Goal: Information Seeking & Learning: Learn about a topic

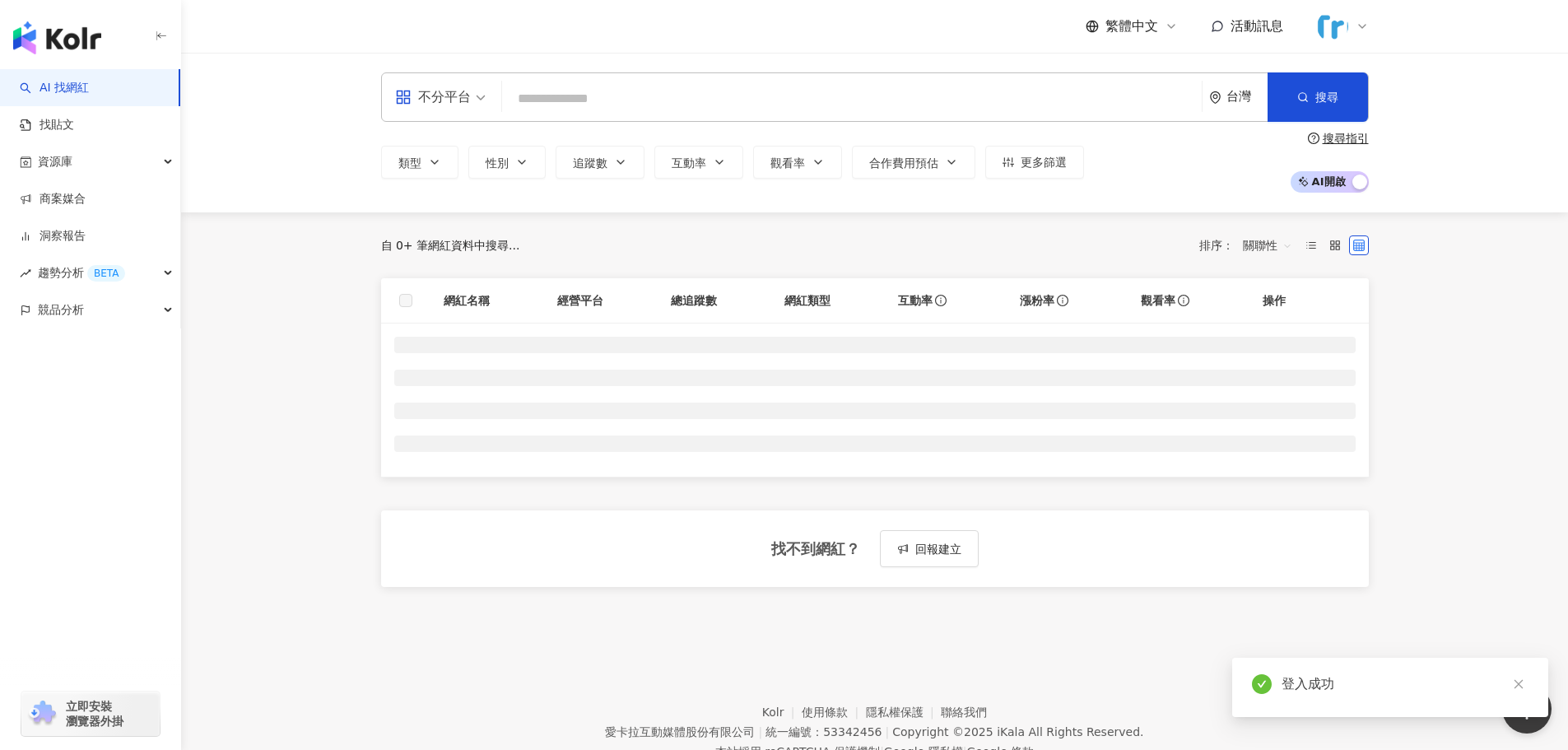
click at [476, 107] on span "不分平台" at bounding box center [441, 97] width 91 height 26
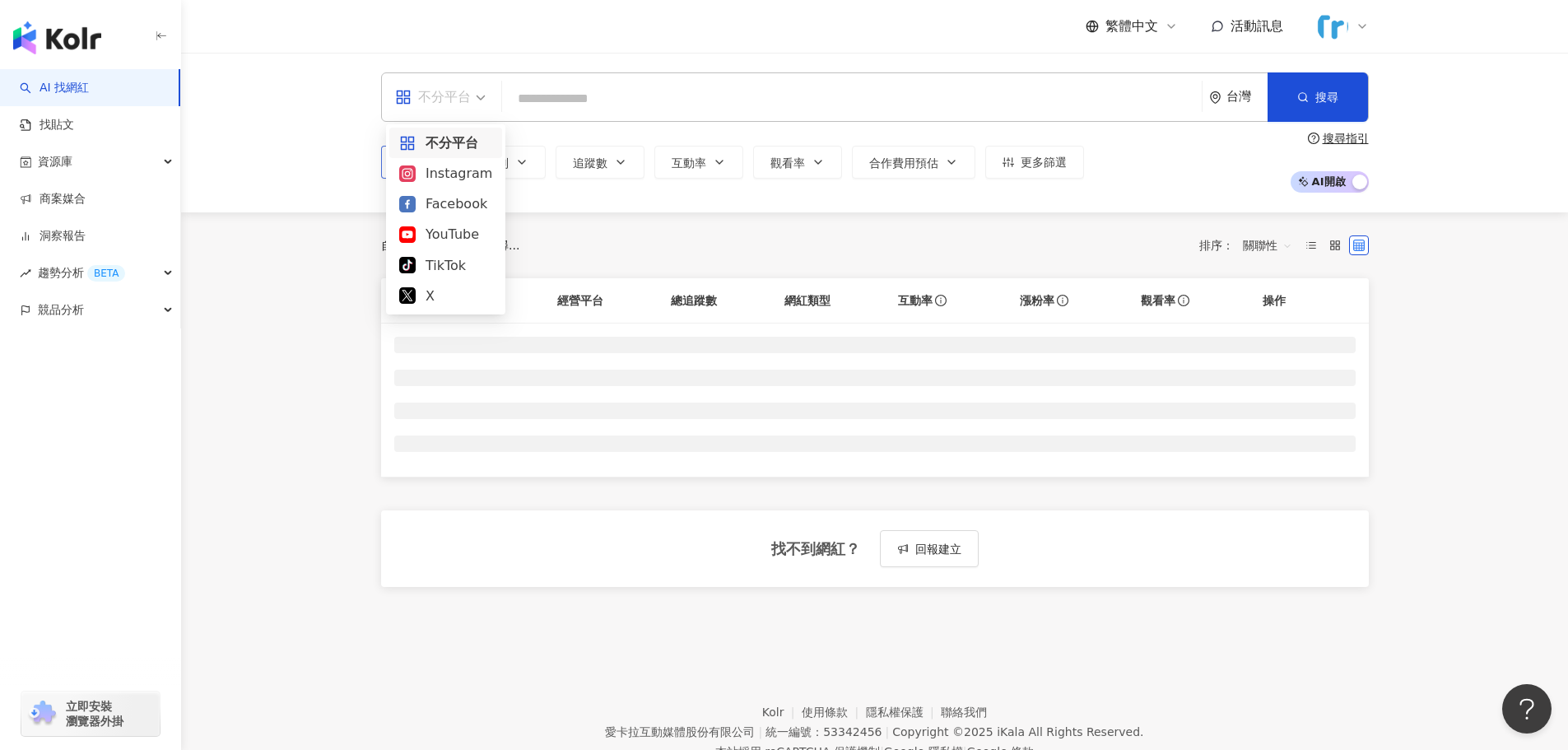
click at [440, 175] on div "Instagram" at bounding box center [445, 173] width 93 height 20
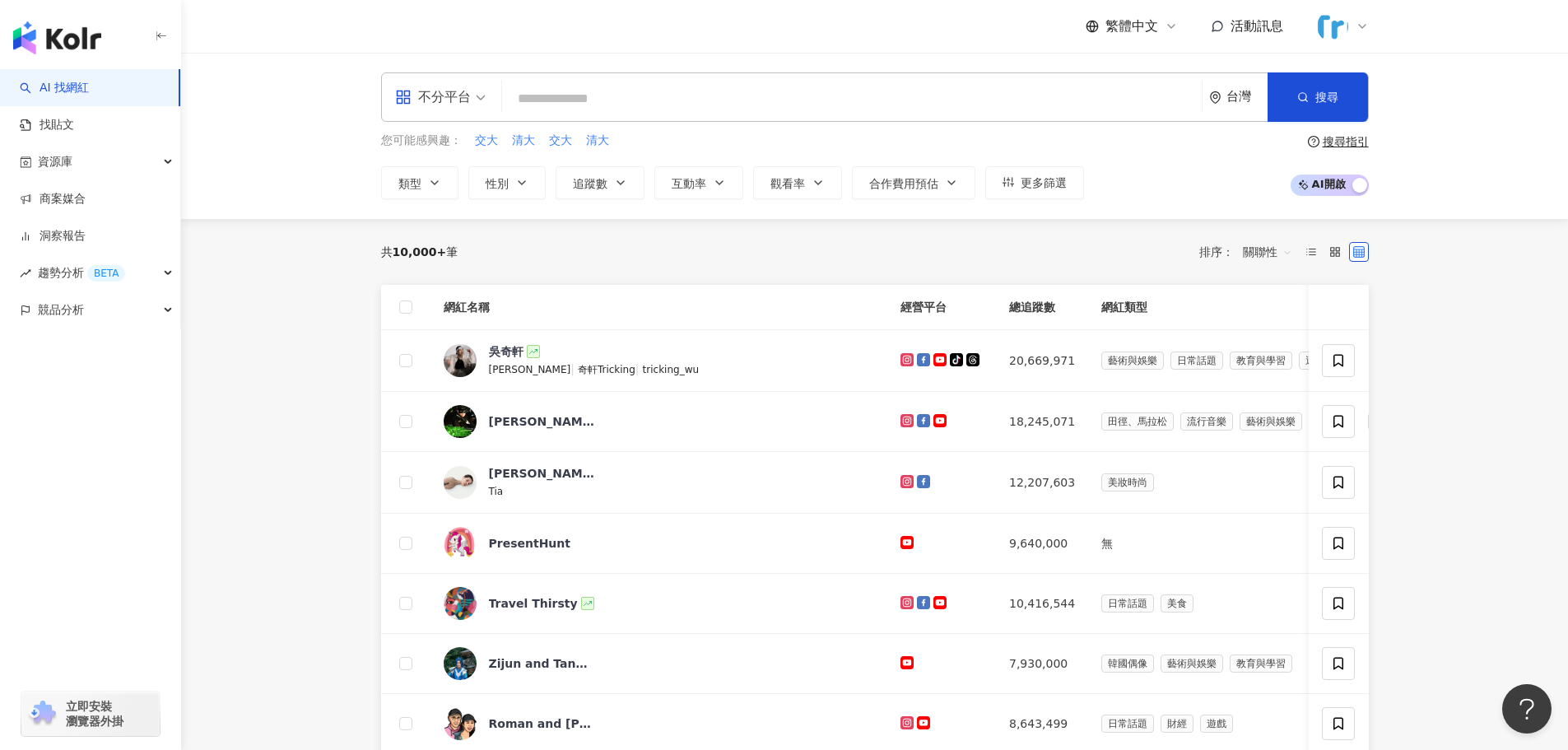
click at [551, 102] on input "search" at bounding box center [851, 99] width 686 height 31
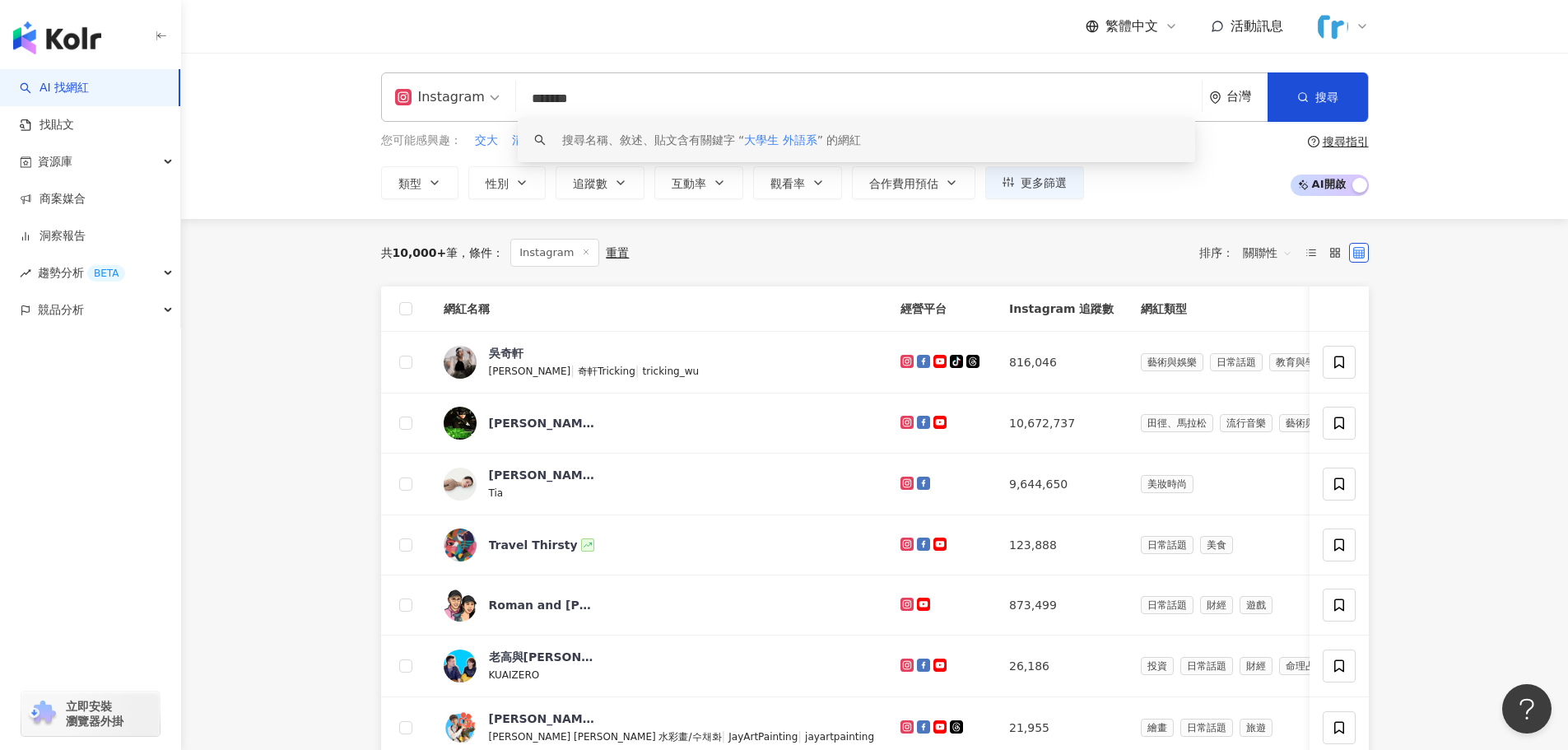
drag, startPoint x: 648, startPoint y: 98, endPoint x: 571, endPoint y: 100, distance: 77.0
click at [572, 101] on input "*******" at bounding box center [859, 99] width 672 height 31
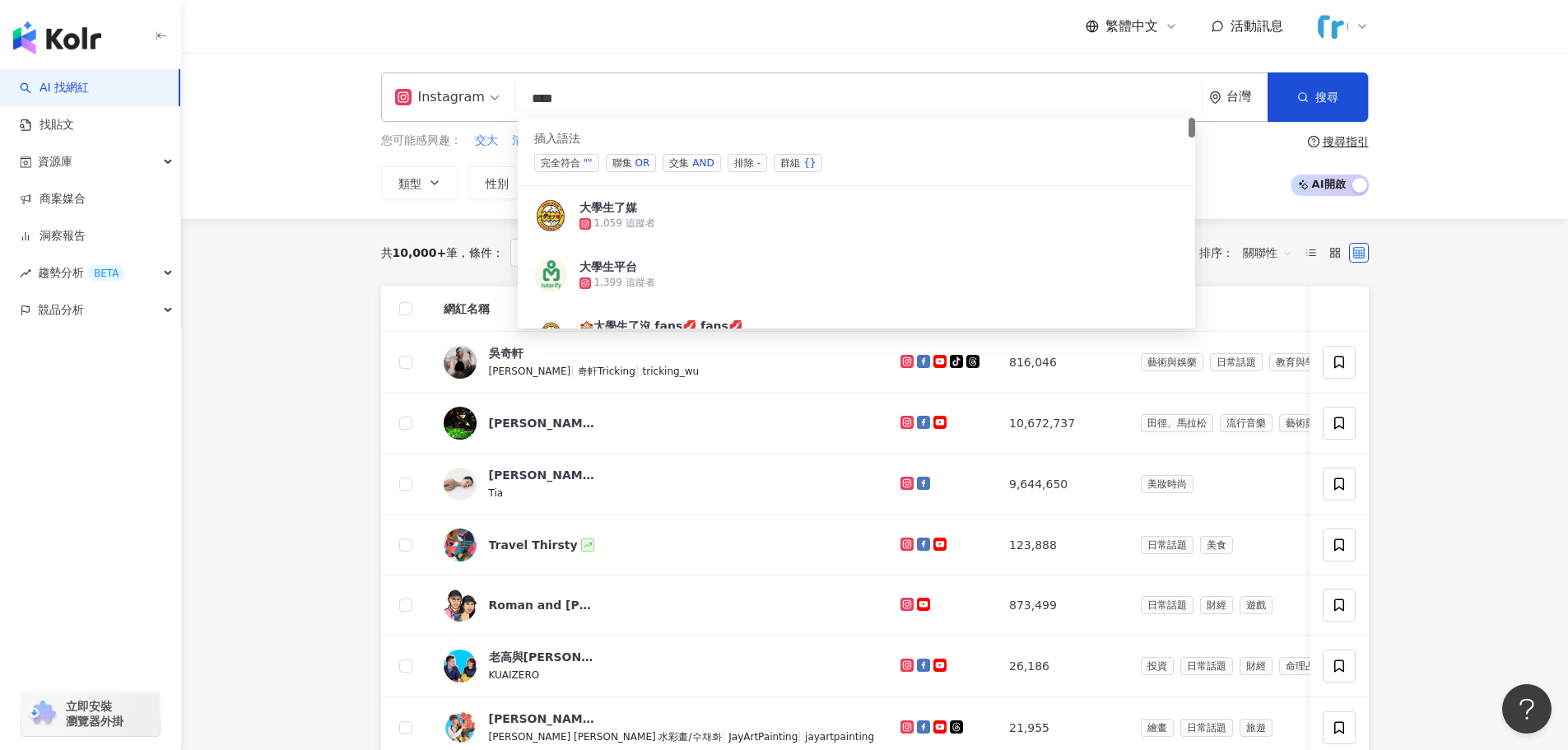
click at [691, 167] on span "交集 AND" at bounding box center [691, 163] width 57 height 19
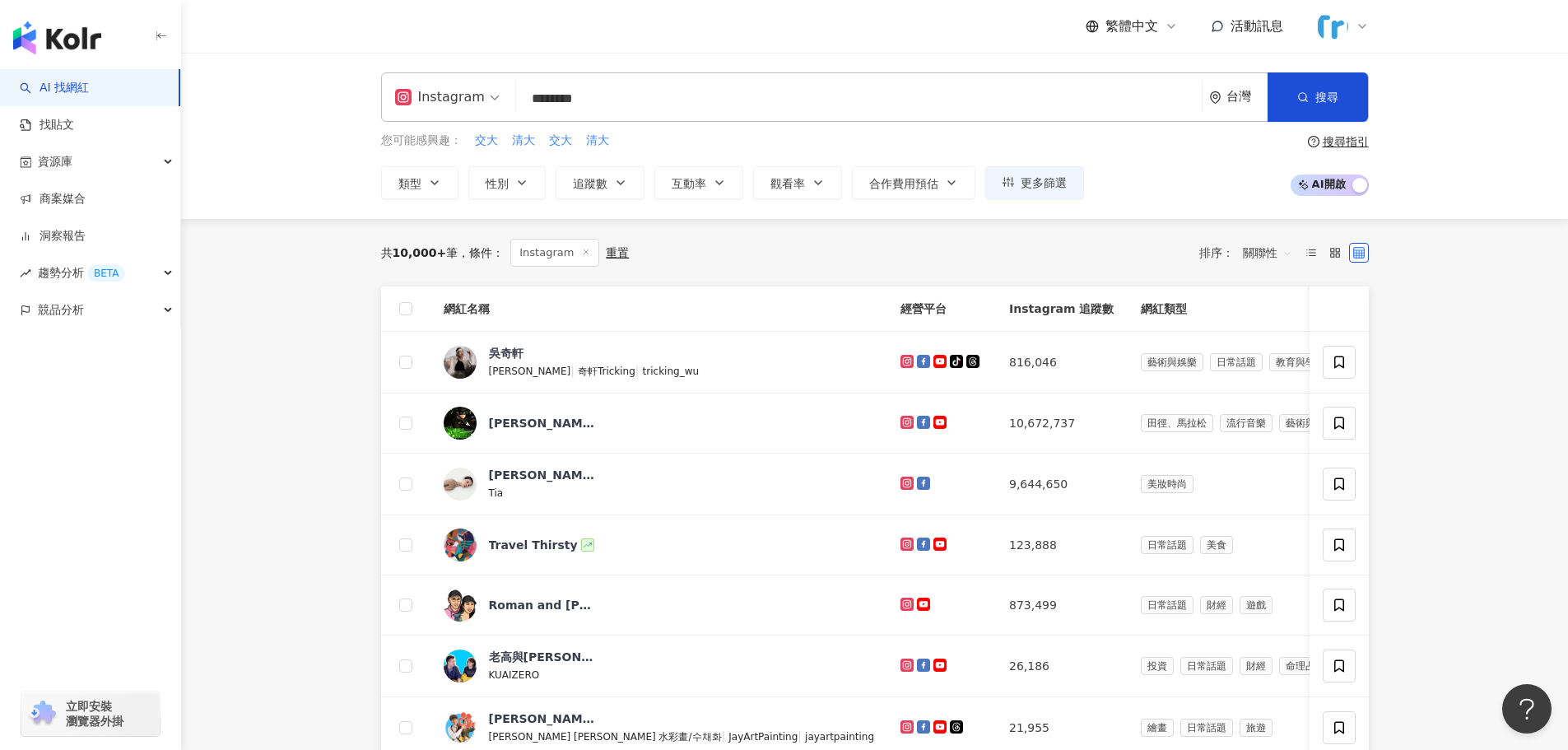
paste input "****"
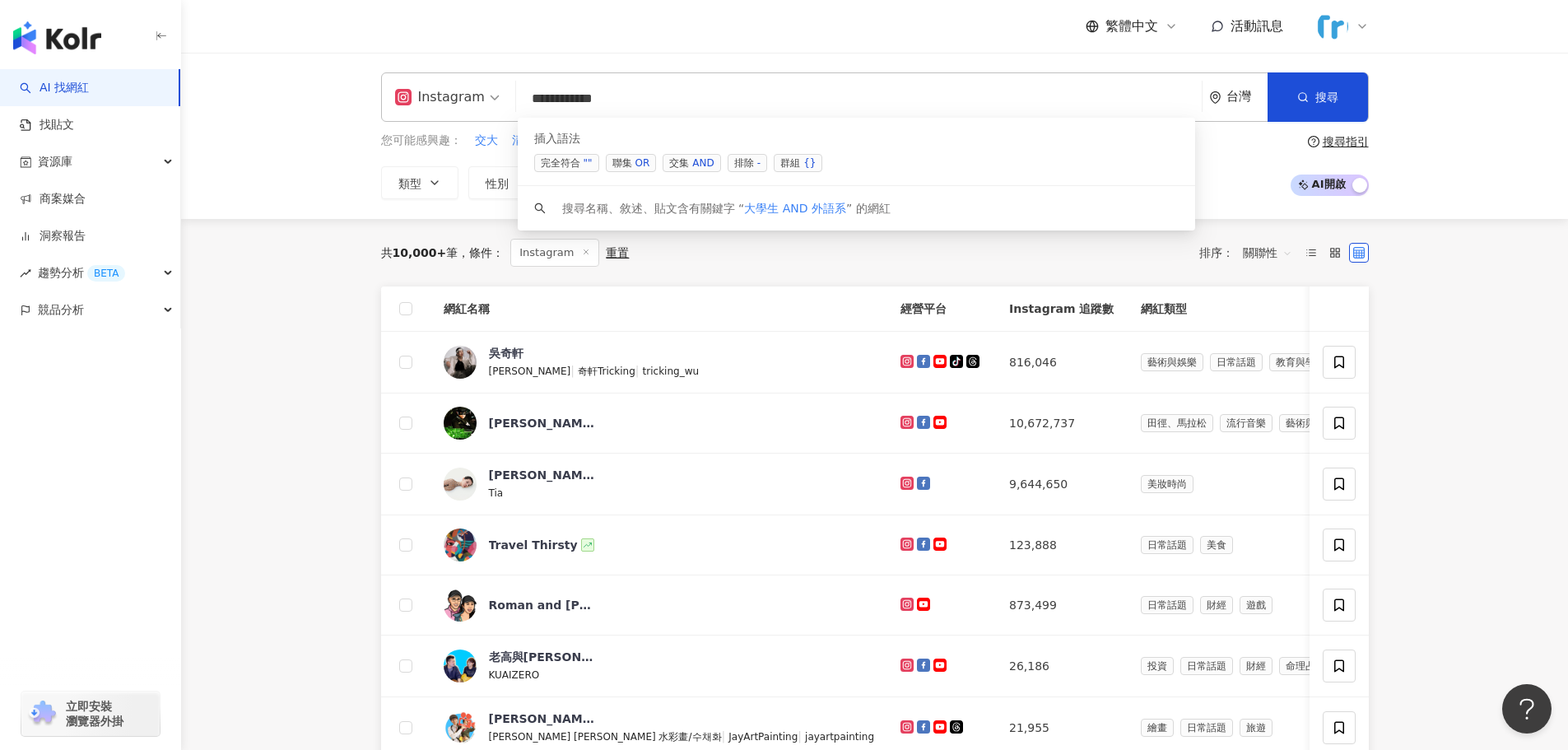
click at [634, 160] on span "聯集 OR" at bounding box center [631, 163] width 51 height 19
click at [646, 167] on div "OR" at bounding box center [643, 163] width 15 height 17
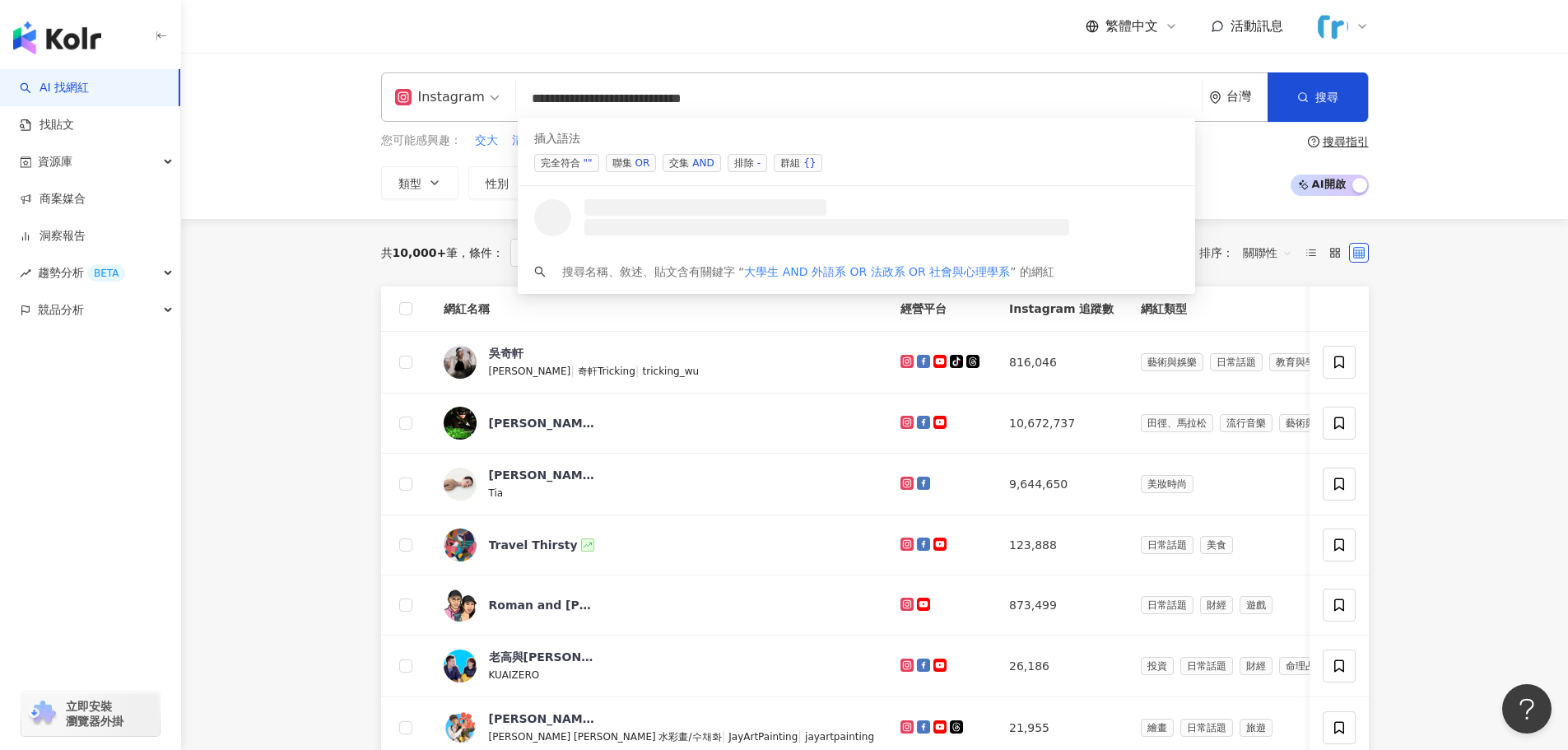
click at [646, 165] on div "OR" at bounding box center [643, 163] width 15 height 17
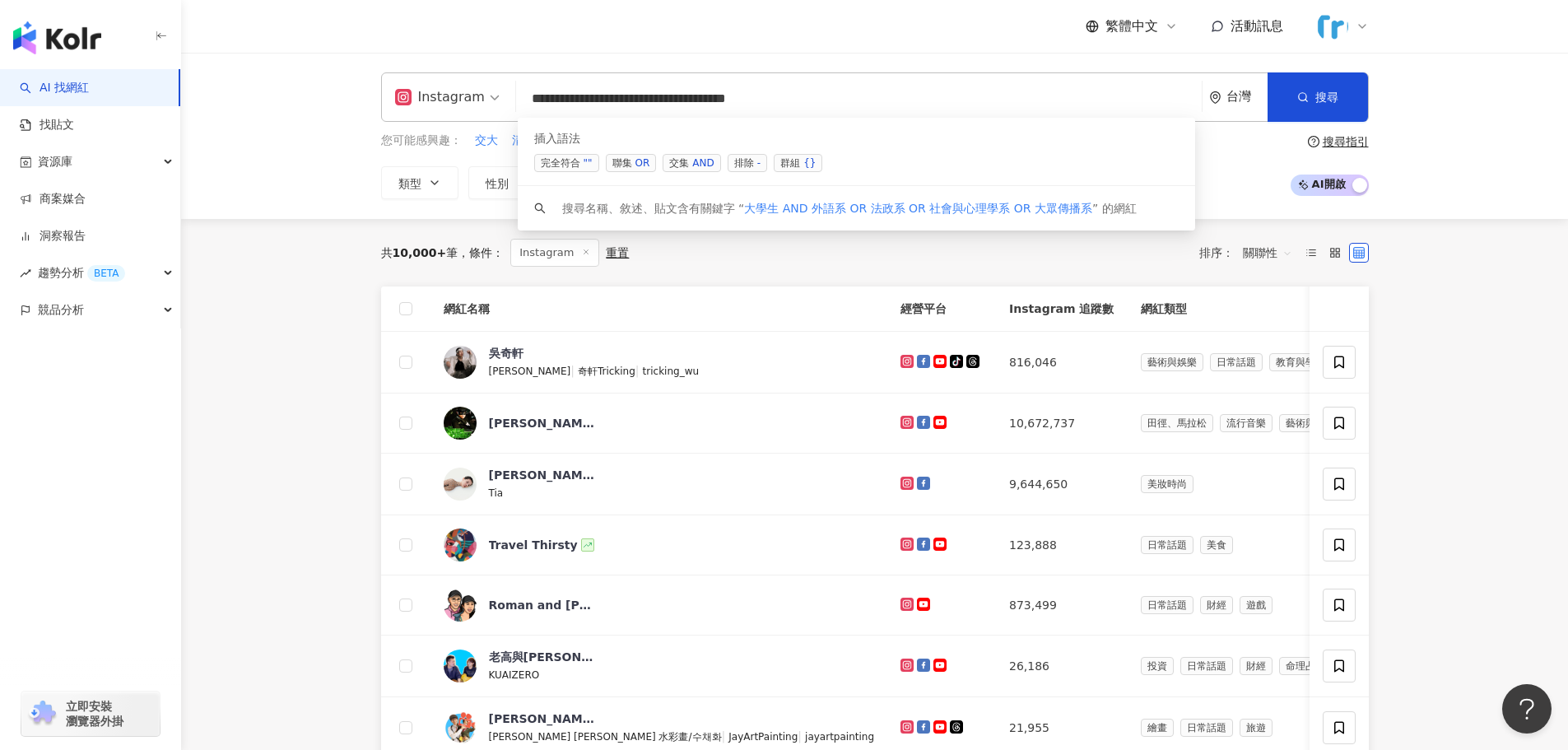
click at [649, 162] on div "OR" at bounding box center [643, 163] width 15 height 17
click at [649, 161] on div "OR" at bounding box center [643, 163] width 15 height 17
click at [632, 165] on span "聯集 OR" at bounding box center [631, 163] width 51 height 19
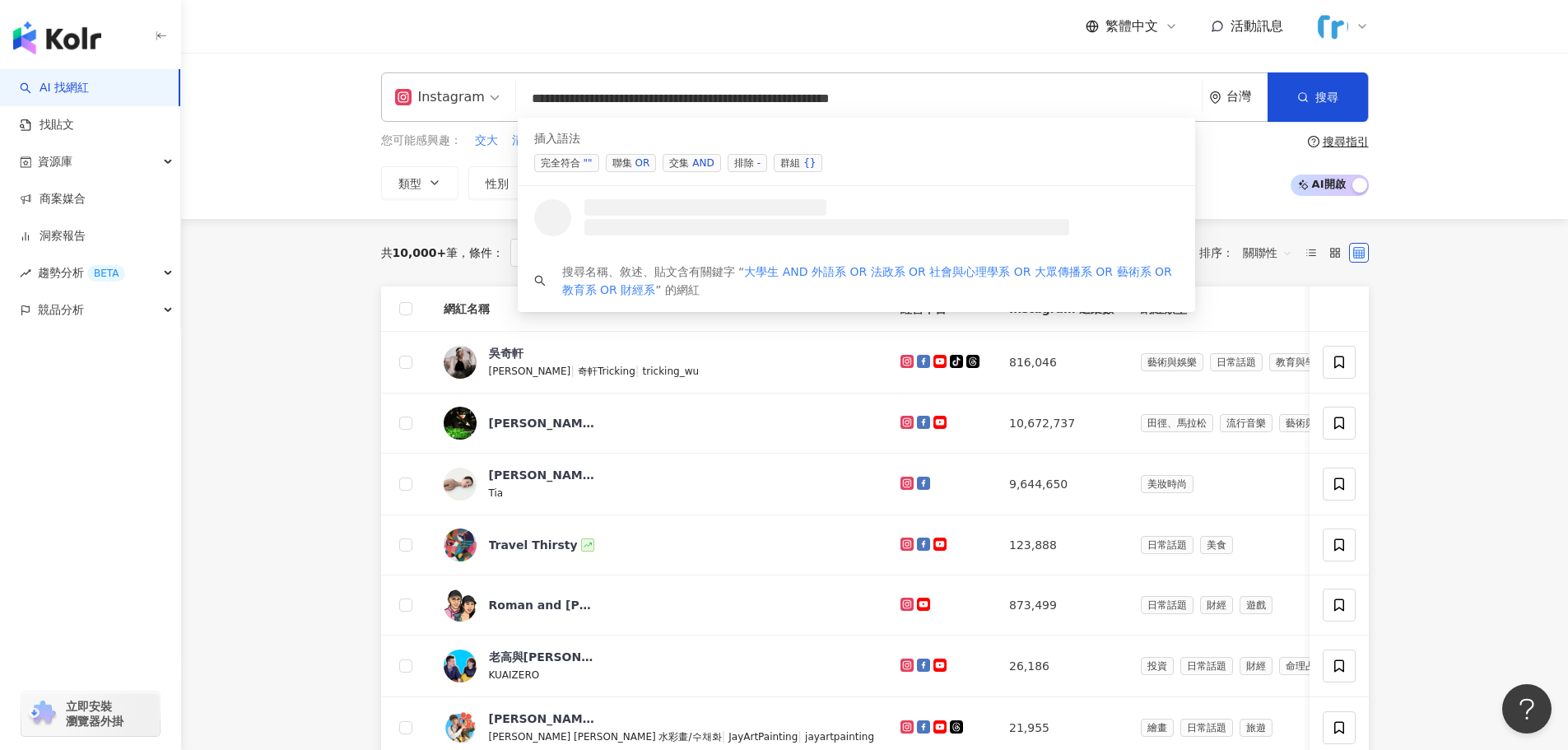
click at [635, 160] on div "OR" at bounding box center [643, 163] width 15 height 17
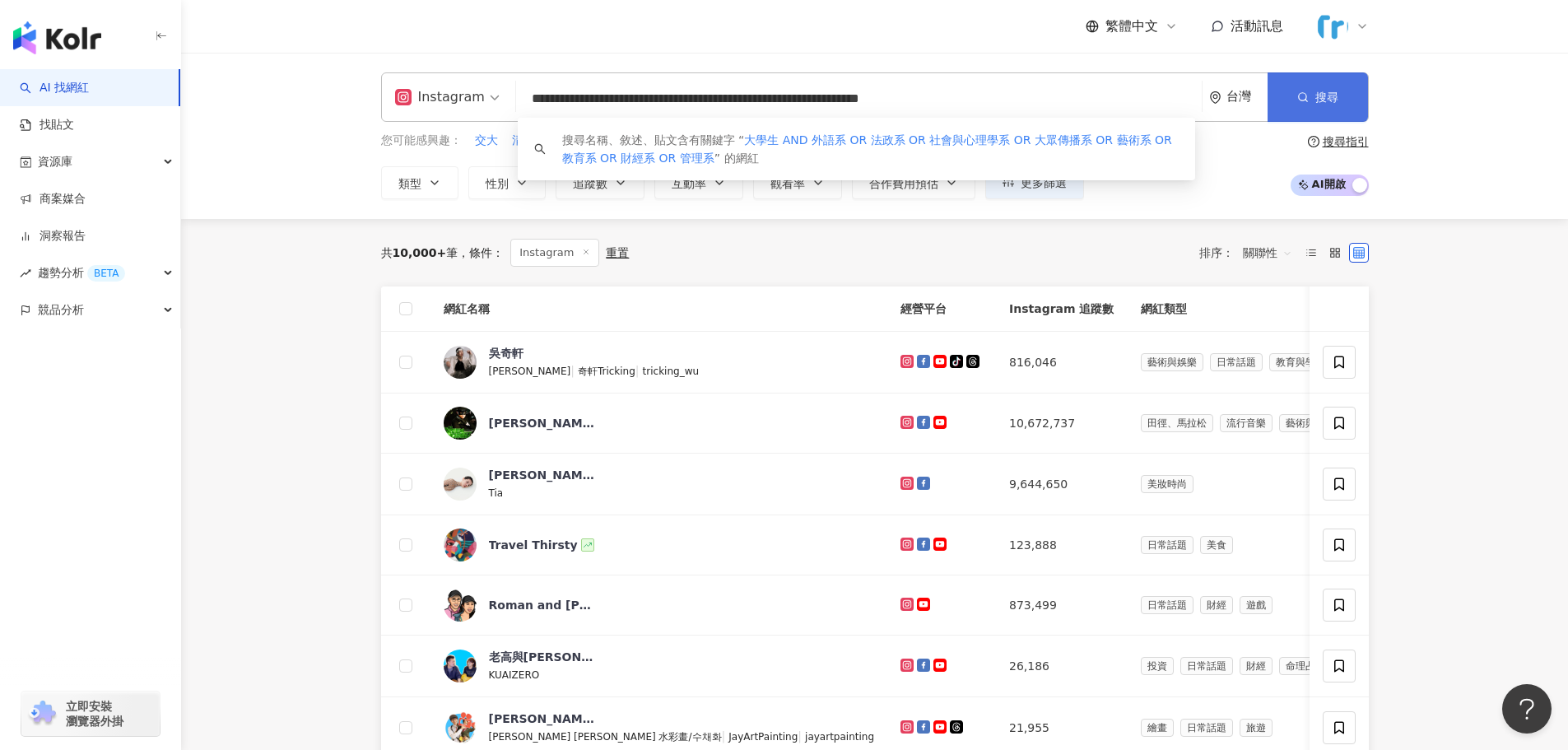
type input "**********"
click at [1342, 87] on button "搜尋" at bounding box center [1318, 96] width 100 height 49
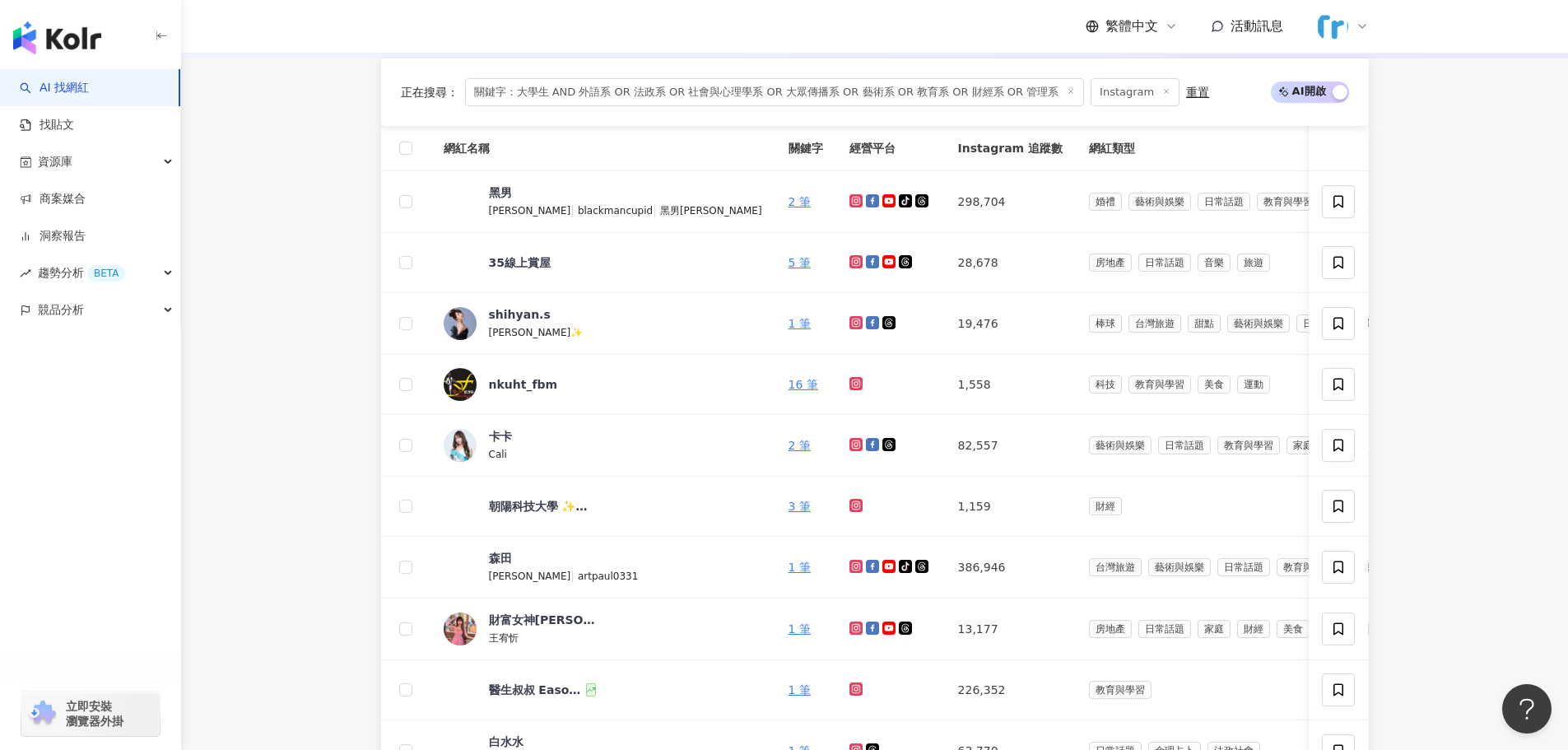
scroll to position [339, 0]
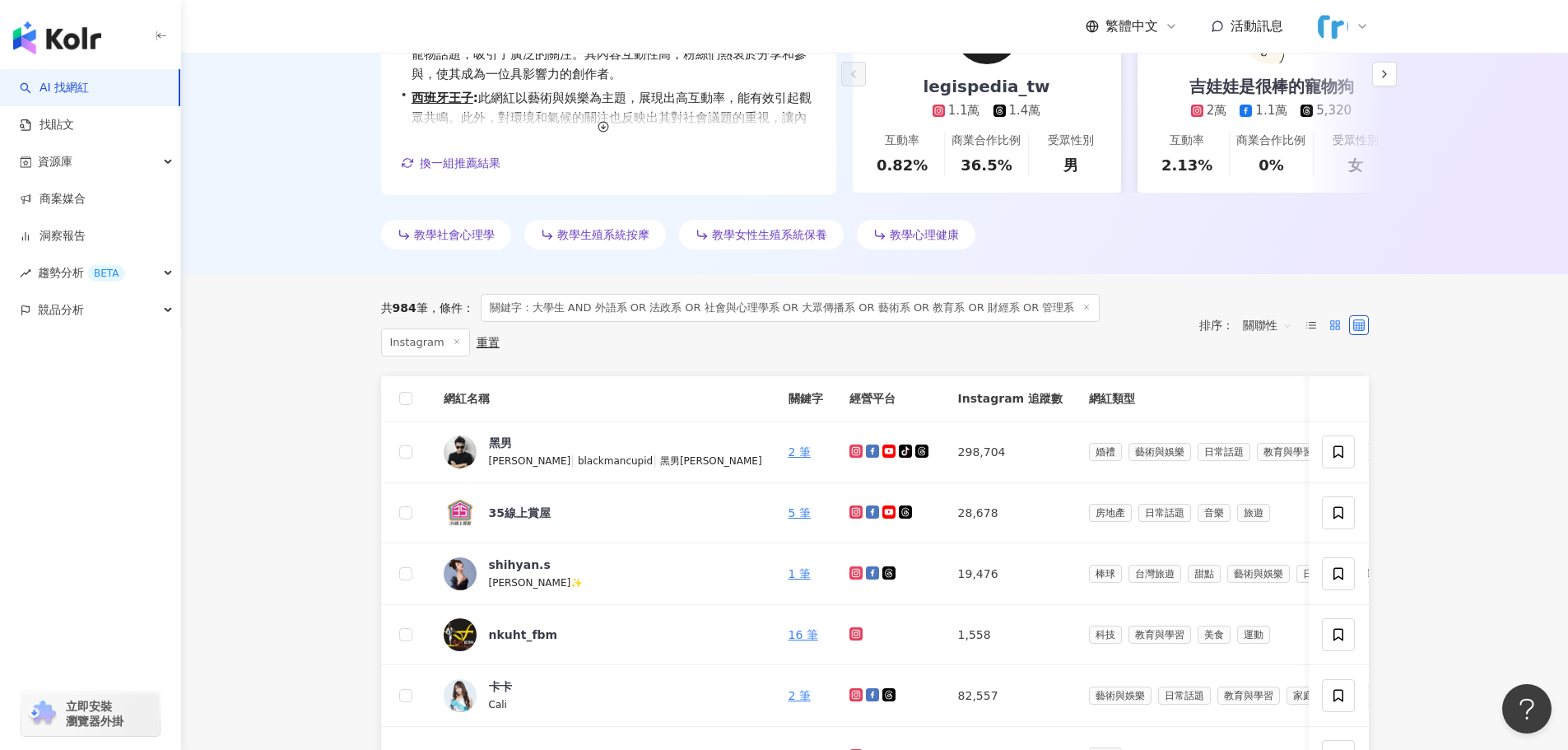
click at [1330, 319] on icon at bounding box center [1335, 325] width 11 height 11
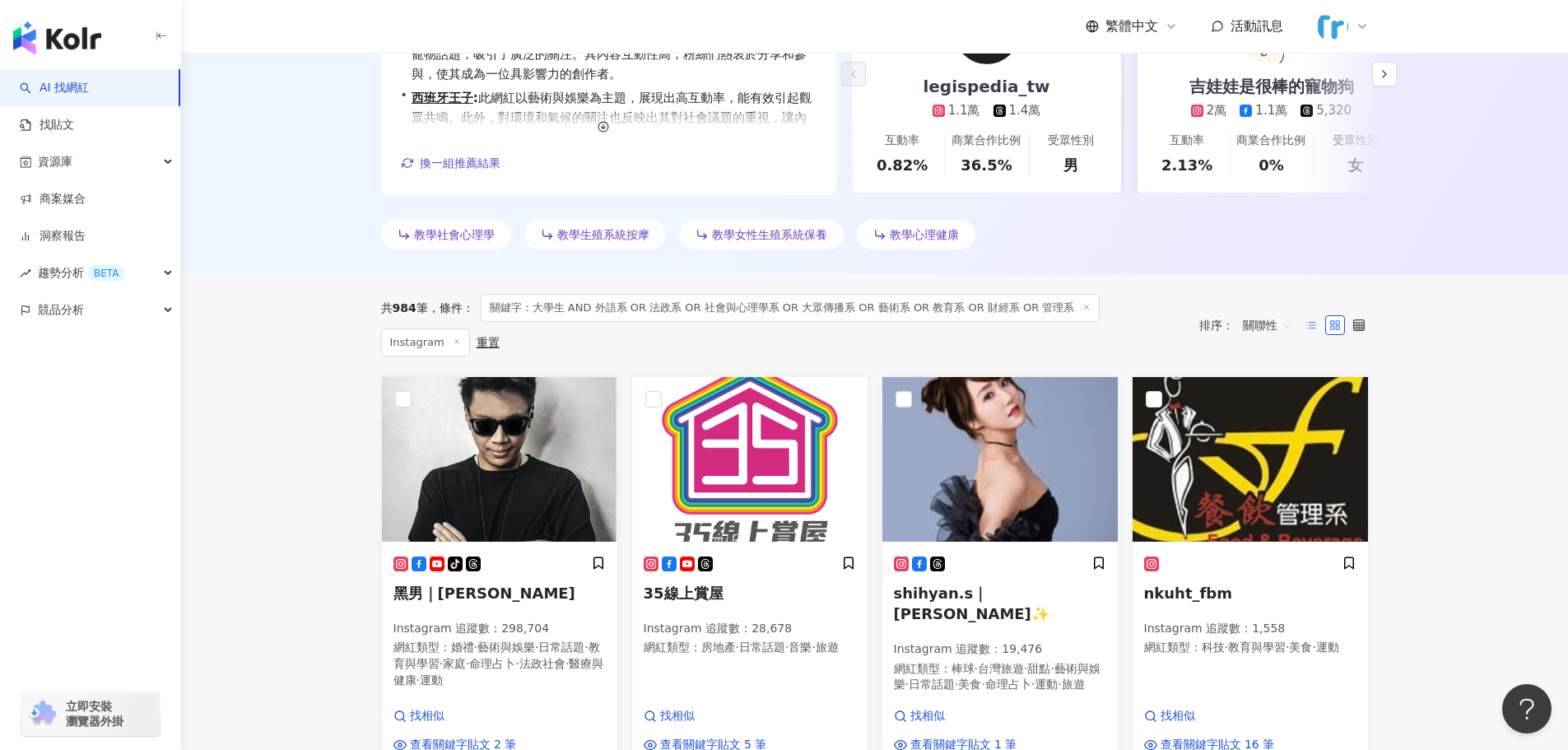
click at [1312, 321] on icon at bounding box center [1311, 325] width 11 height 11
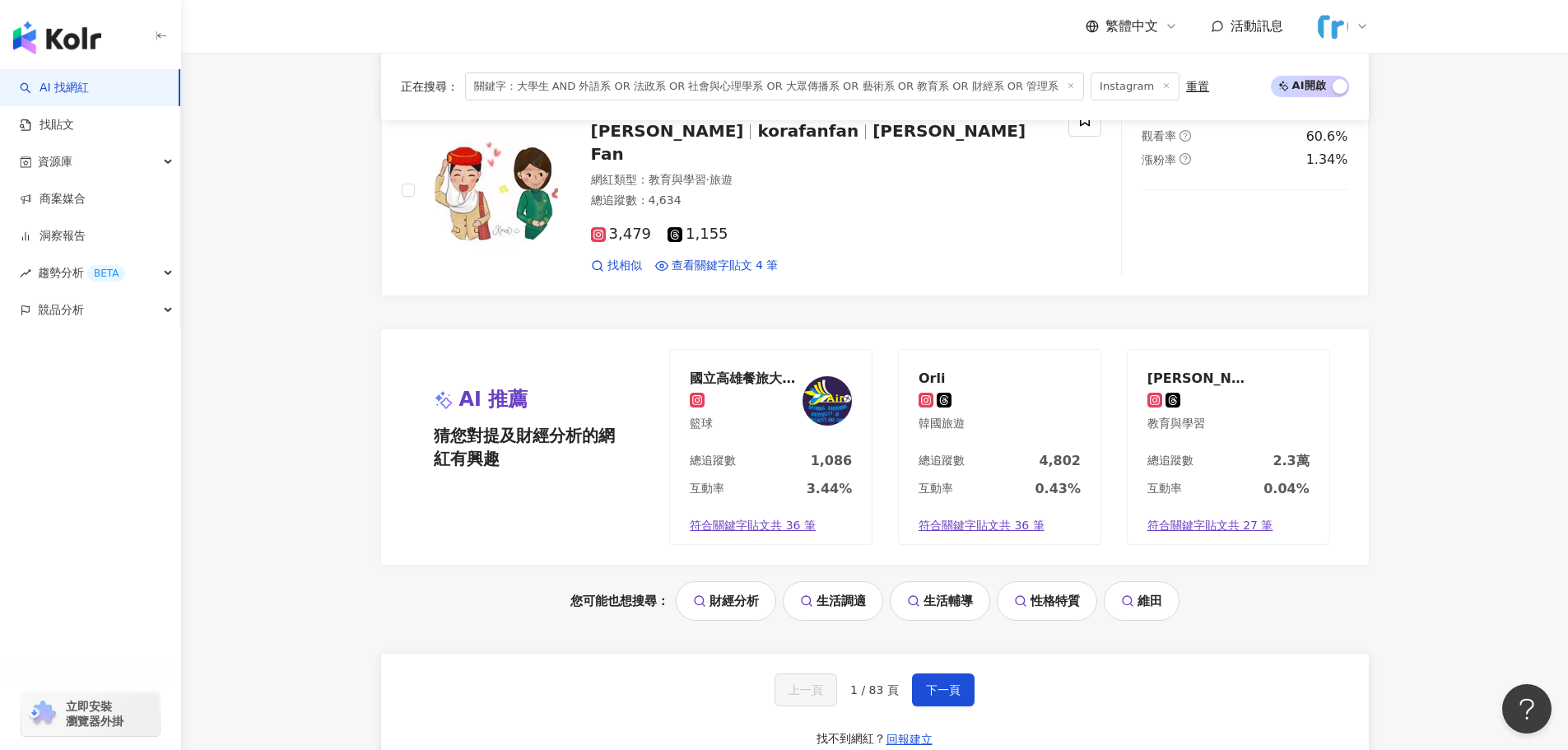
scroll to position [3219, 0]
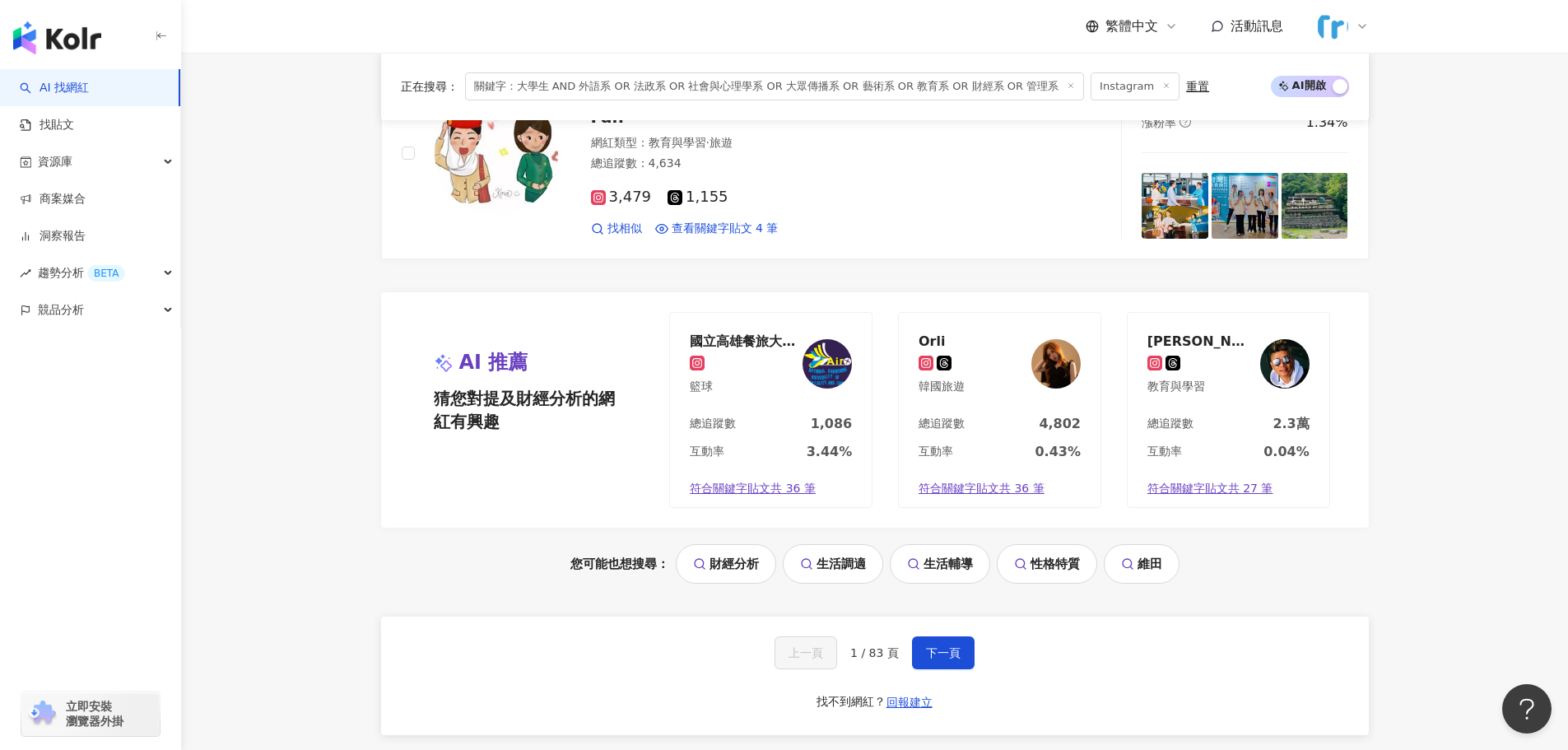
drag, startPoint x: 940, startPoint y: 631, endPoint x: 989, endPoint y: 608, distance: 54.1
click at [940, 646] on span "下一頁" at bounding box center [943, 653] width 34 height 13
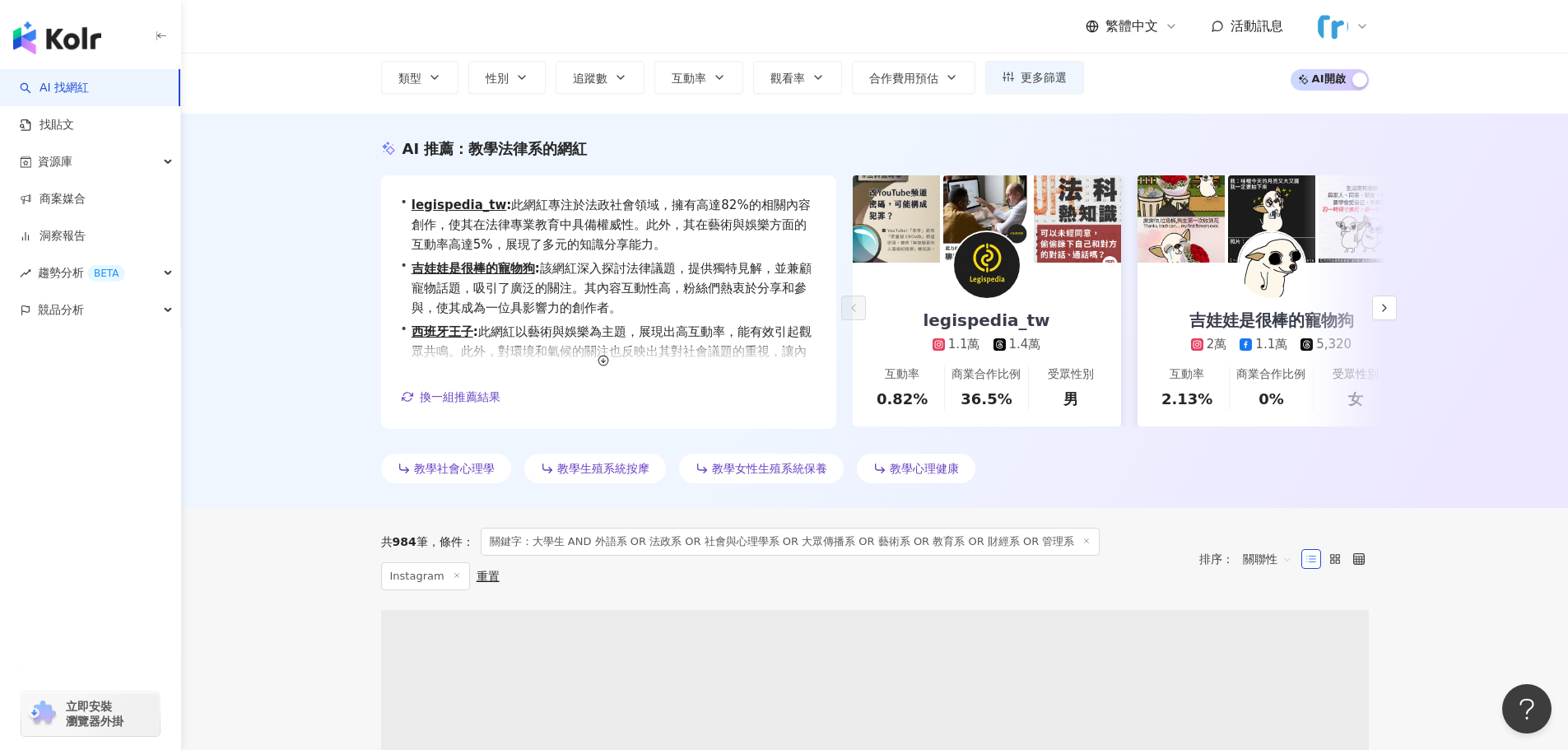
scroll to position [0, 0]
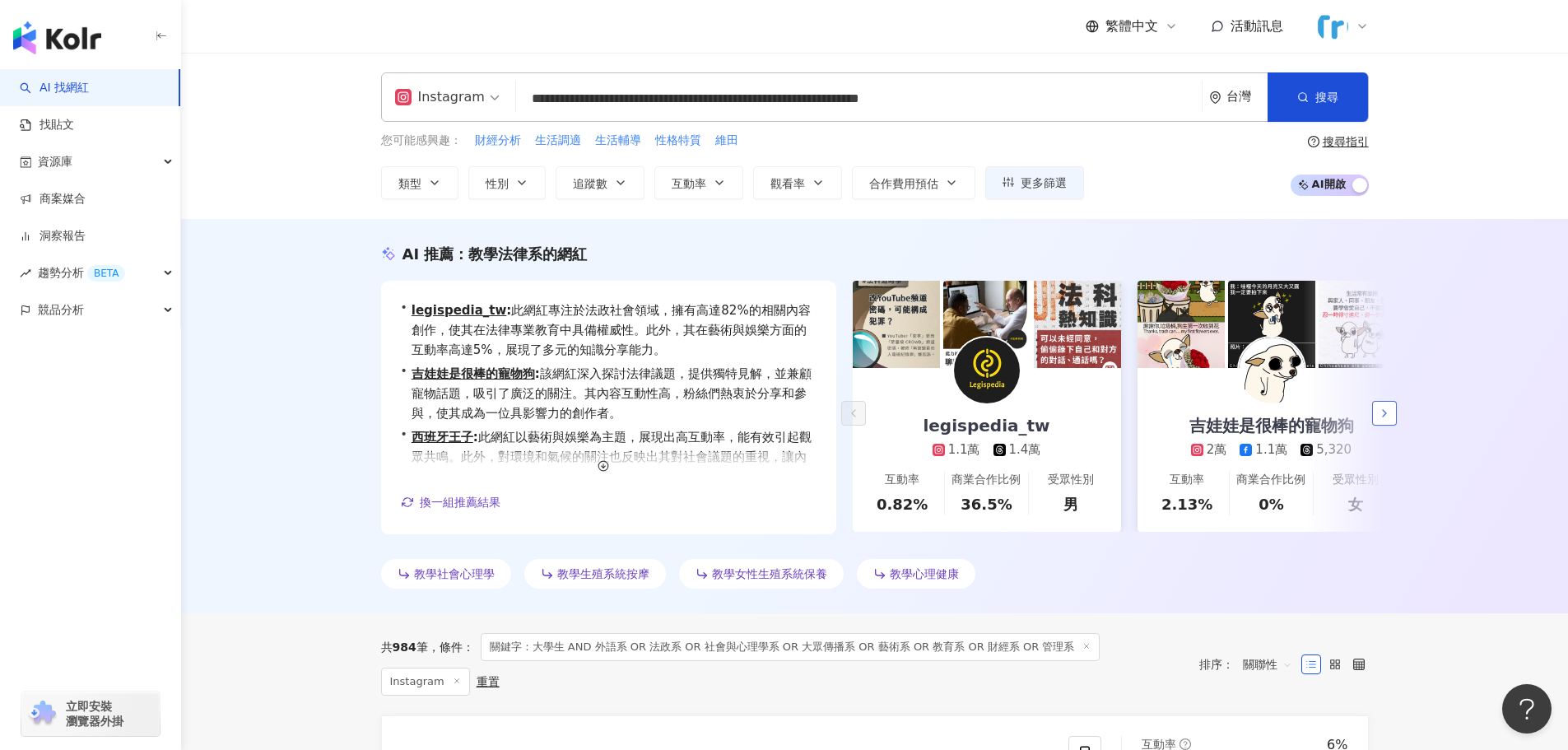
click at [1388, 414] on icon "button" at bounding box center [1385, 413] width 13 height 13
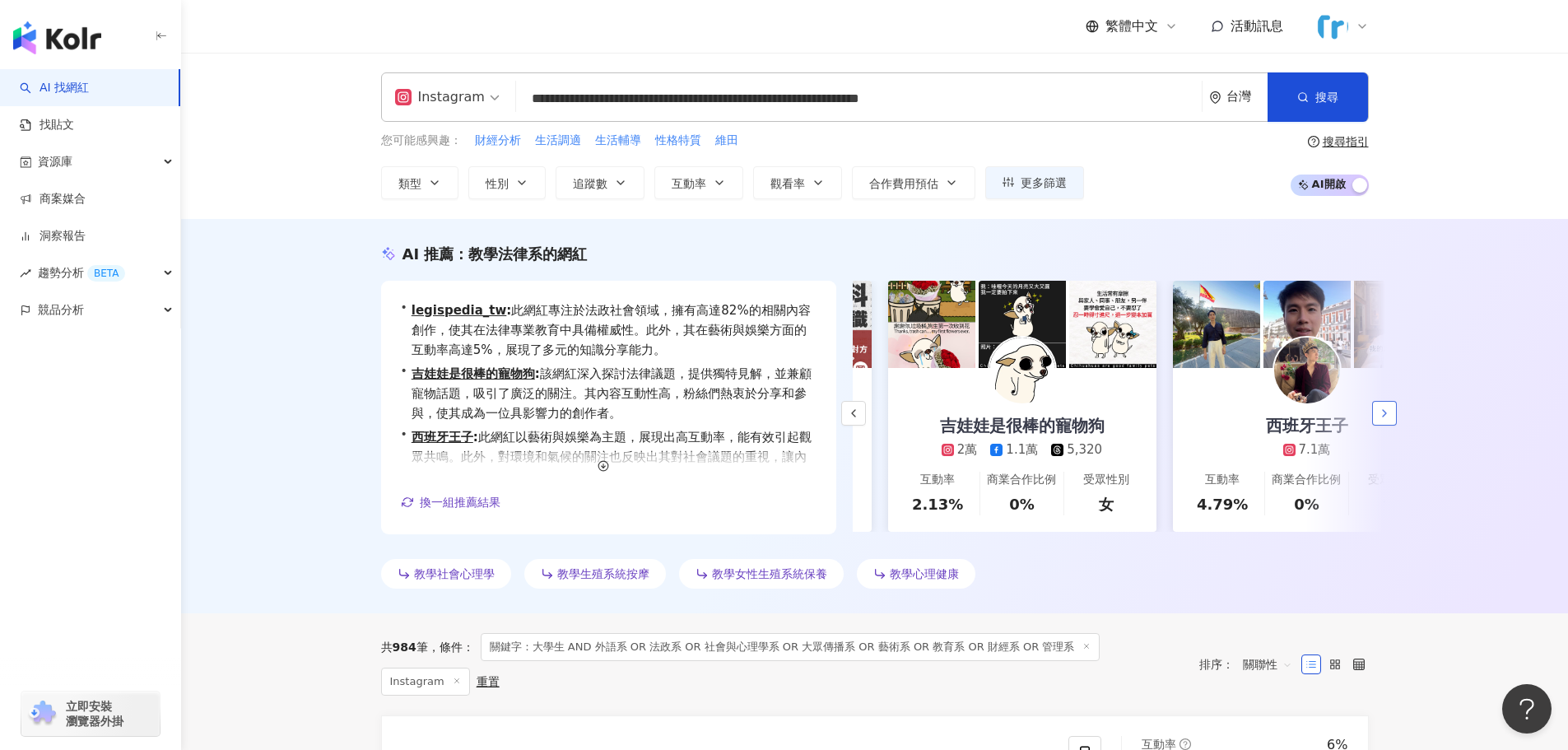
scroll to position [0, 284]
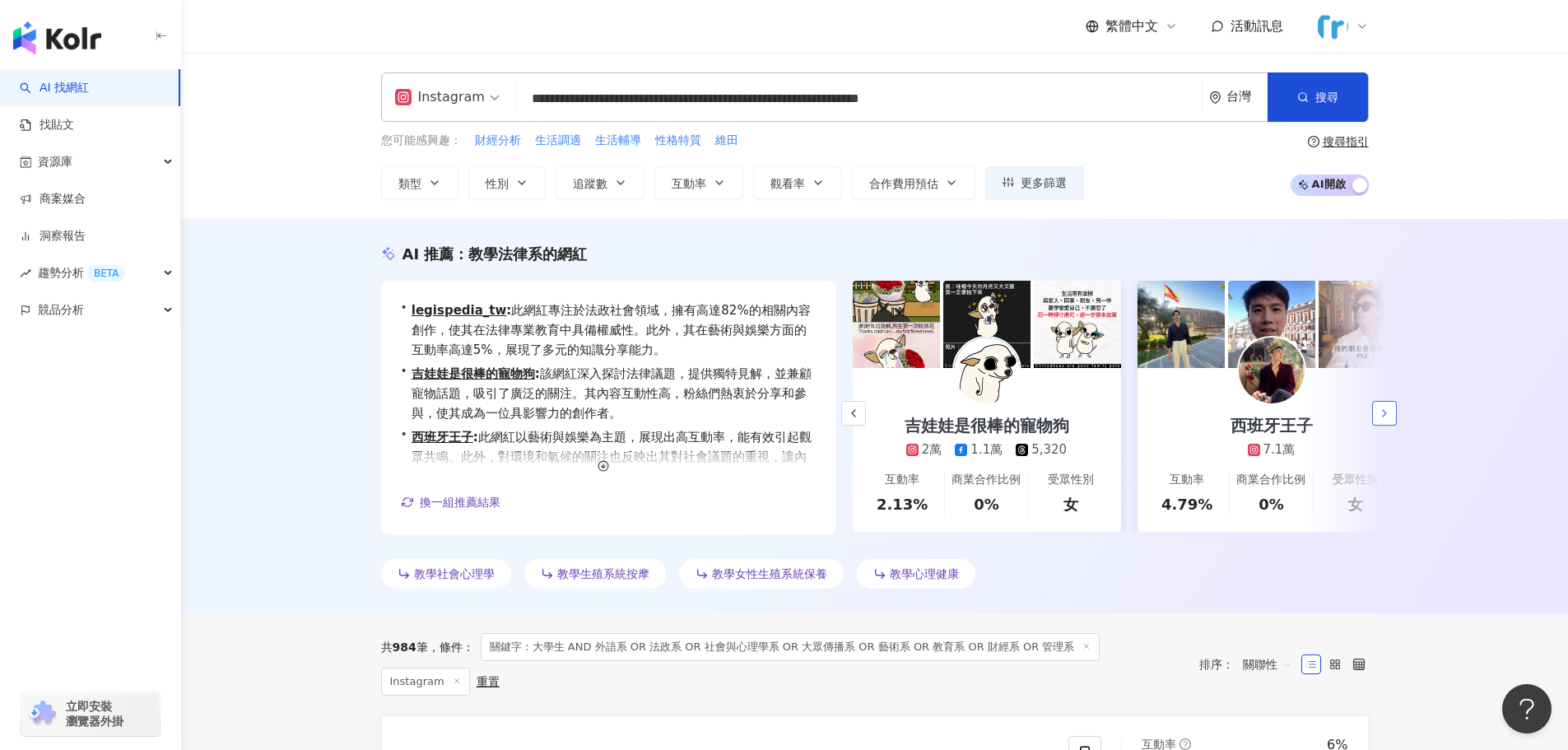
click at [1388, 414] on icon "button" at bounding box center [1385, 413] width 13 height 13
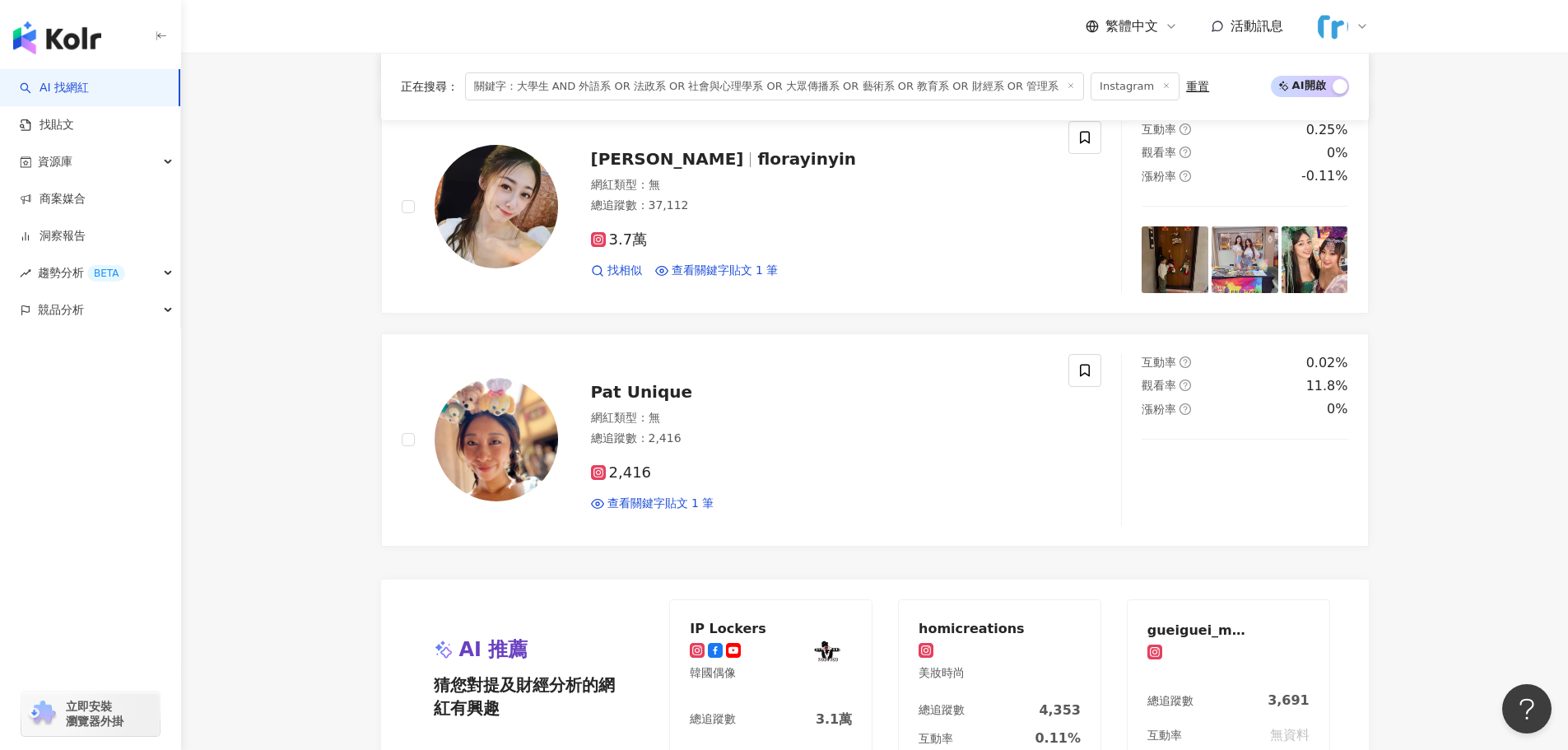
scroll to position [3190, 0]
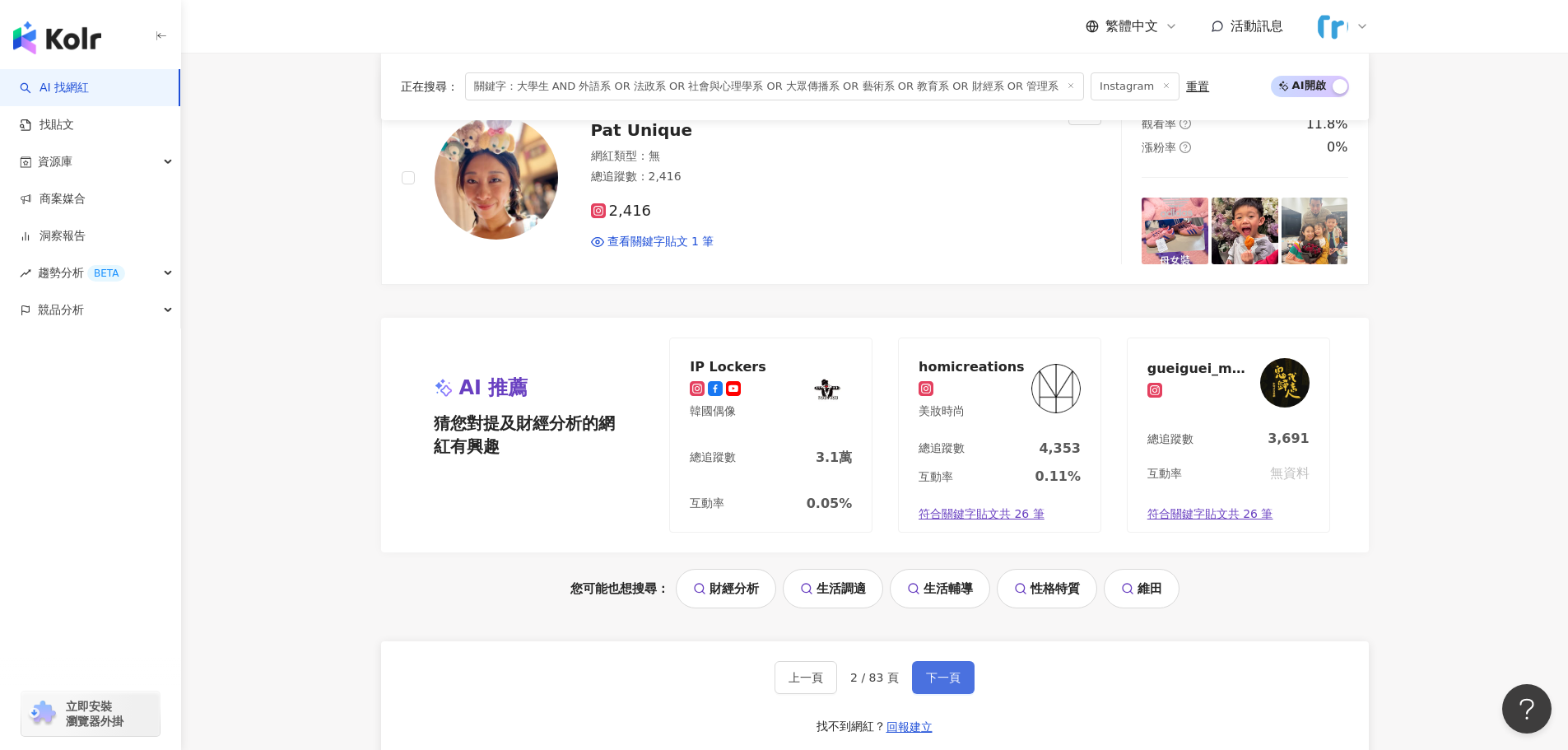
click at [945, 670] on span "下一頁" at bounding box center [943, 677] width 34 height 13
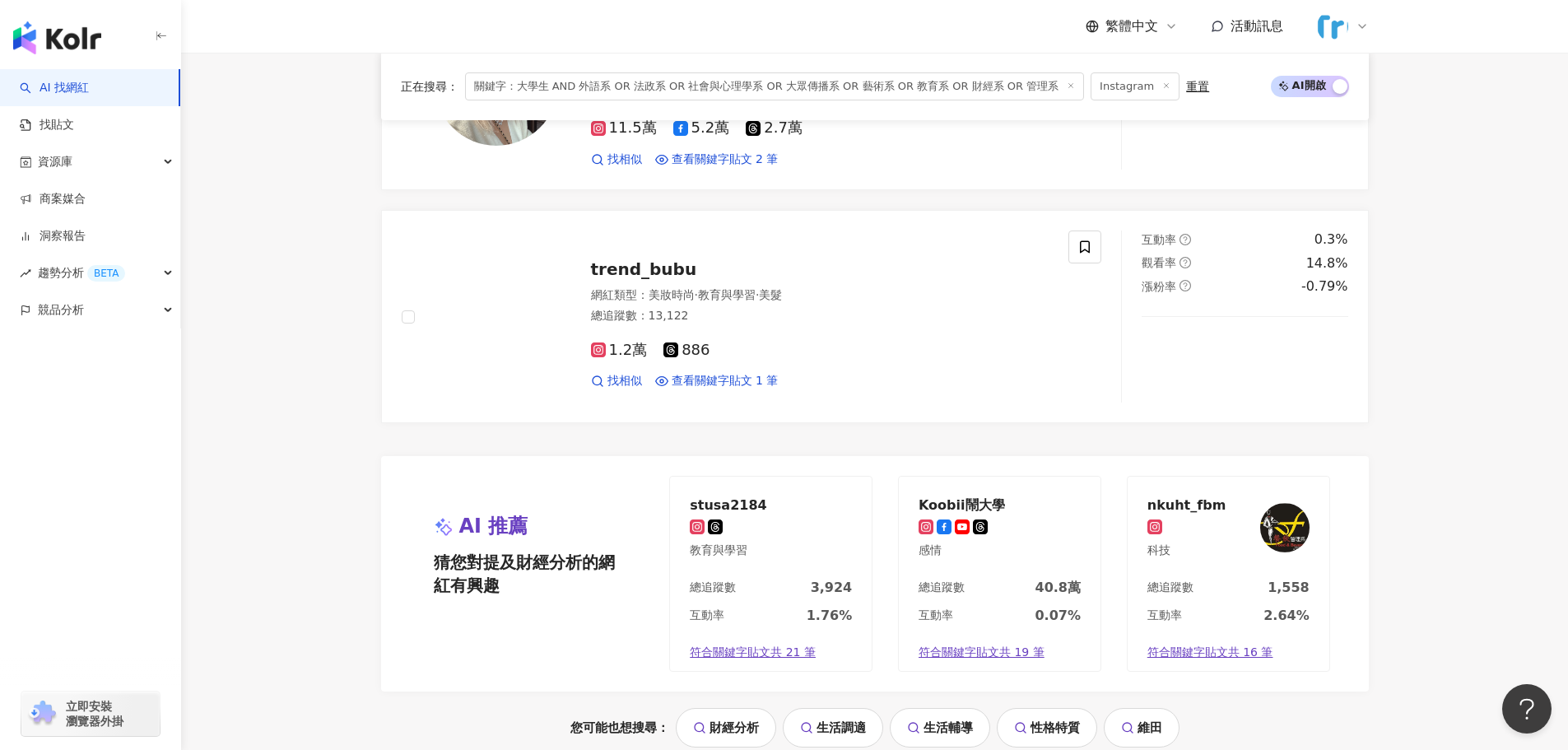
scroll to position [3374, 0]
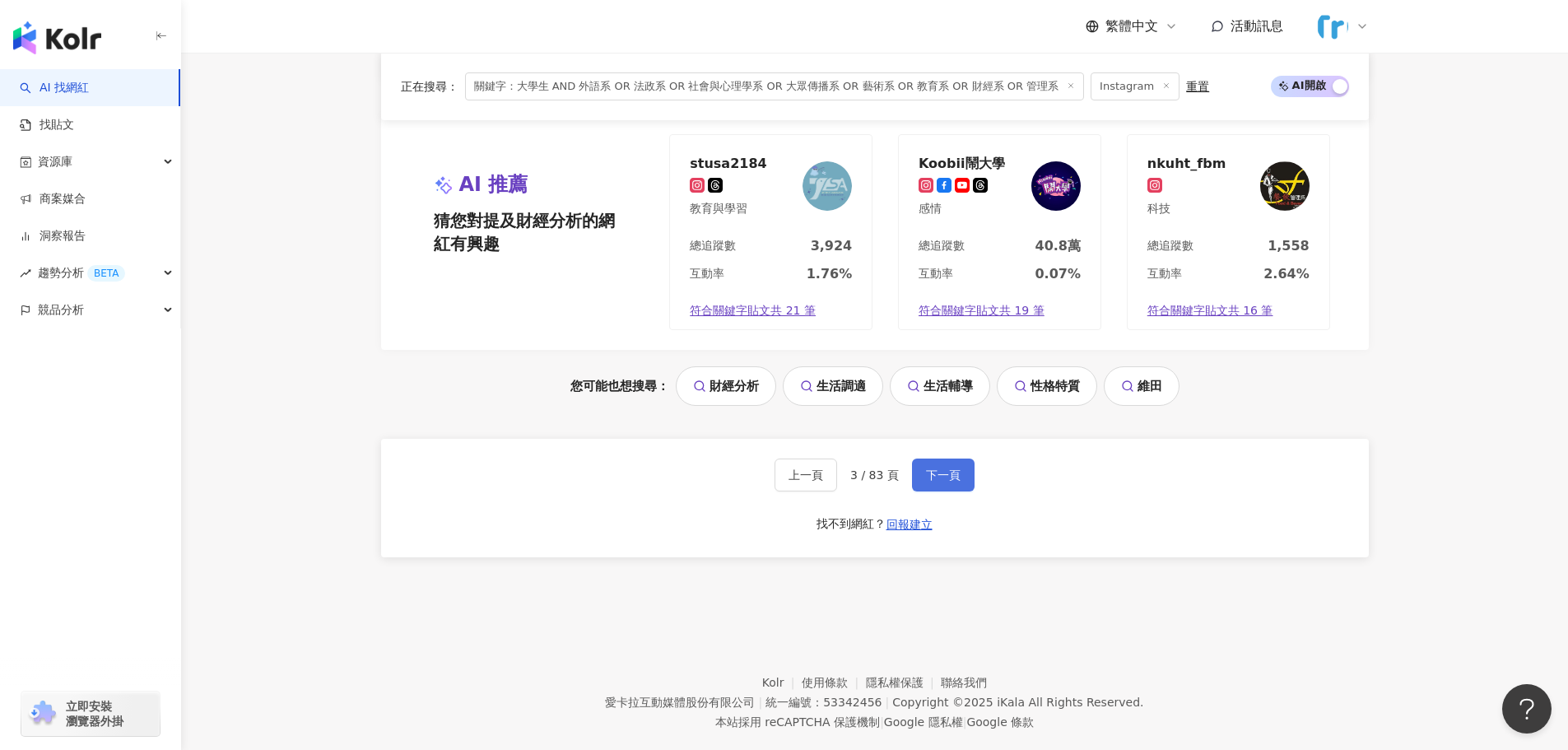
drag, startPoint x: 939, startPoint y: 469, endPoint x: 949, endPoint y: 462, distance: 12.2
click at [939, 469] on span "下一頁" at bounding box center [943, 475] width 34 height 13
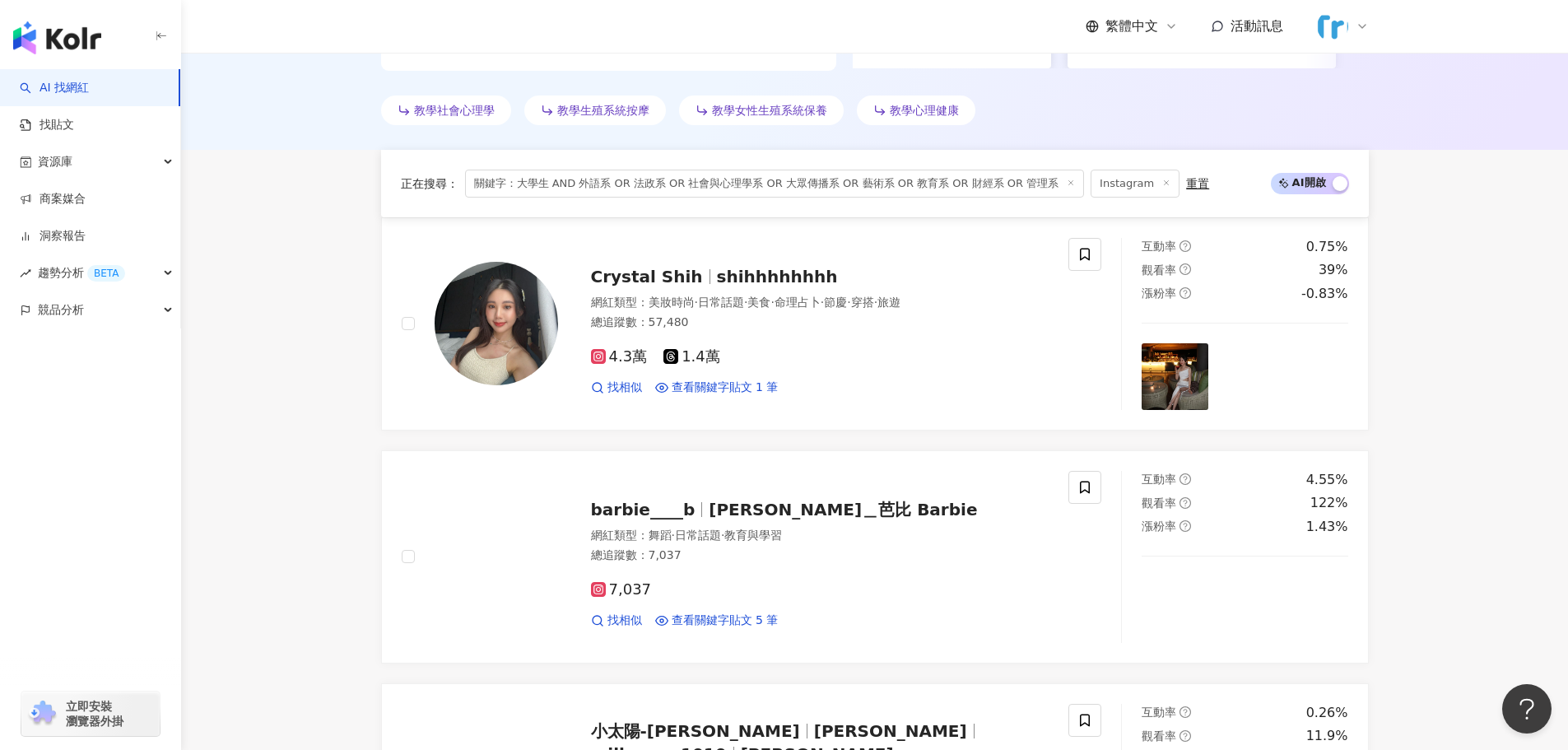
scroll to position [609, 0]
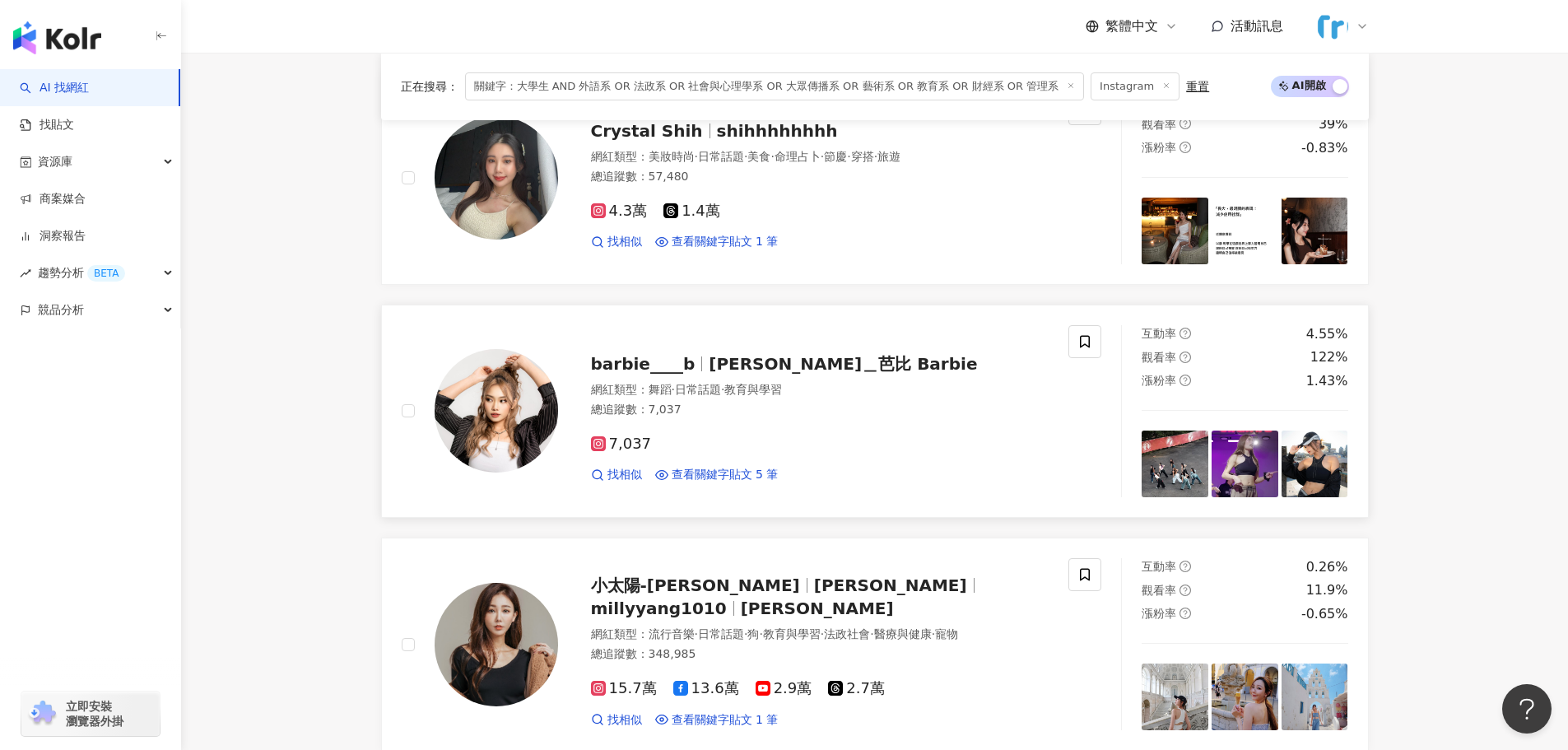
drag, startPoint x: 809, startPoint y: 349, endPoint x: 796, endPoint y: 358, distance: 15.8
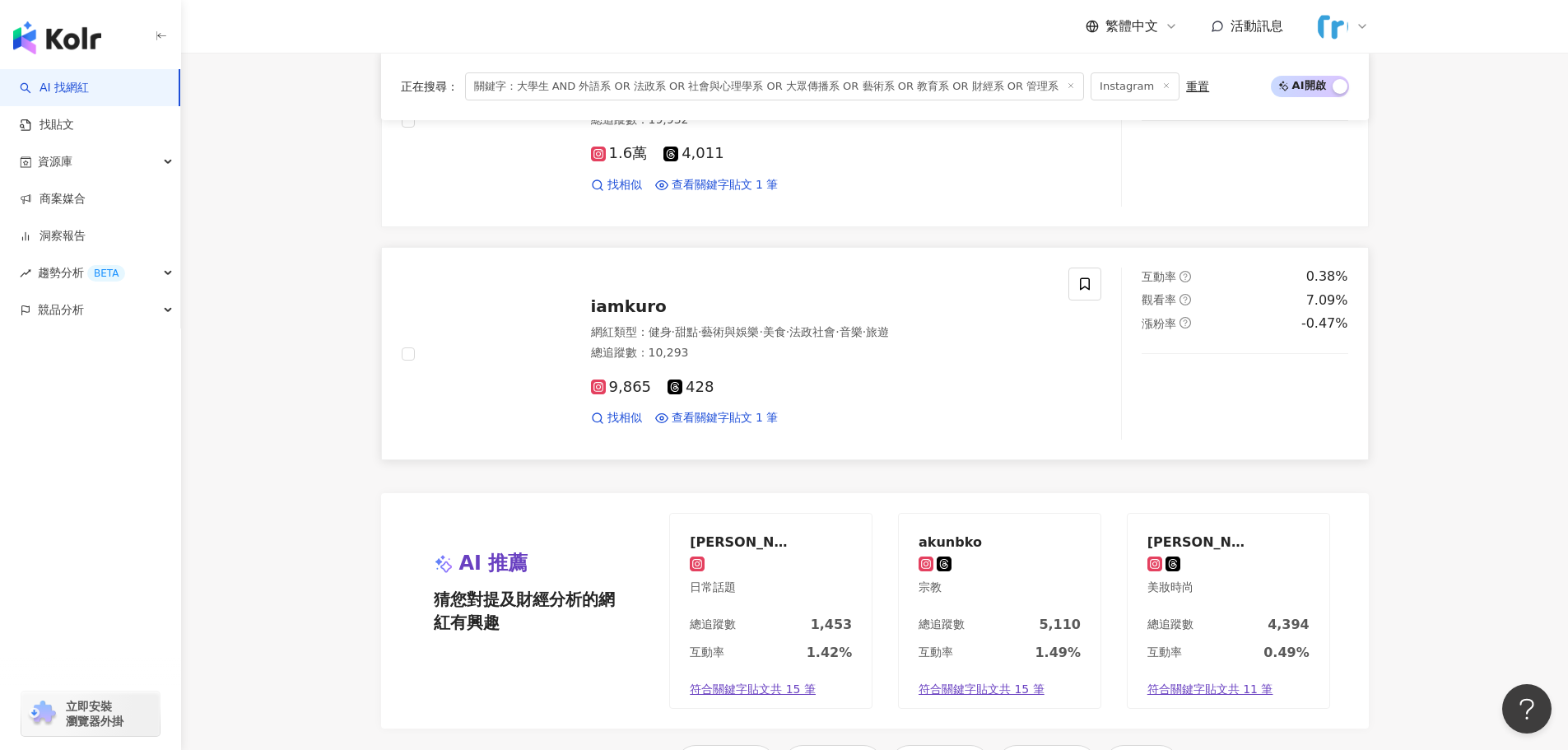
scroll to position [3324, 0]
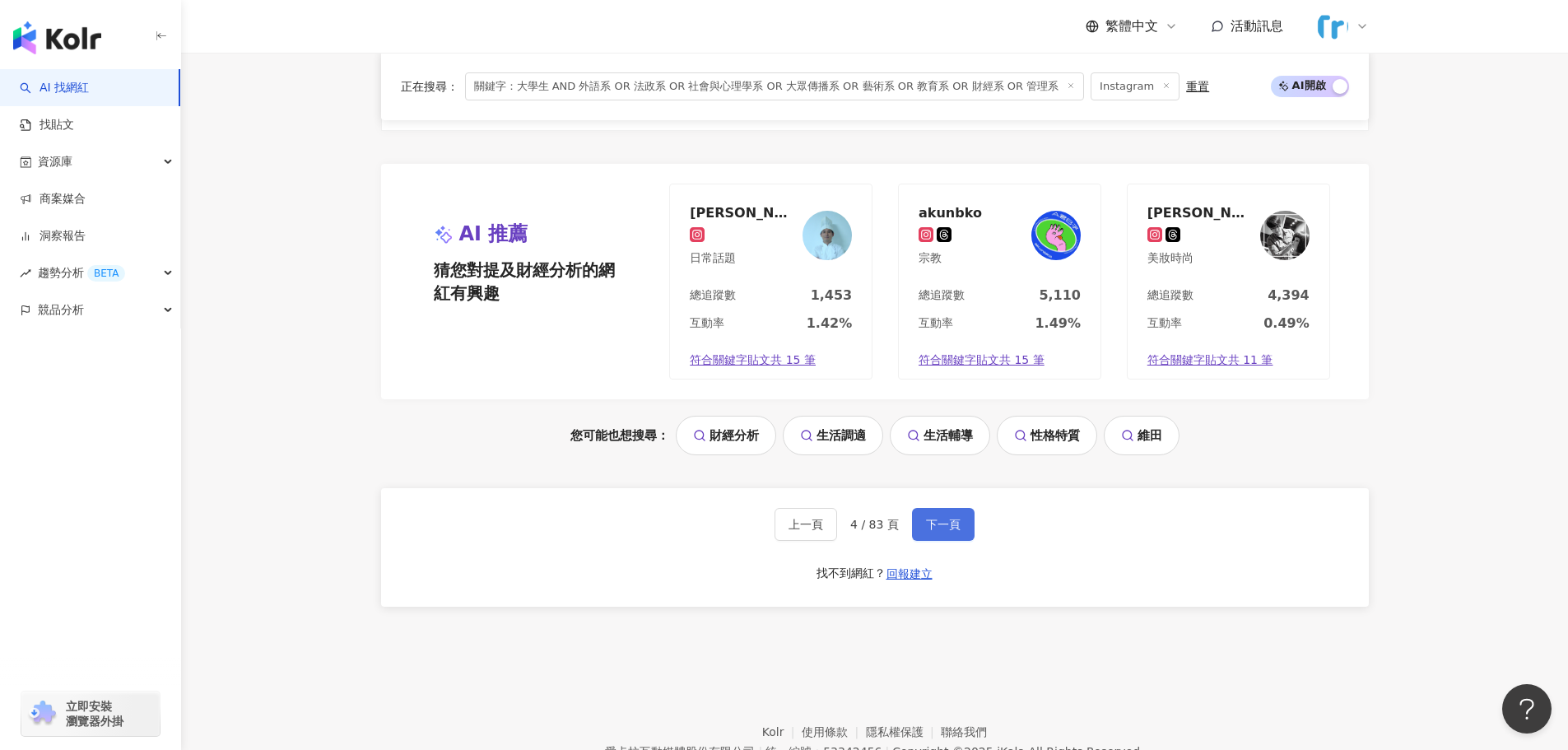
click at [946, 528] on span "下一頁" at bounding box center [943, 524] width 34 height 13
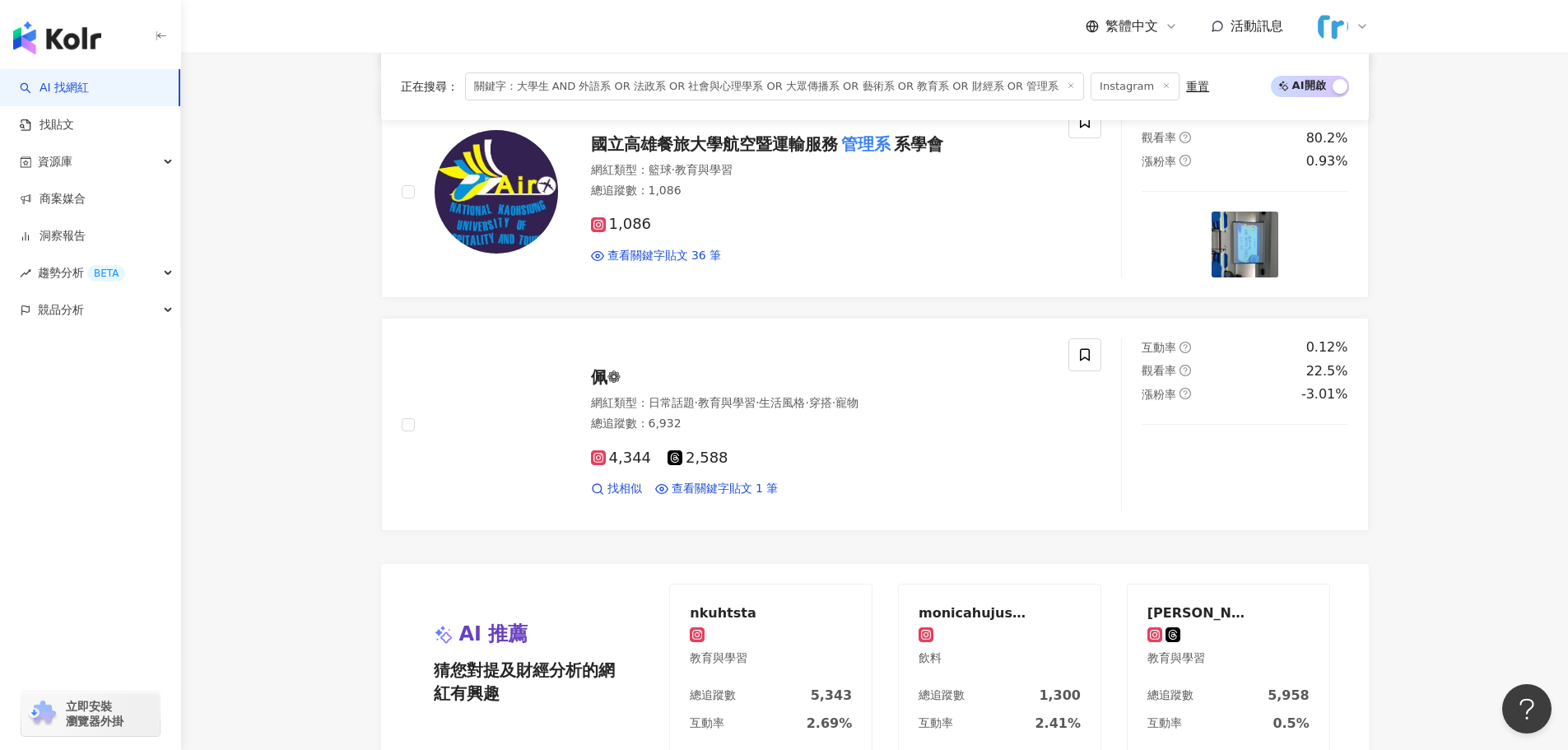
scroll to position [2926, 0]
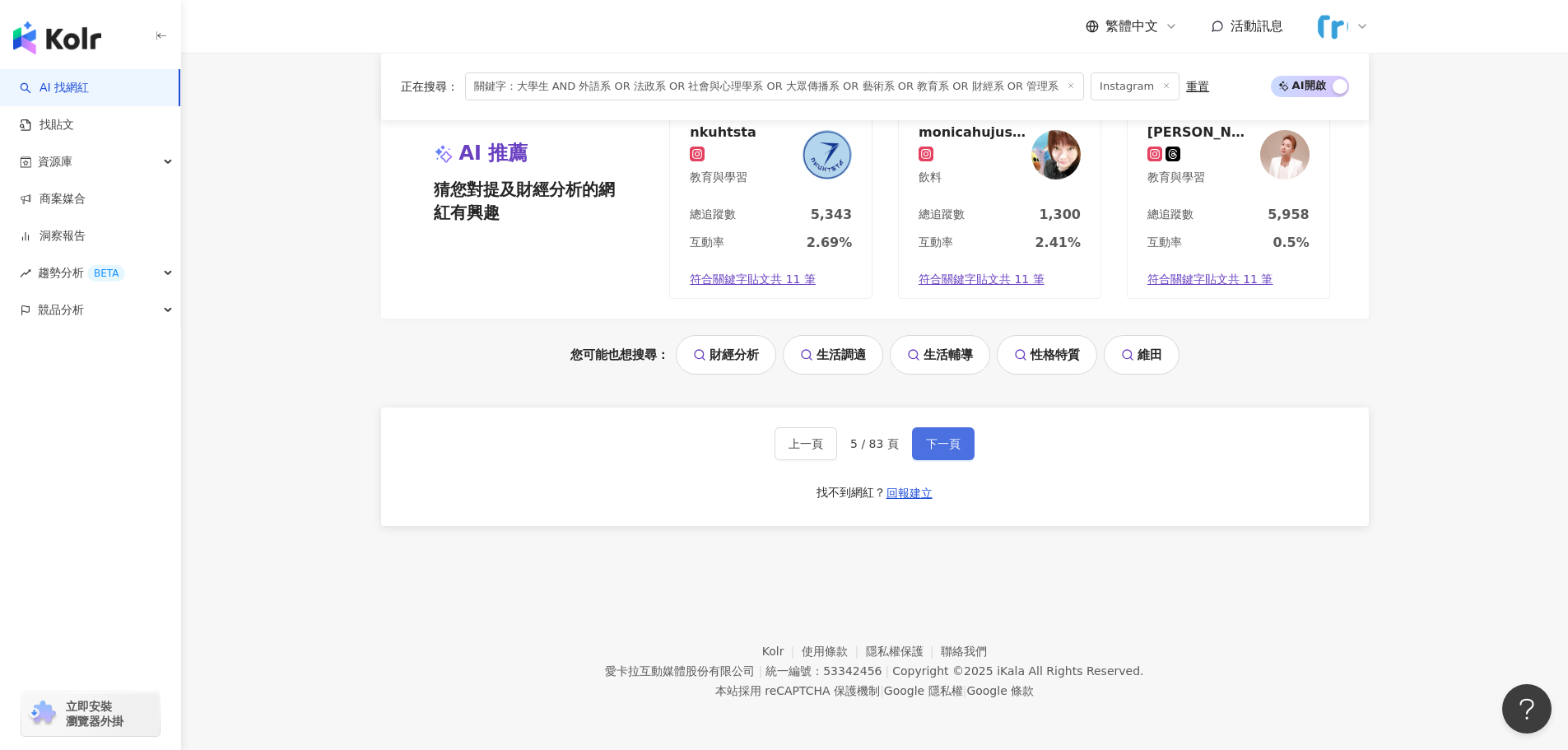
click at [943, 445] on span "下一頁" at bounding box center [943, 444] width 34 height 13
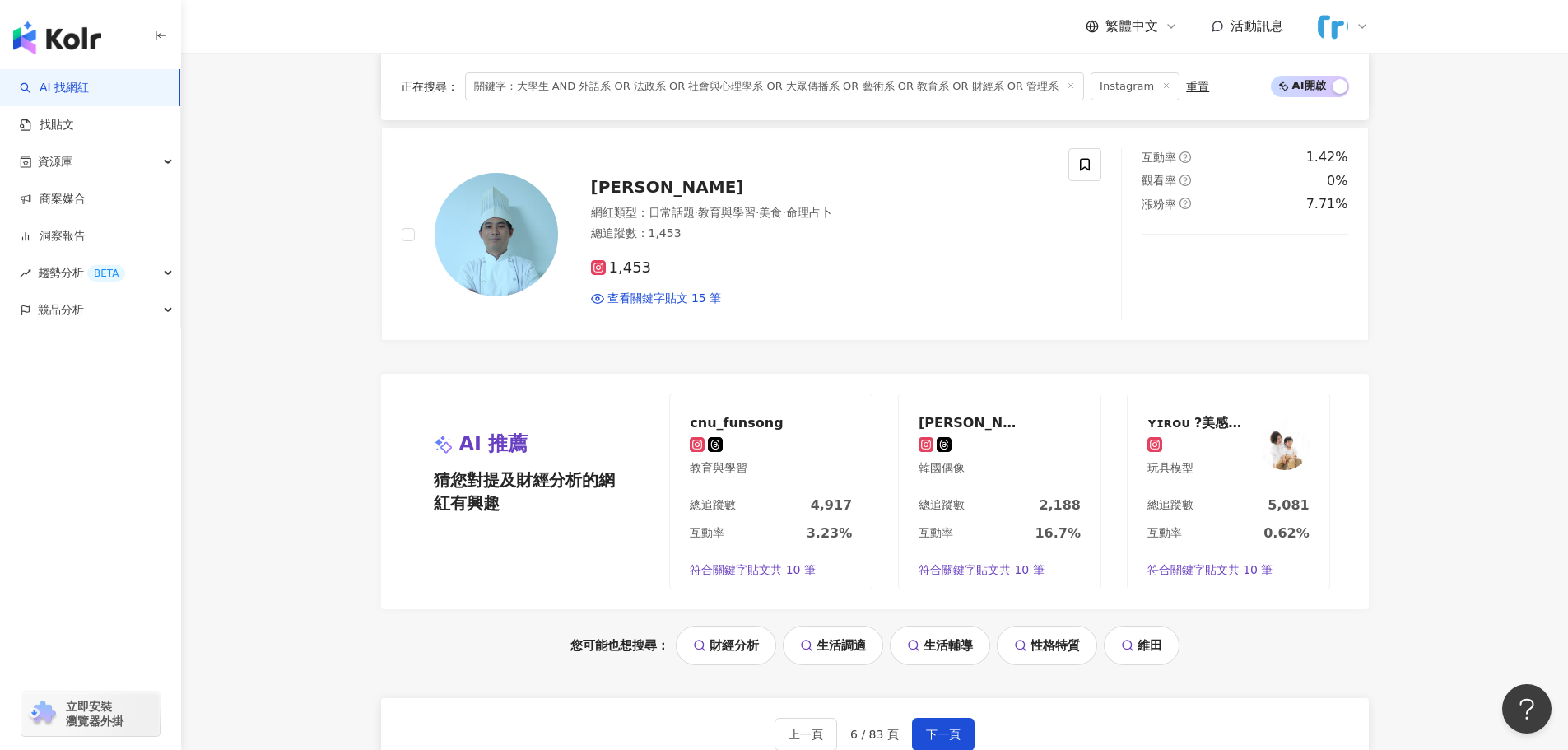
scroll to position [3405, 0]
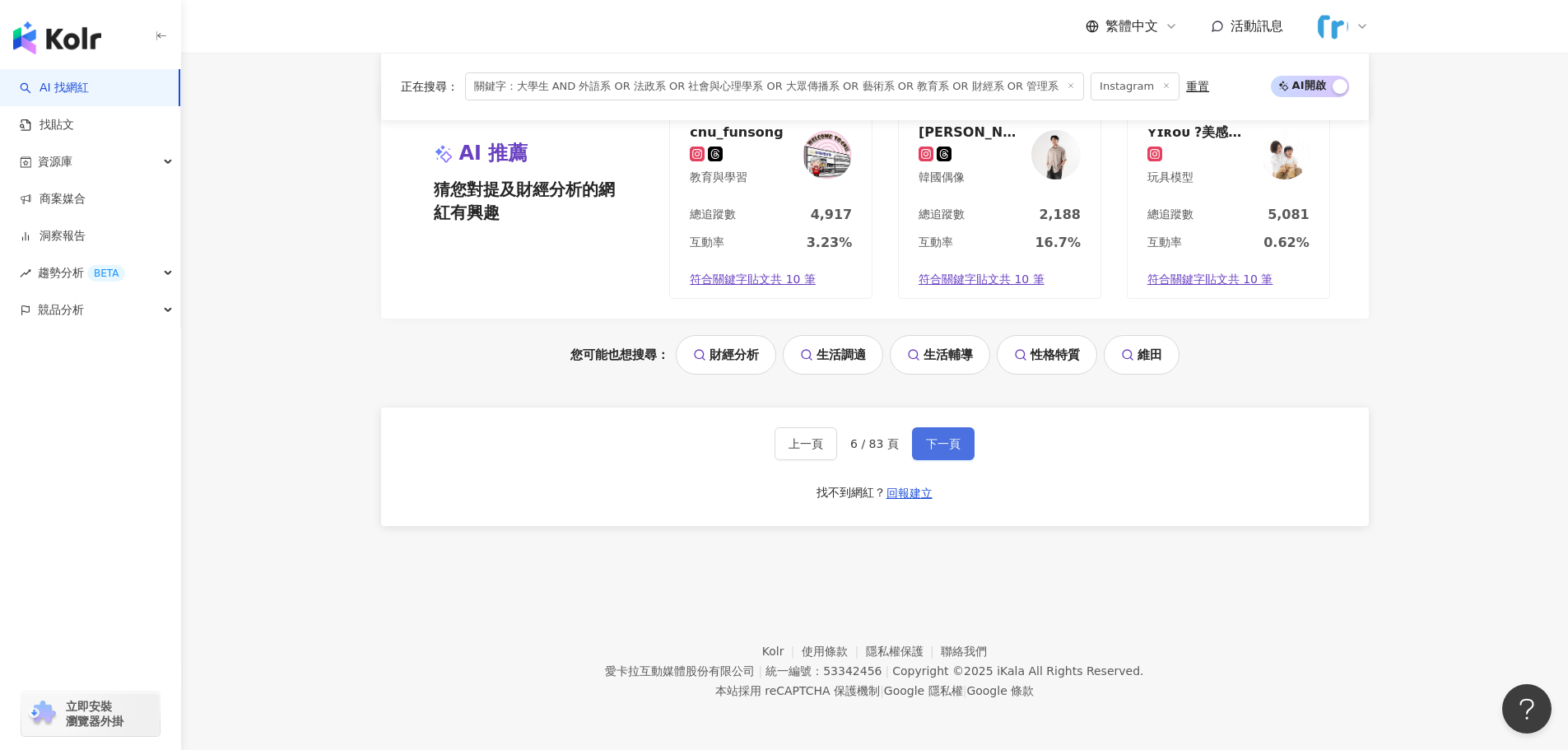
click at [941, 444] on span "下一頁" at bounding box center [943, 444] width 34 height 13
click at [936, 439] on span "下一頁" at bounding box center [943, 444] width 34 height 13
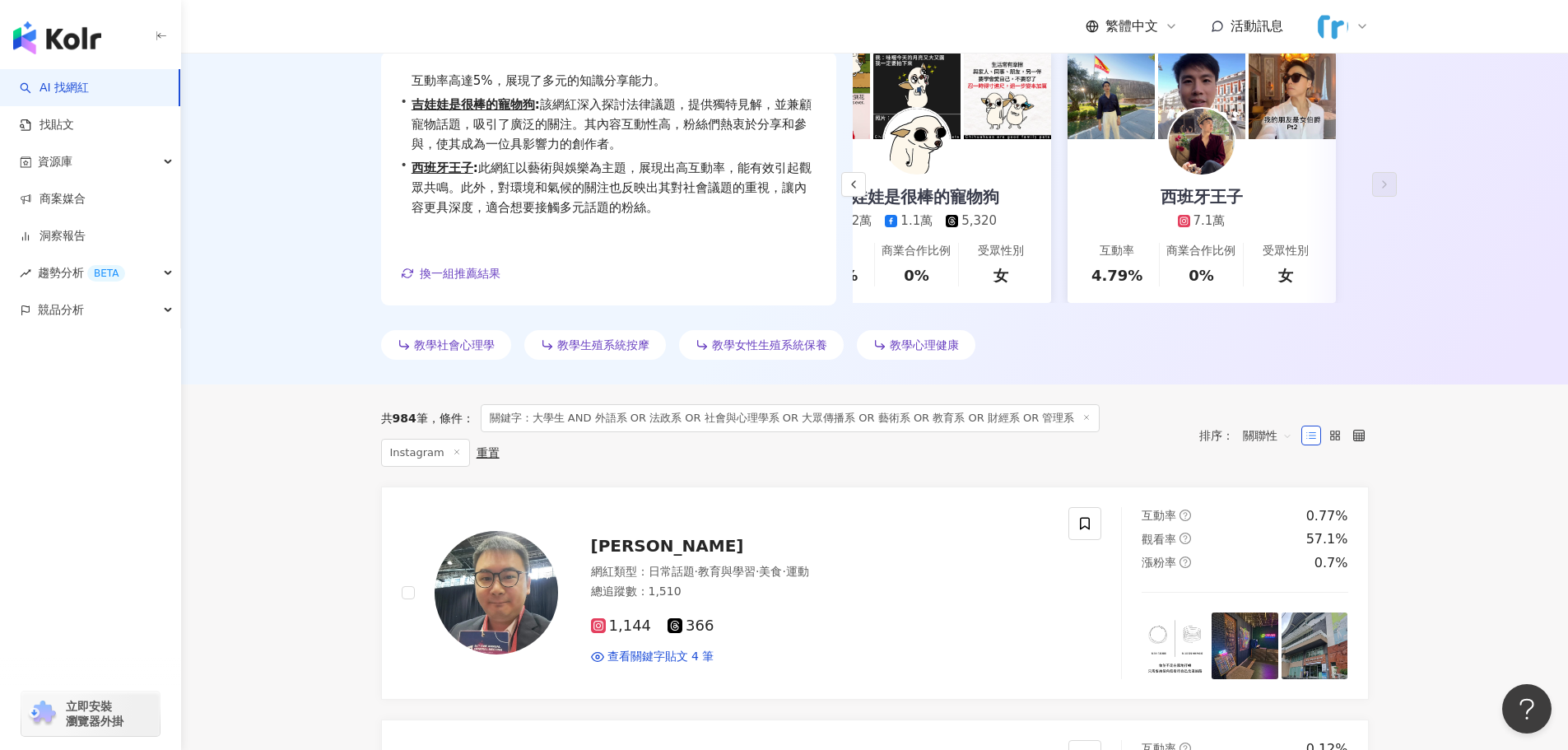
scroll to position [0, 0]
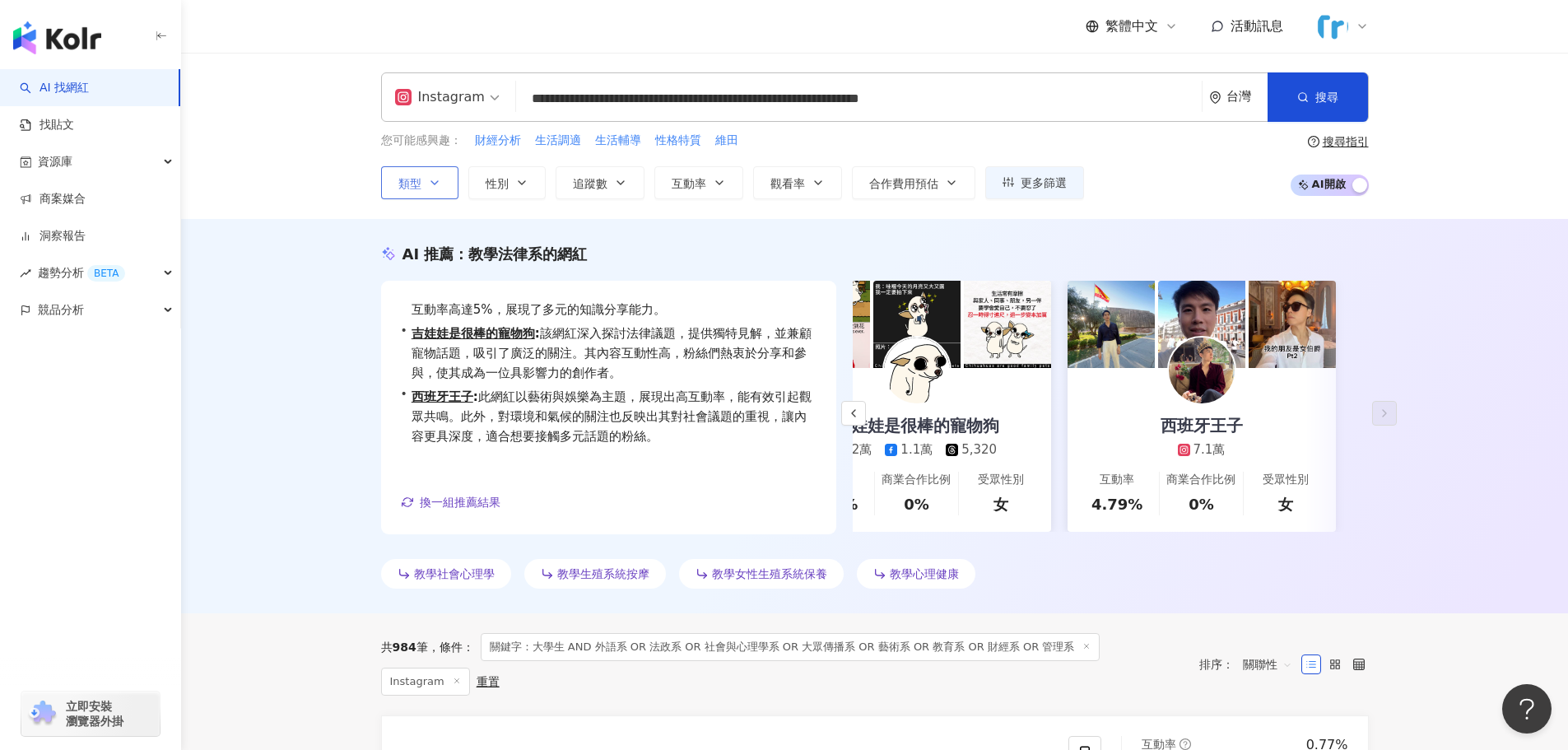
click at [422, 186] on button "類型" at bounding box center [420, 183] width 78 height 33
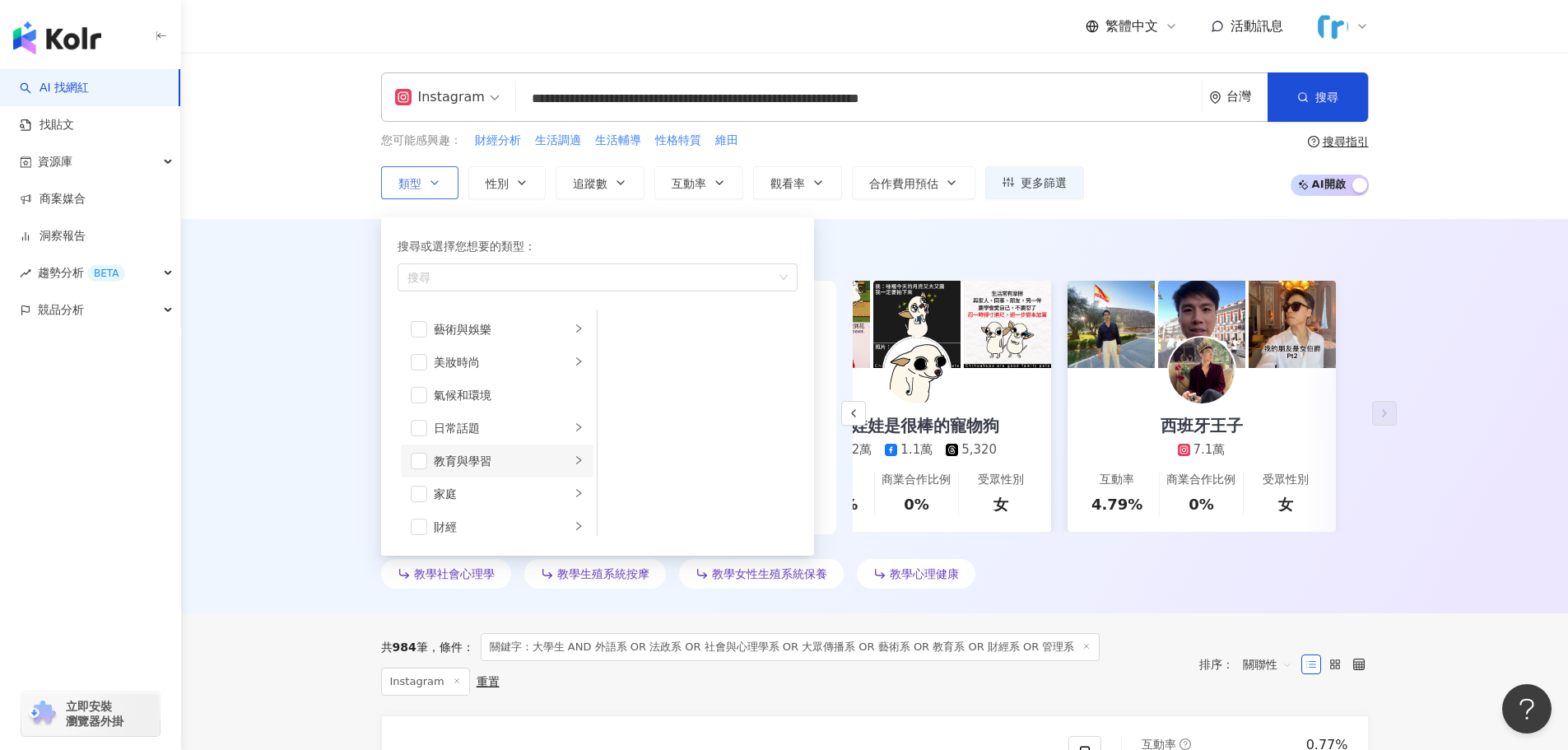
click at [546, 463] on div "教育與學習" at bounding box center [502, 461] width 137 height 19
click at [629, 323] on li "升學" at bounding box center [697, 330] width 194 height 33
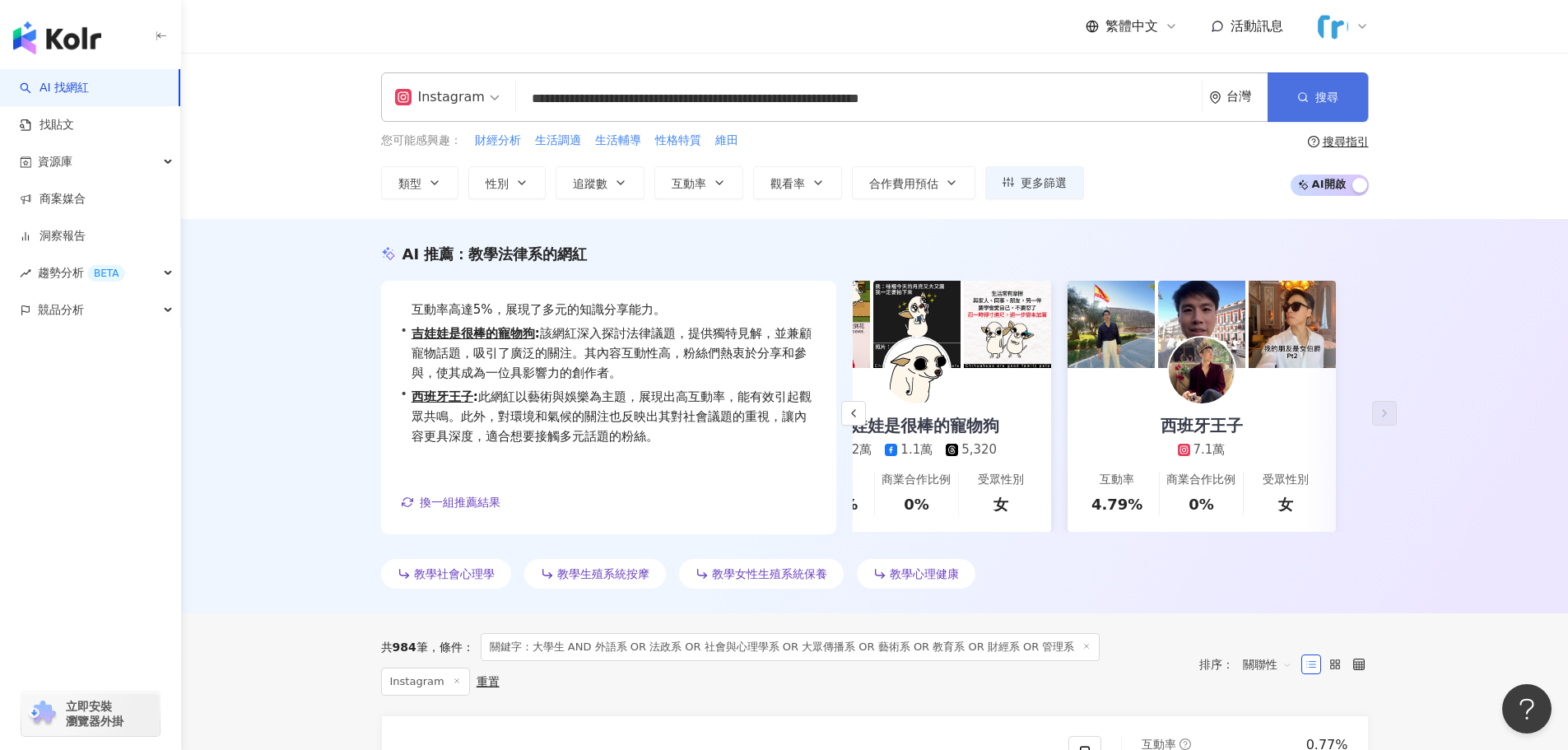
click at [1304, 85] on button "搜尋" at bounding box center [1318, 96] width 100 height 49
click at [1300, 91] on span "button" at bounding box center [1303, 97] width 11 height 13
click at [1327, 100] on span "搜尋" at bounding box center [1326, 97] width 23 height 13
click at [1331, 97] on span "搜尋" at bounding box center [1326, 97] width 23 height 13
click at [403, 181] on span "類型" at bounding box center [409, 183] width 23 height 13
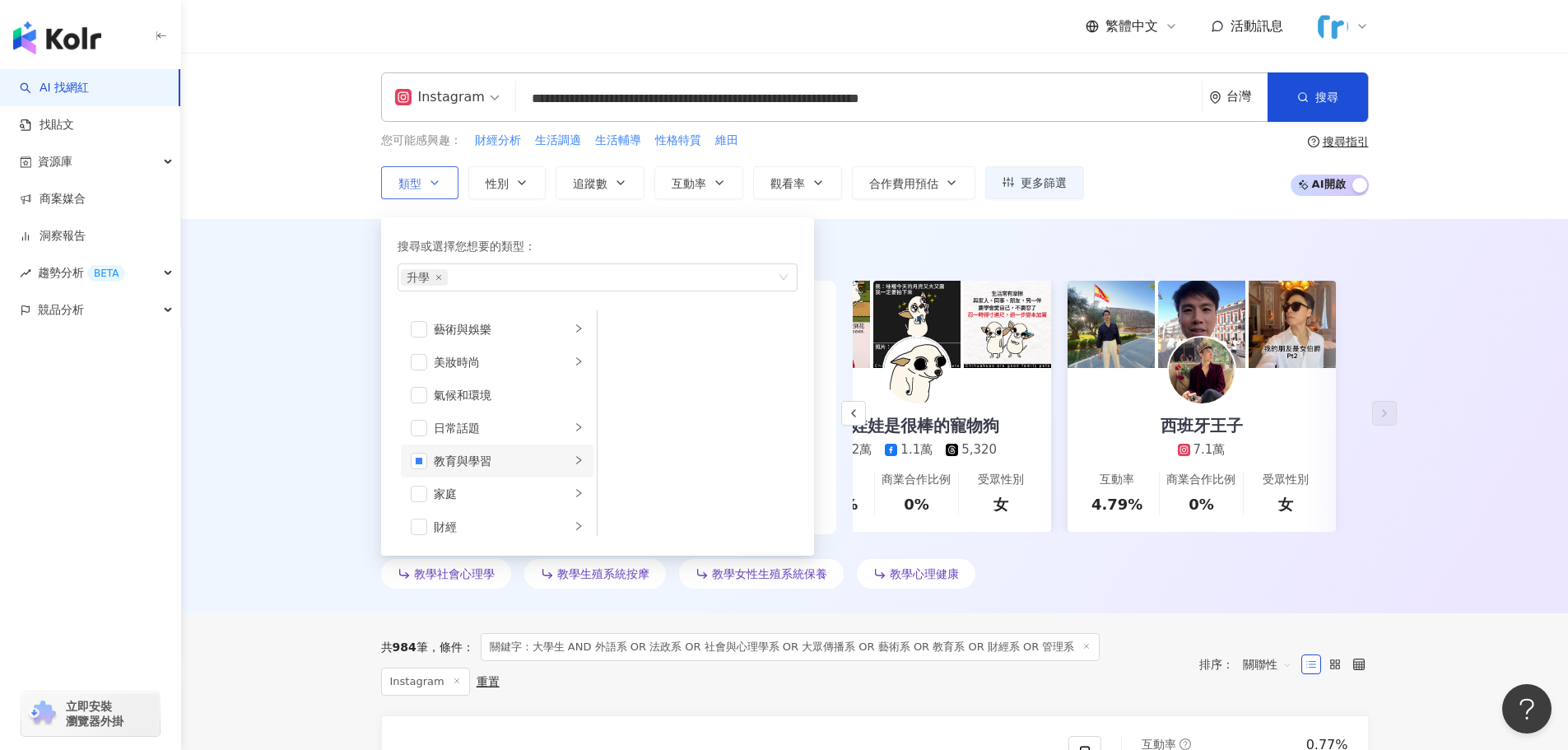
click at [445, 467] on div "教育與學習" at bounding box center [502, 461] width 137 height 19
click at [631, 359] on li "語言學習" at bounding box center [697, 362] width 194 height 33
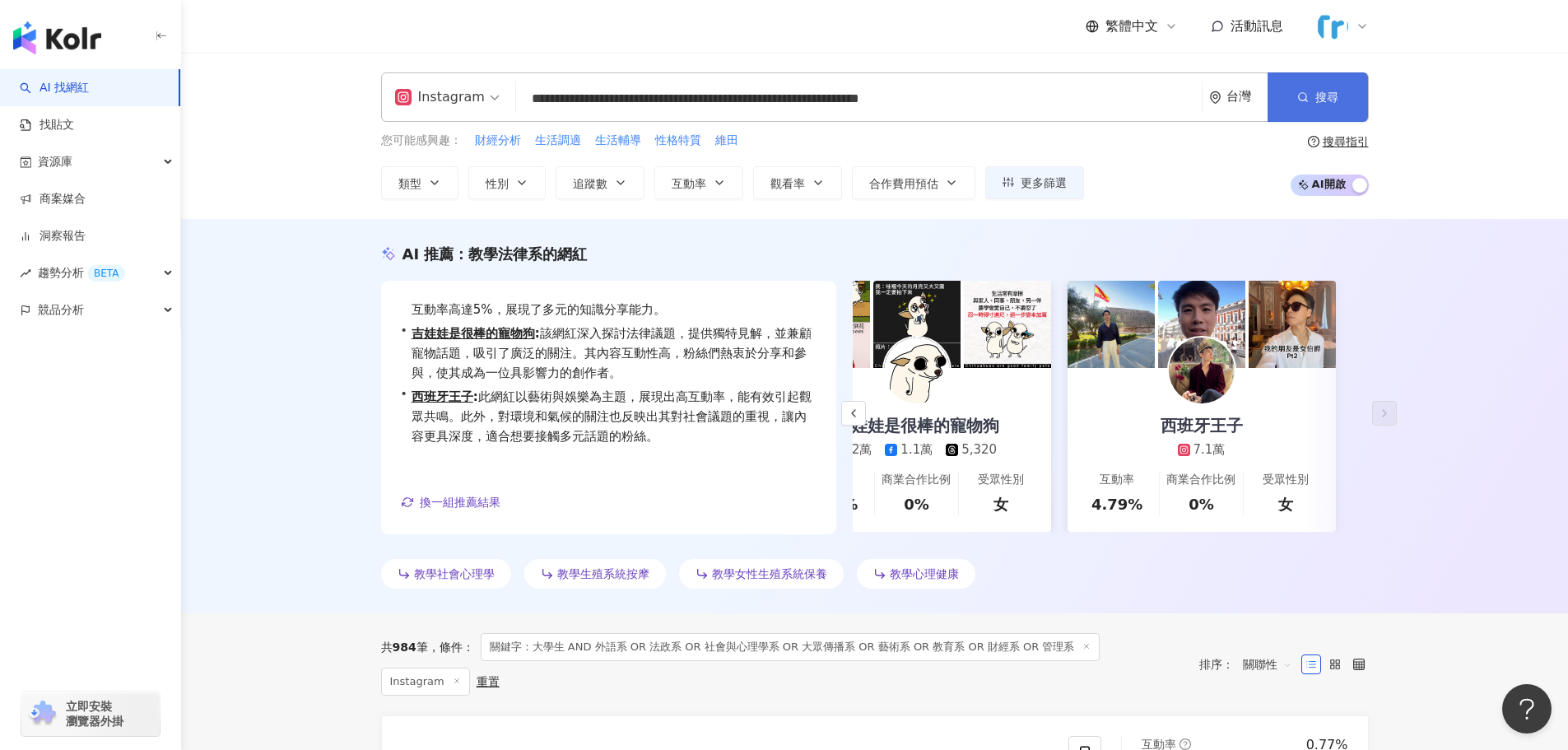
click at [1324, 104] on span "搜尋" at bounding box center [1326, 97] width 23 height 13
click at [1328, 94] on span "搜尋" at bounding box center [1326, 97] width 23 height 13
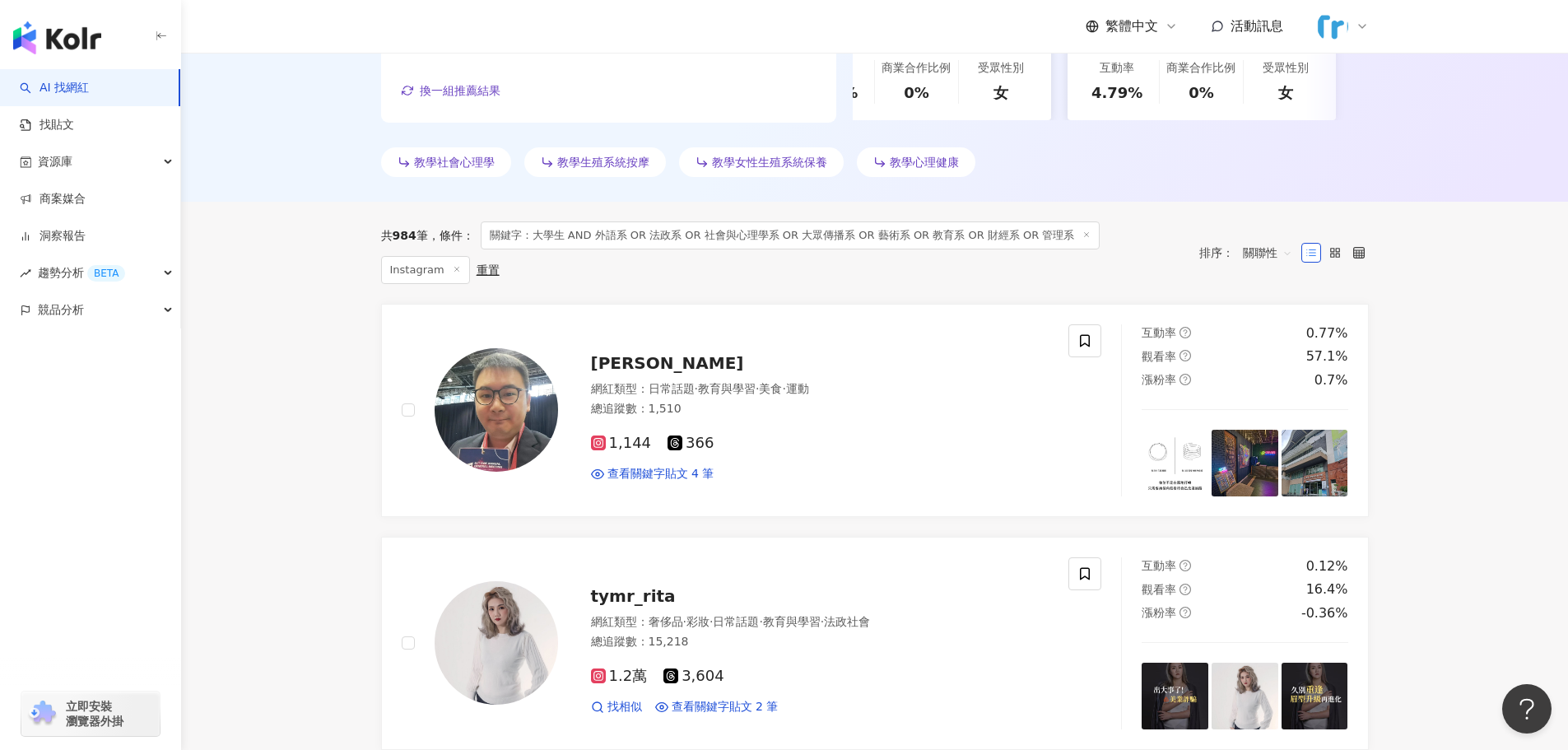
scroll to position [968, 0]
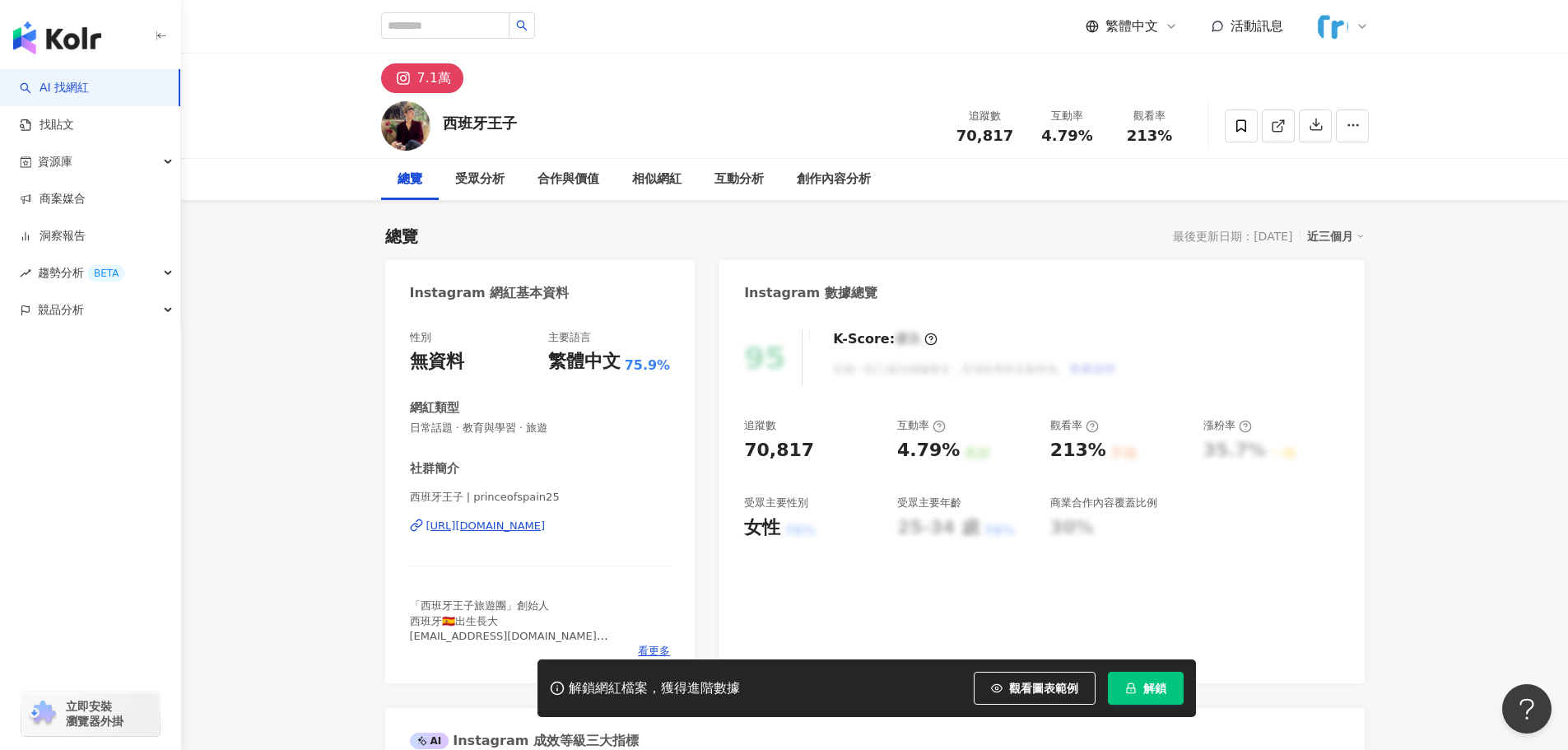
click at [546, 527] on div "https://www.instagram.com/princeofspain25/" at bounding box center [485, 526] width 119 height 15
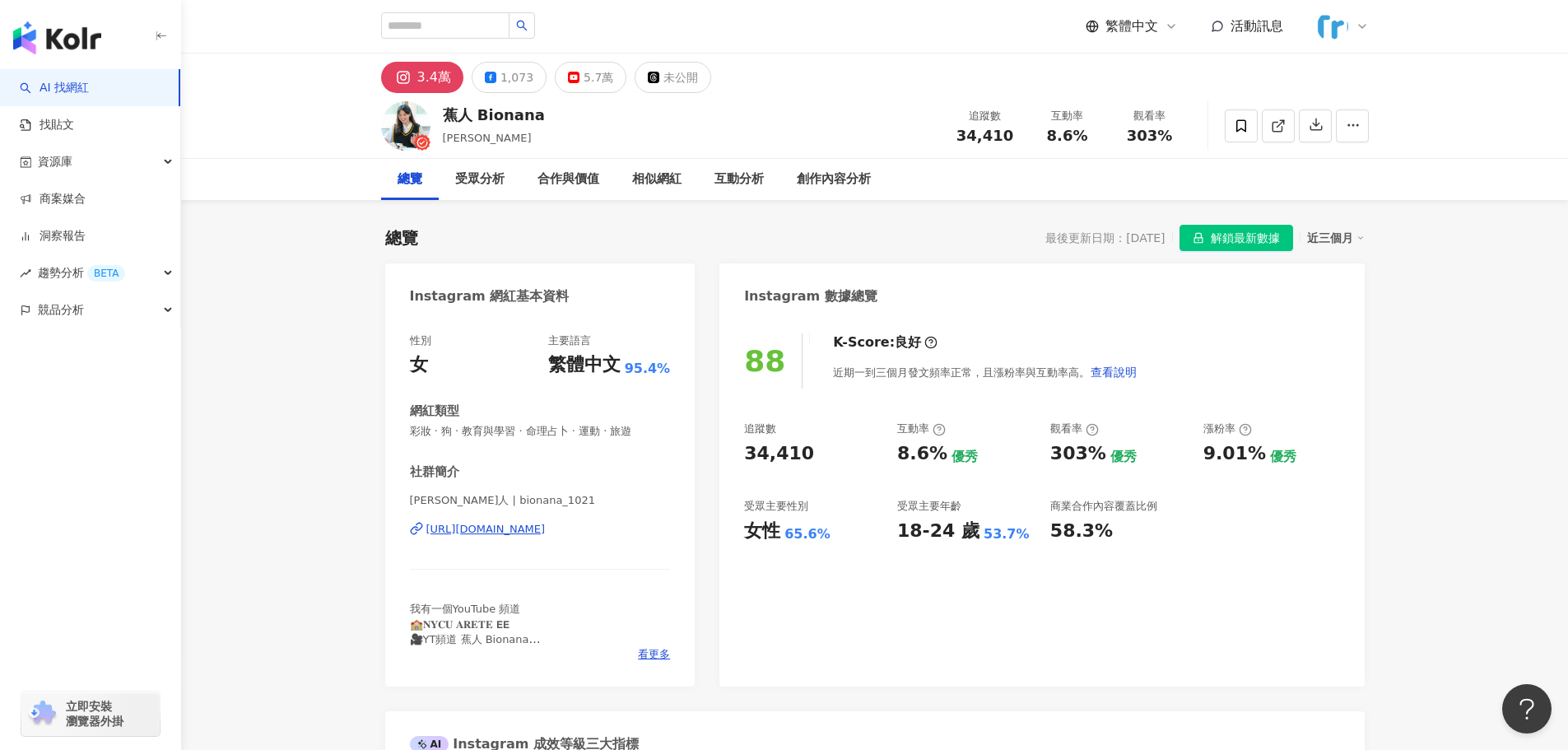
click at [521, 528] on div "https://www.instagram.com/bionana_1021/" at bounding box center [485, 529] width 119 height 15
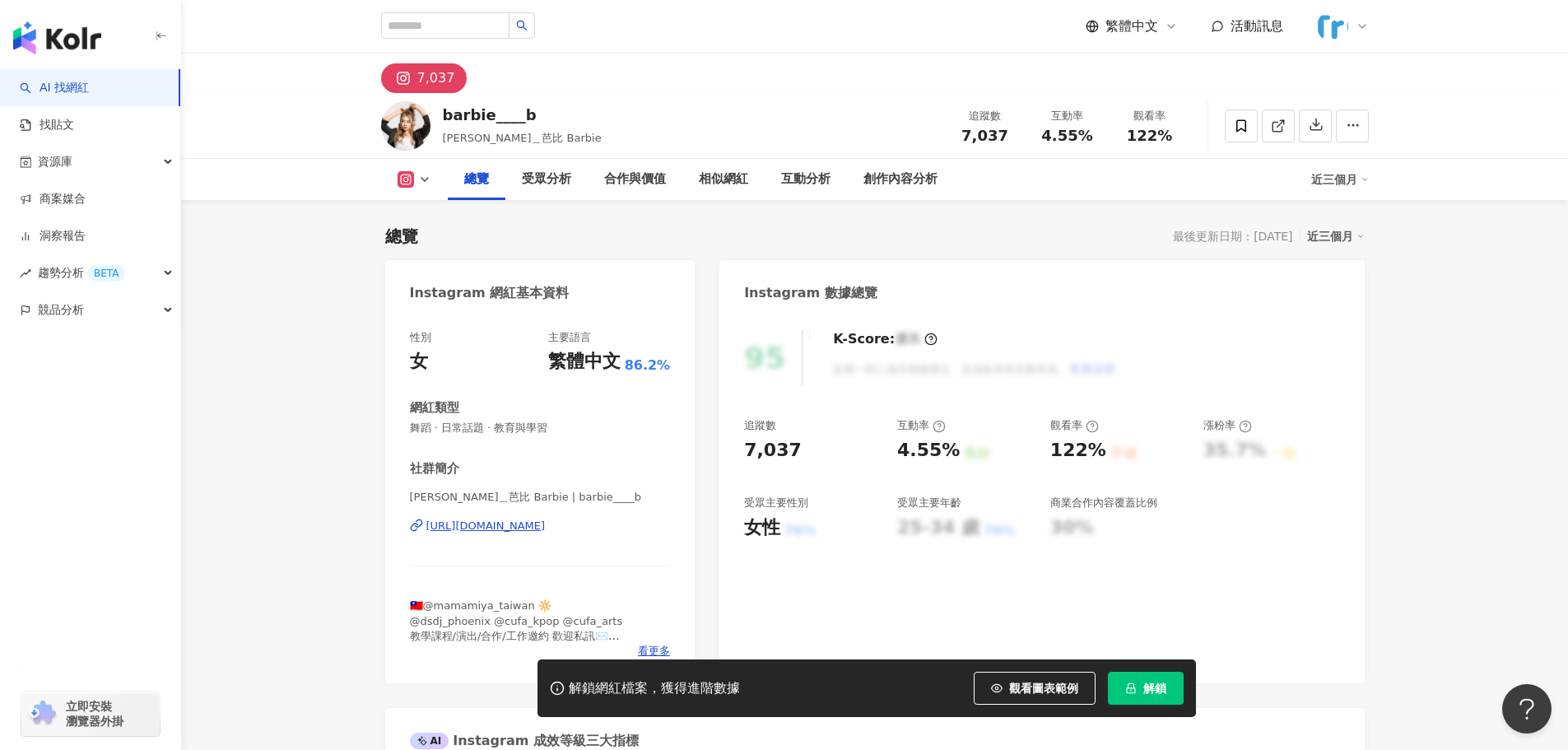
click at [526, 519] on div "[URL][DOMAIN_NAME]" at bounding box center [485, 526] width 119 height 15
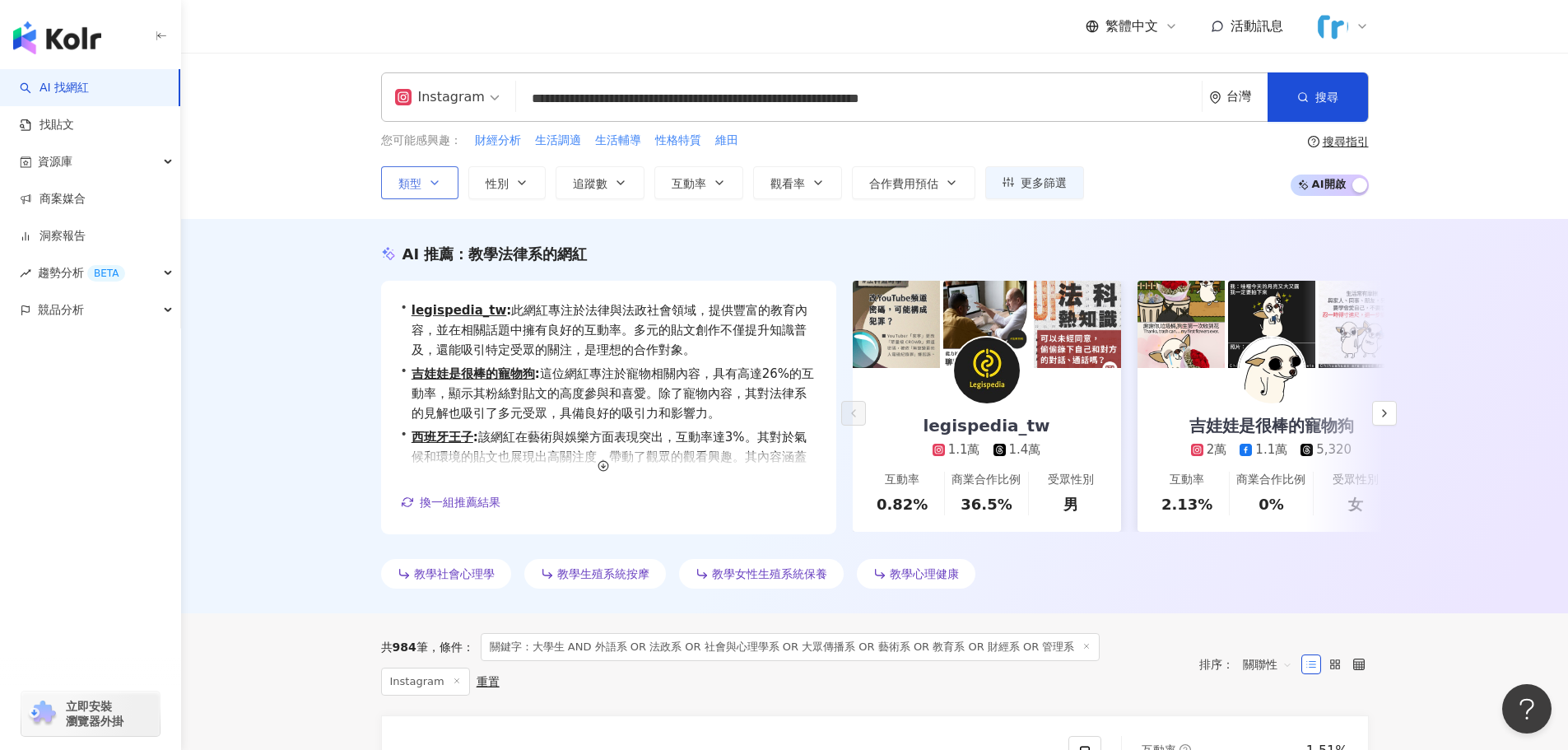
drag, startPoint x: 420, startPoint y: 184, endPoint x: 422, endPoint y: 204, distance: 20.1
click at [420, 184] on span "類型" at bounding box center [409, 183] width 23 height 13
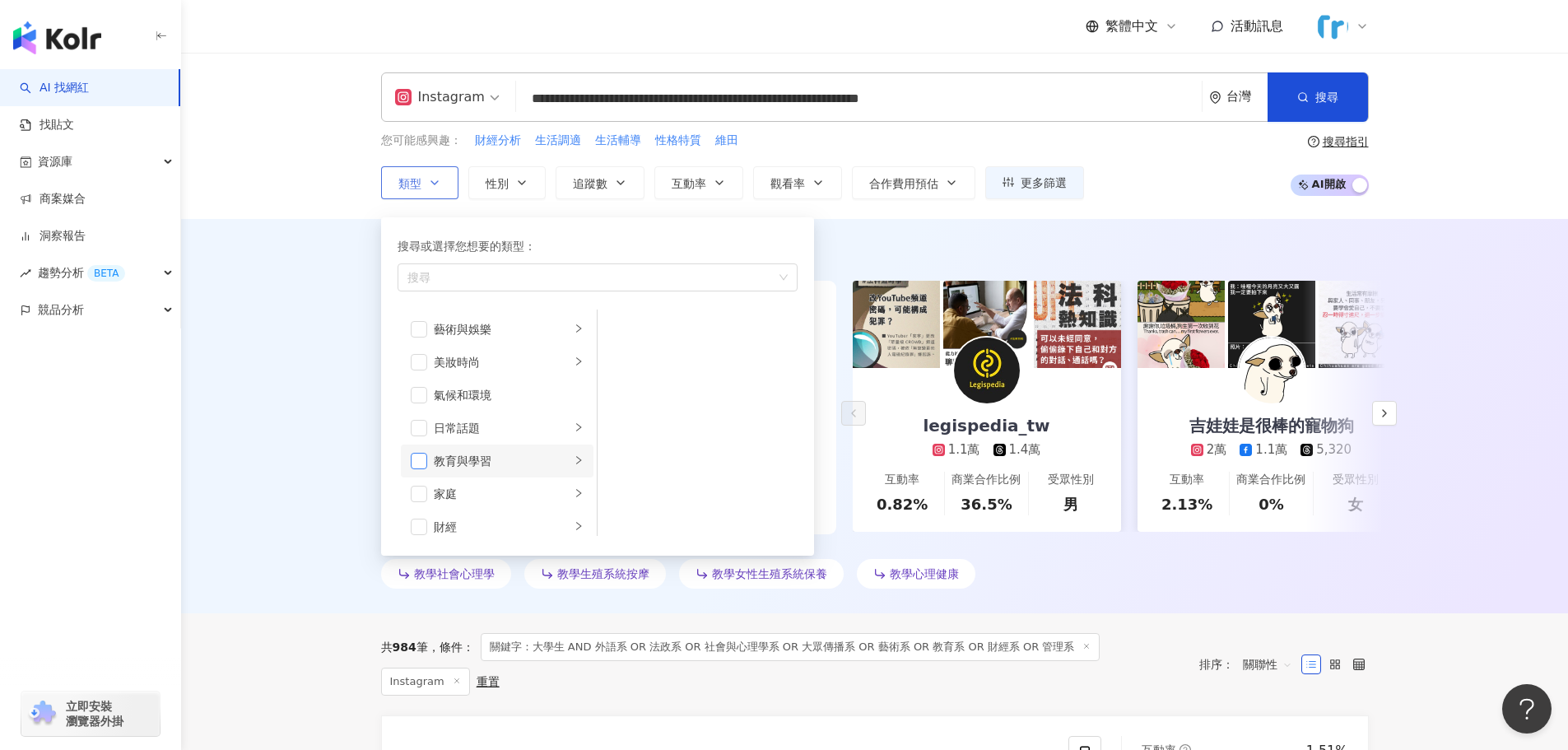
click at [421, 460] on span "button" at bounding box center [419, 461] width 17 height 17
click at [1322, 92] on span "搜尋" at bounding box center [1326, 97] width 23 height 13
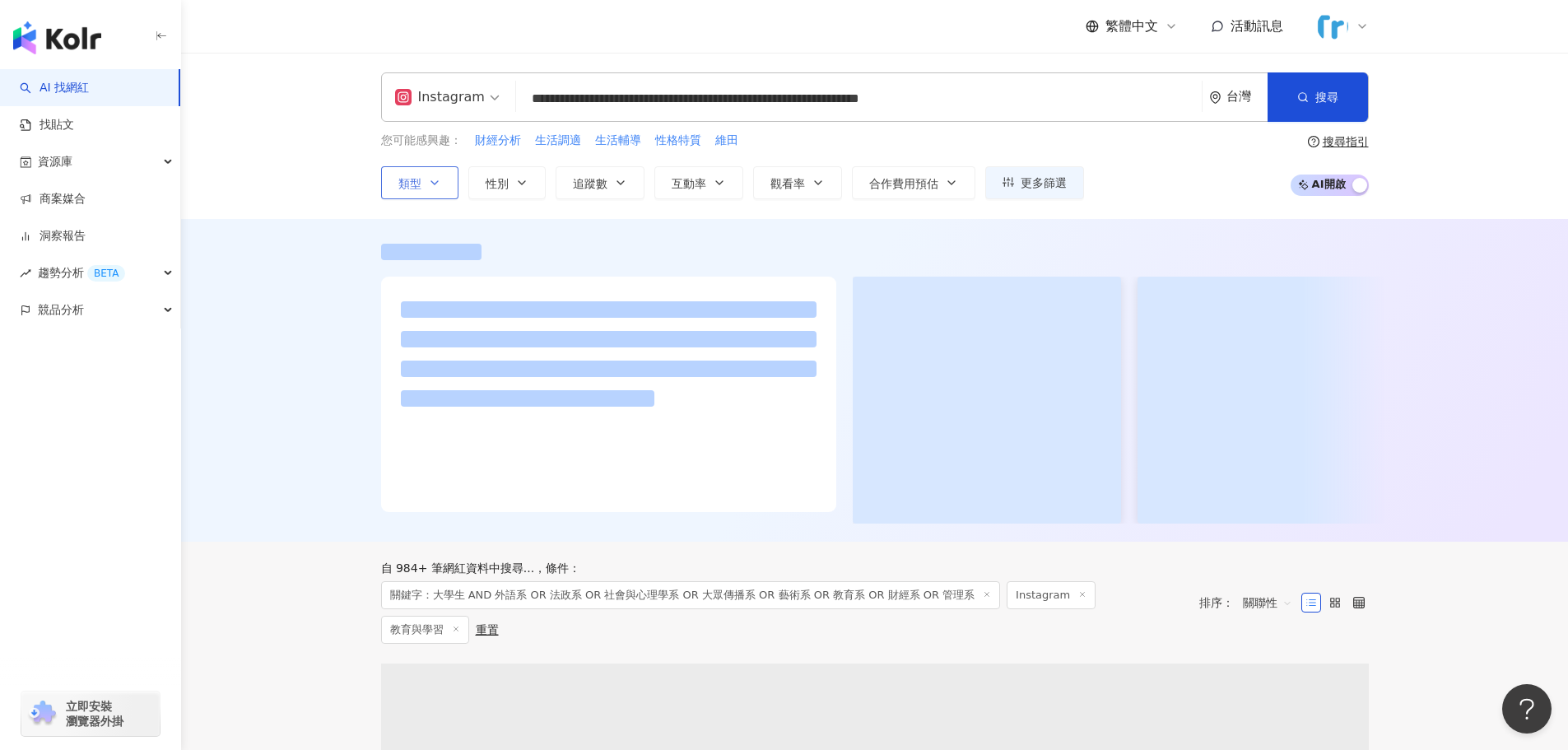
click at [420, 194] on button "類型" at bounding box center [420, 183] width 78 height 33
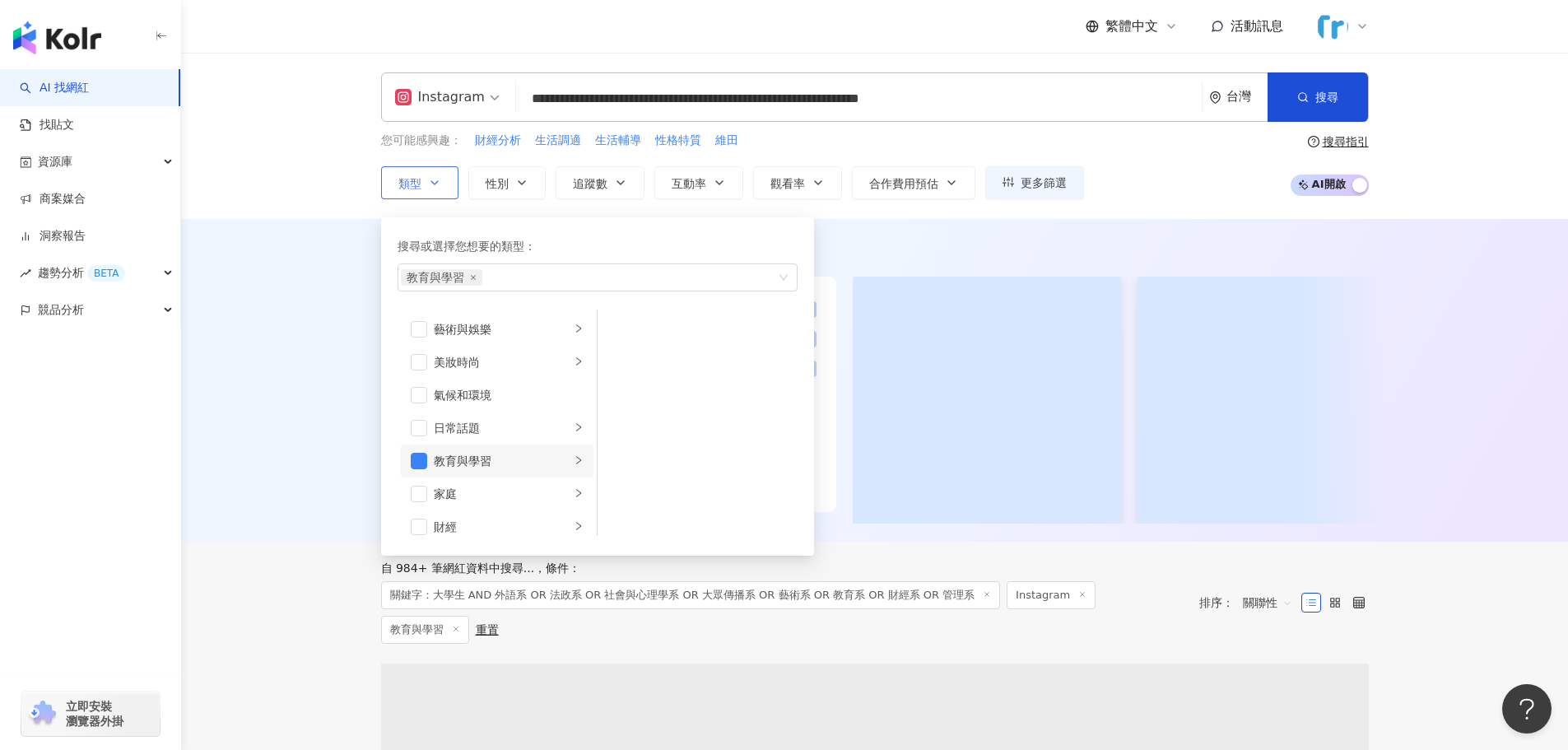
click at [565, 460] on li "教育與學習" at bounding box center [497, 461] width 193 height 33
click at [296, 218] on div "**********" at bounding box center [874, 136] width 1386 height 167
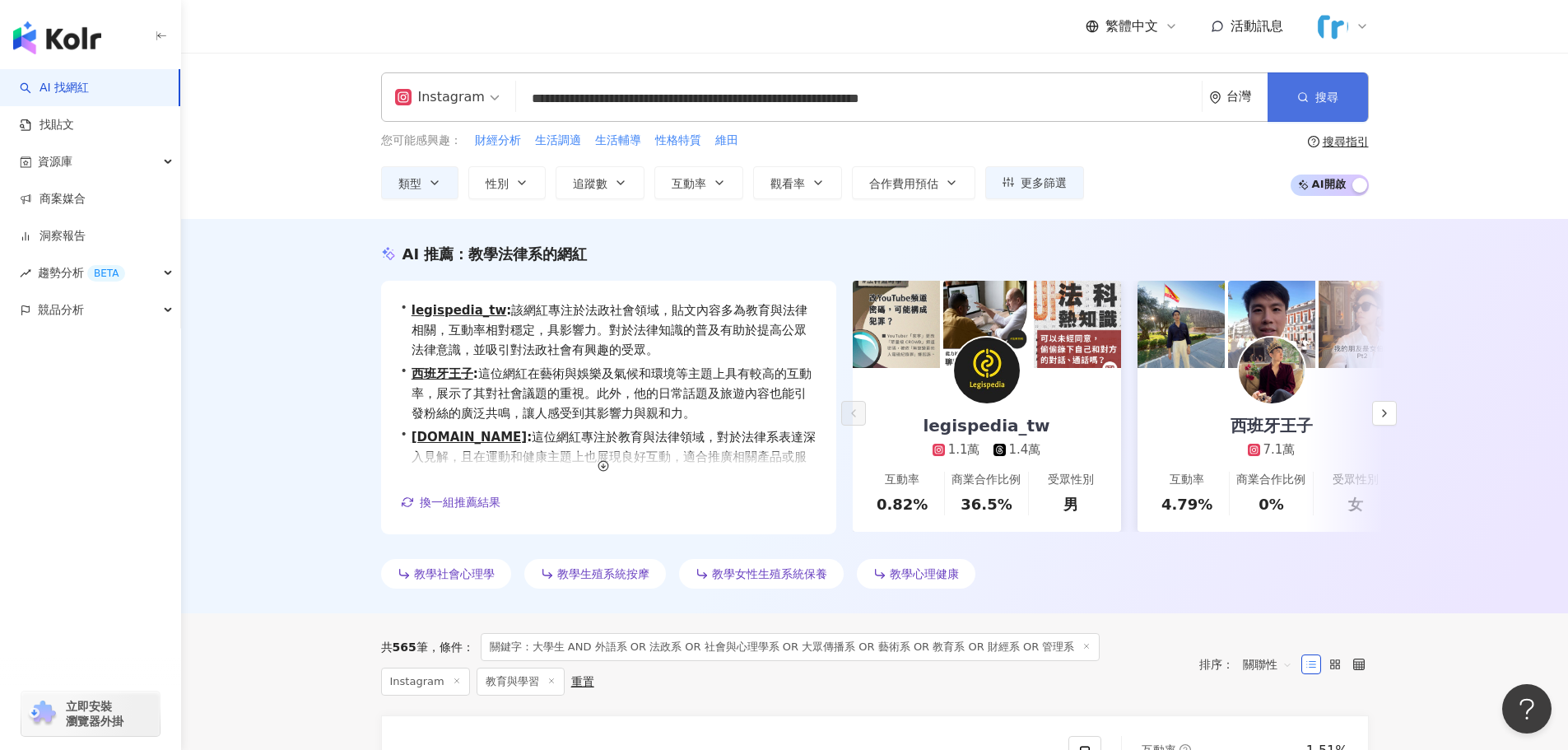
click at [1345, 99] on button "搜尋" at bounding box center [1318, 96] width 100 height 49
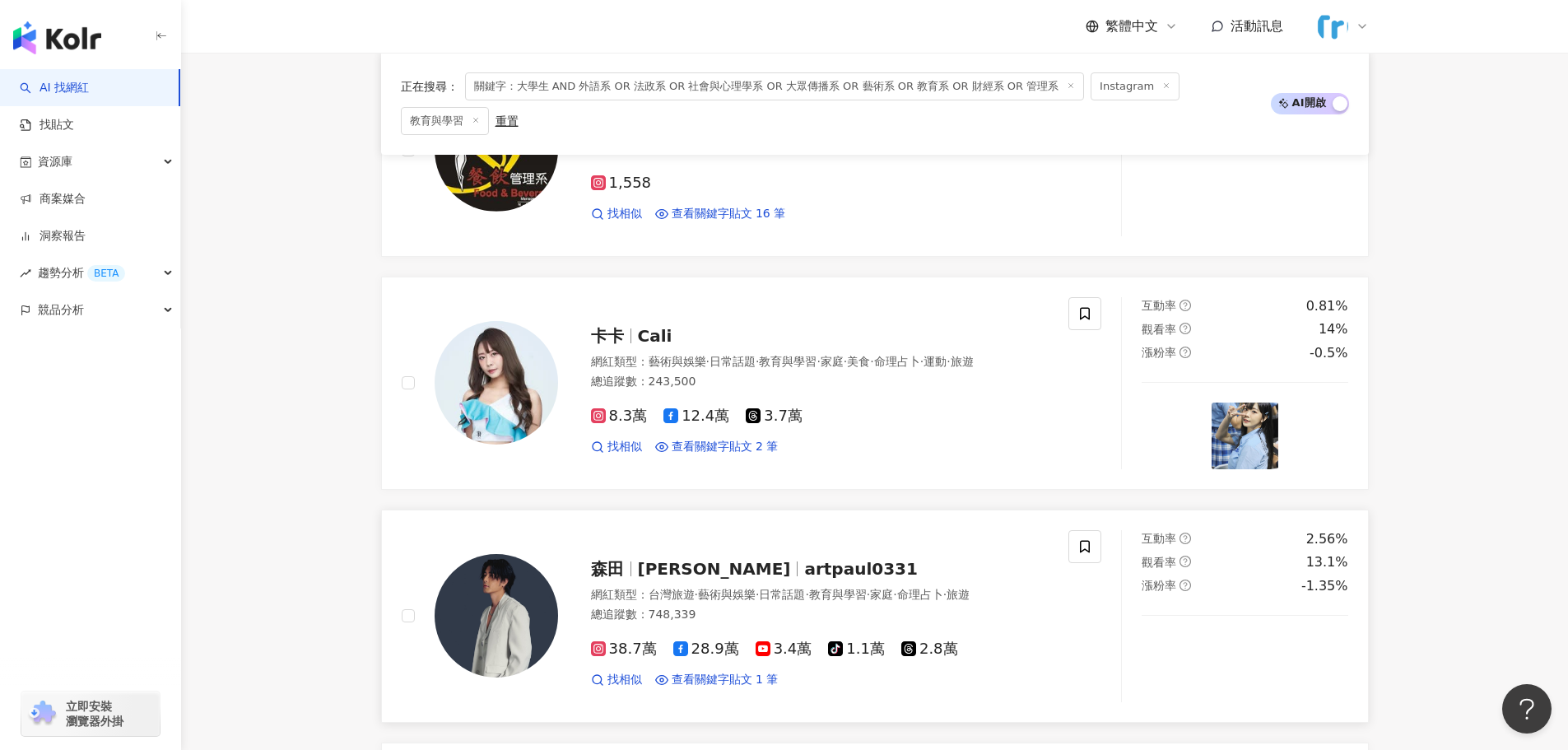
scroll to position [1302, 0]
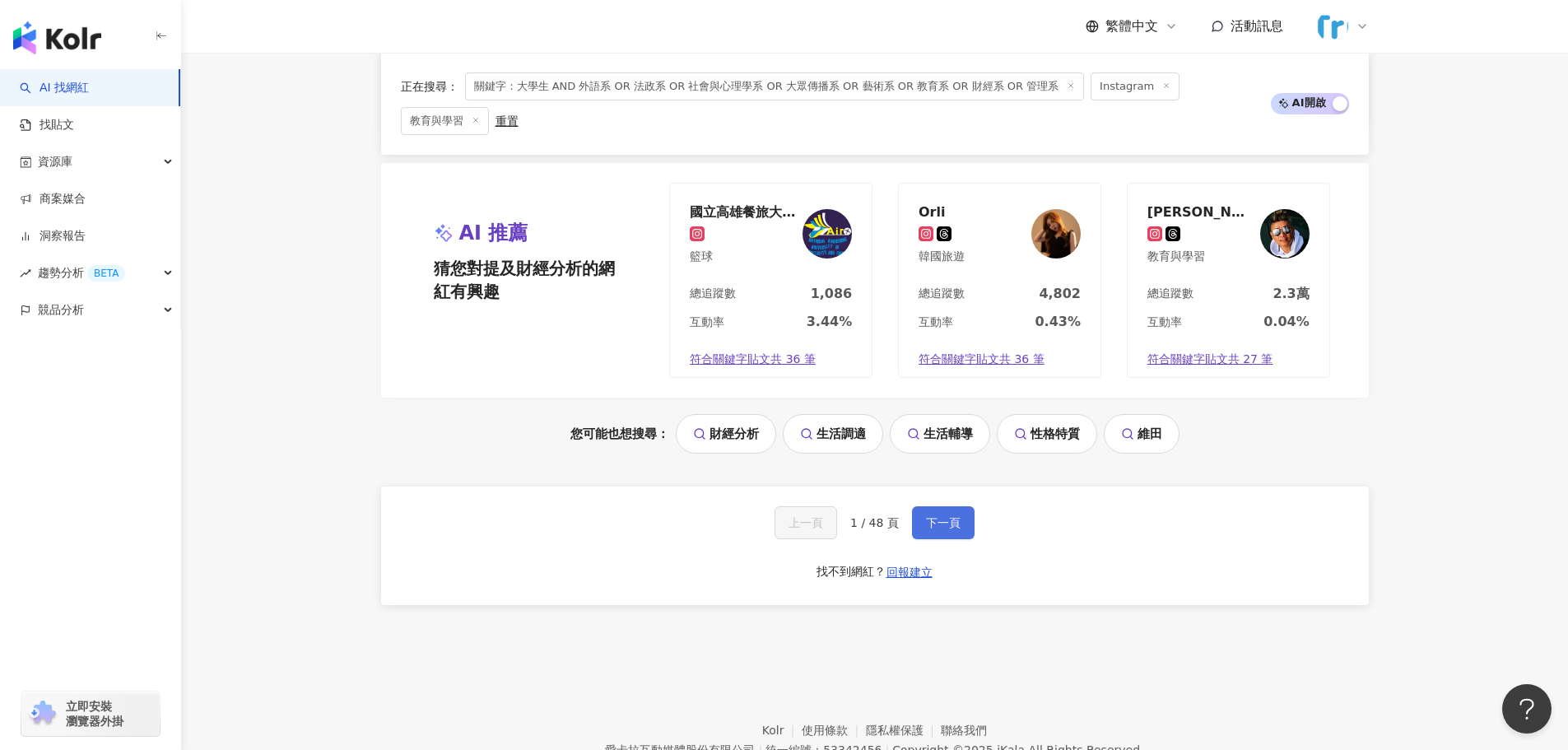
click at [929, 506] on button "下一頁" at bounding box center [944, 523] width 63 height 33
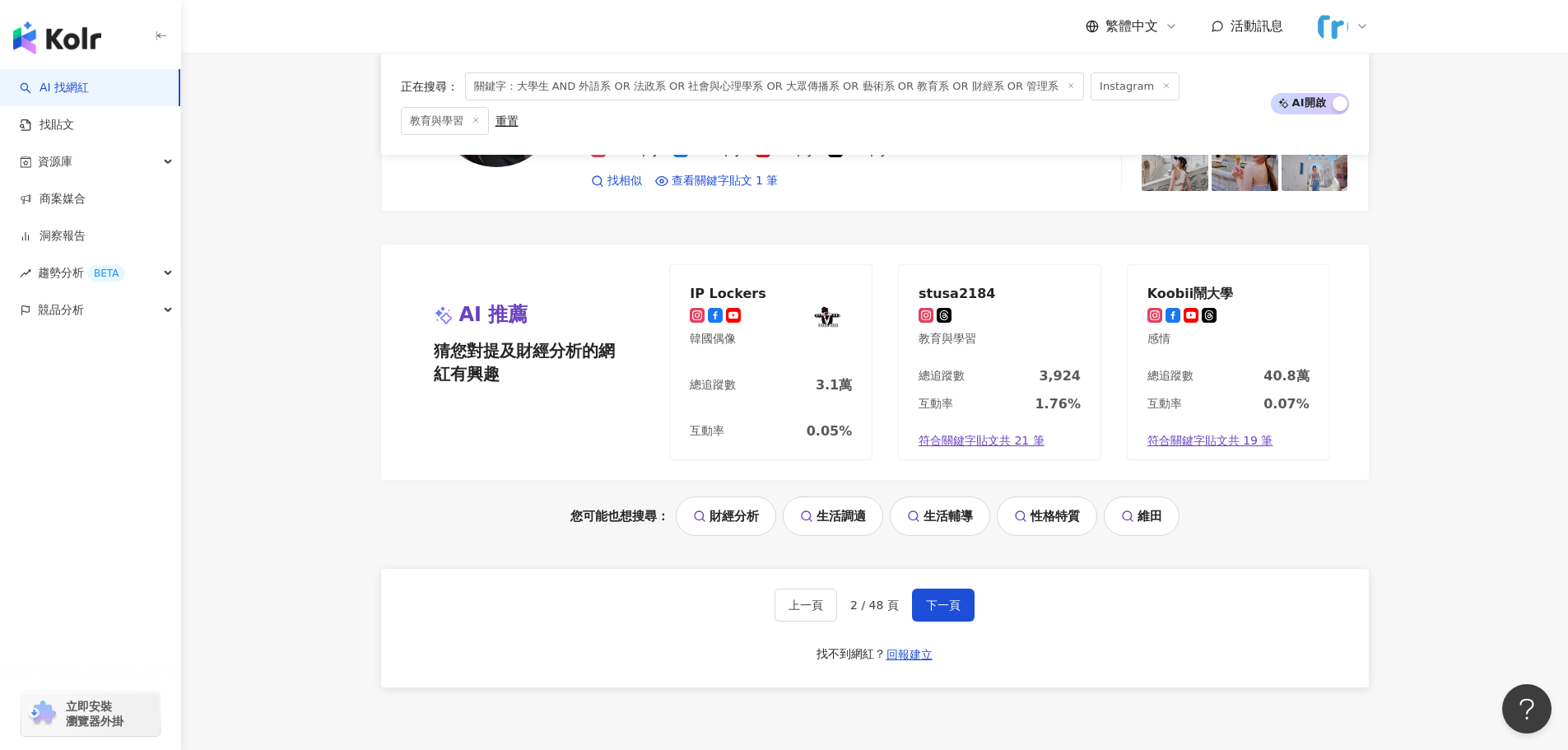
scroll to position [3374, 0]
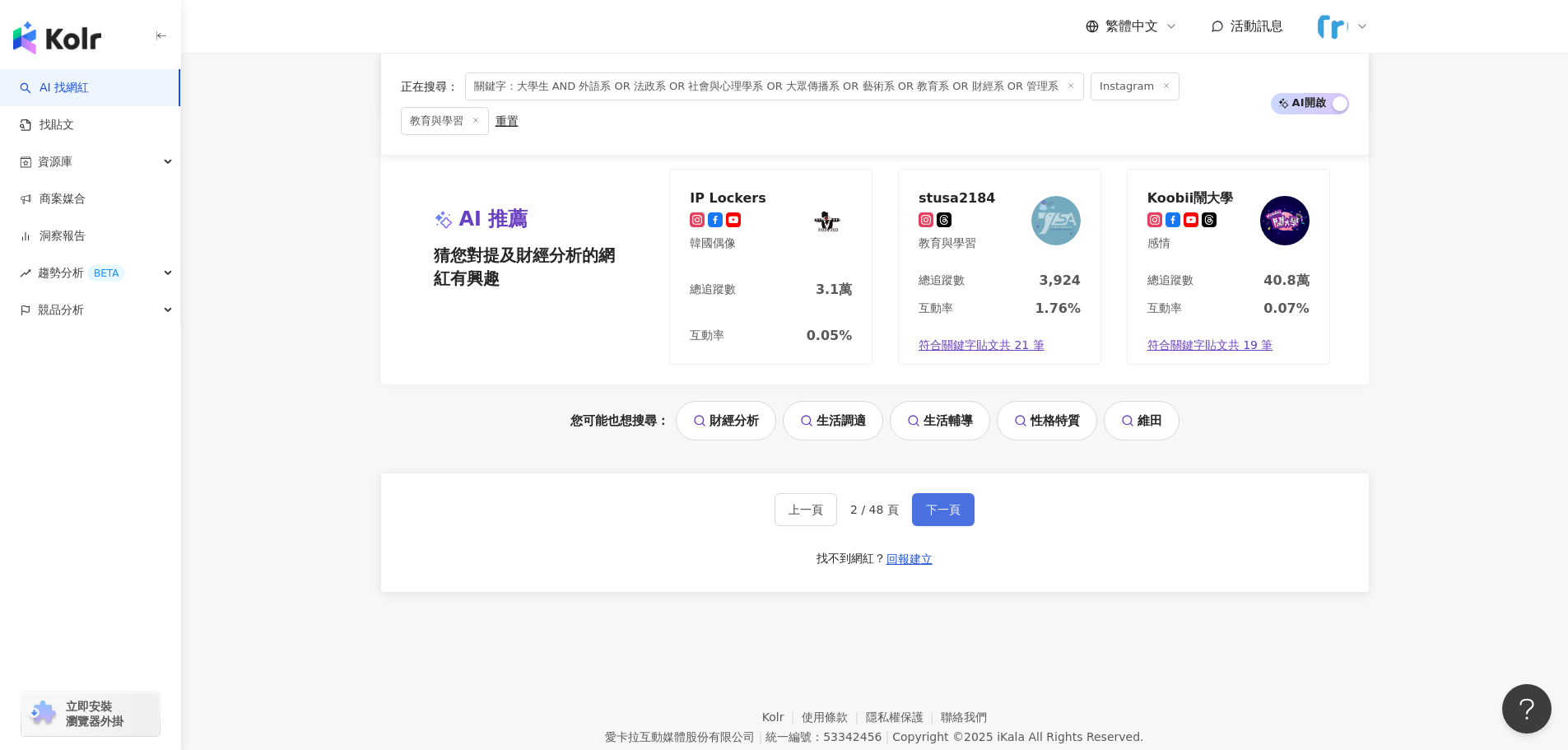
click at [943, 503] on span "下一頁" at bounding box center [943, 509] width 34 height 13
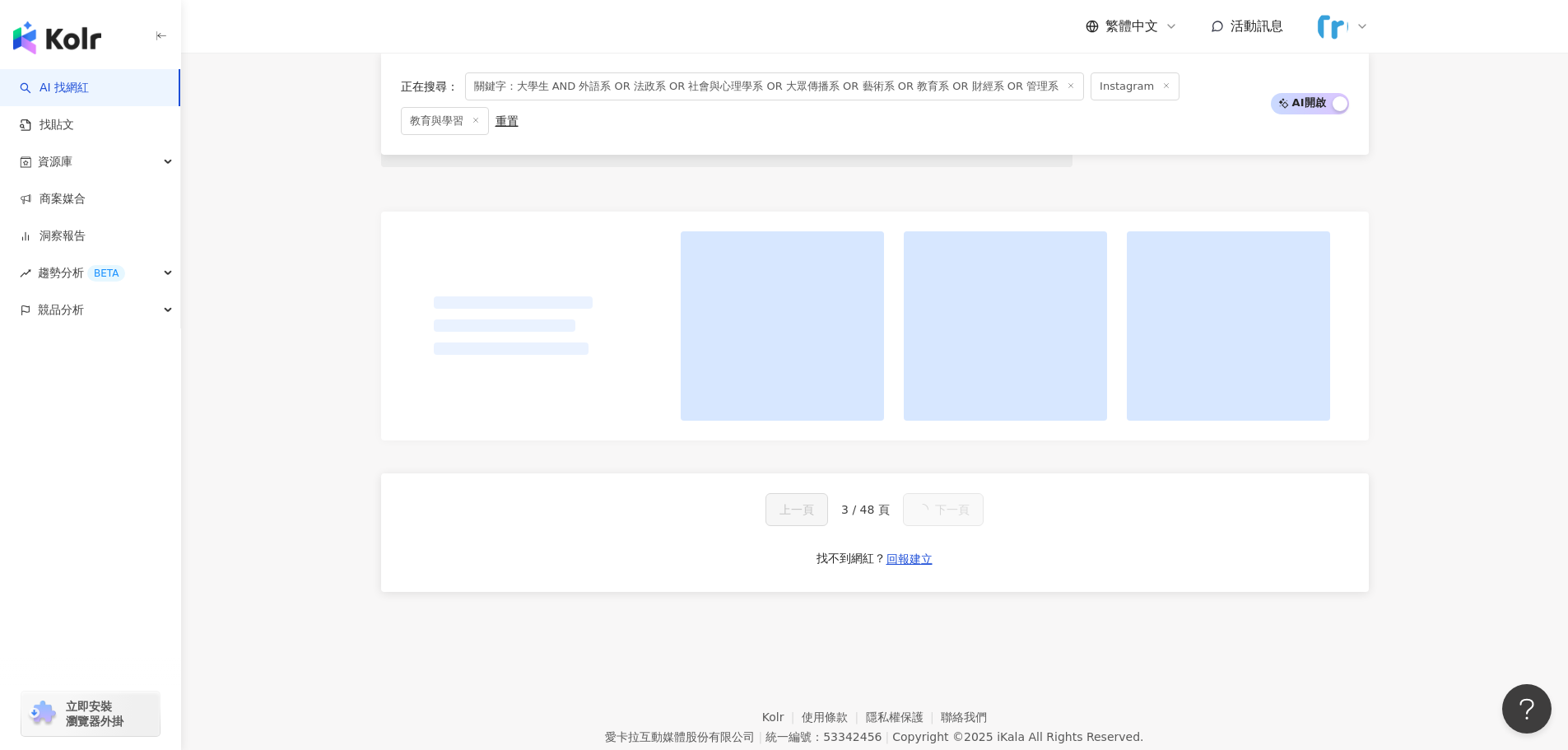
scroll to position [1565, 0]
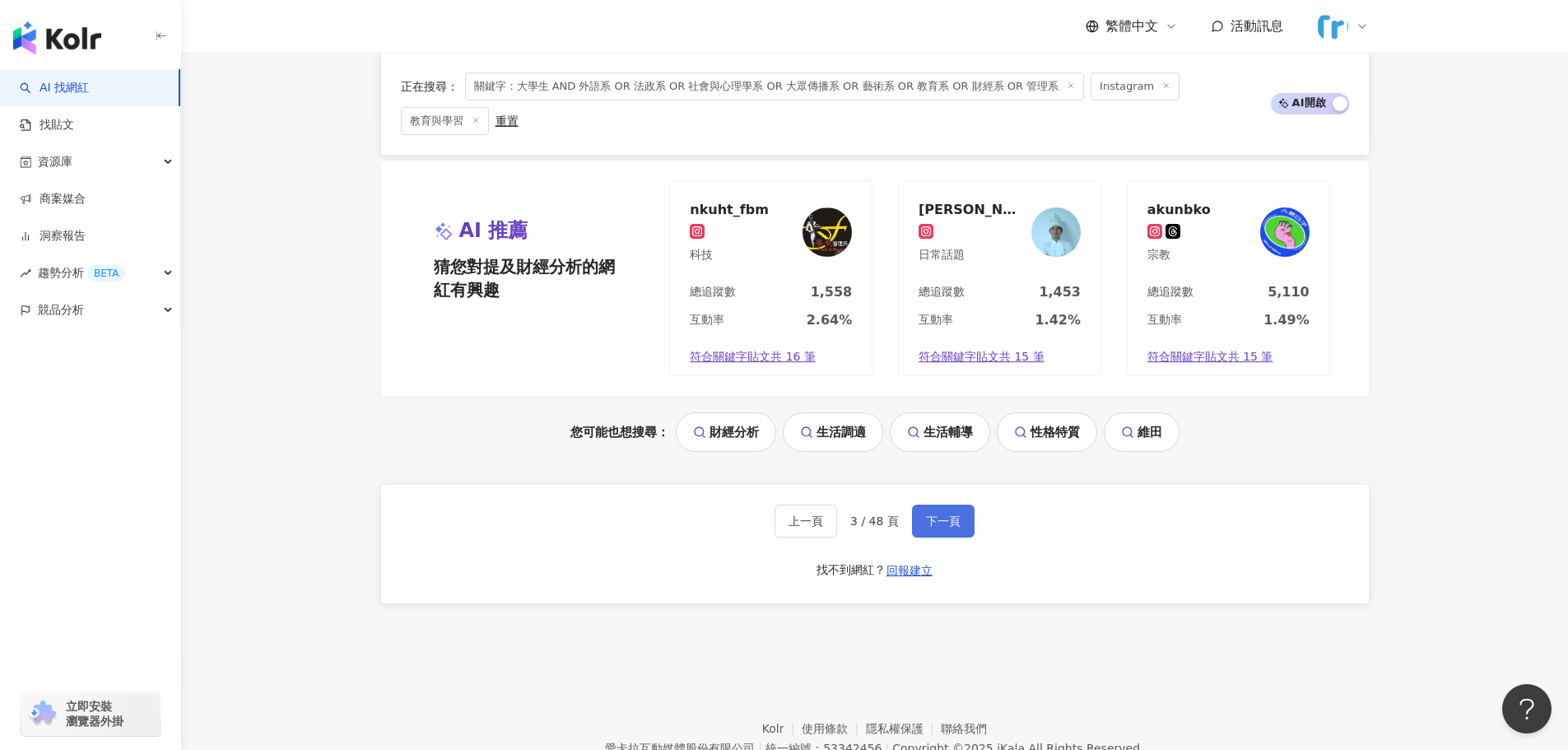
click at [926, 514] on span "下一頁" at bounding box center [943, 520] width 34 height 13
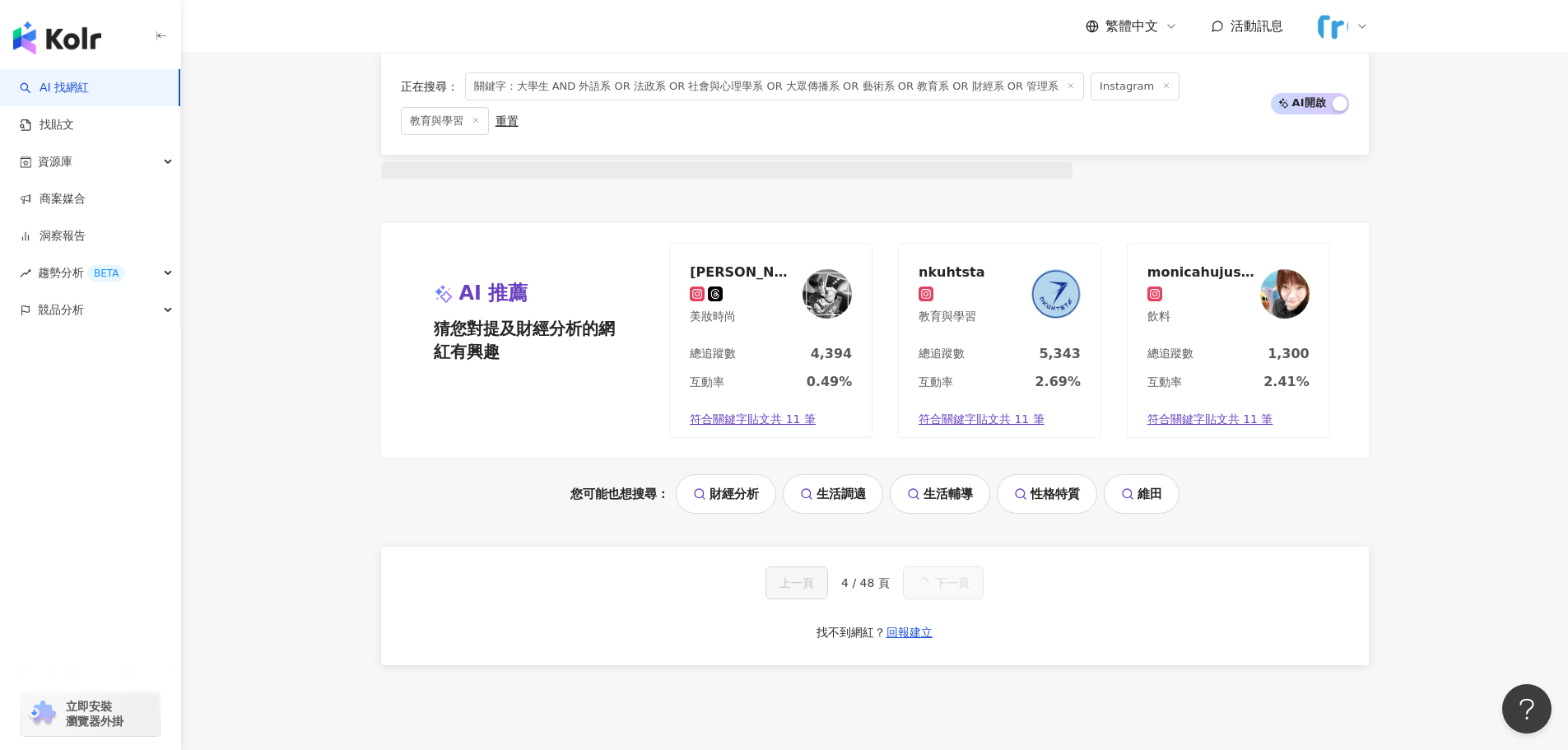
scroll to position [1564, 0]
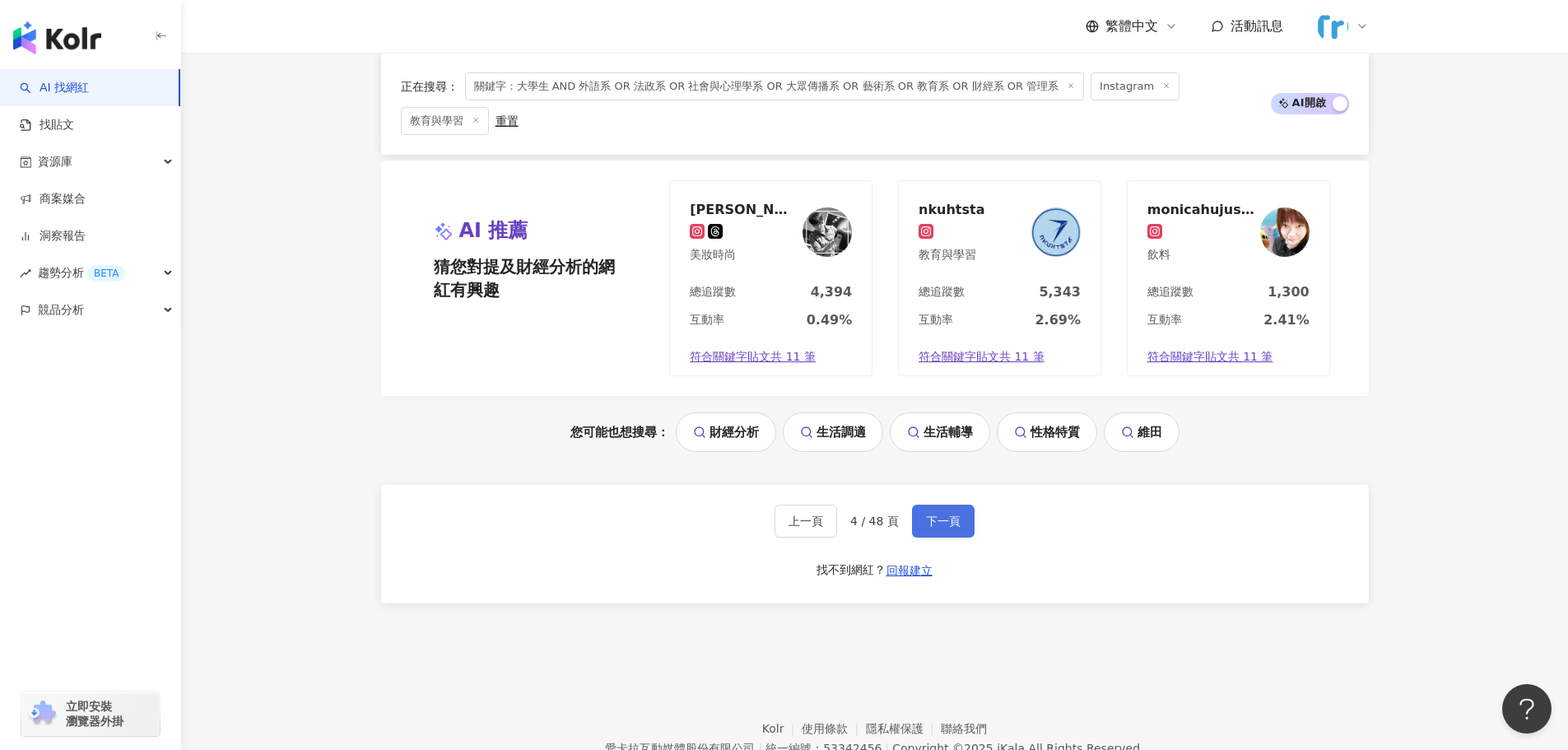
click at [926, 514] on span "下一頁" at bounding box center [943, 520] width 34 height 13
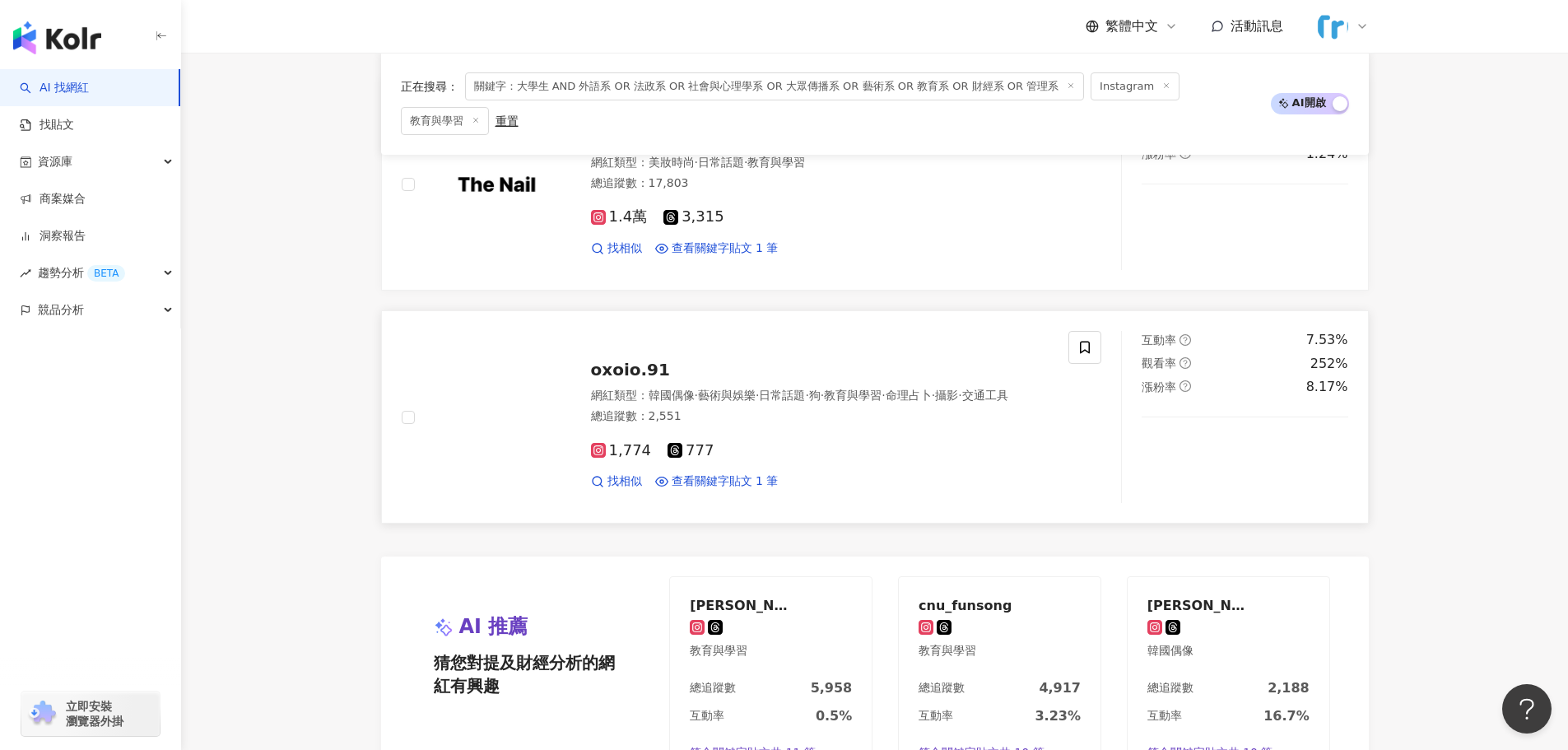
scroll to position [3194, 0]
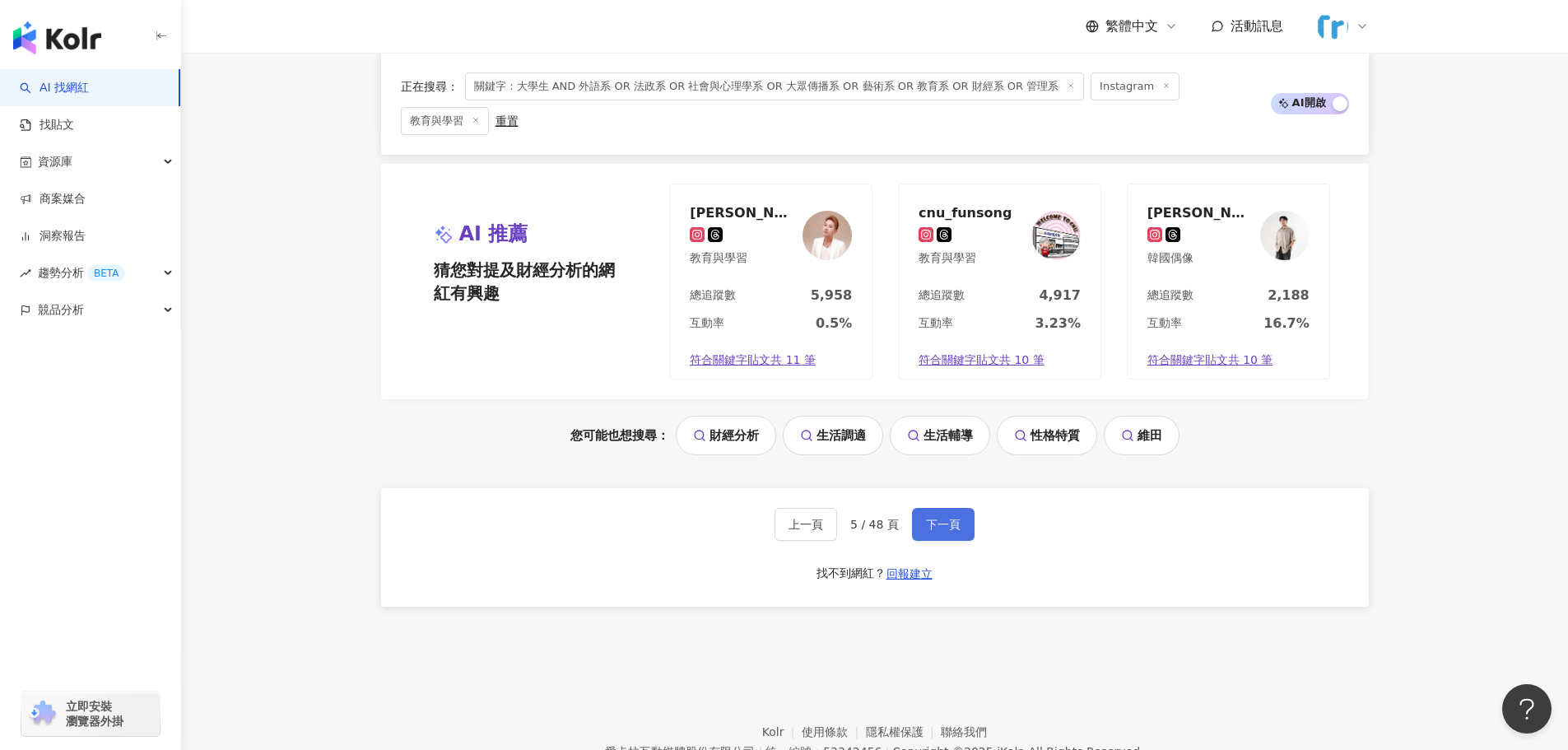
click at [932, 518] on span "下一頁" at bounding box center [943, 524] width 34 height 13
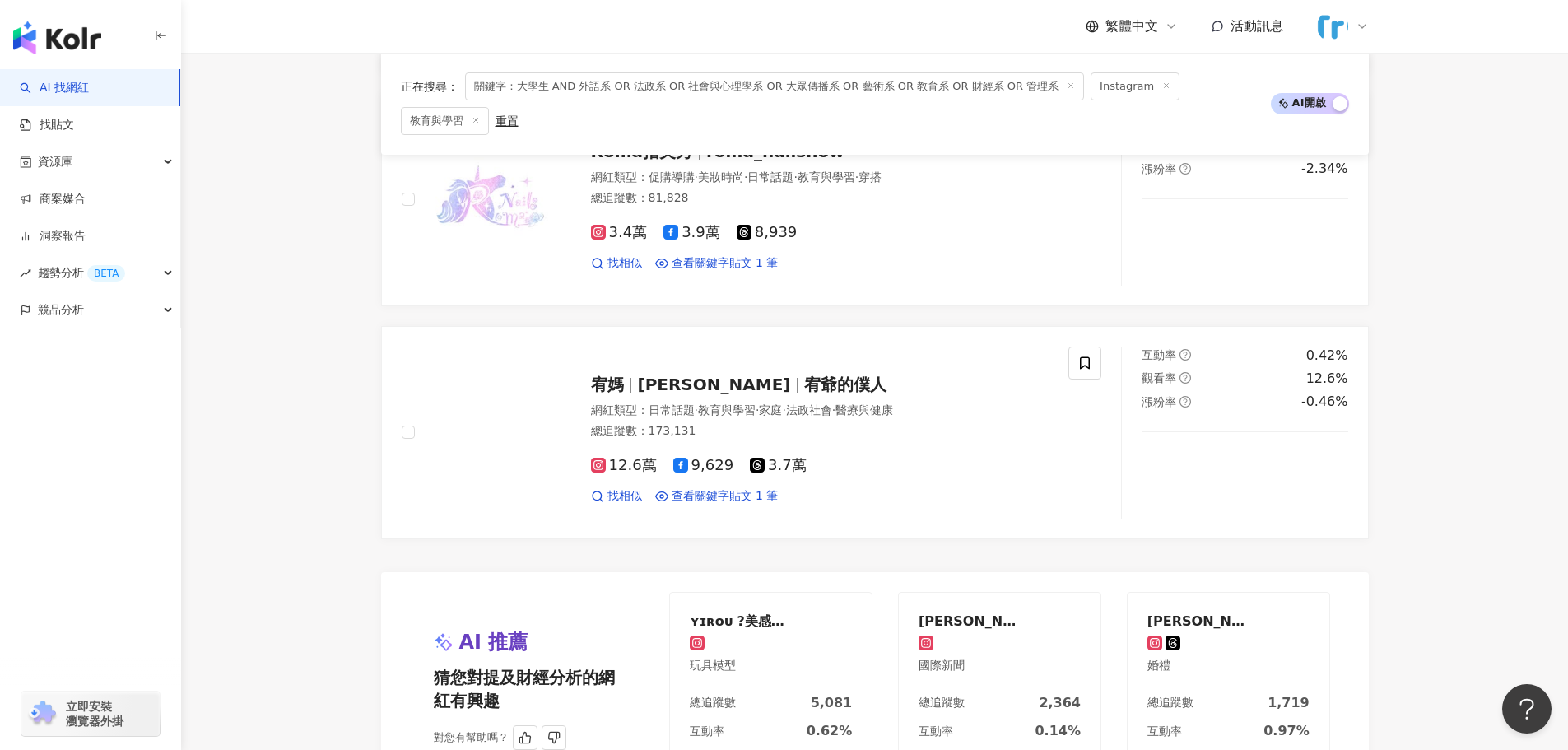
scroll to position [3145, 0]
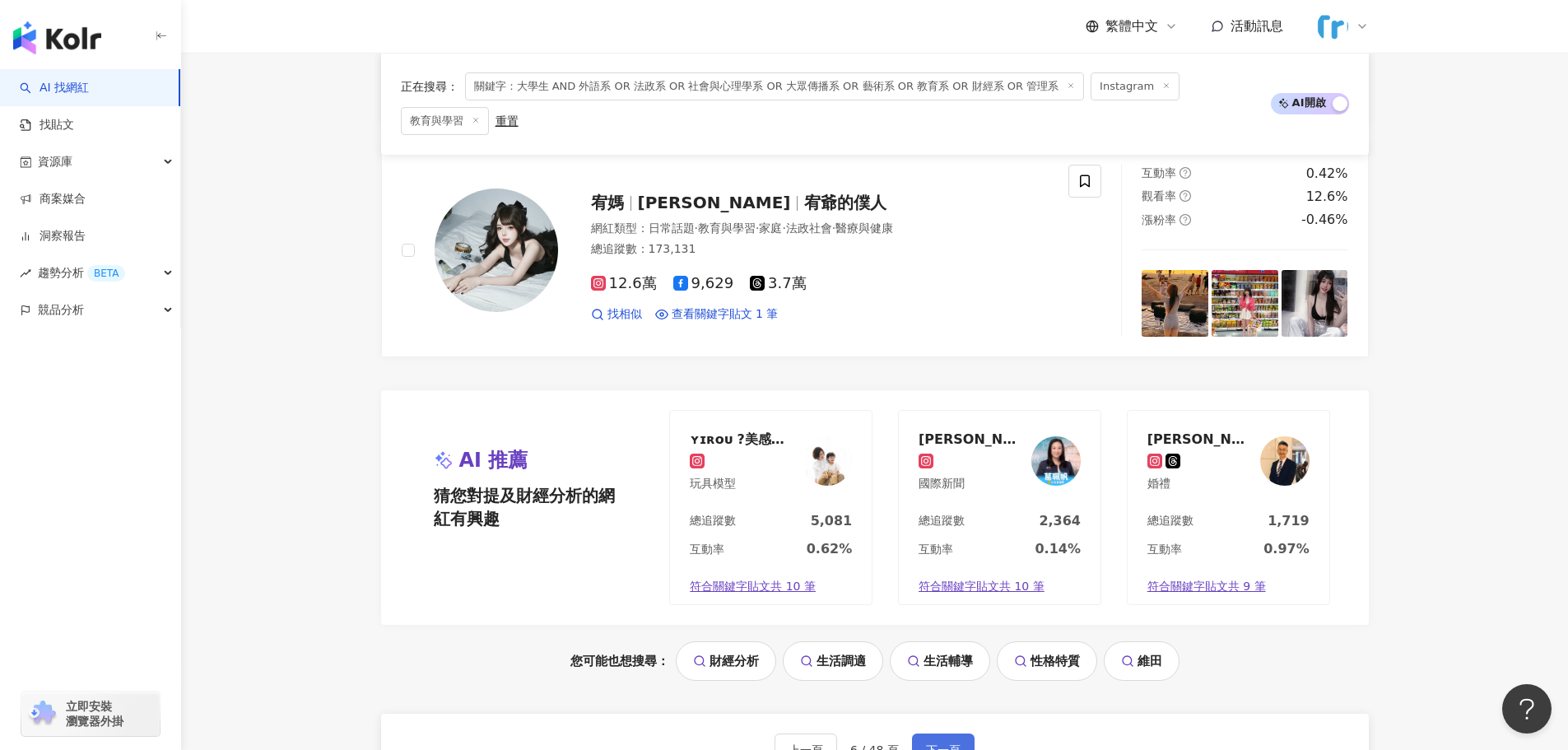
click at [917, 733] on button "下一頁" at bounding box center [944, 750] width 63 height 33
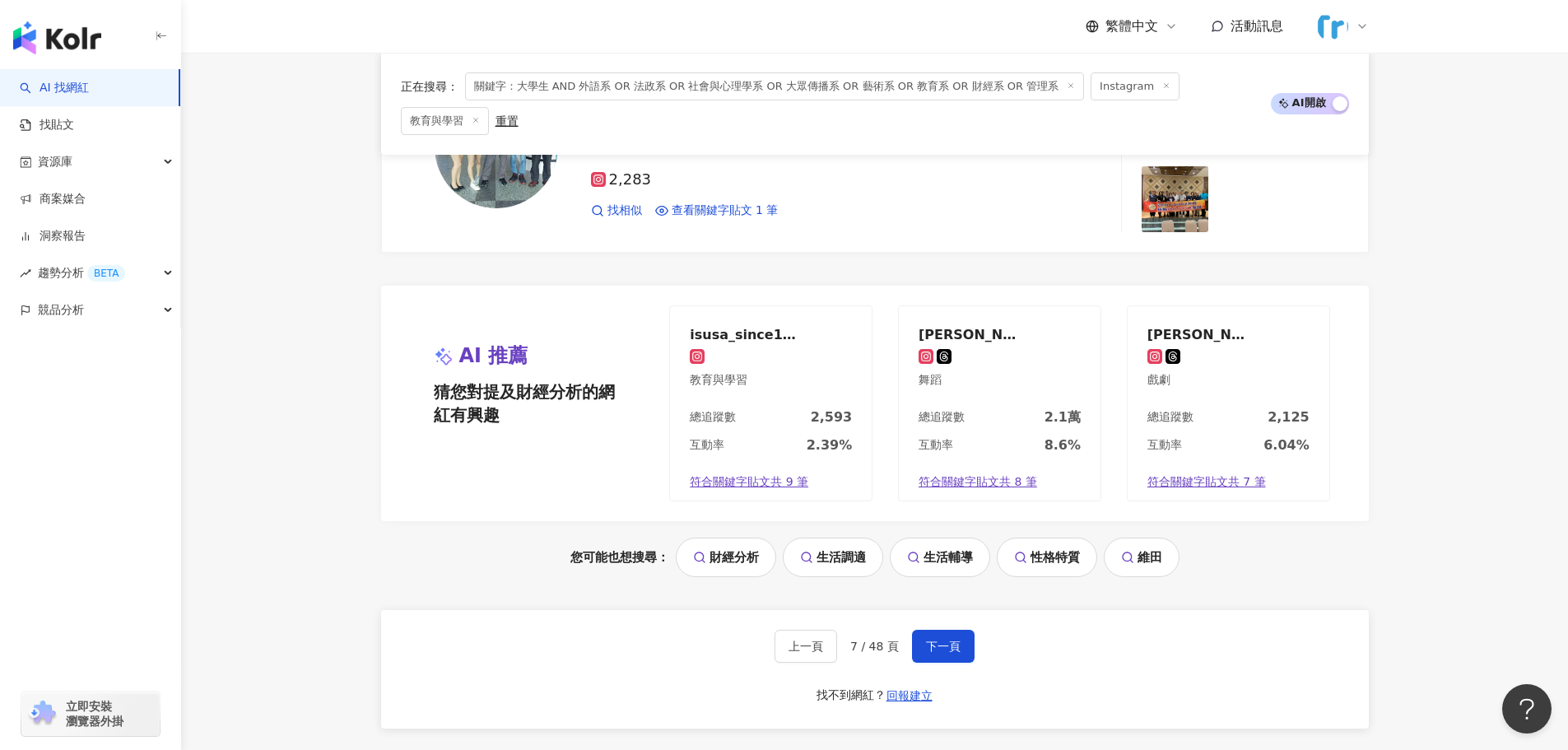
scroll to position [3425, 0]
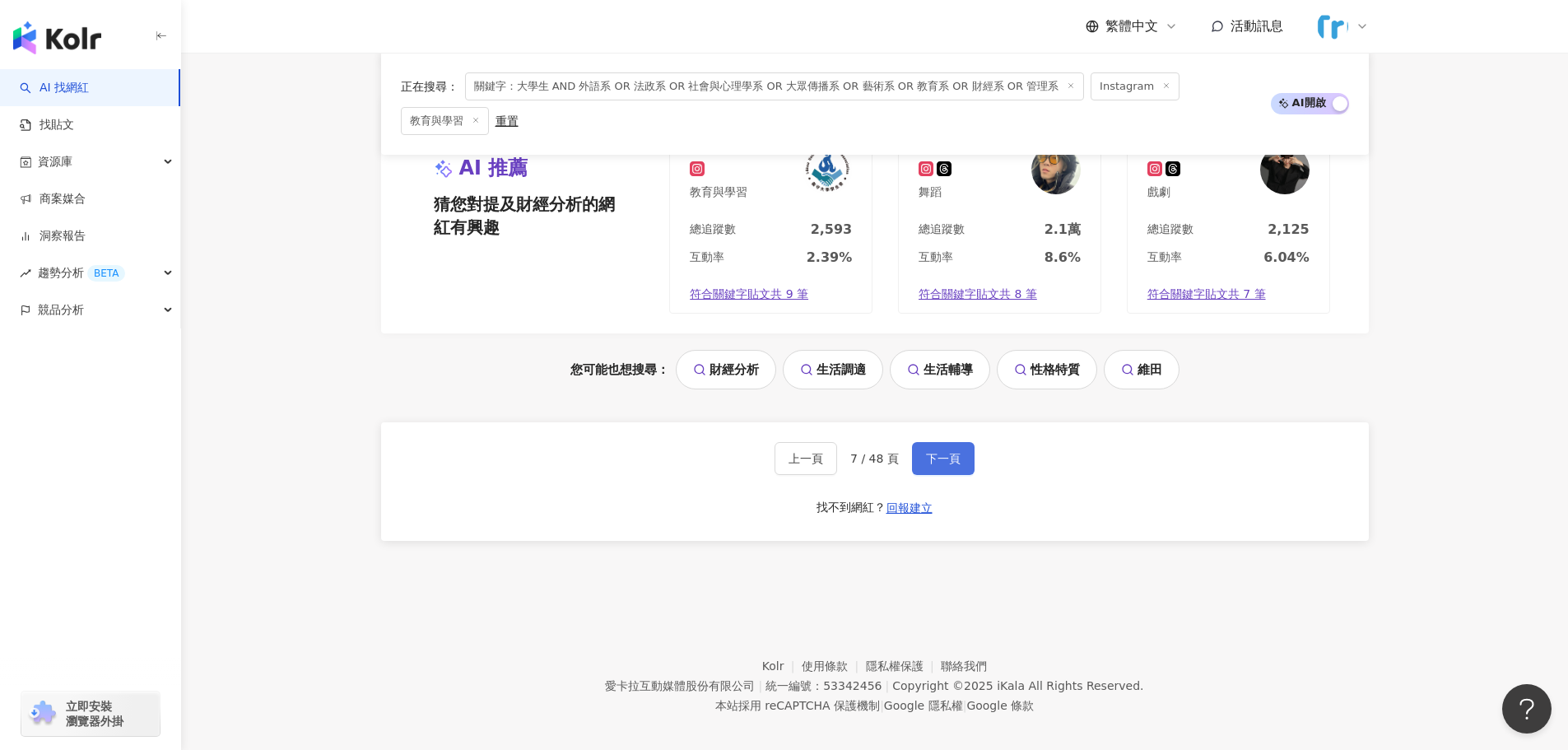
click at [958, 442] on button "下一頁" at bounding box center [944, 458] width 63 height 33
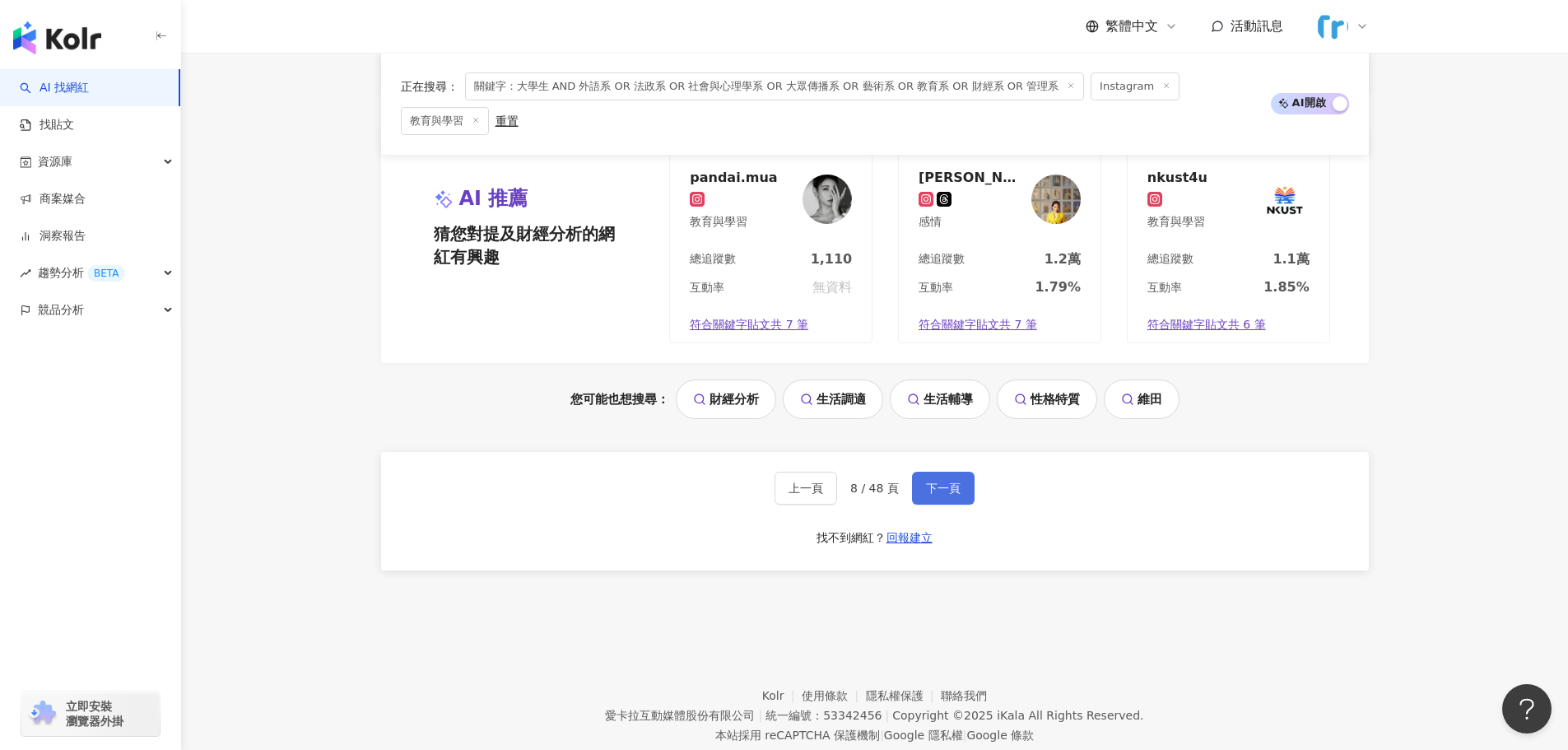
click at [939, 481] on span "下一頁" at bounding box center [943, 488] width 34 height 13
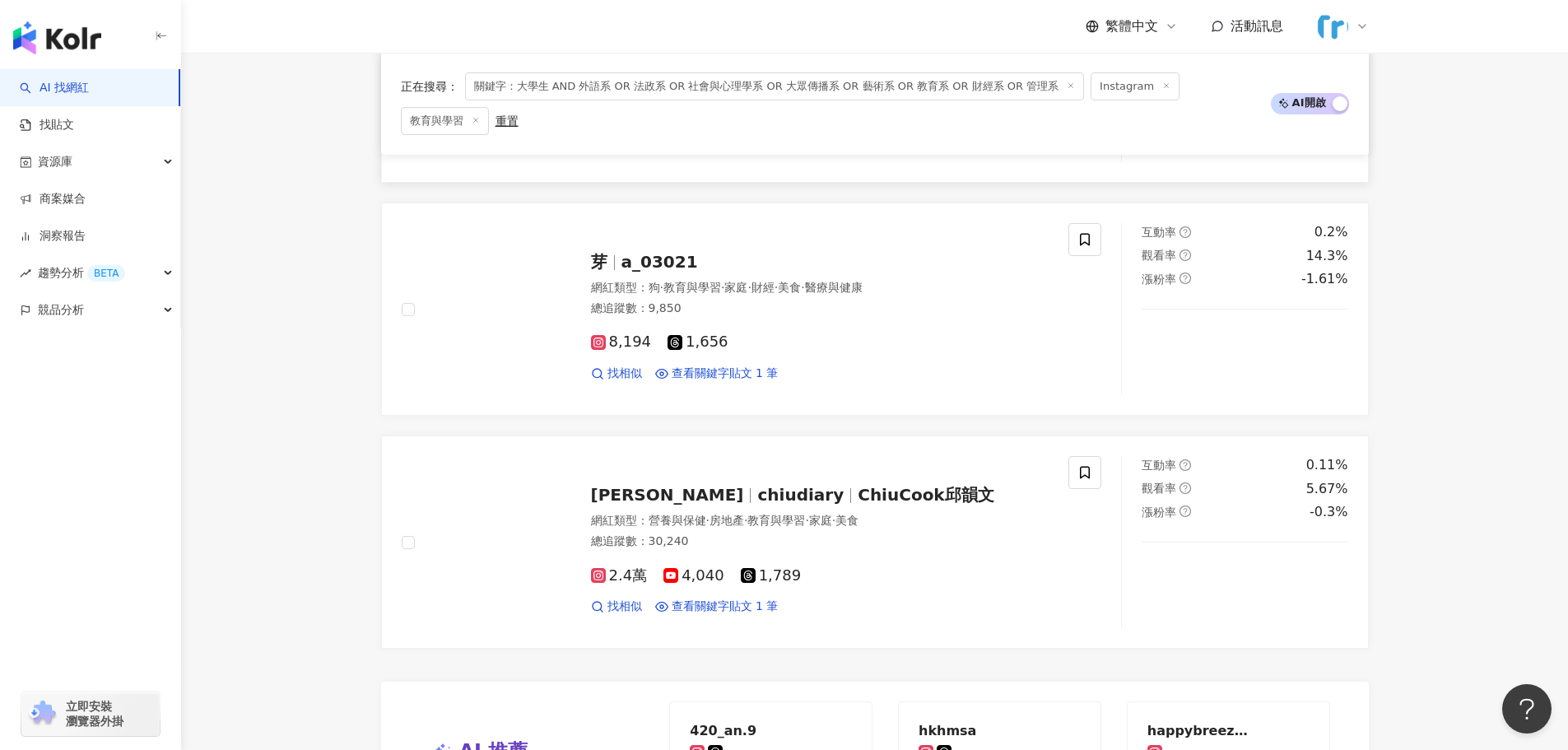
scroll to position [3095, 0]
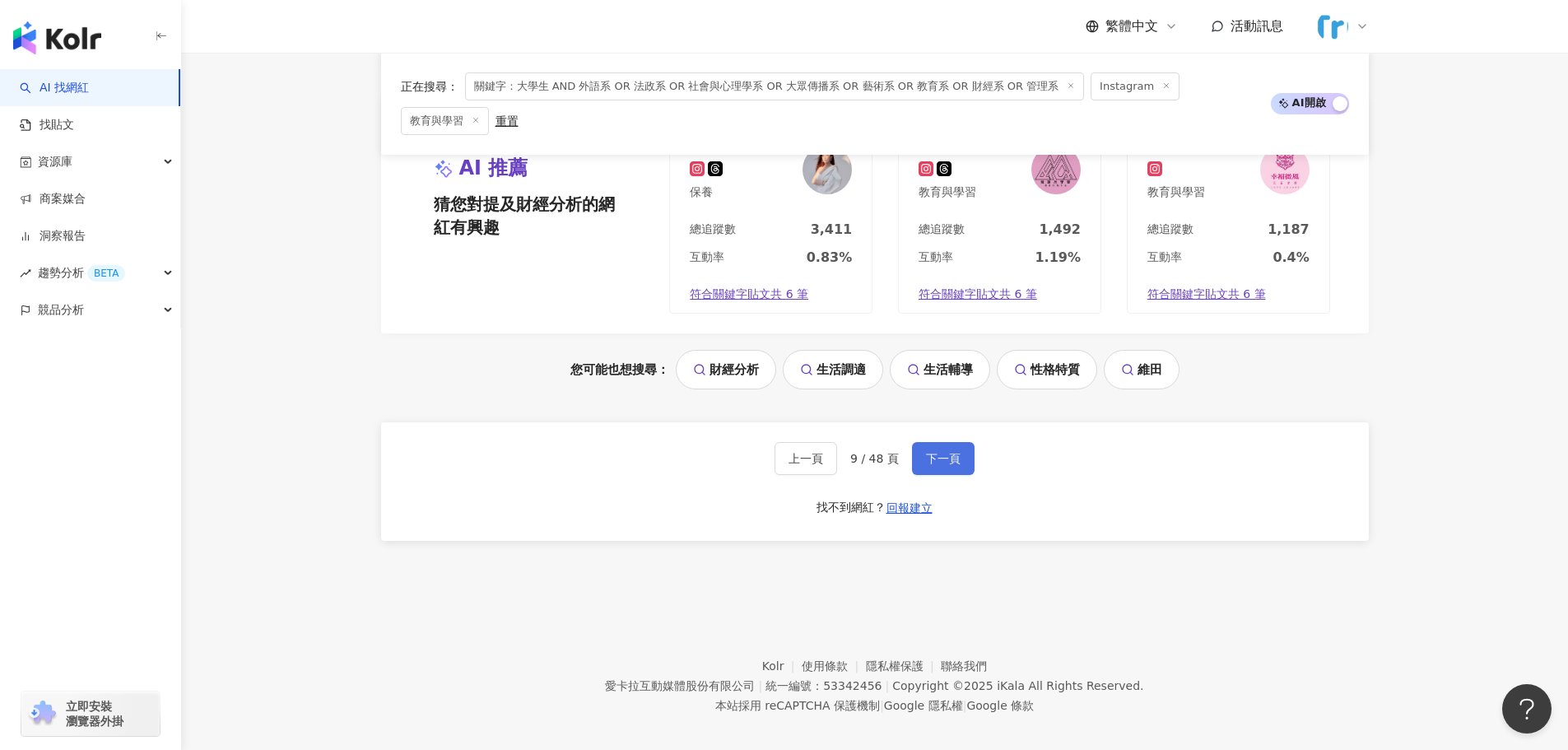
drag, startPoint x: 938, startPoint y: 440, endPoint x: 922, endPoint y: 427, distance: 20.6
click at [938, 452] on span "下一頁" at bounding box center [943, 458] width 34 height 13
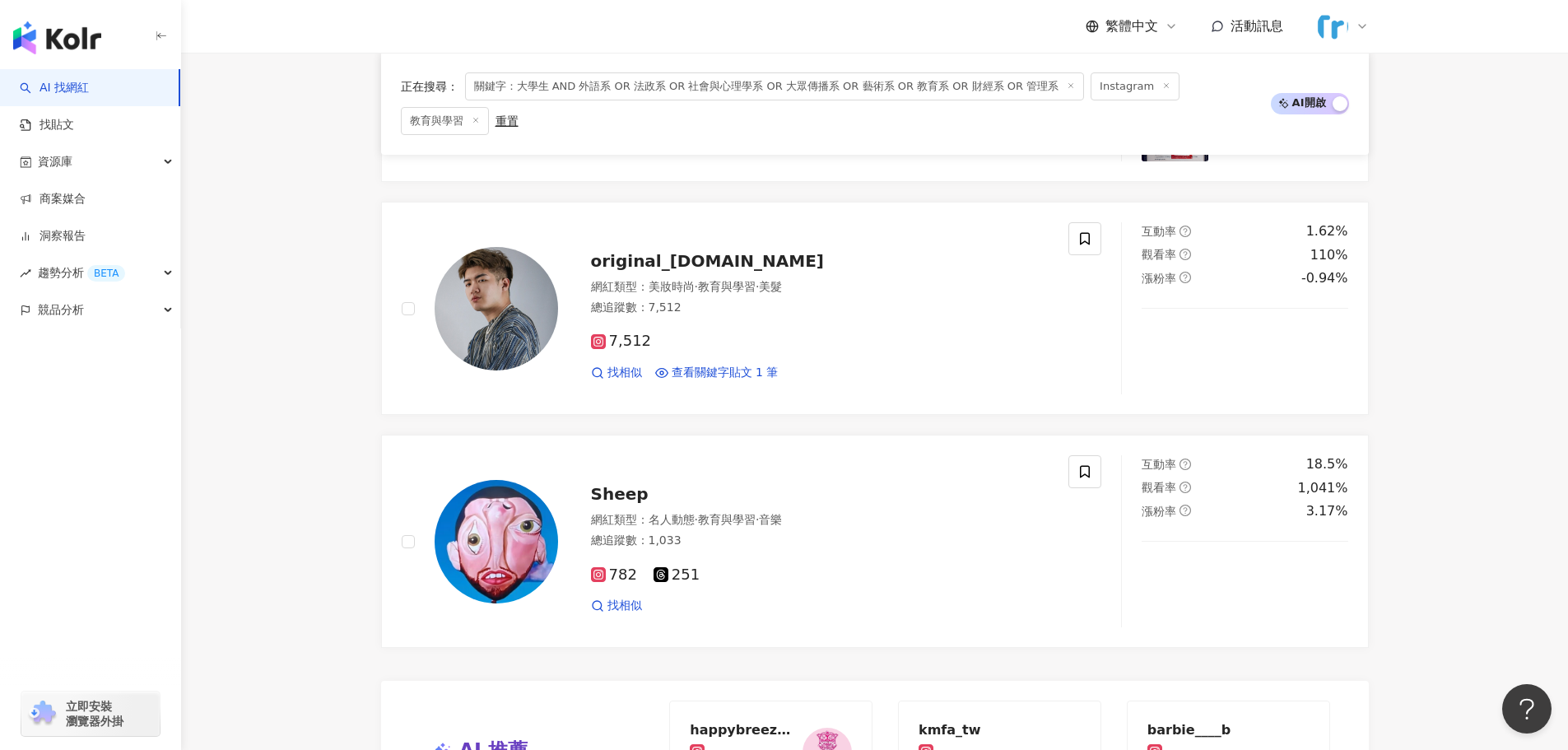
scroll to position [3196, 0]
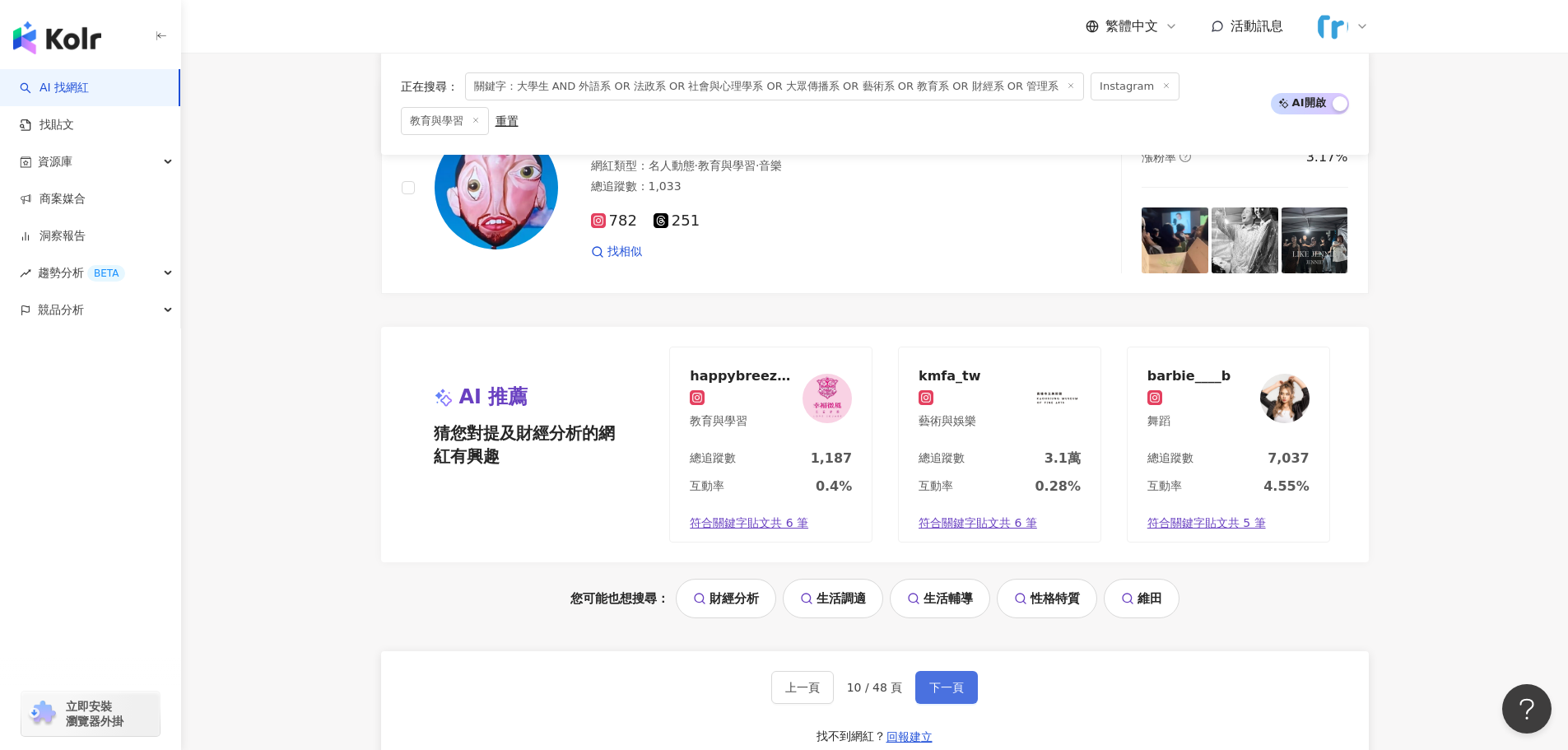
click at [972, 684] on button "下一頁" at bounding box center [947, 687] width 63 height 33
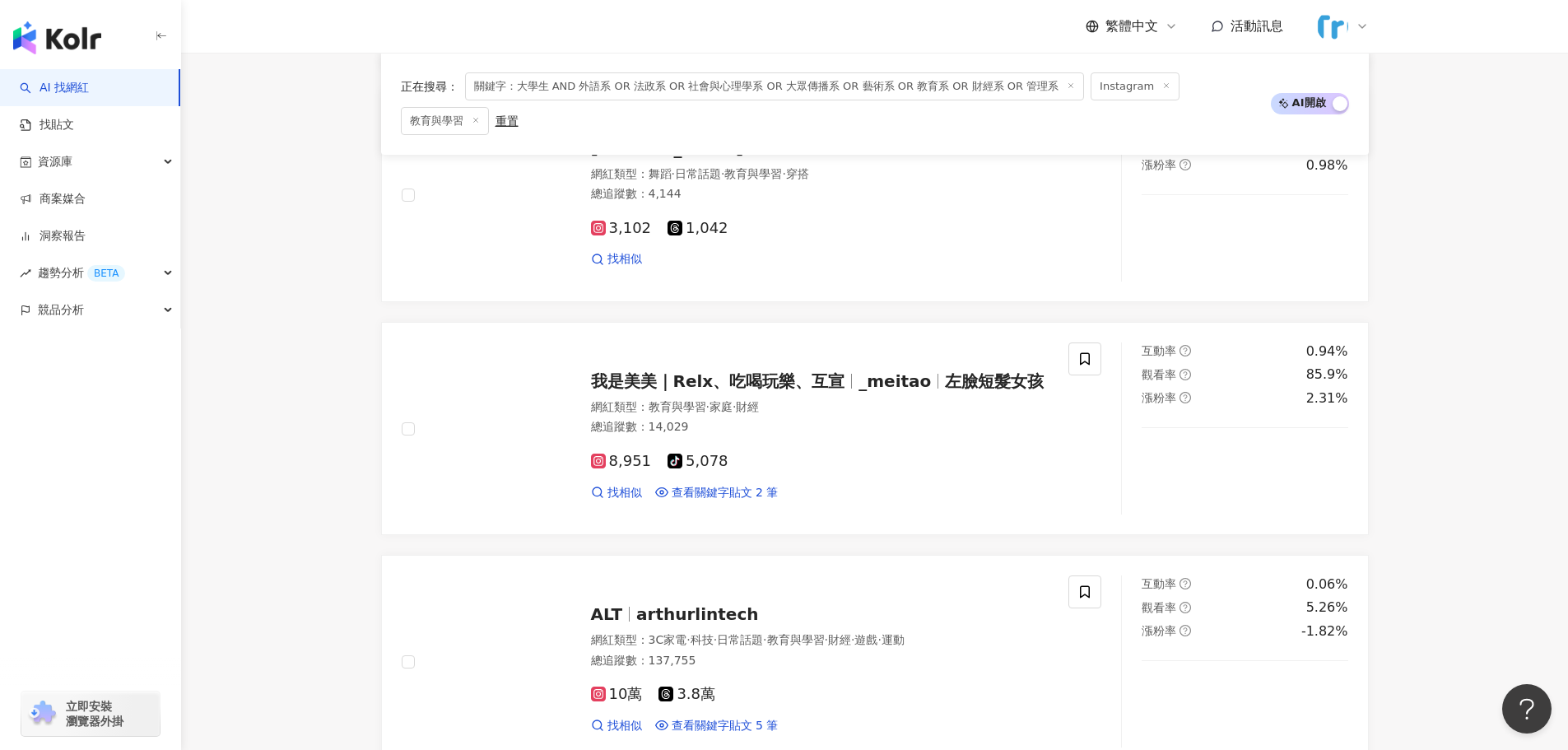
scroll to position [1321, 0]
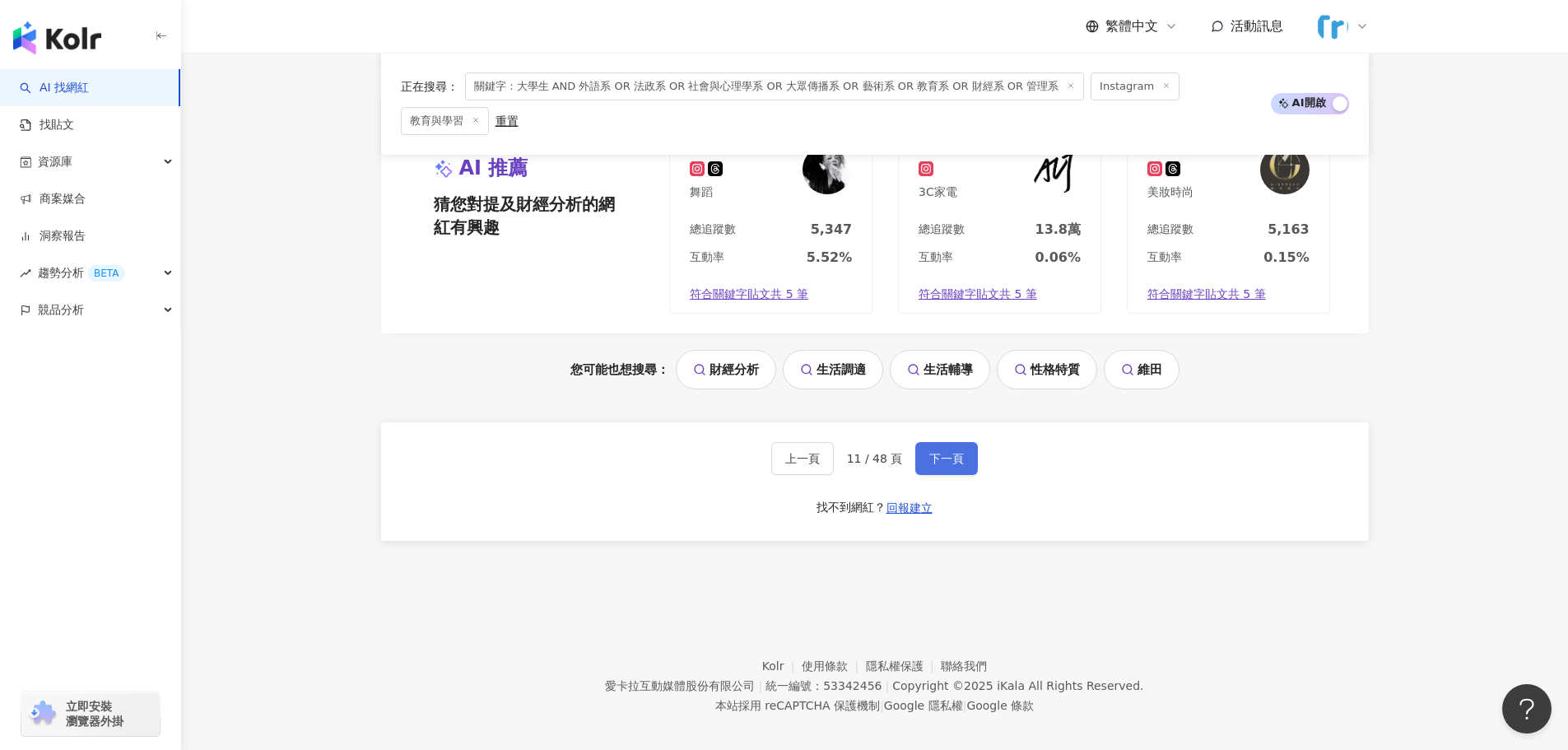
click at [964, 444] on button "下一頁" at bounding box center [947, 458] width 63 height 33
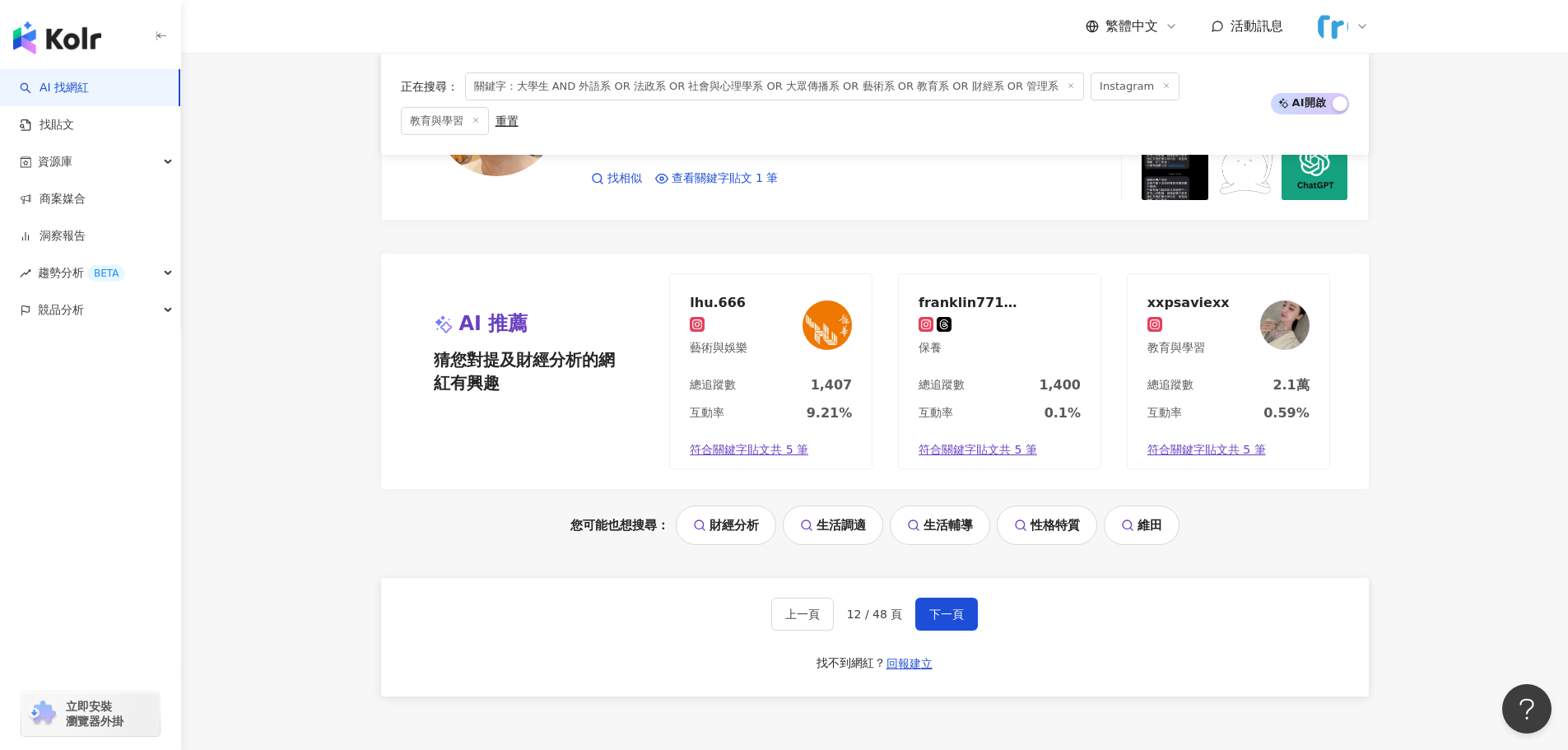
scroll to position [3279, 0]
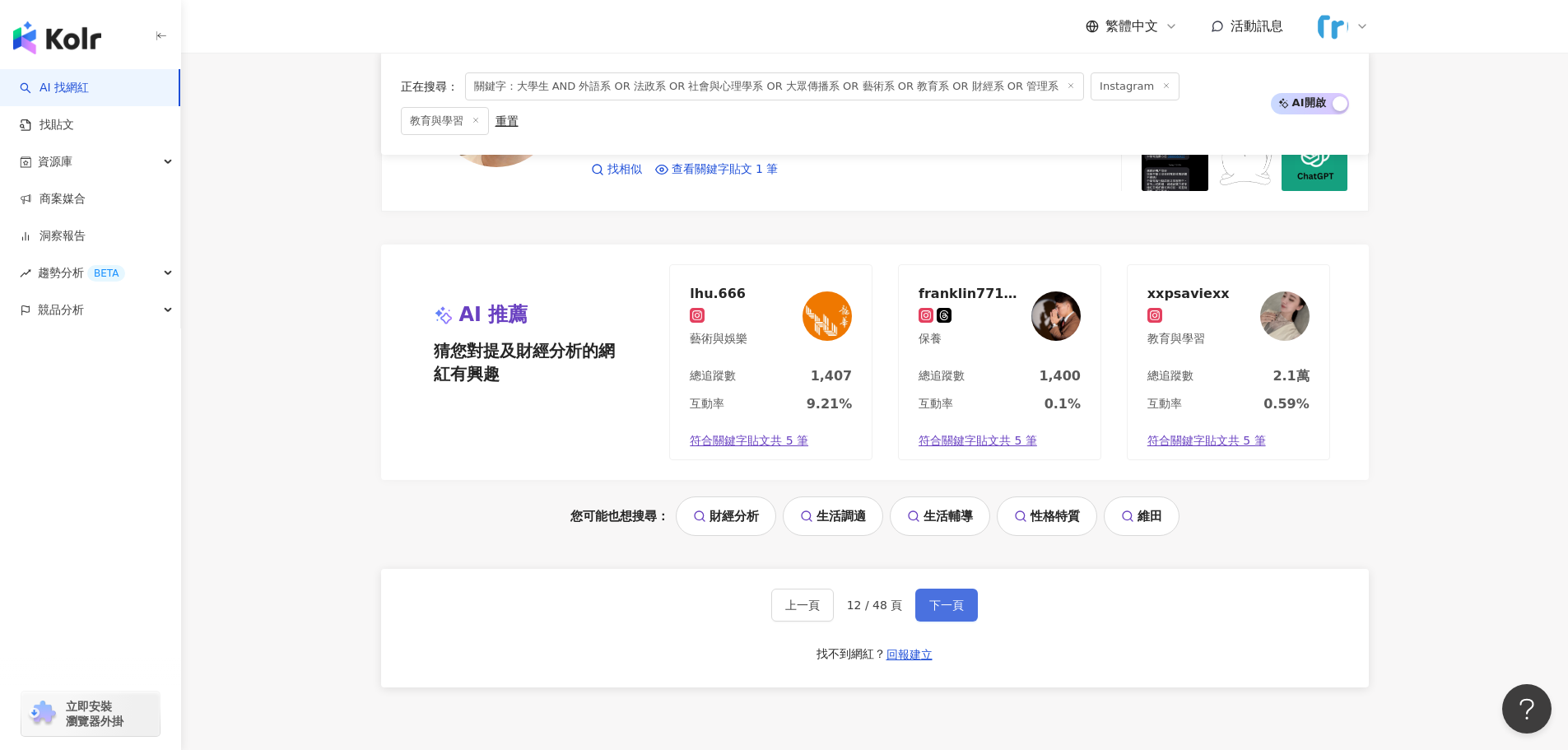
click at [948, 604] on span "下一頁" at bounding box center [946, 605] width 34 height 13
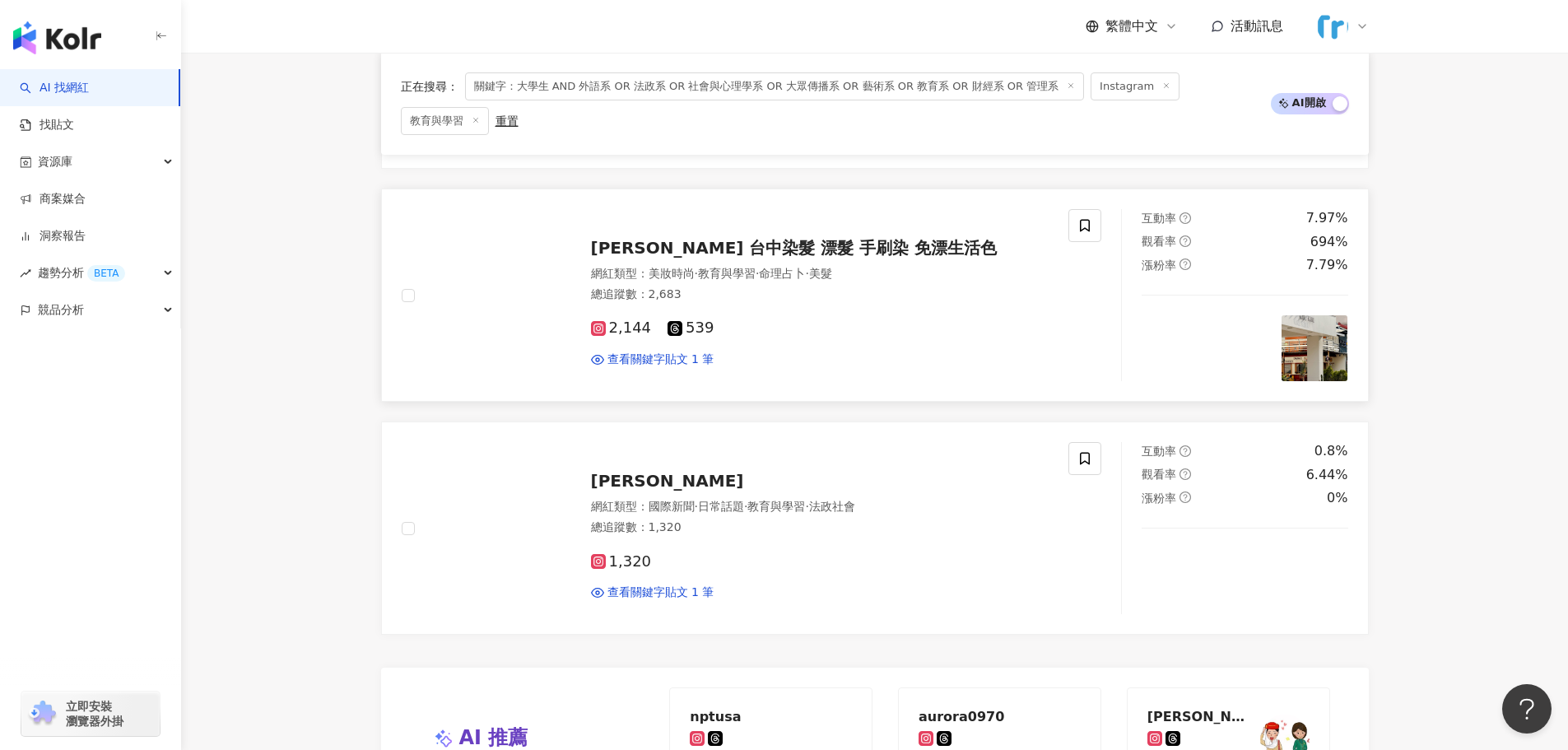
scroll to position [2856, 0]
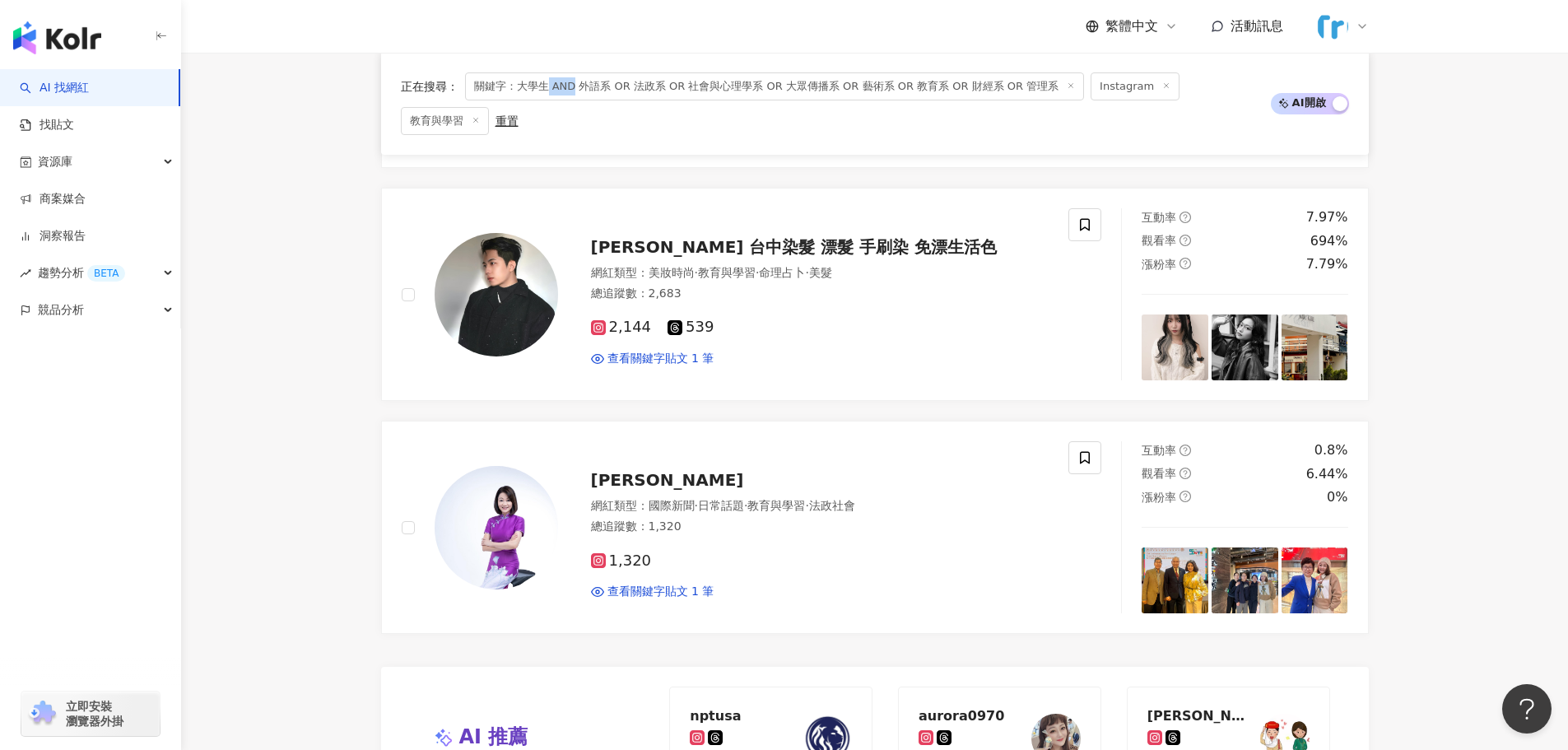
drag, startPoint x: 573, startPoint y: 85, endPoint x: 549, endPoint y: 86, distance: 24.0
click at [549, 86] on span "關鍵字：大學生 AND 外語系 OR 法政系 OR 社會與心理學系 OR 大眾傳播系 OR 藝術系 OR 教育系 OR 財經系 OR 管理系" at bounding box center [774, 86] width 620 height 28
click at [573, 87] on span "關鍵字：大學生 AND 外語系 OR 法政系 OR 社會與心理學系 OR 大眾傳播系 OR 藝術系 OR 教育系 OR 財經系 OR 管理系" at bounding box center [774, 86] width 620 height 28
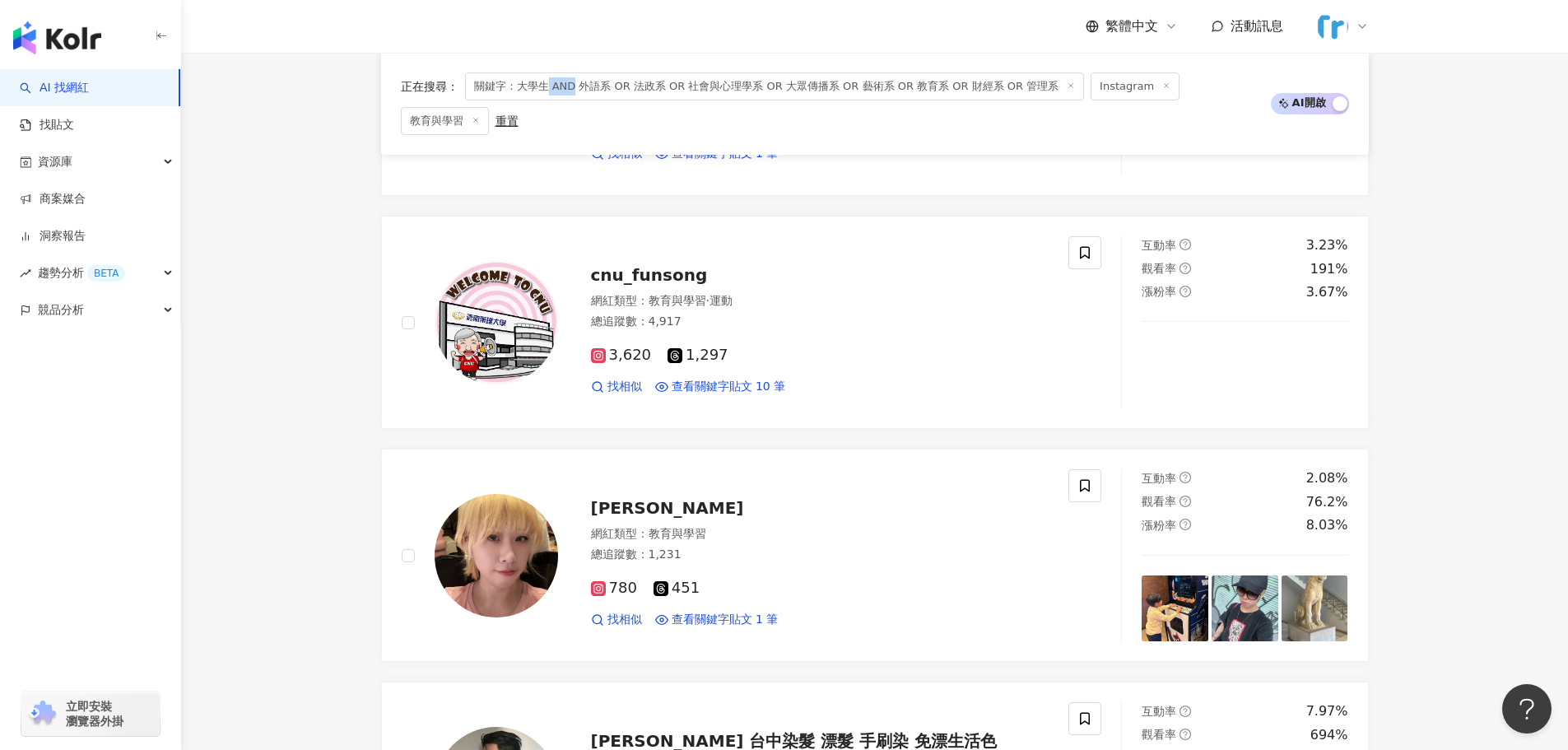
scroll to position [1951, 0]
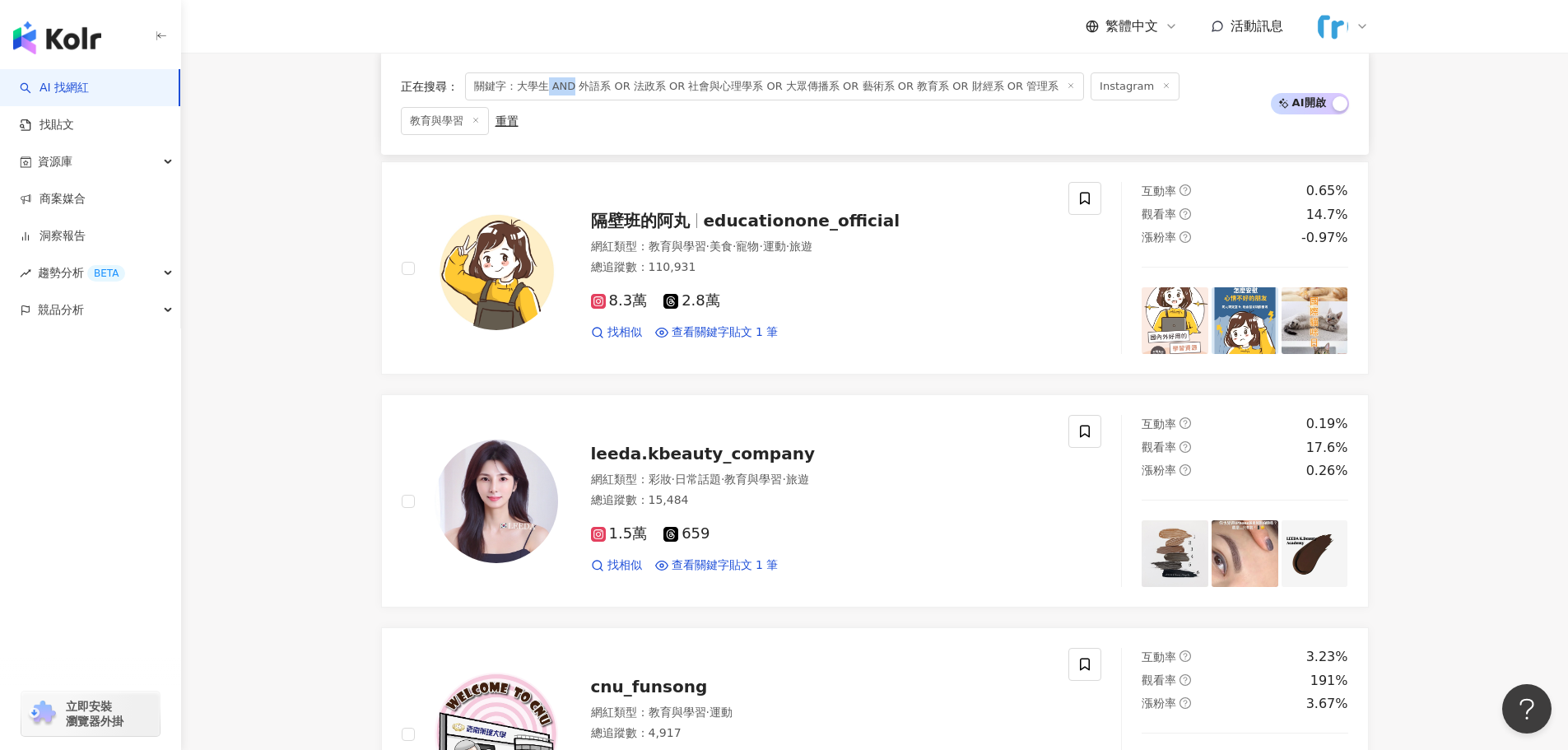
click at [573, 90] on span "關鍵字：大學生 AND 外語系 OR 法政系 OR 社會與心理學系 OR 大眾傳播系 OR 藝術系 OR 教育系 OR 財經系 OR 管理系" at bounding box center [774, 86] width 620 height 28
drag, startPoint x: 547, startPoint y: 88, endPoint x: 1036, endPoint y: 91, distance: 489.0
click at [1036, 91] on span "關鍵字：大學生 AND 外語系 OR 法政系 OR 社會與心理學系 OR 大眾傳播系 OR 藝術系 OR 教育系 OR 財經系 OR 管理系" at bounding box center [774, 86] width 620 height 28
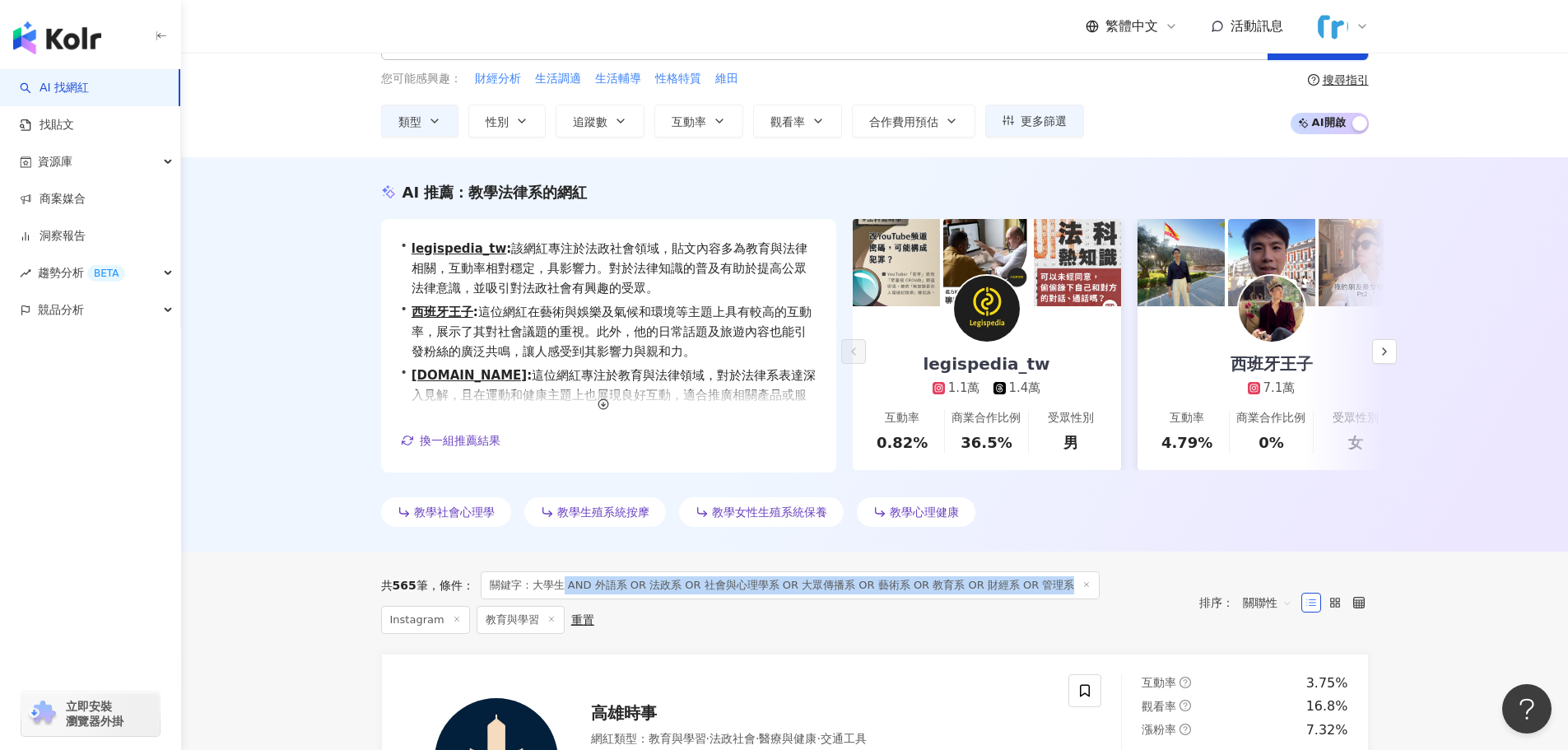
scroll to position [0, 0]
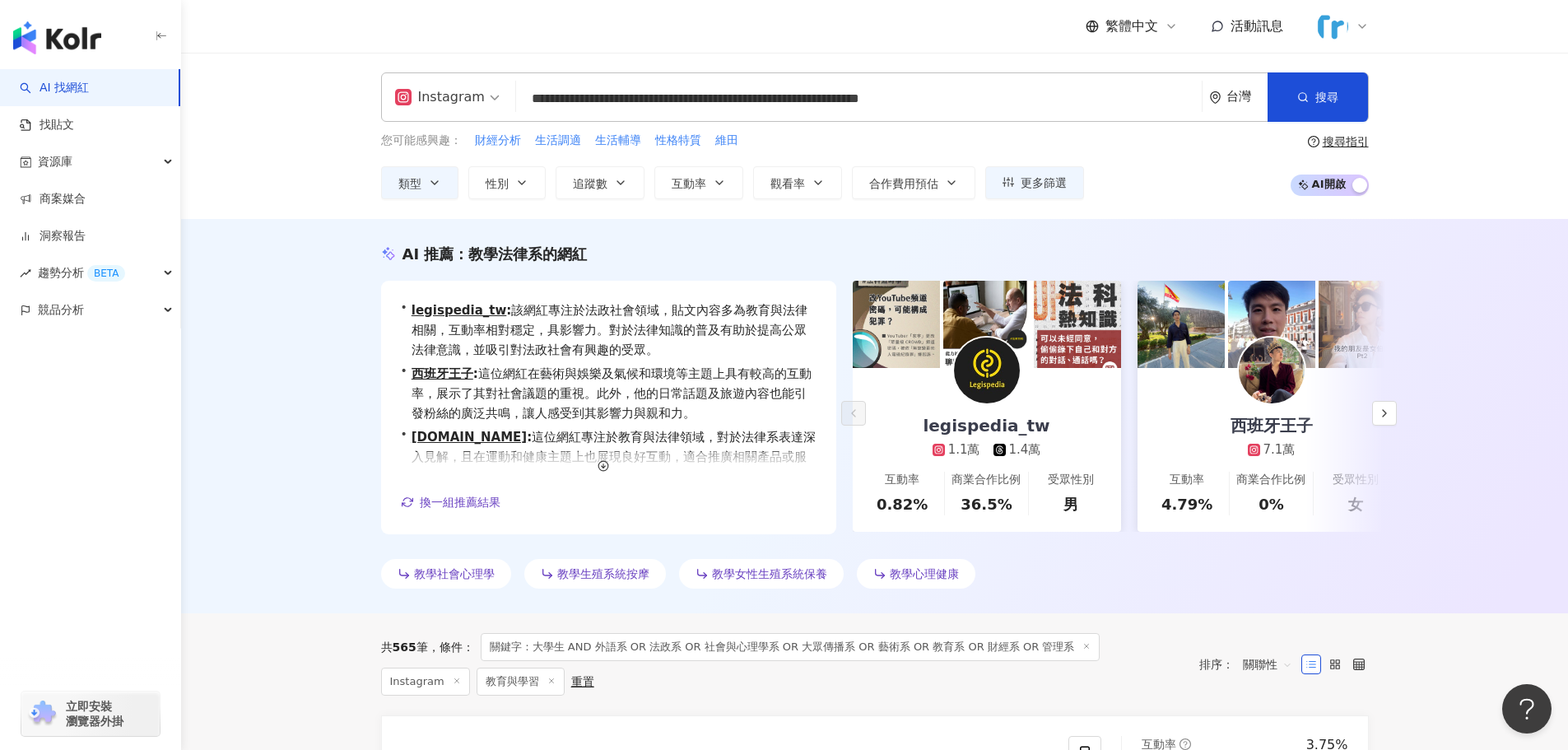
click at [571, 94] on input "**********" at bounding box center [859, 99] width 672 height 31
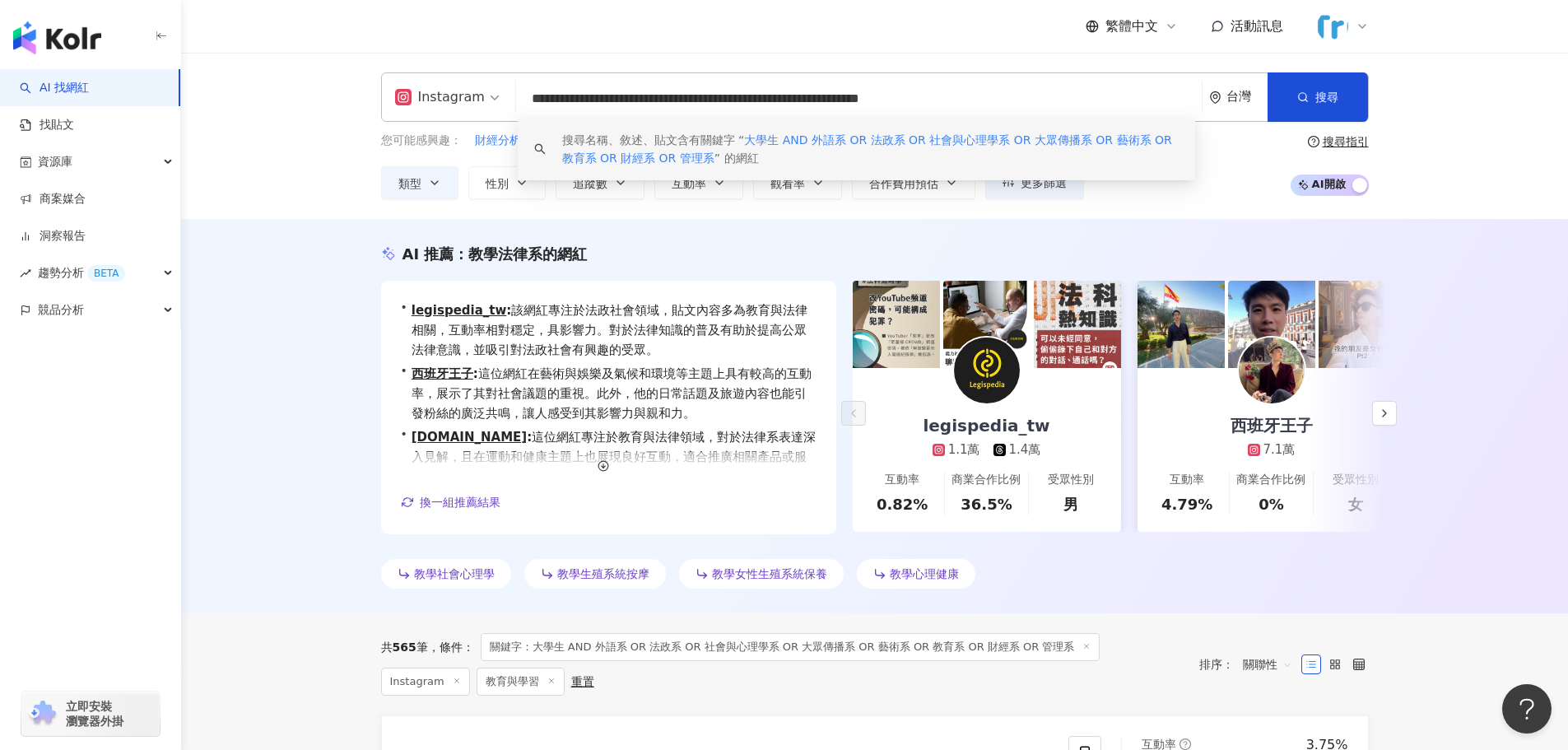
drag, startPoint x: 570, startPoint y: 100, endPoint x: 594, endPoint y: 101, distance: 24.0
click at [594, 101] on input "**********" at bounding box center [859, 99] width 672 height 31
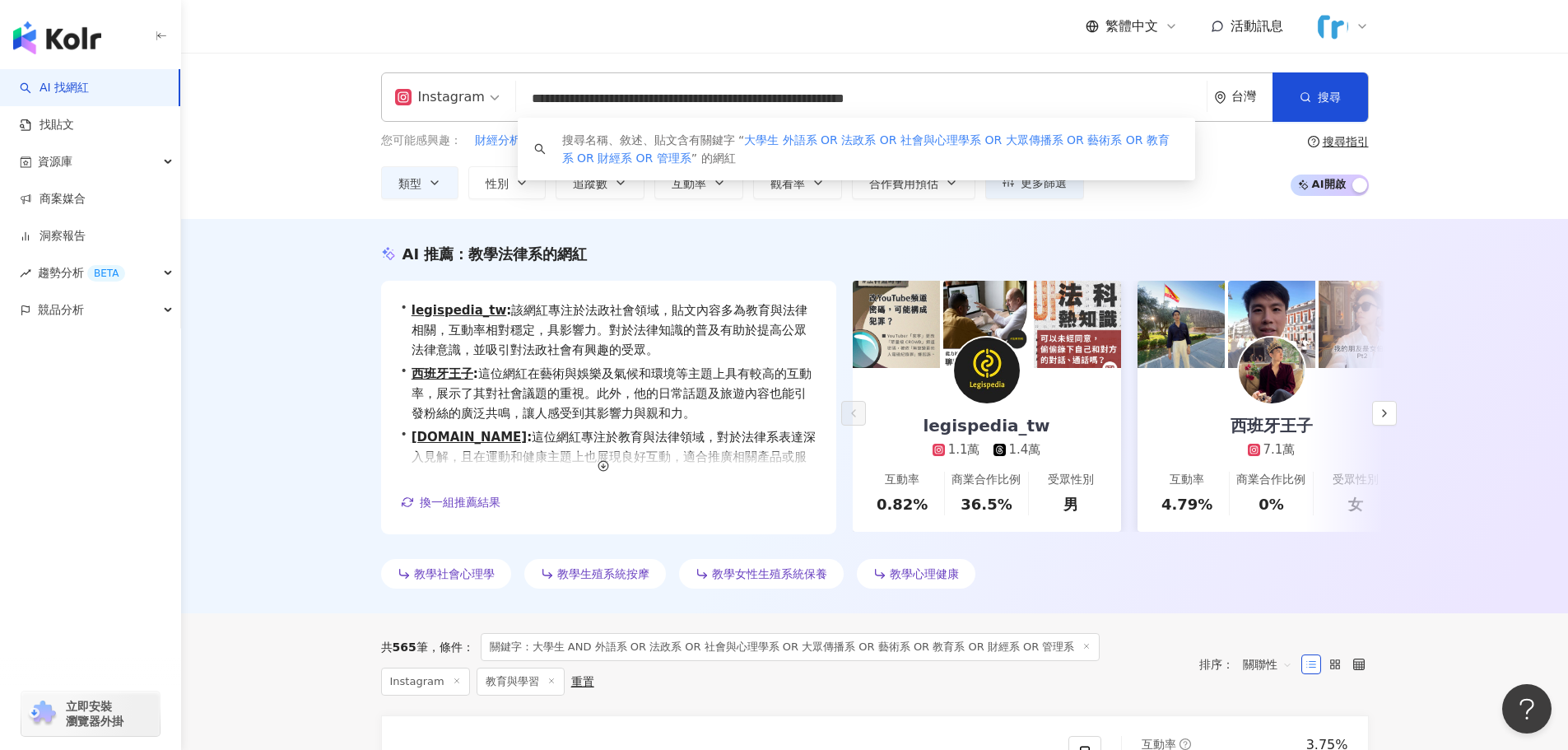
drag, startPoint x: 692, startPoint y: 97, endPoint x: 1246, endPoint y: 109, distance: 554.1
click at [1246, 109] on div "**********" at bounding box center [874, 96] width 987 height 49
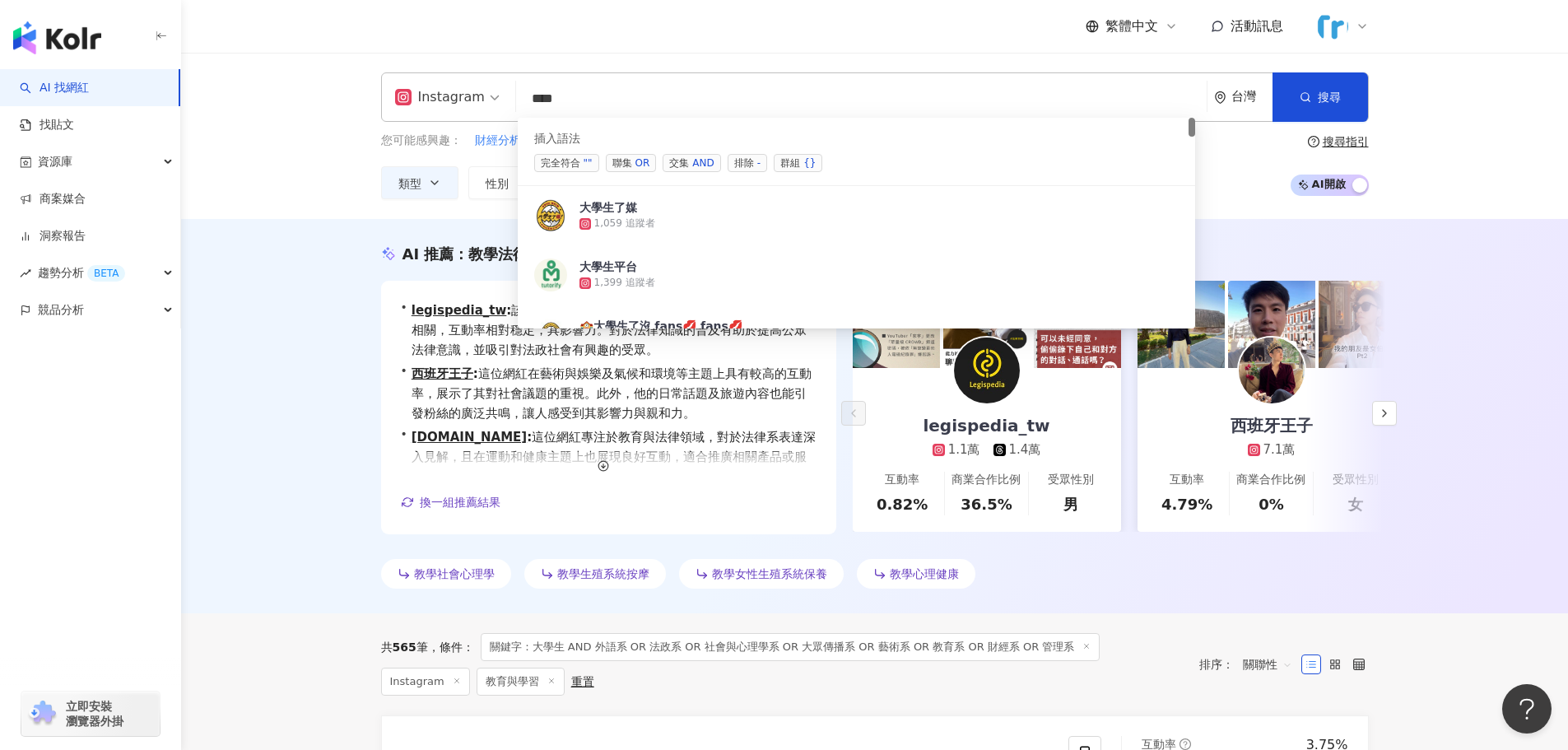
click at [571, 163] on span "完全符合 """ at bounding box center [567, 163] width 65 height 19
type input "******"
drag, startPoint x: 588, startPoint y: 105, endPoint x: 536, endPoint y: 102, distance: 52.1
click at [542, 102] on input "******" at bounding box center [860, 99] width 677 height 31
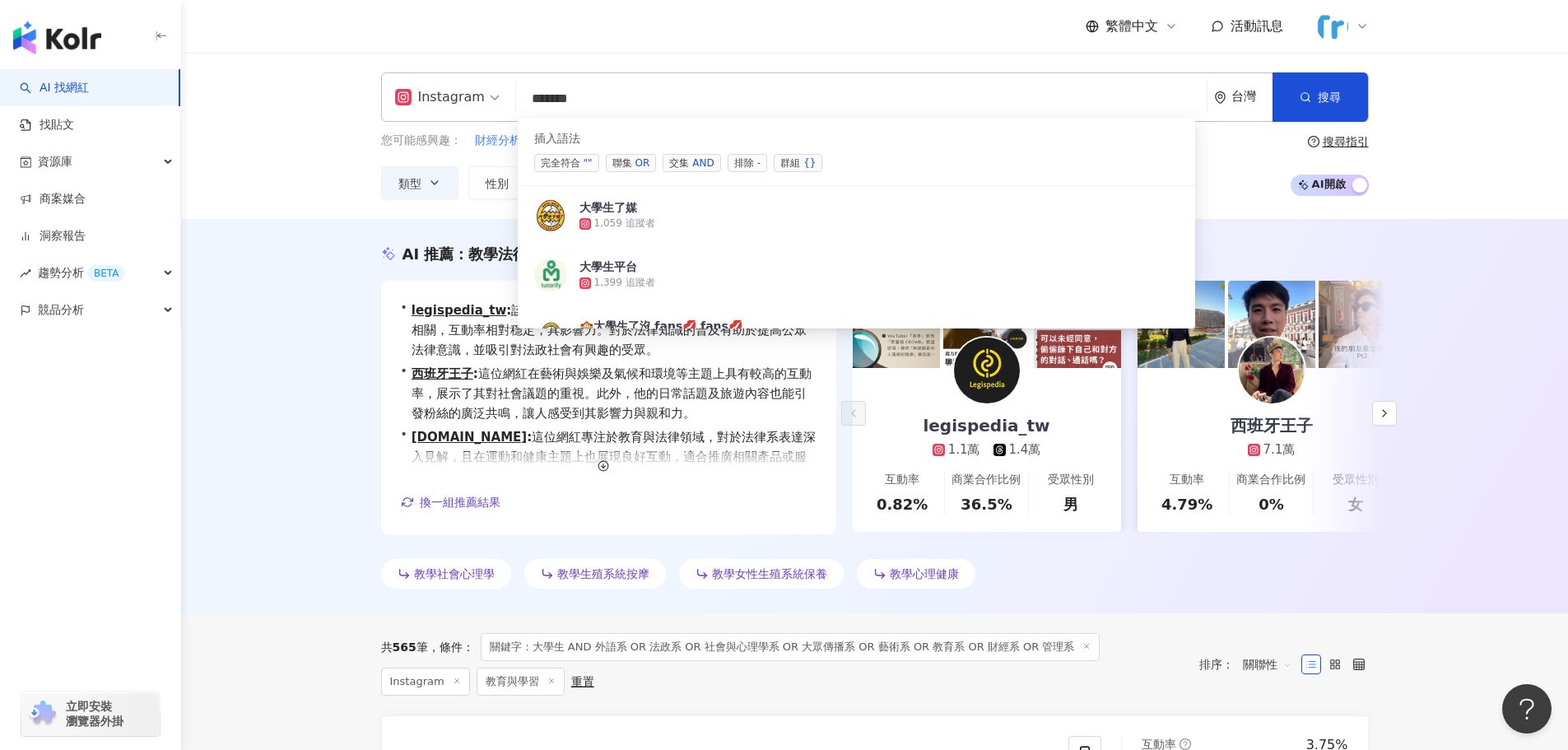
click at [528, 102] on input "******" at bounding box center [860, 99] width 677 height 31
drag, startPoint x: 580, startPoint y: 92, endPoint x: 450, endPoint y: 101, distance: 130.3
click at [450, 101] on div "Instagram ****** 台灣 搜尋 searchOperator 5f86026a-c166-4321-b00a-9686cc6568da 插入語法…" at bounding box center [874, 96] width 987 height 49
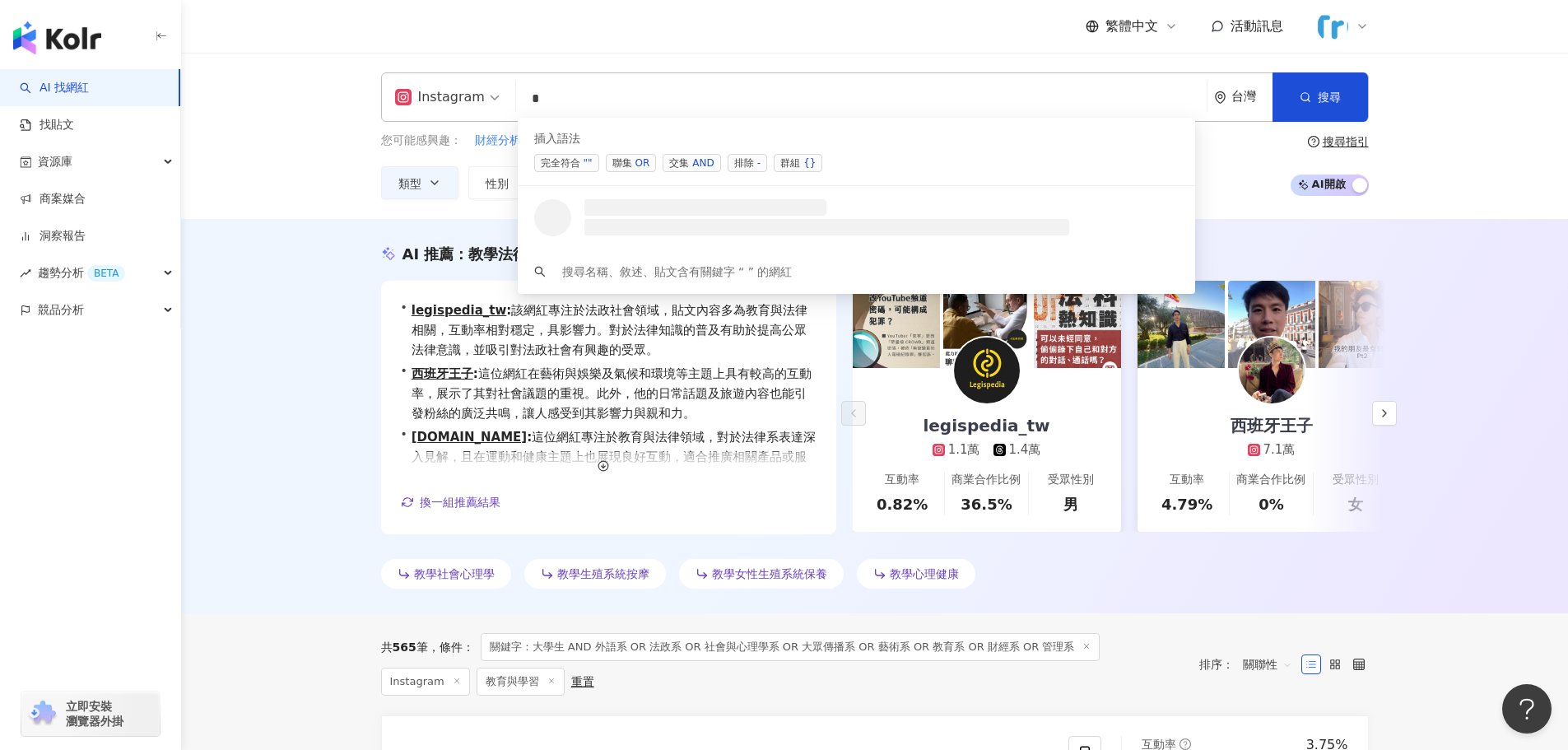
click at [579, 156] on span "完全符合 """ at bounding box center [567, 163] width 65 height 19
click at [709, 167] on div "AND" at bounding box center [702, 163] width 21 height 17
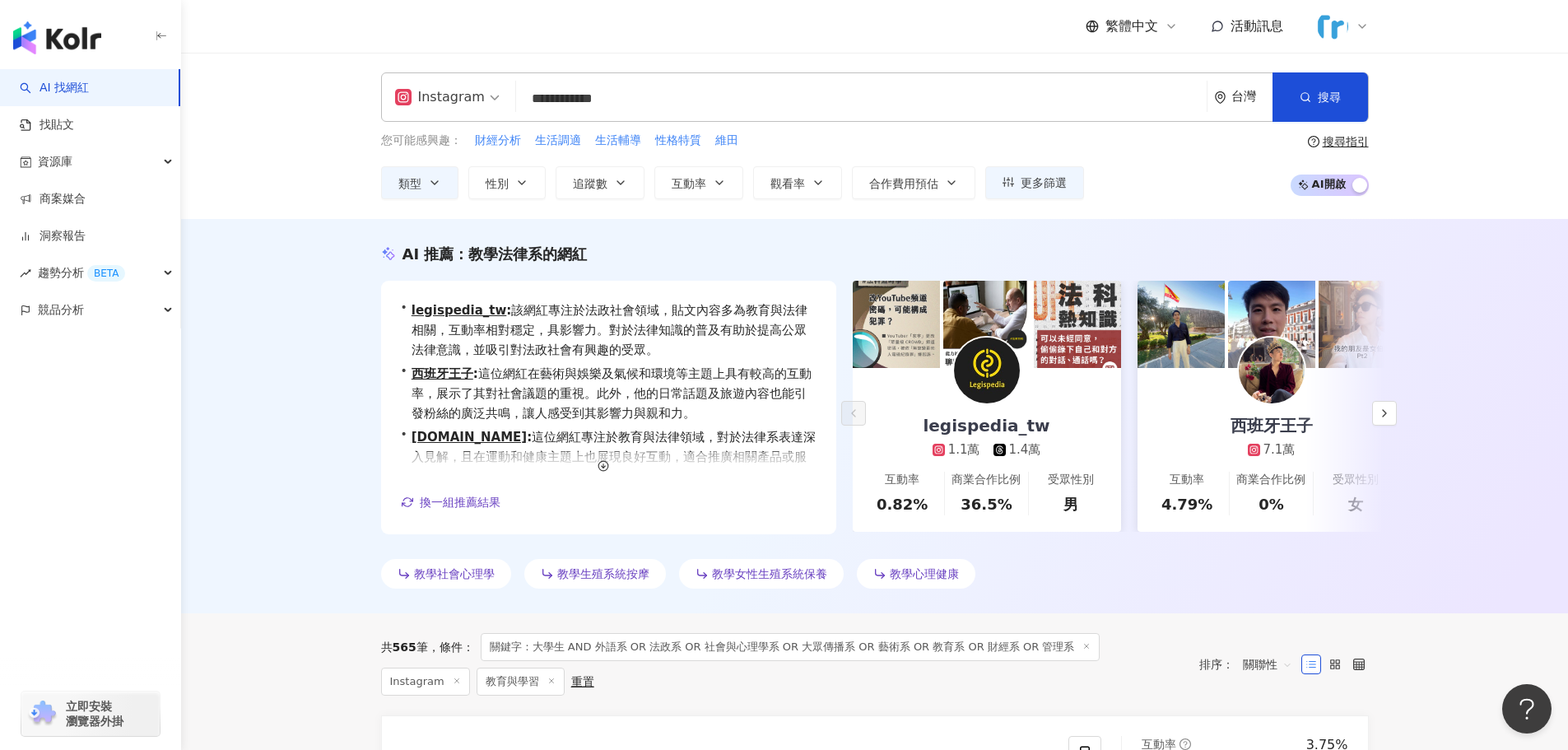
paste input "**********"
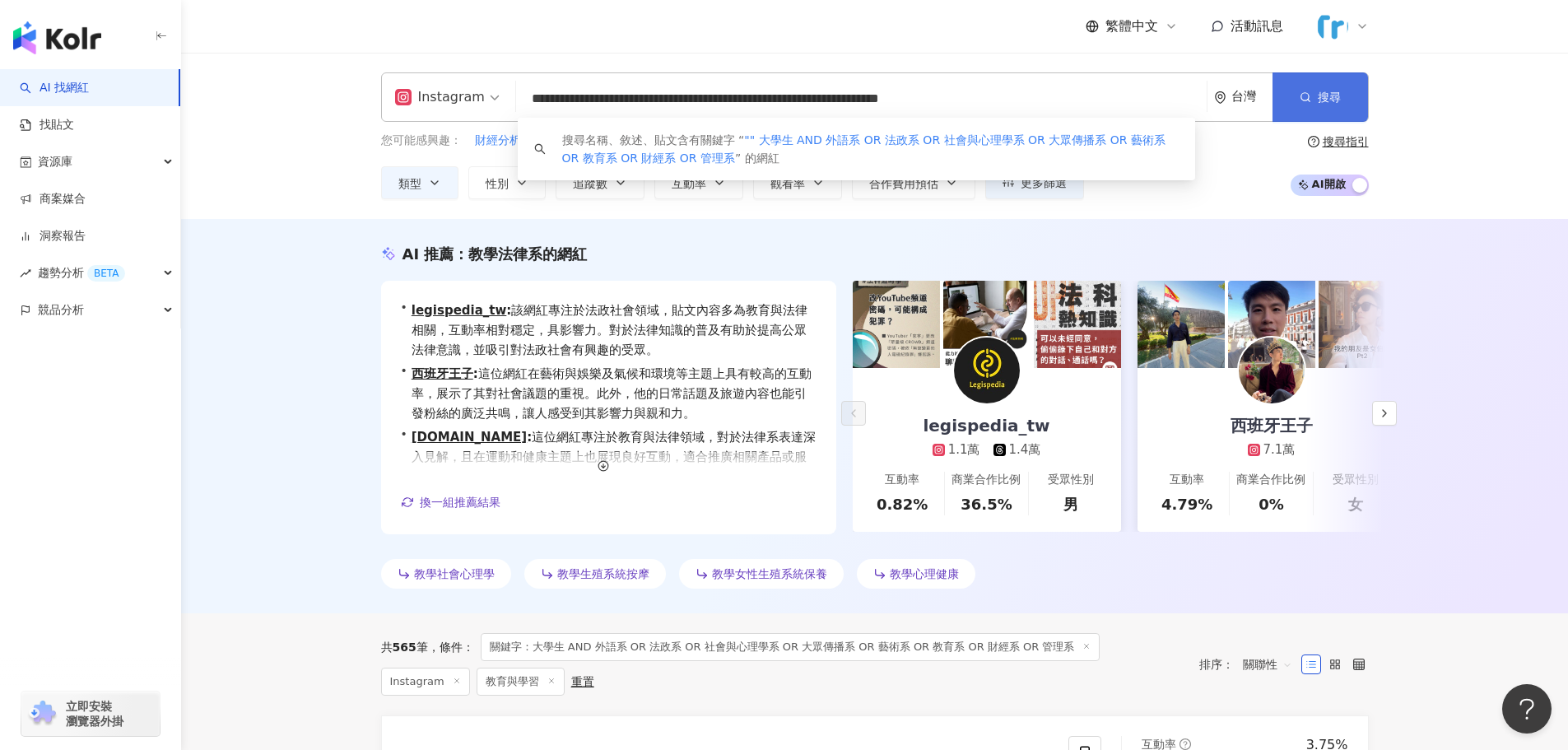
type input "**********"
click at [1358, 96] on button "搜尋" at bounding box center [1320, 96] width 94 height 49
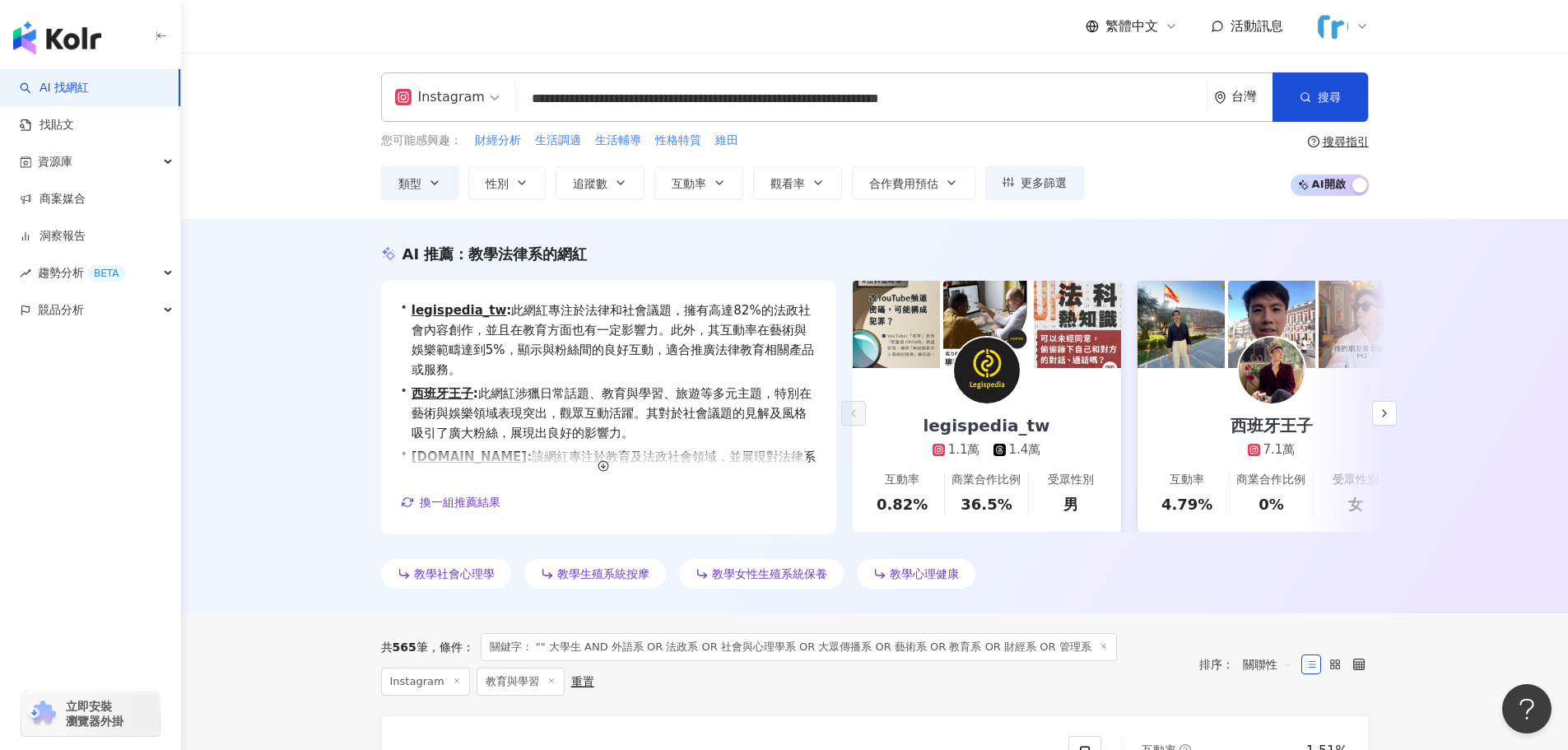
click at [1048, 203] on div "**********" at bounding box center [874, 136] width 1386 height 167
click at [1042, 181] on span "更多篩選" at bounding box center [1044, 182] width 46 height 13
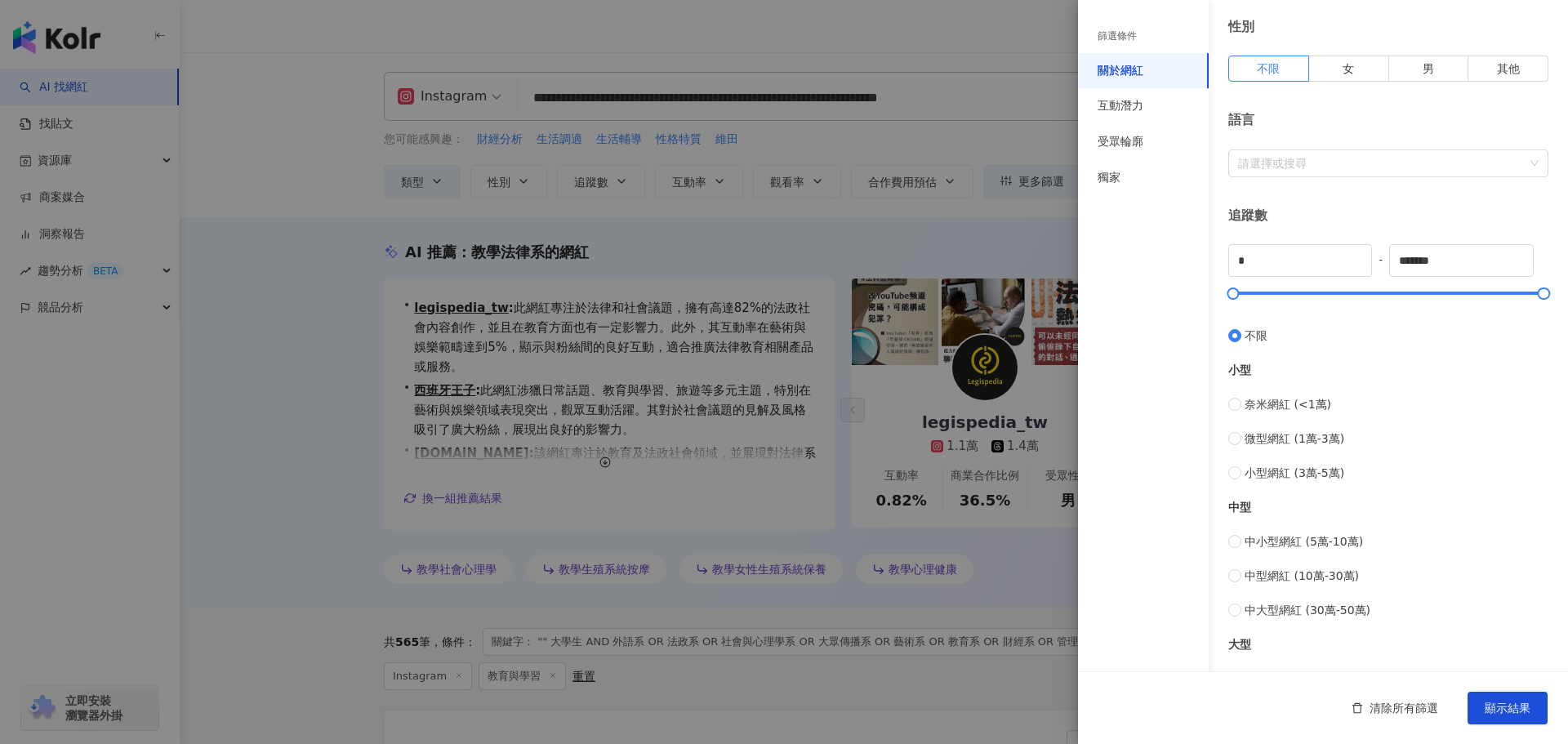
scroll to position [490, 0]
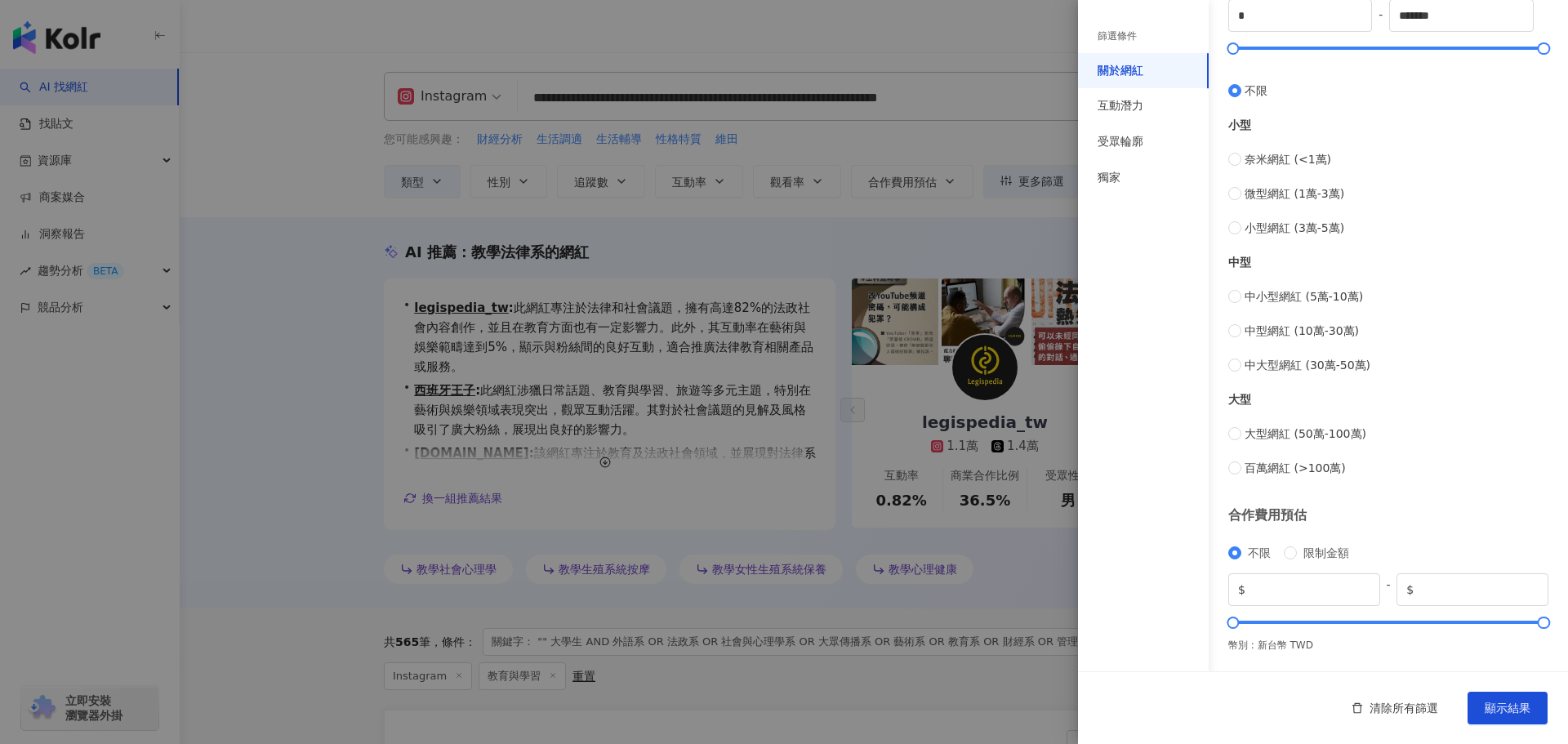
click at [1161, 44] on div "篩選條件" at bounding box center [1143, 36] width 131 height 33
click at [1119, 188] on div "獨家" at bounding box center [1143, 177] width 131 height 36
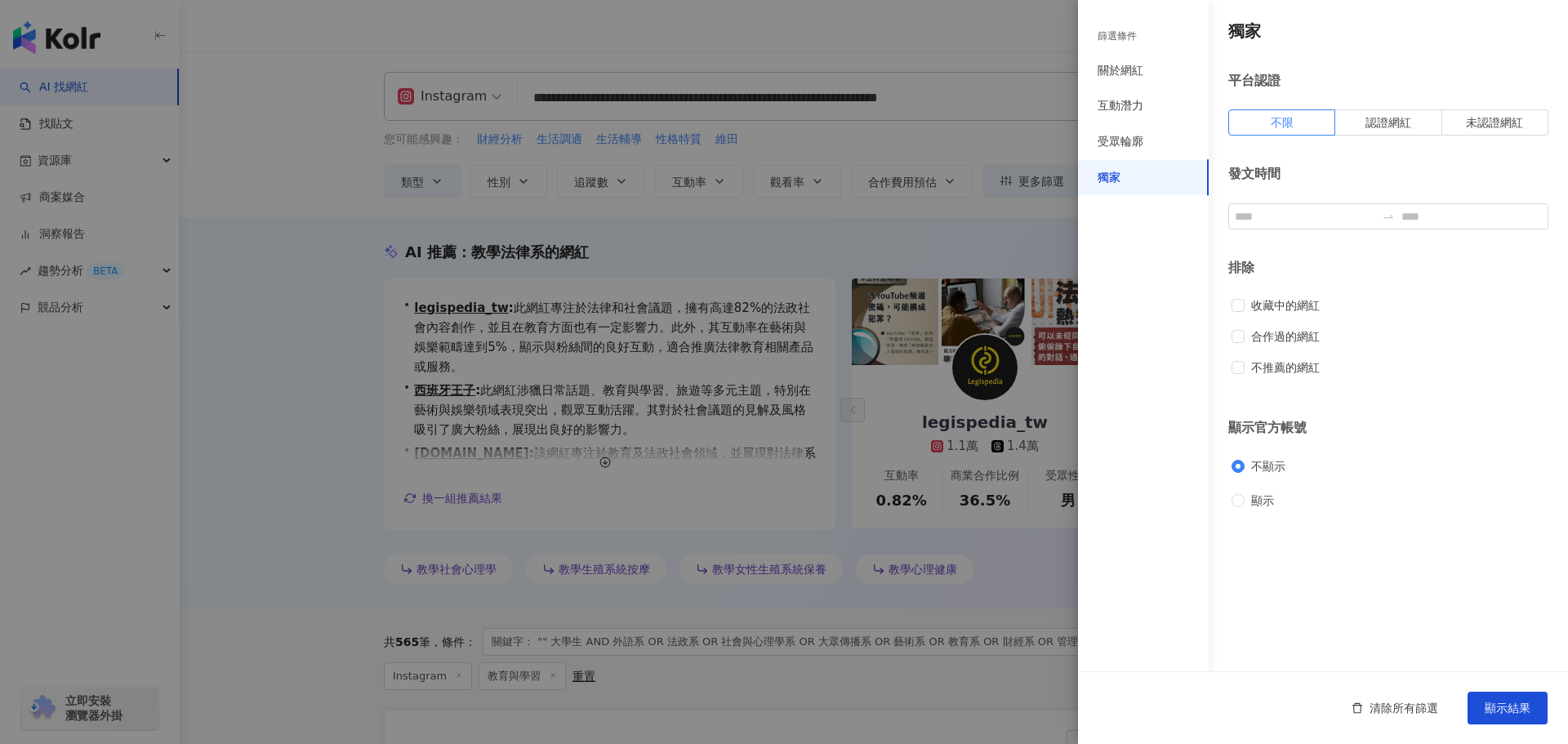
scroll to position [0, 0]
click at [1131, 148] on div "受眾輪廓" at bounding box center [1120, 142] width 46 height 17
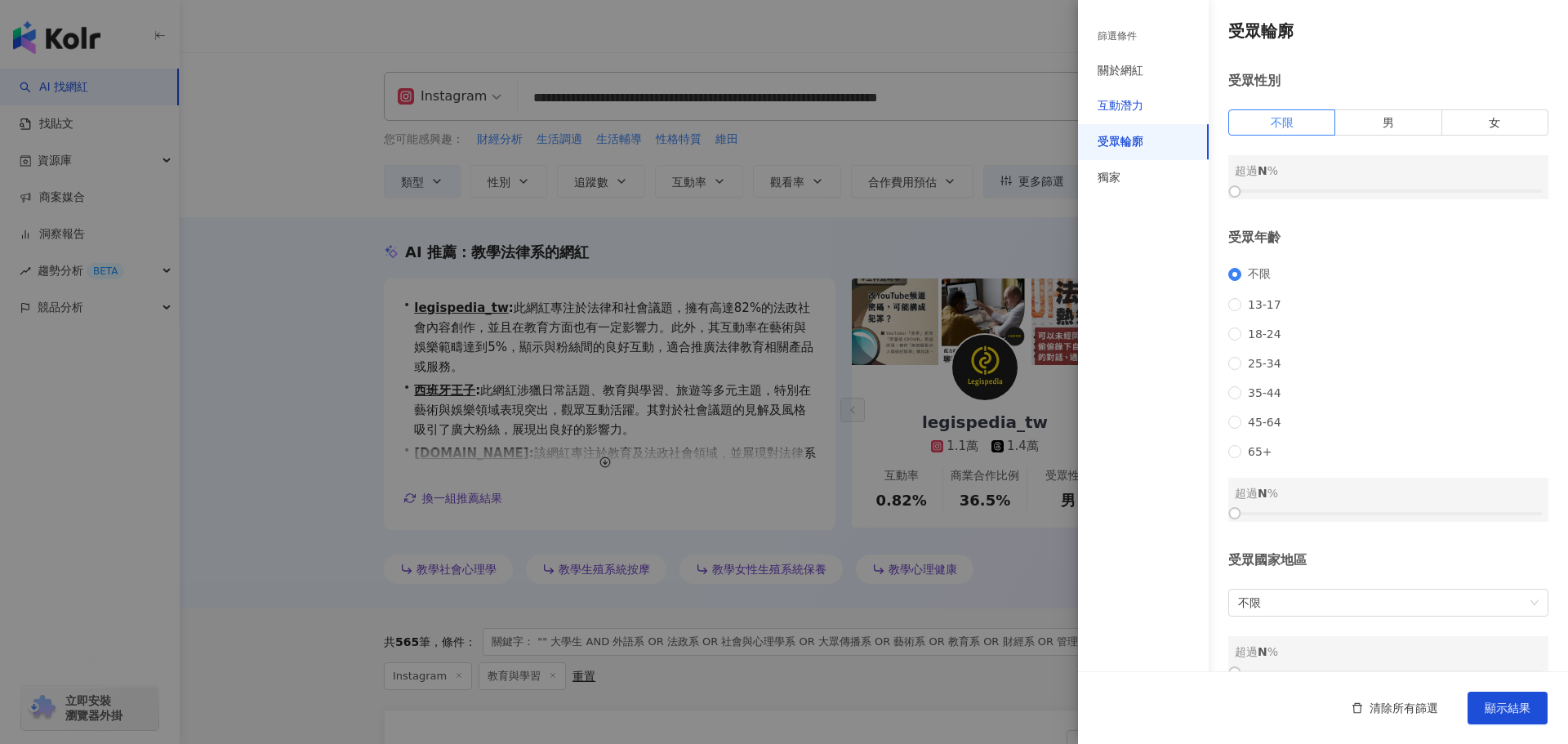
click at [1142, 108] on div "互動潛力" at bounding box center [1120, 107] width 46 height 17
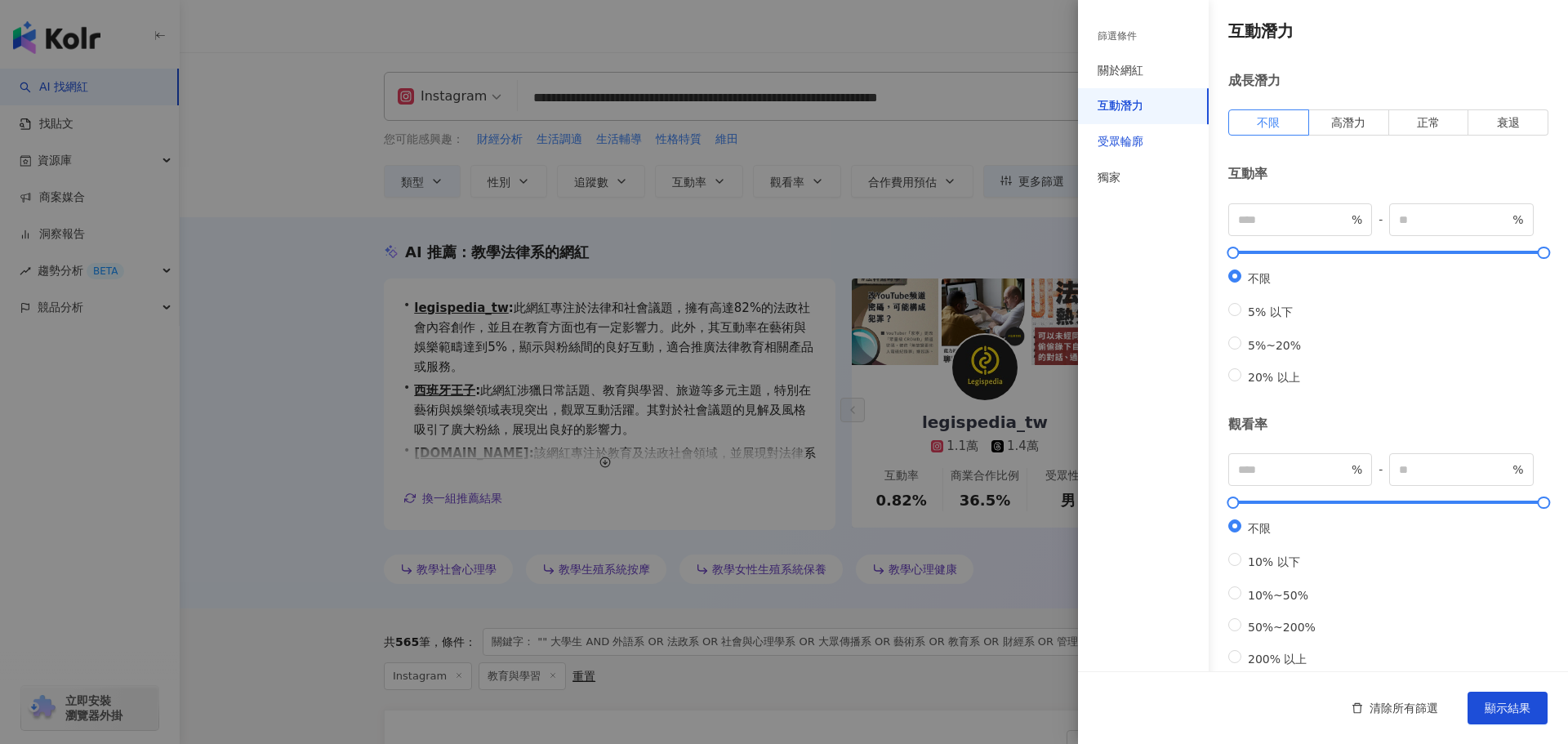
click at [1127, 140] on div "受眾輪廓" at bounding box center [1120, 142] width 46 height 17
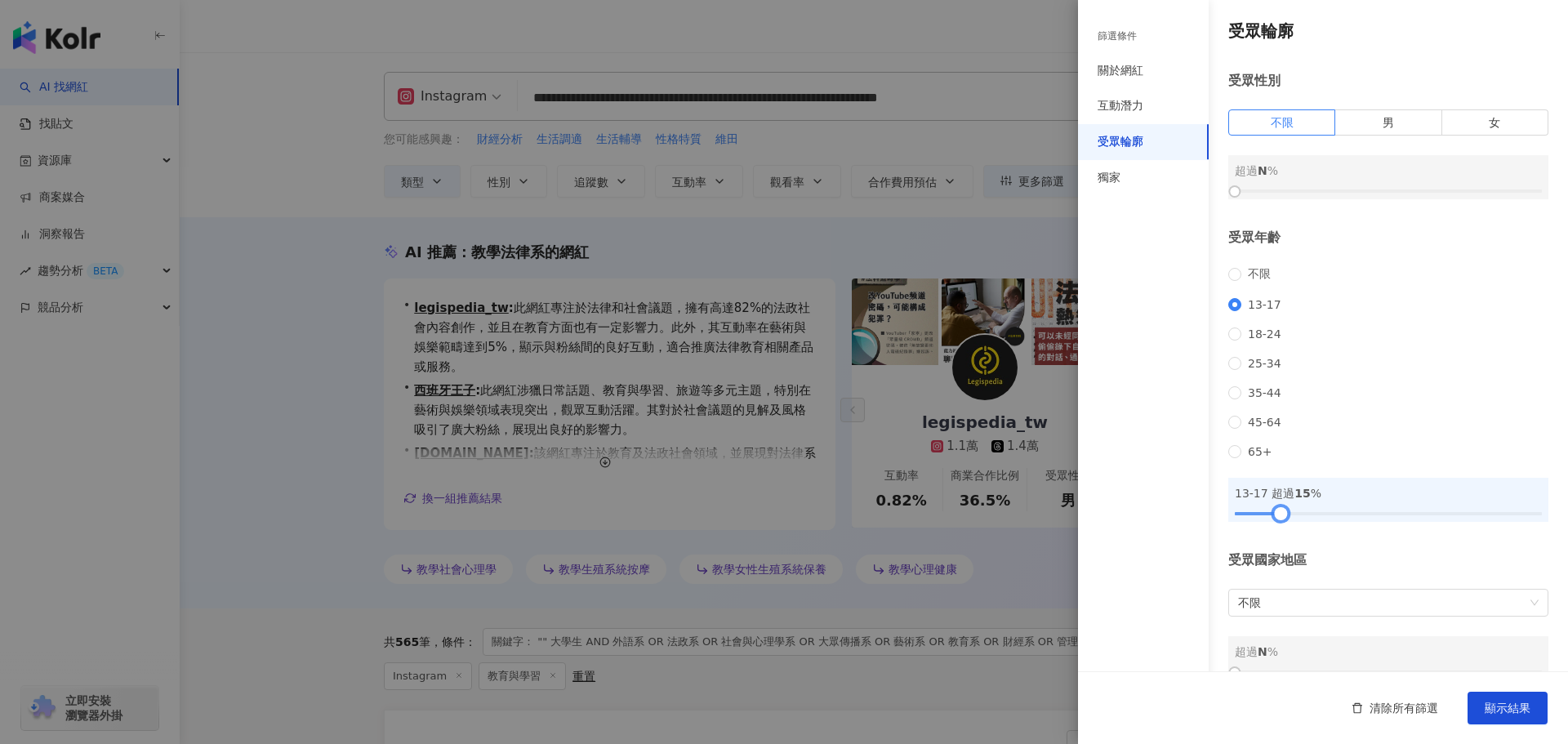
drag, startPoint x: 1236, startPoint y: 536, endPoint x: 1283, endPoint y: 533, distance: 47.1
click at [1281, 517] on div at bounding box center [1281, 513] width 9 height 9
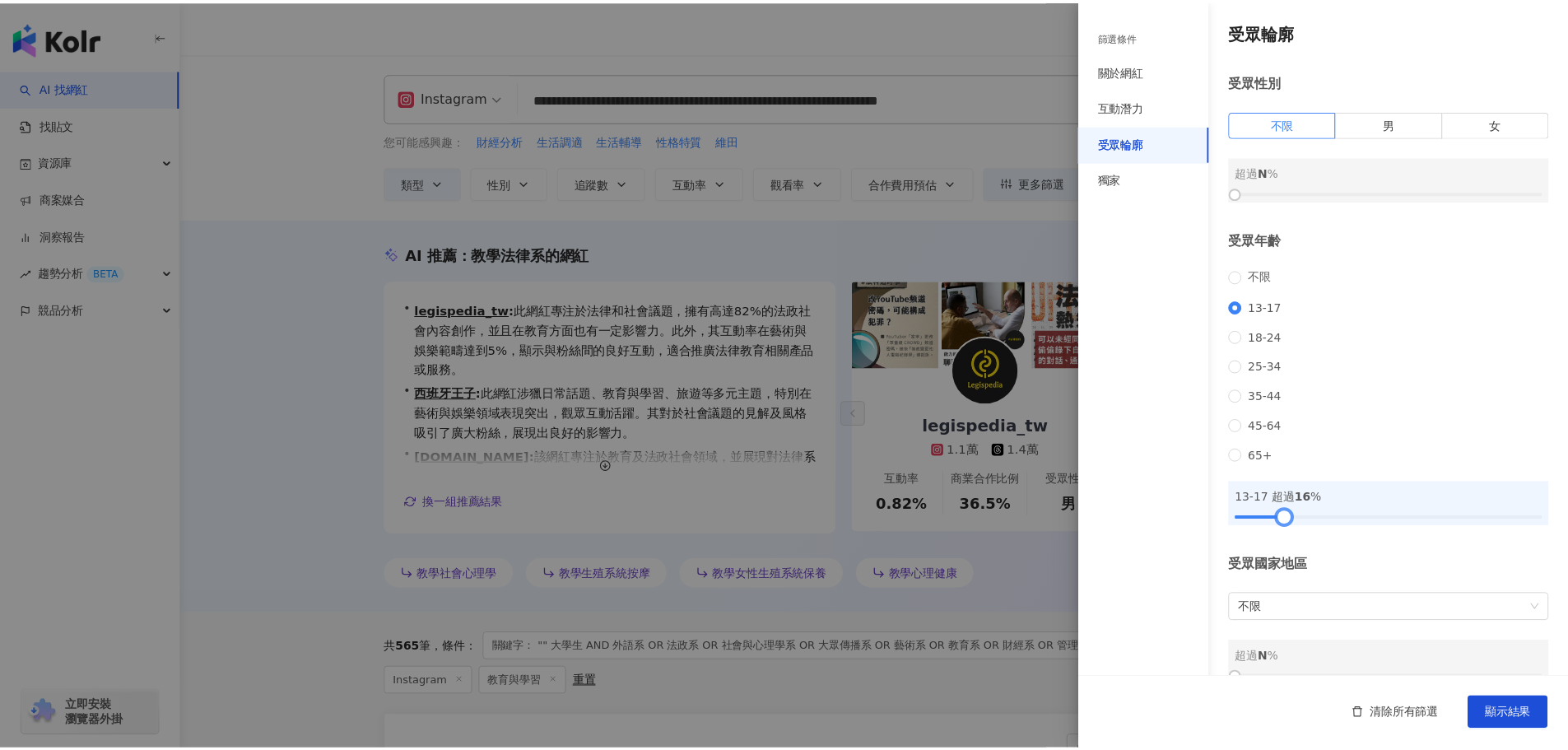
scroll to position [49, 0]
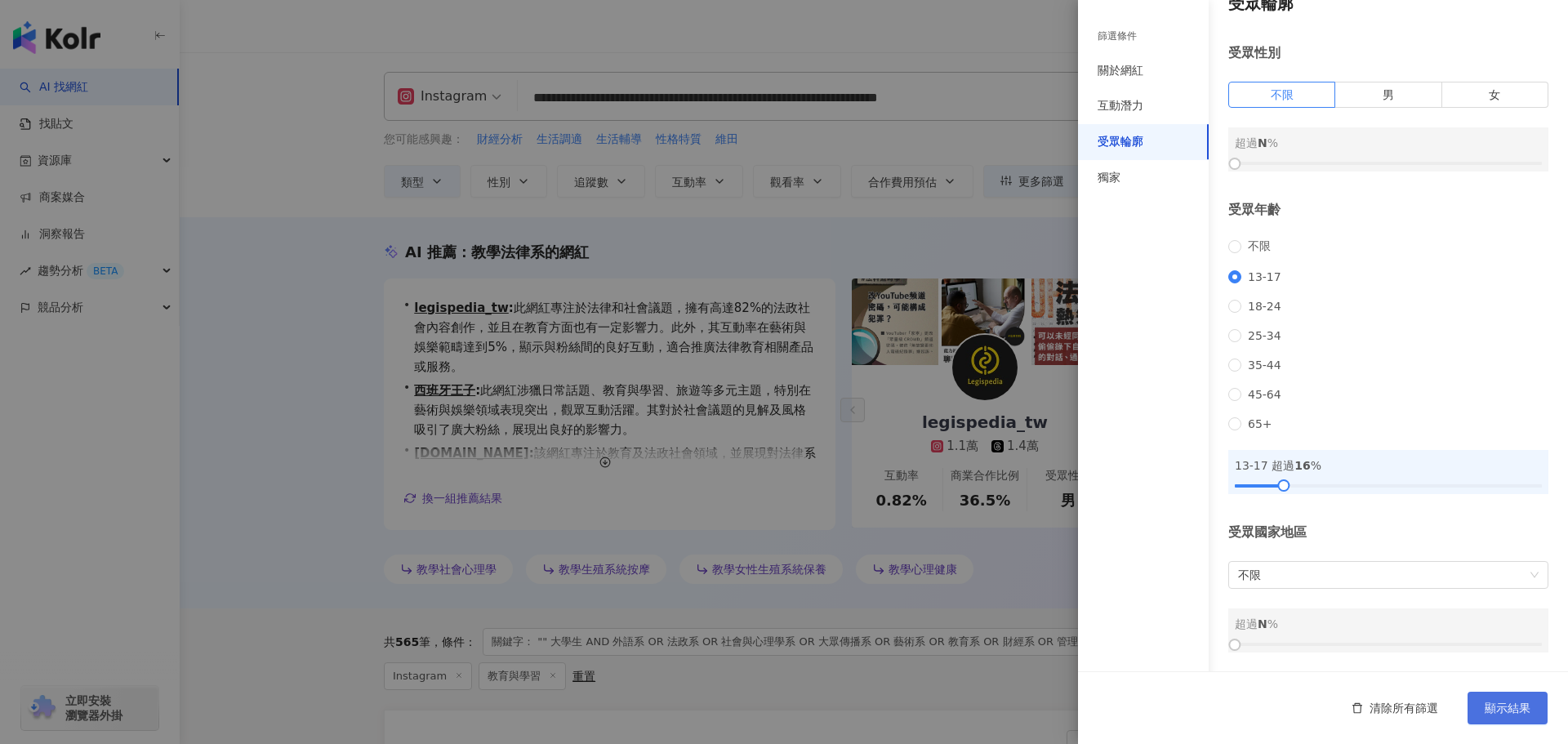
click at [1494, 710] on span "顯示結果" at bounding box center [1508, 707] width 46 height 13
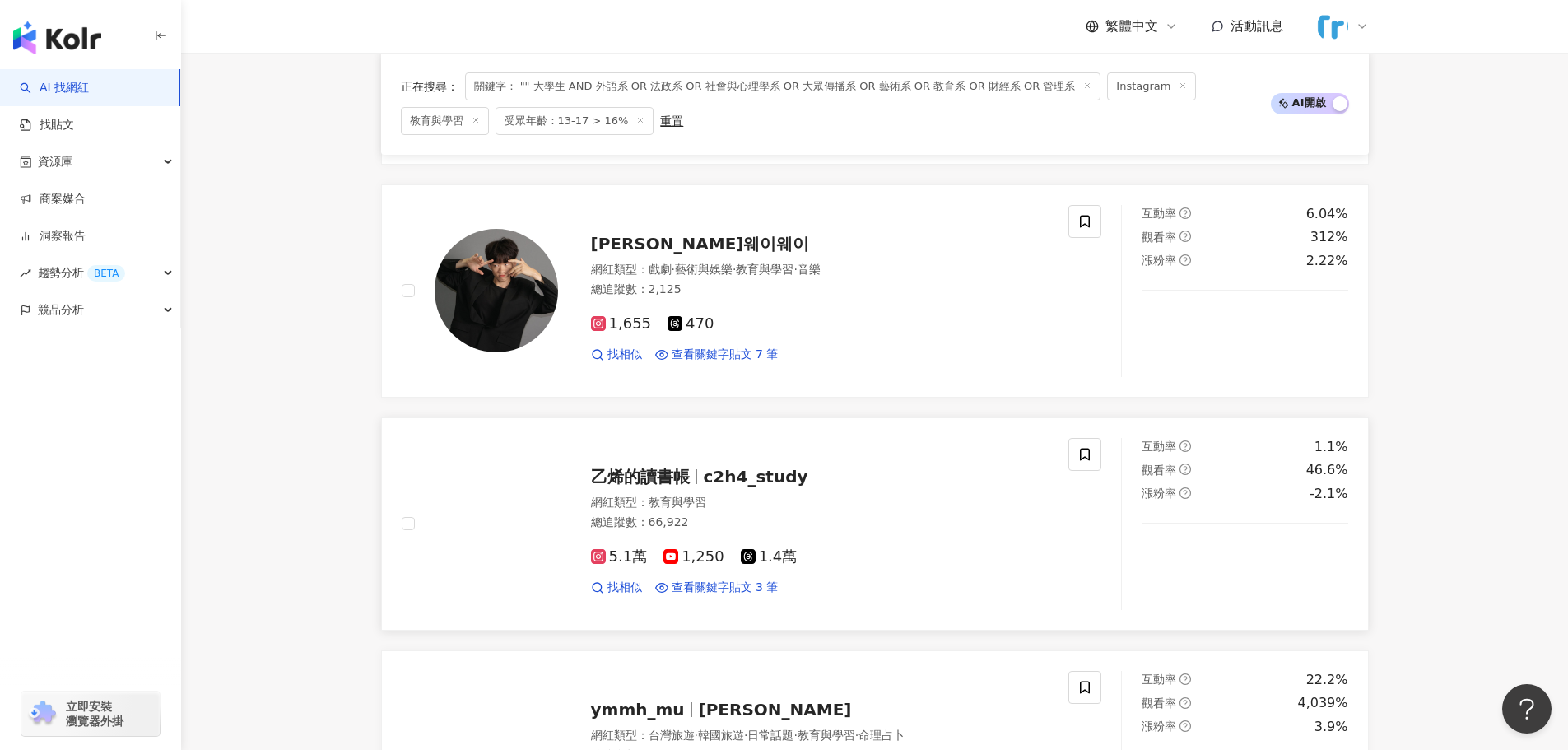
scroll to position [741, 0]
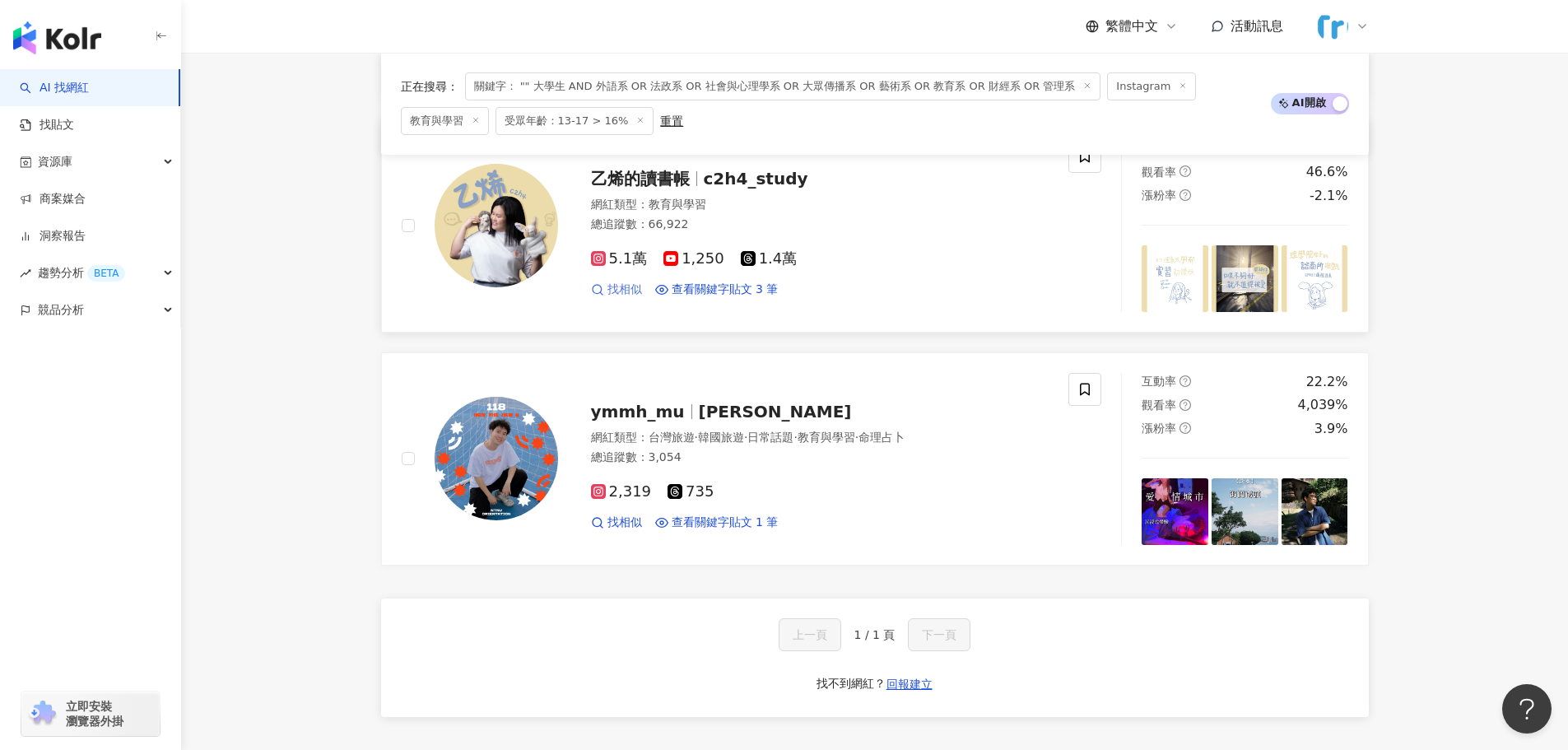
click at [625, 290] on span "找相似" at bounding box center [624, 290] width 34 height 17
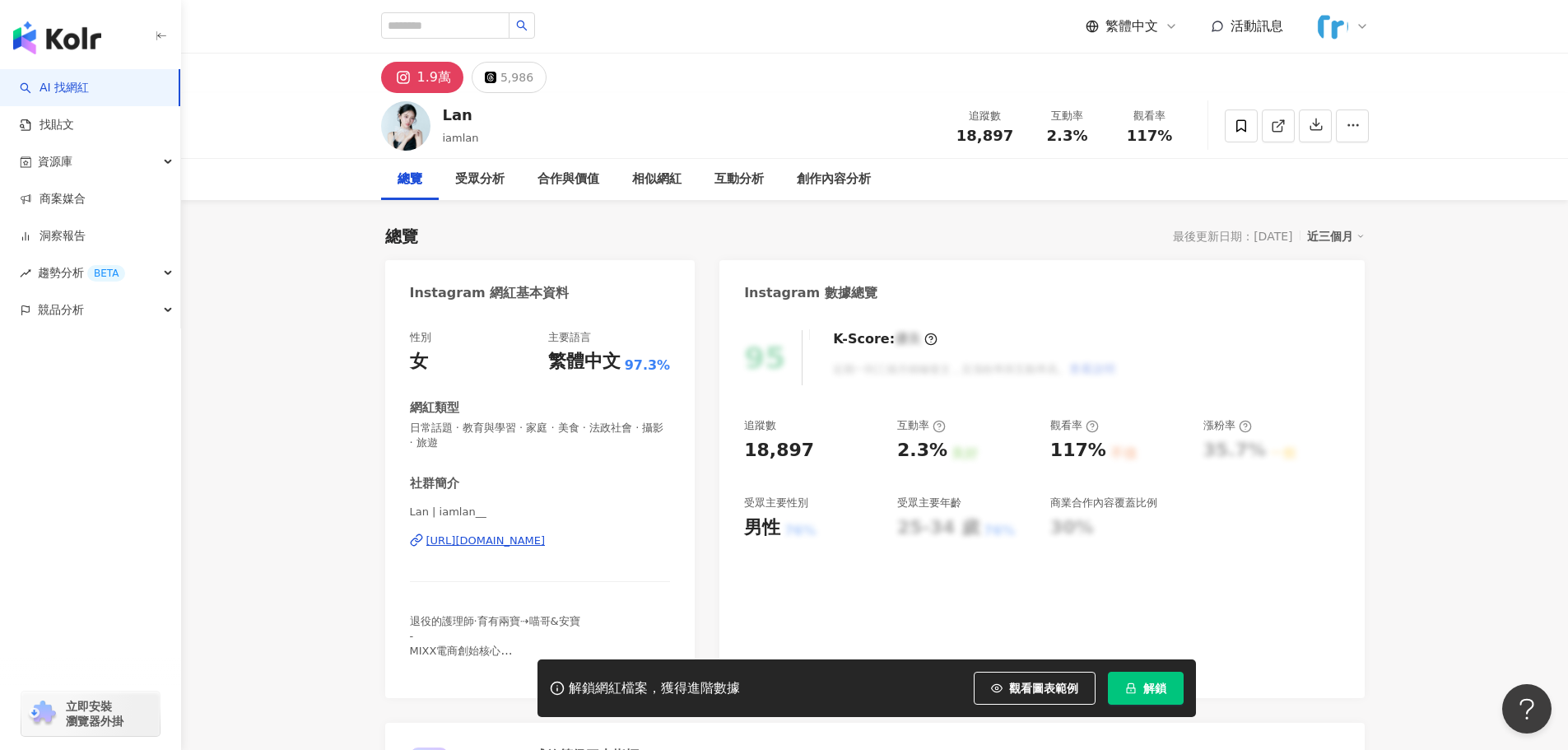
click at [546, 544] on div "https://www.instagram.com/iamlan__/" at bounding box center [485, 541] width 119 height 15
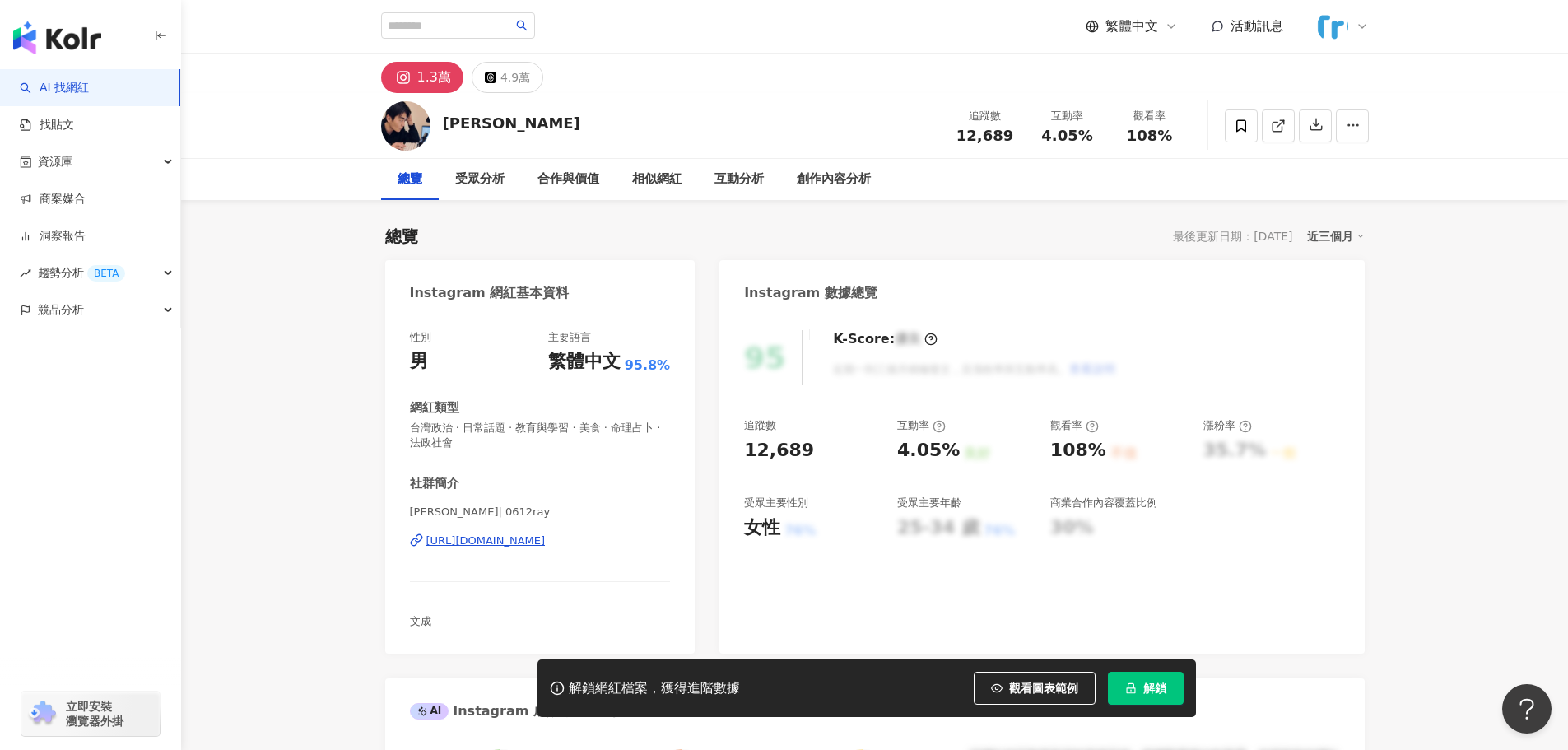
click at [524, 550] on div "[PERSON_NAME]| 0612ray [URL][DOMAIN_NAME]" at bounding box center [541, 553] width 261 height 96
click at [522, 544] on div "https://www.instagram.com/0612ray/" at bounding box center [485, 541] width 119 height 15
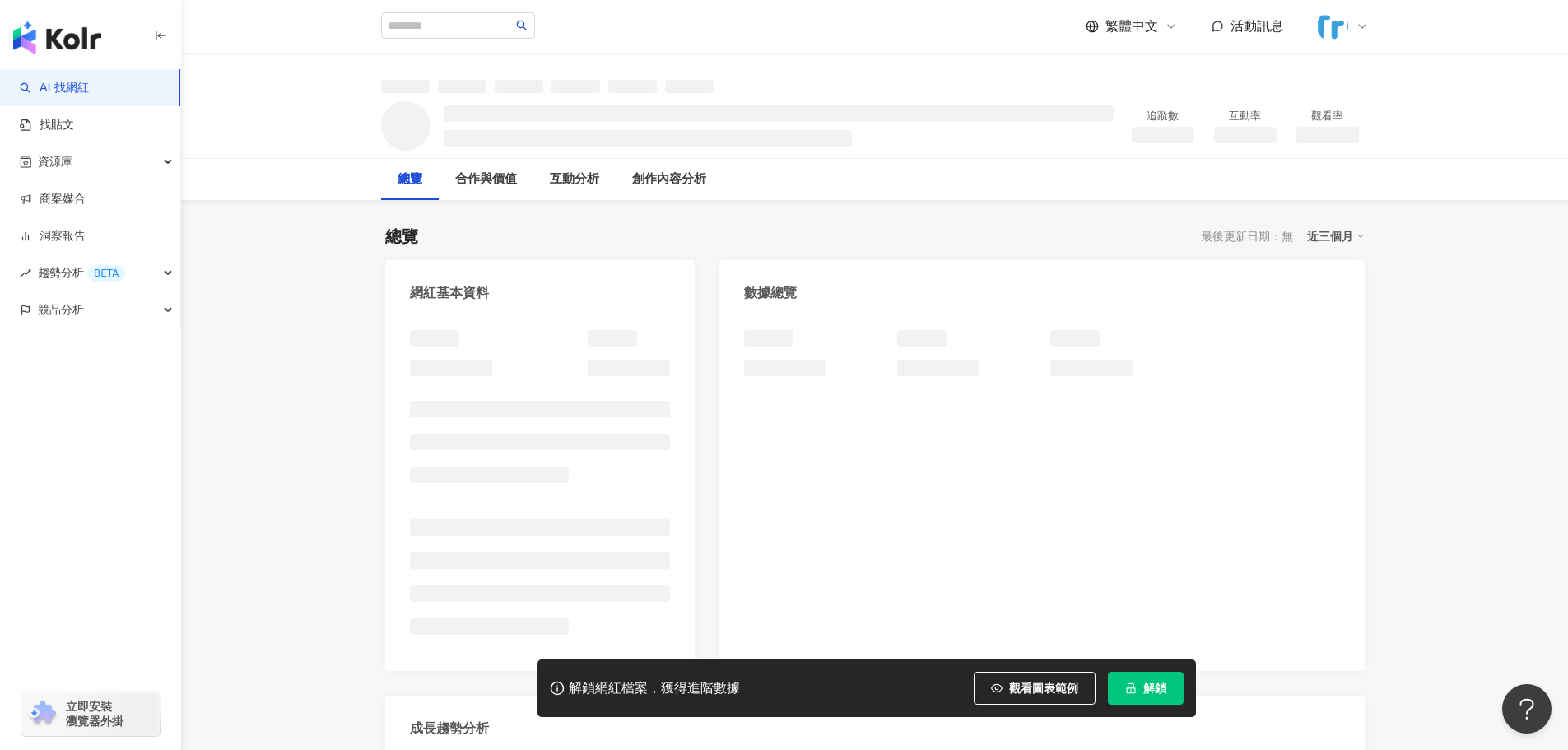
click at [542, 461] on div at bounding box center [541, 487] width 261 height 316
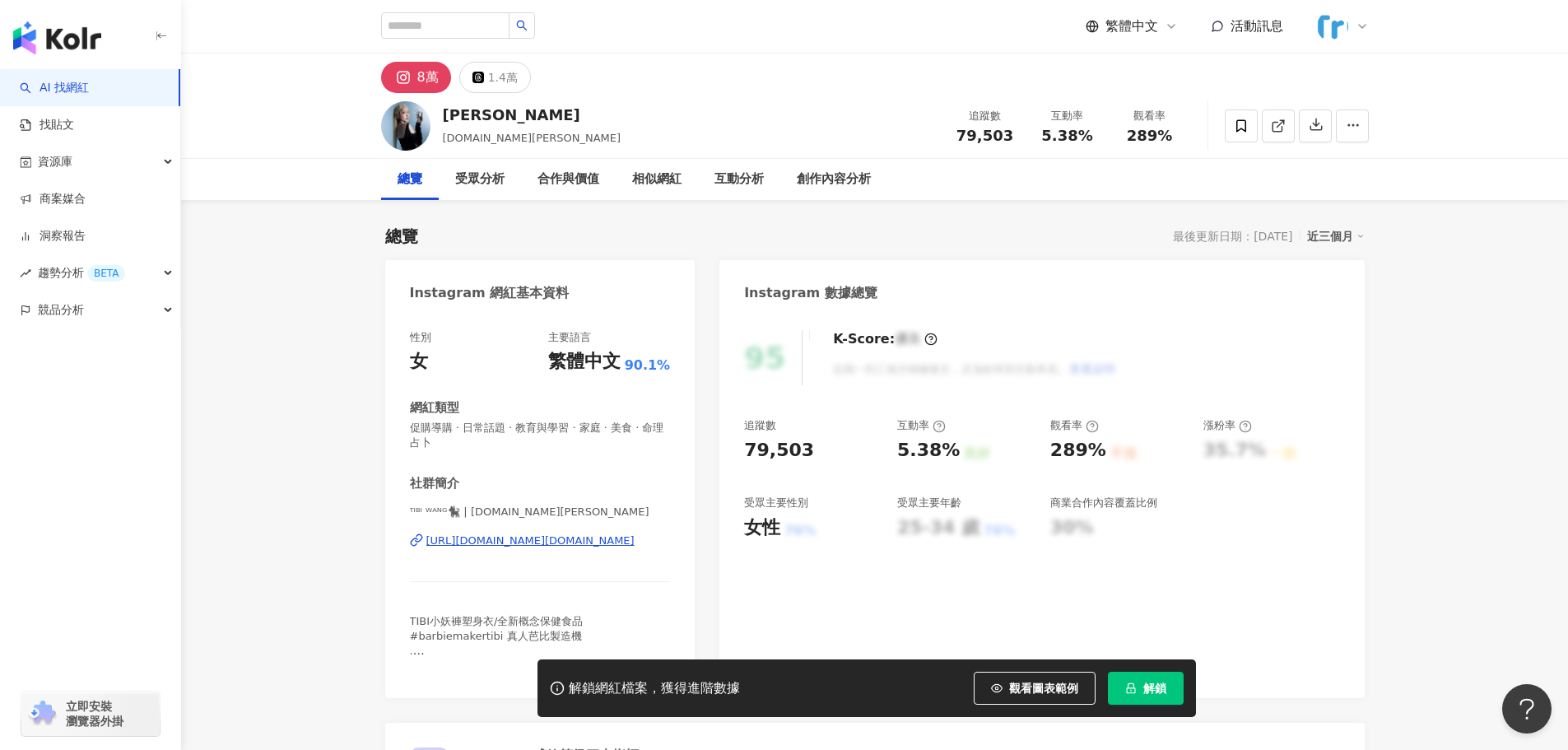
scroll to position [82, 0]
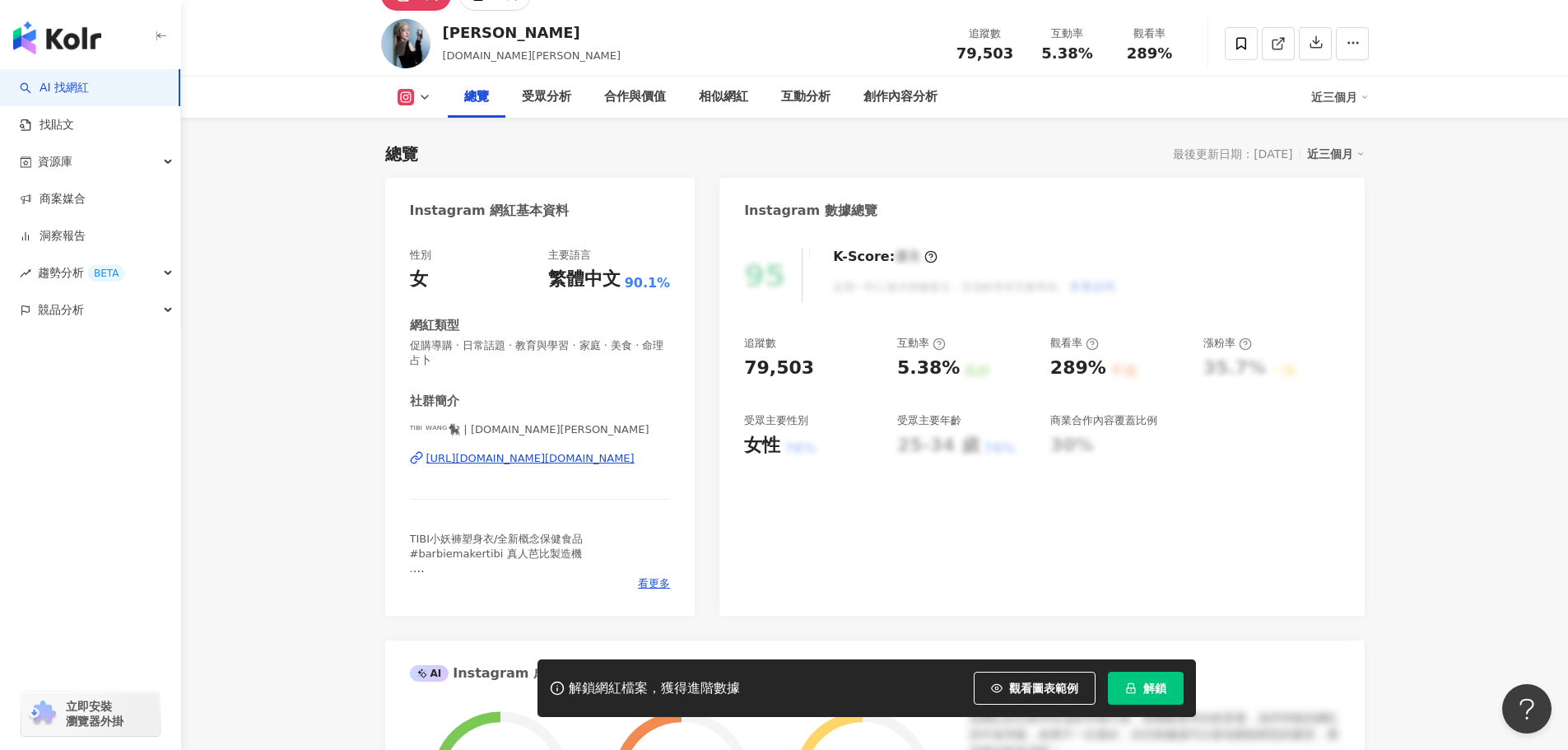
click at [562, 465] on div "https://www.instagram.com/tibi.wang/" at bounding box center [530, 458] width 208 height 15
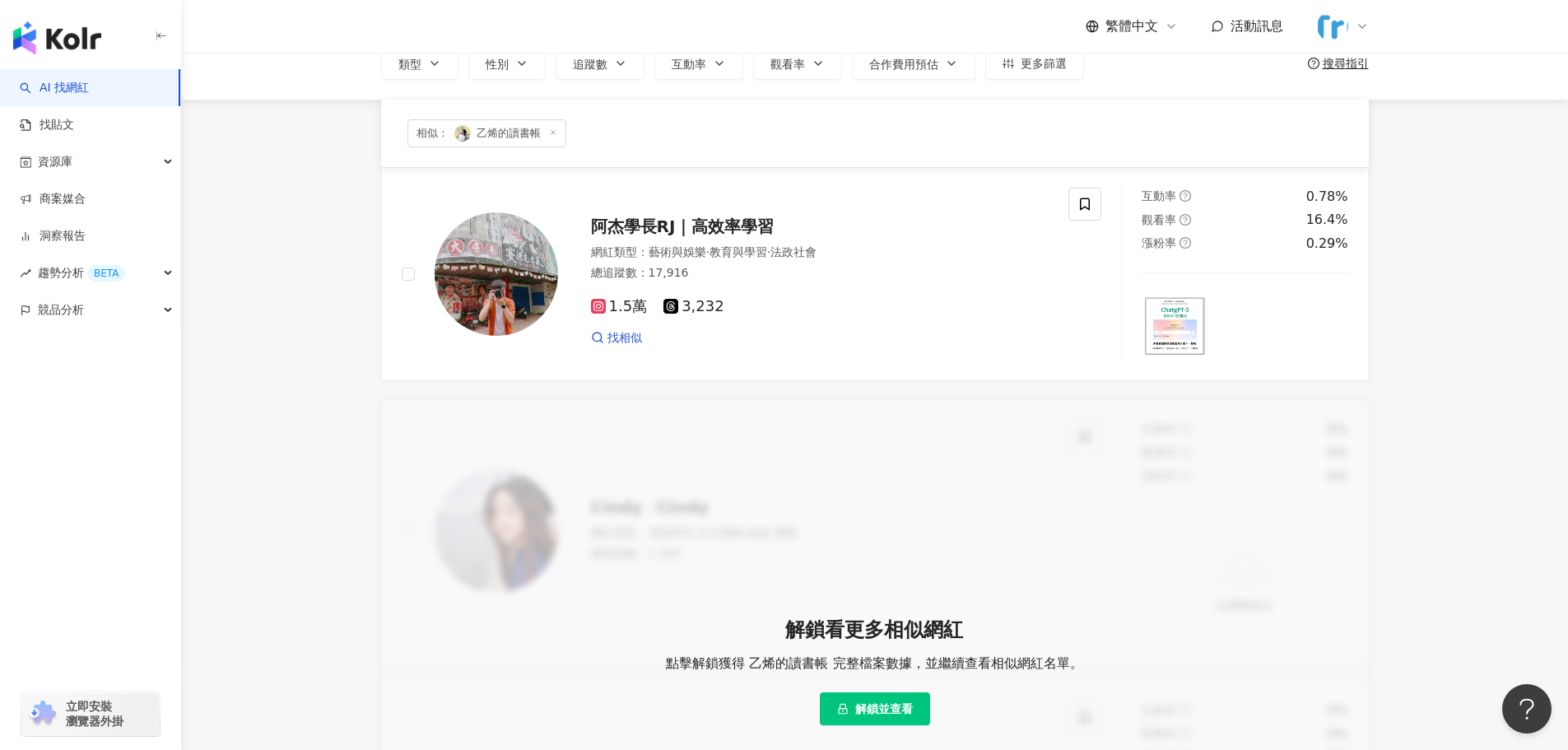
scroll to position [329, 0]
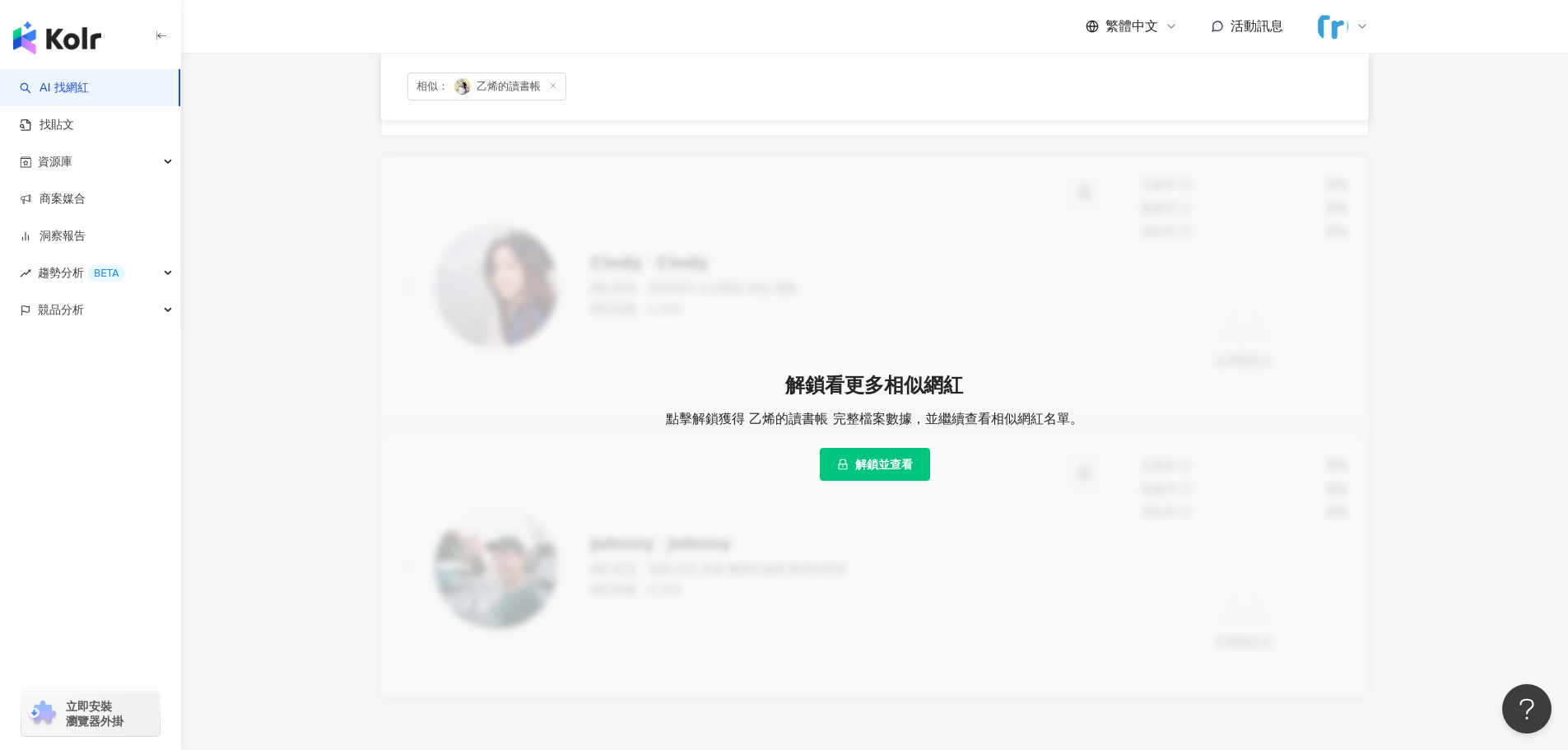
click at [901, 468] on span "解鎖並查看" at bounding box center [884, 464] width 57 height 13
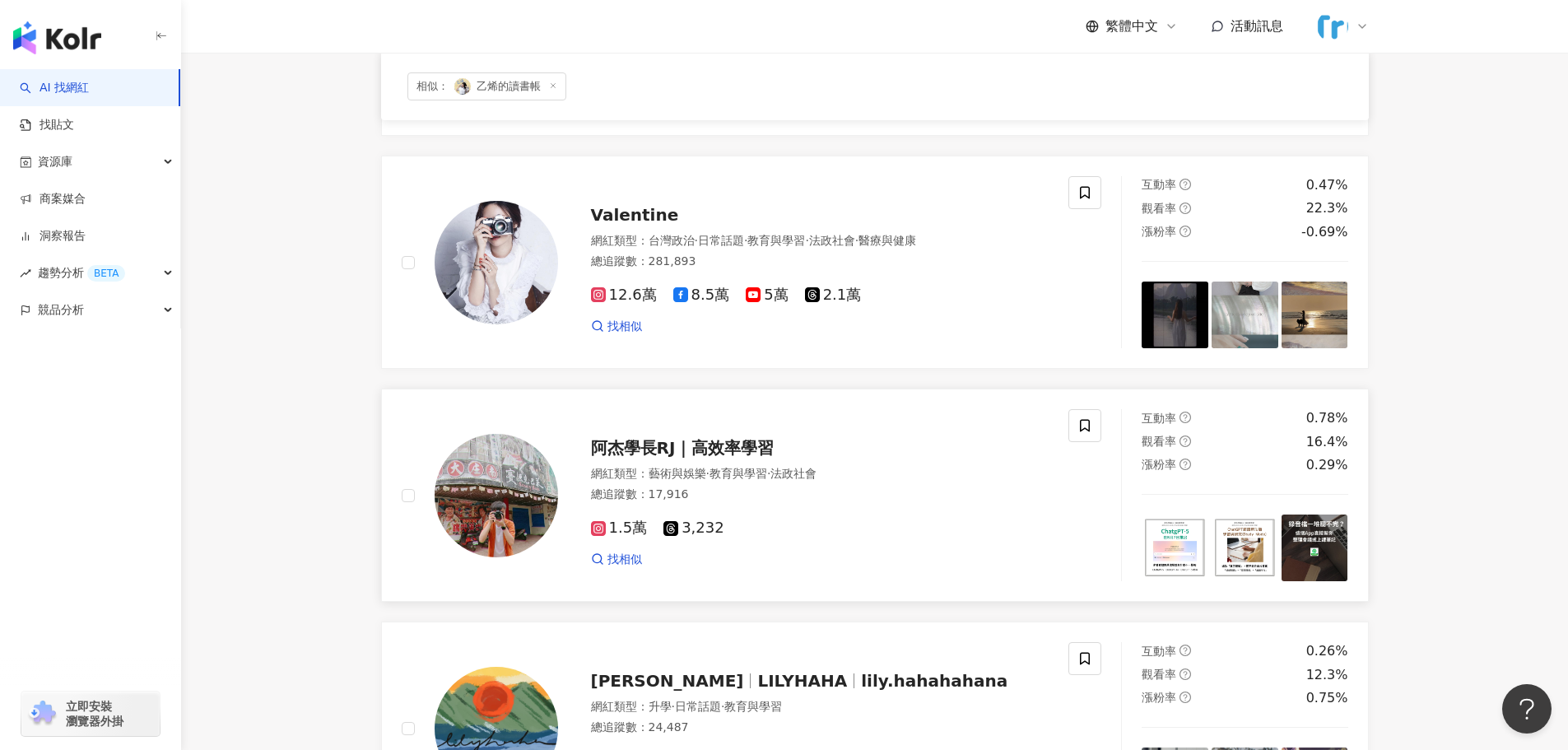
click at [729, 455] on span "阿杰學長RJ｜高效率學習" at bounding box center [683, 447] width 183 height 19
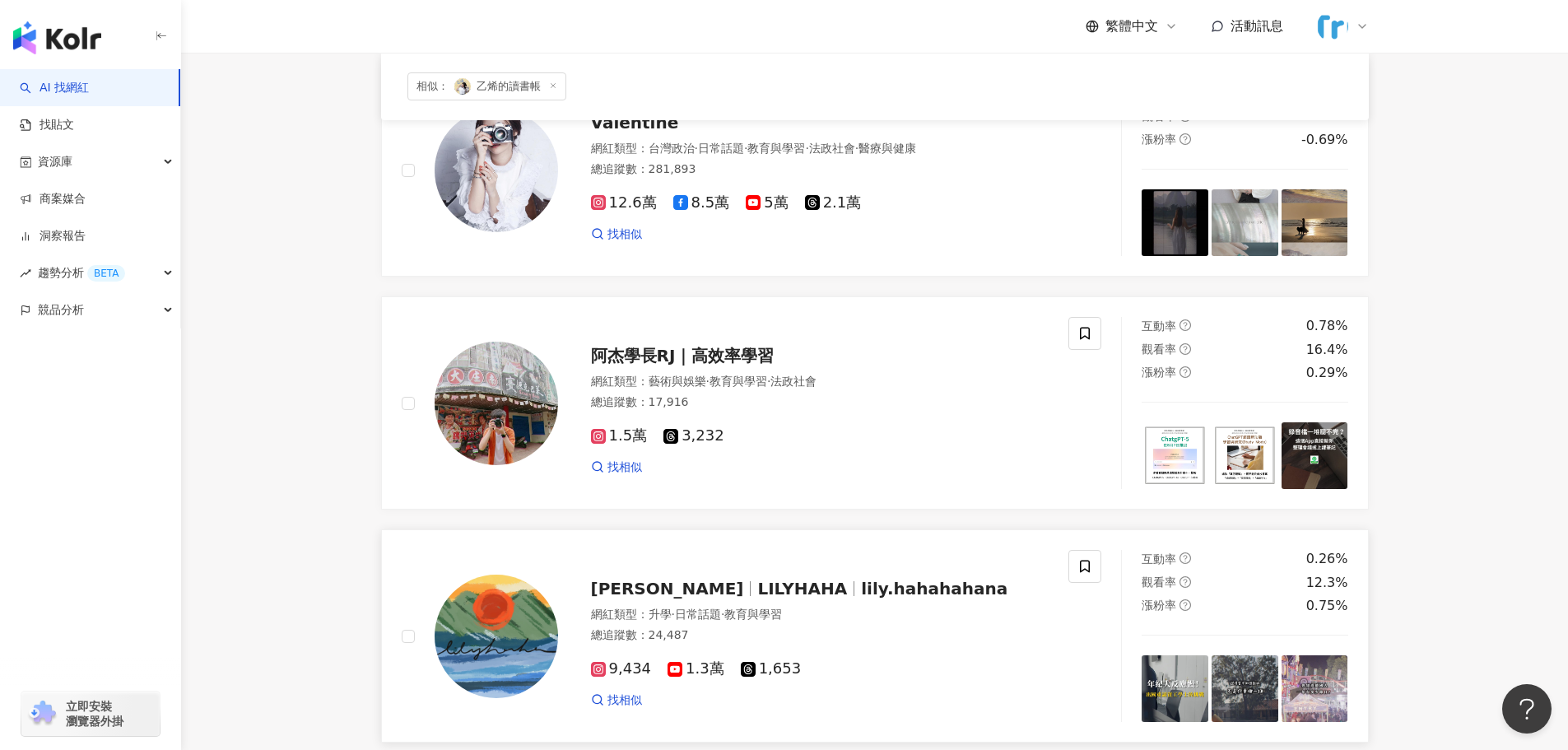
scroll to position [576, 0]
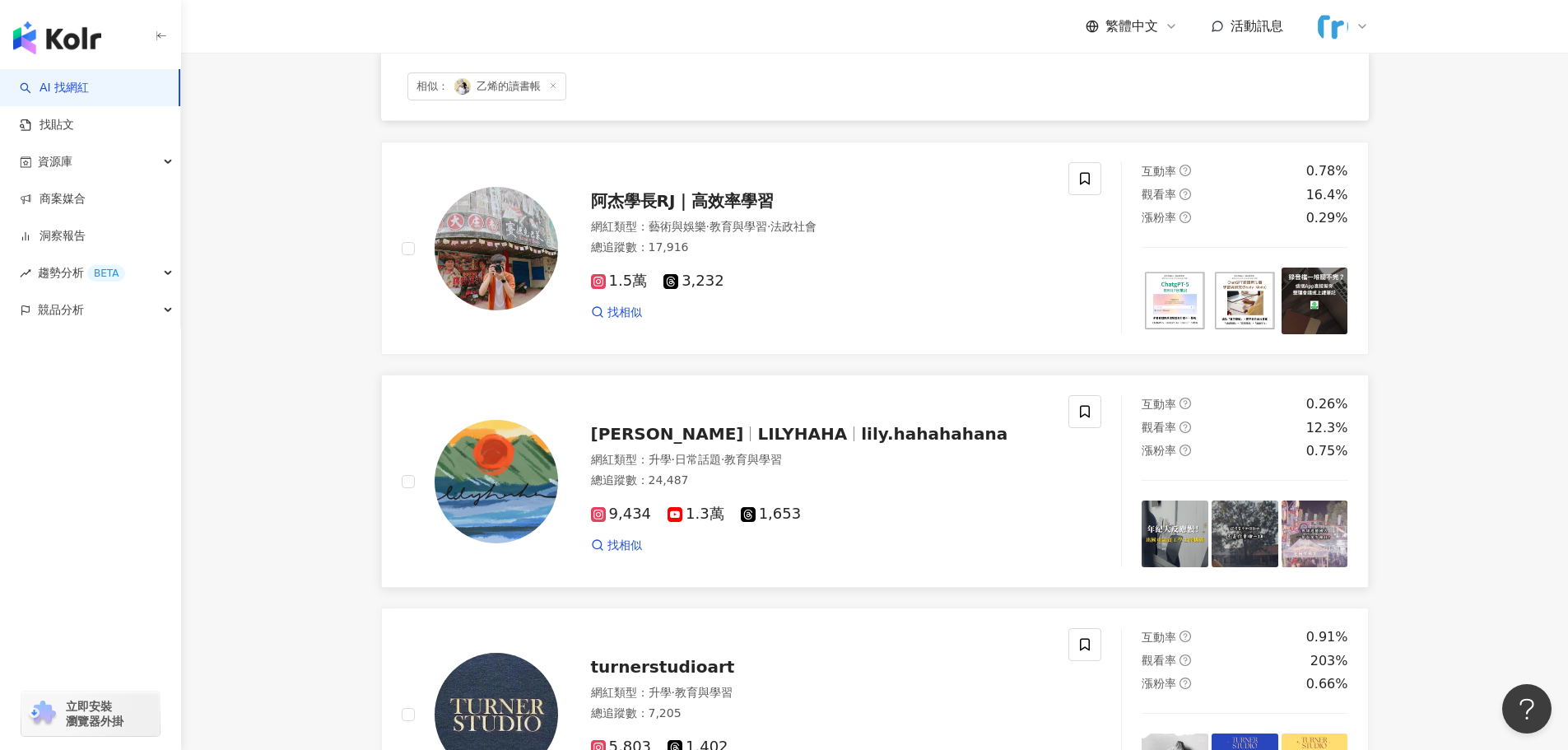
click at [861, 433] on span "lily.hahahahana" at bounding box center [935, 433] width 146 height 19
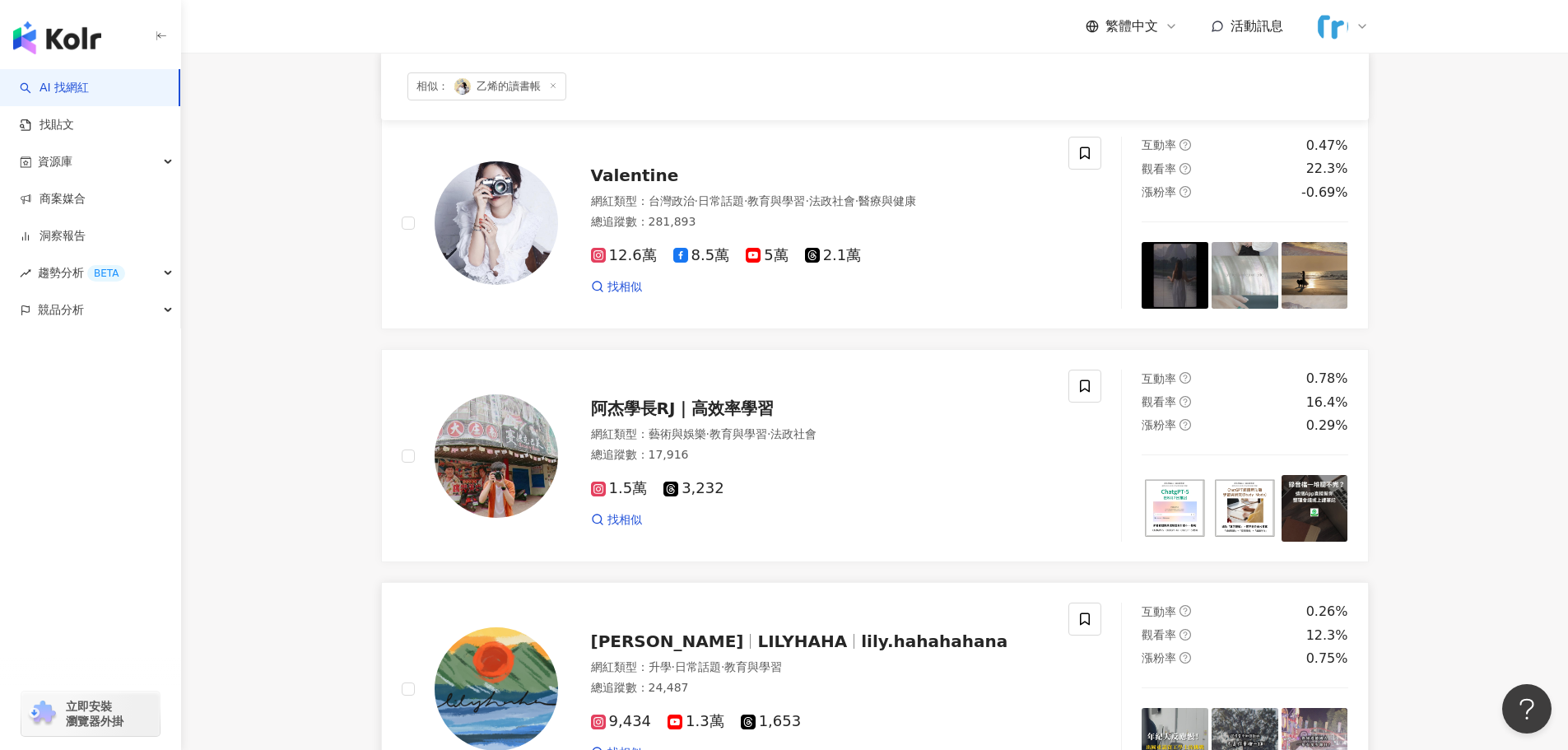
scroll to position [211, 0]
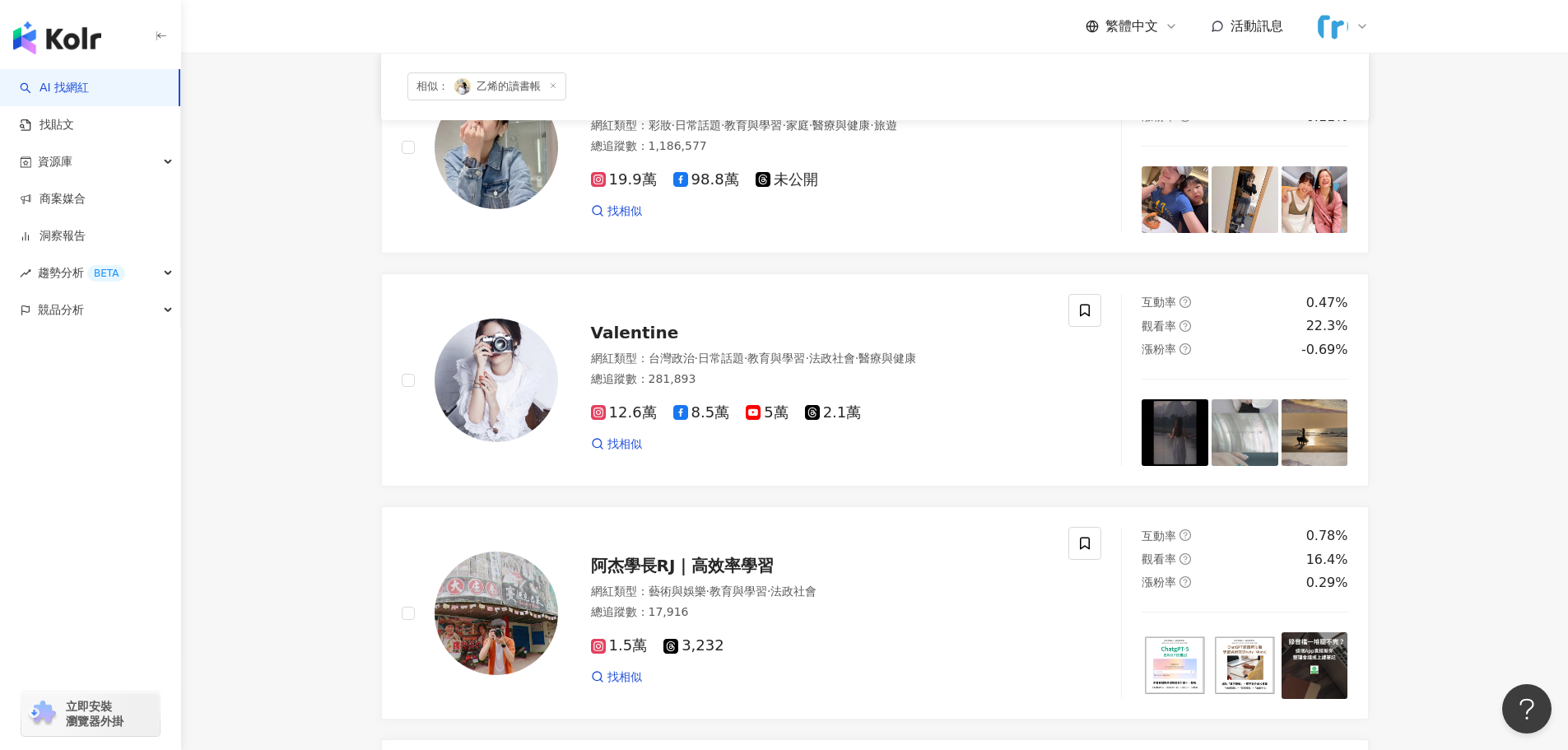
click at [544, 93] on span "相似： 乙烯的讀書帳" at bounding box center [487, 86] width 159 height 28
click at [551, 90] on icon at bounding box center [553, 85] width 8 height 8
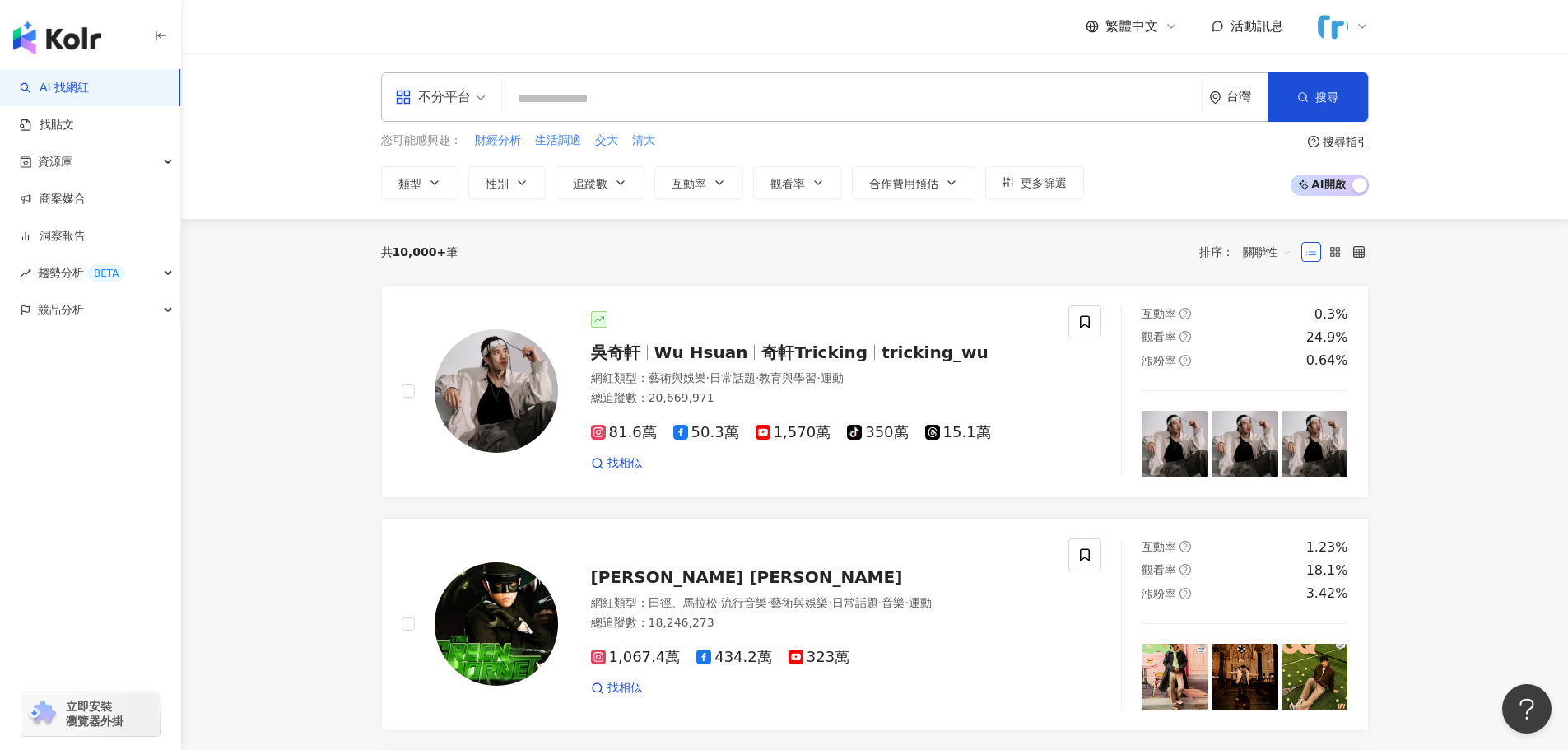
click at [558, 89] on input "search" at bounding box center [851, 99] width 686 height 31
click at [1334, 144] on div "搜尋指引" at bounding box center [1346, 142] width 46 height 13
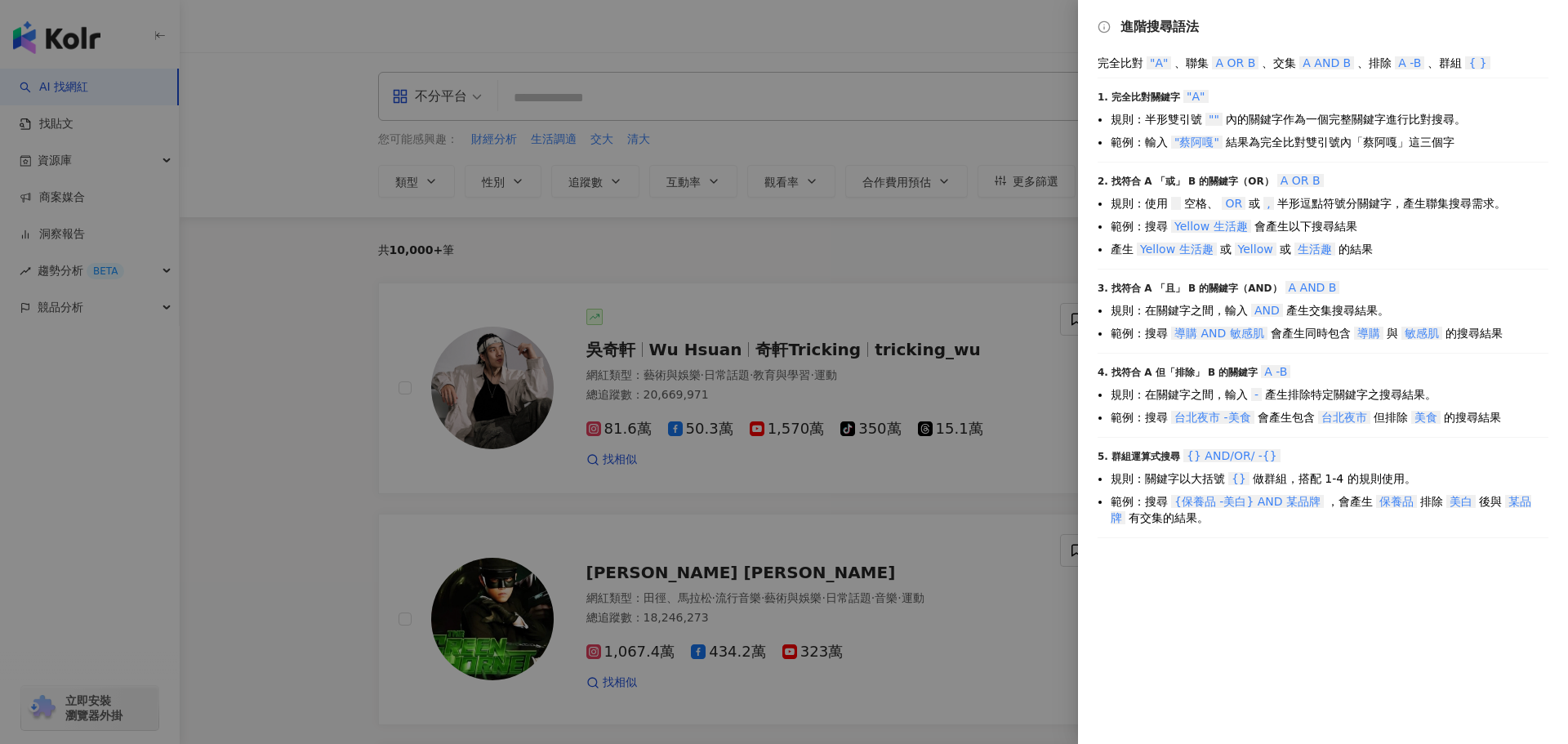
click at [871, 102] on div at bounding box center [784, 372] width 1568 height 744
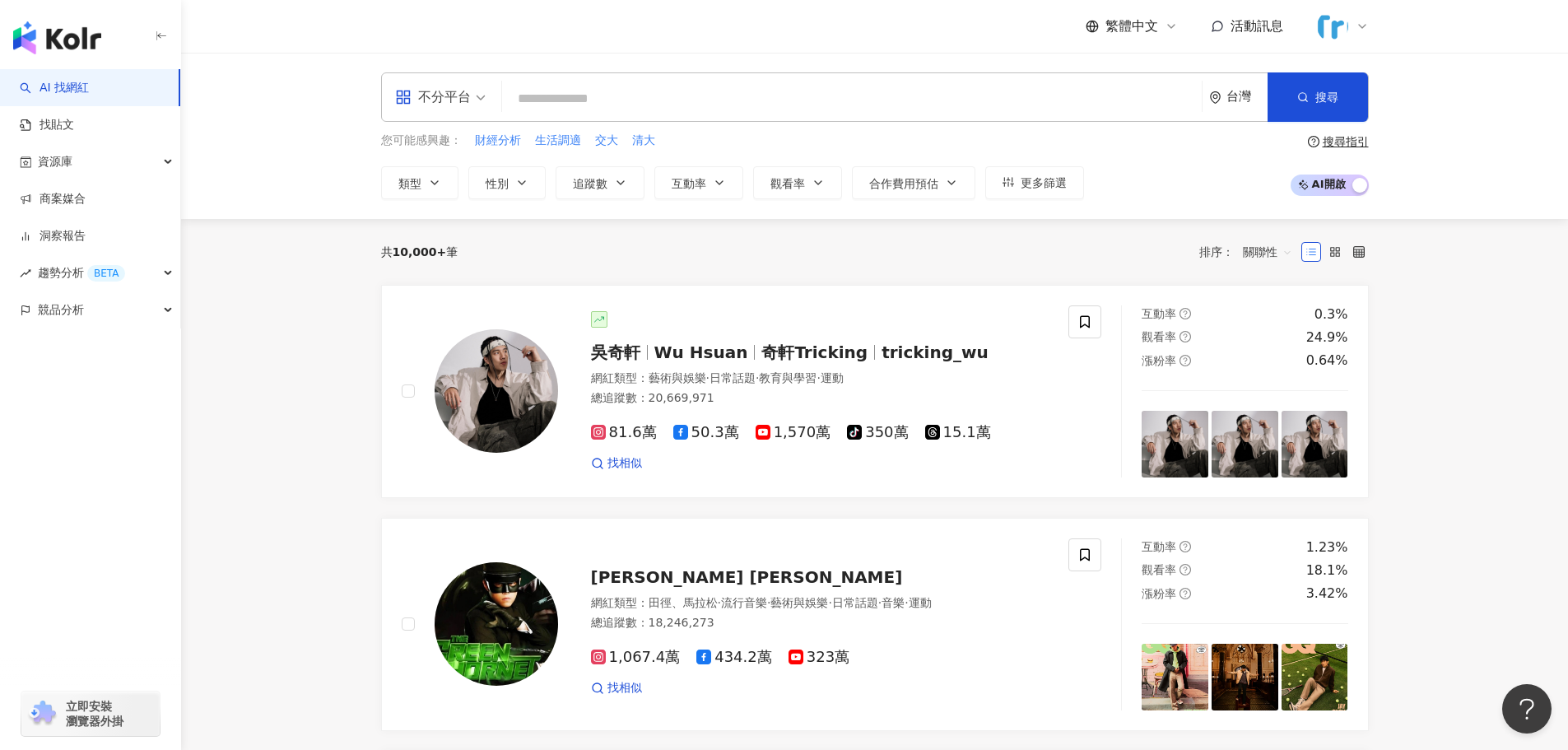
click at [846, 98] on input "search" at bounding box center [851, 99] width 686 height 31
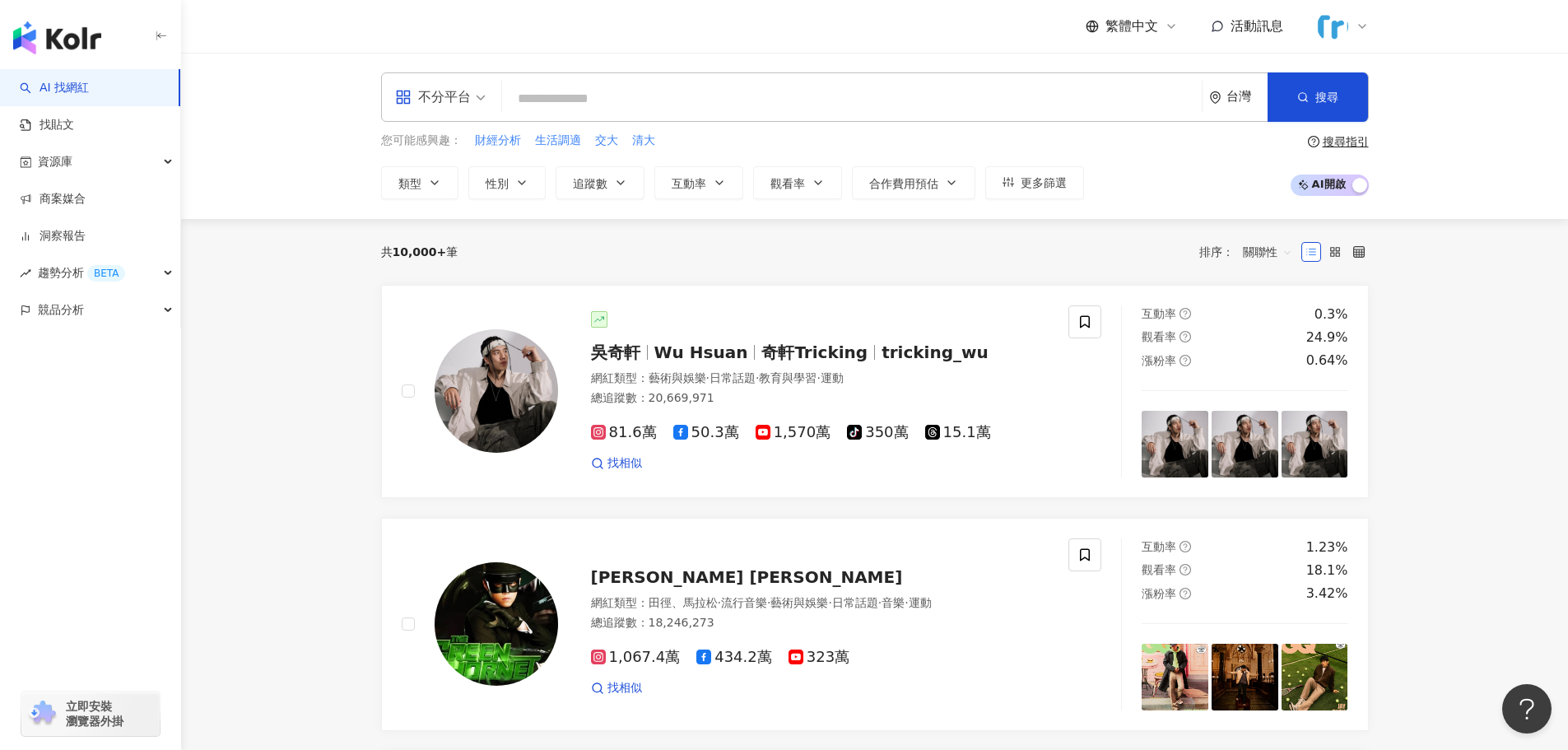
click at [1356, 22] on icon at bounding box center [1362, 26] width 13 height 13
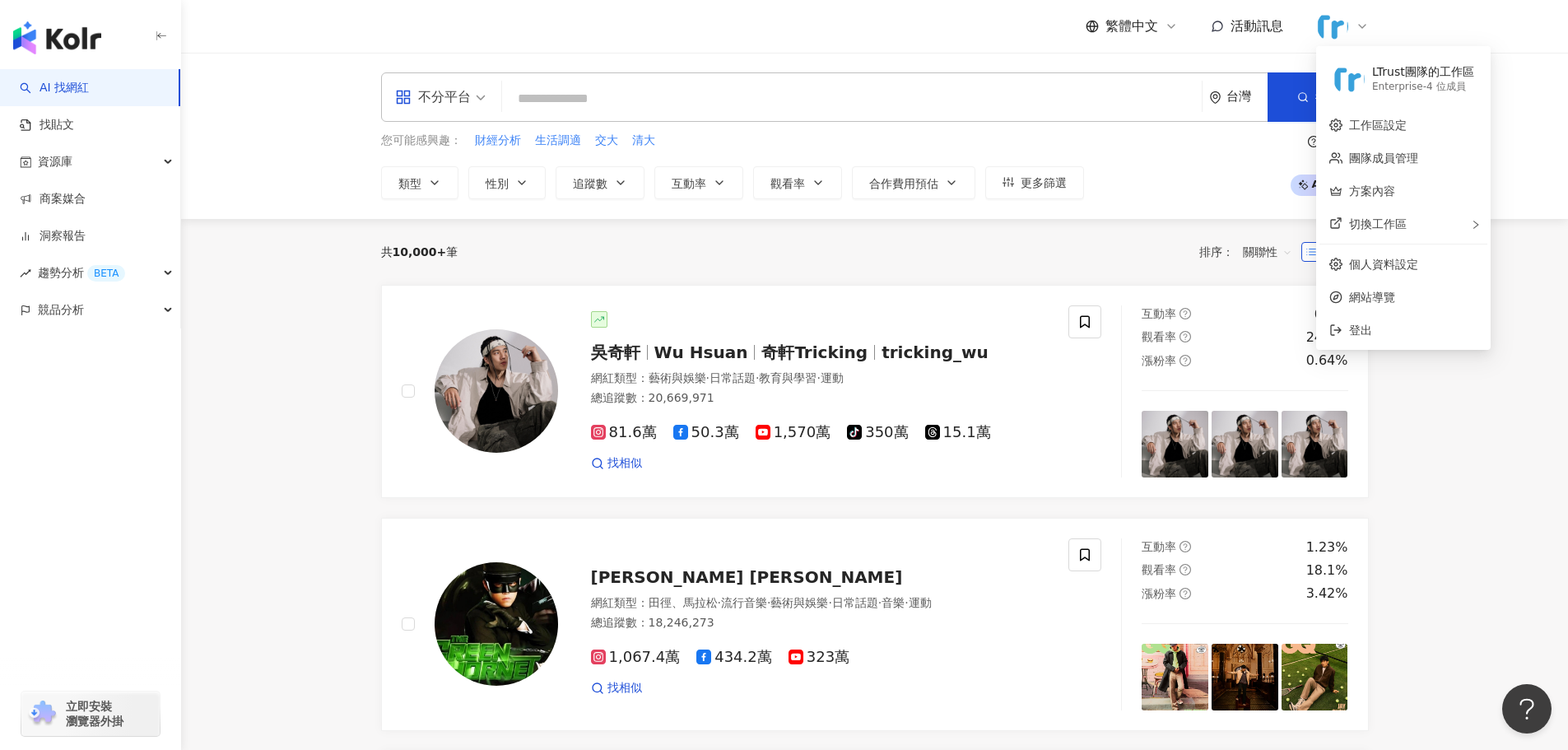
click at [1356, 22] on icon at bounding box center [1362, 26] width 13 height 13
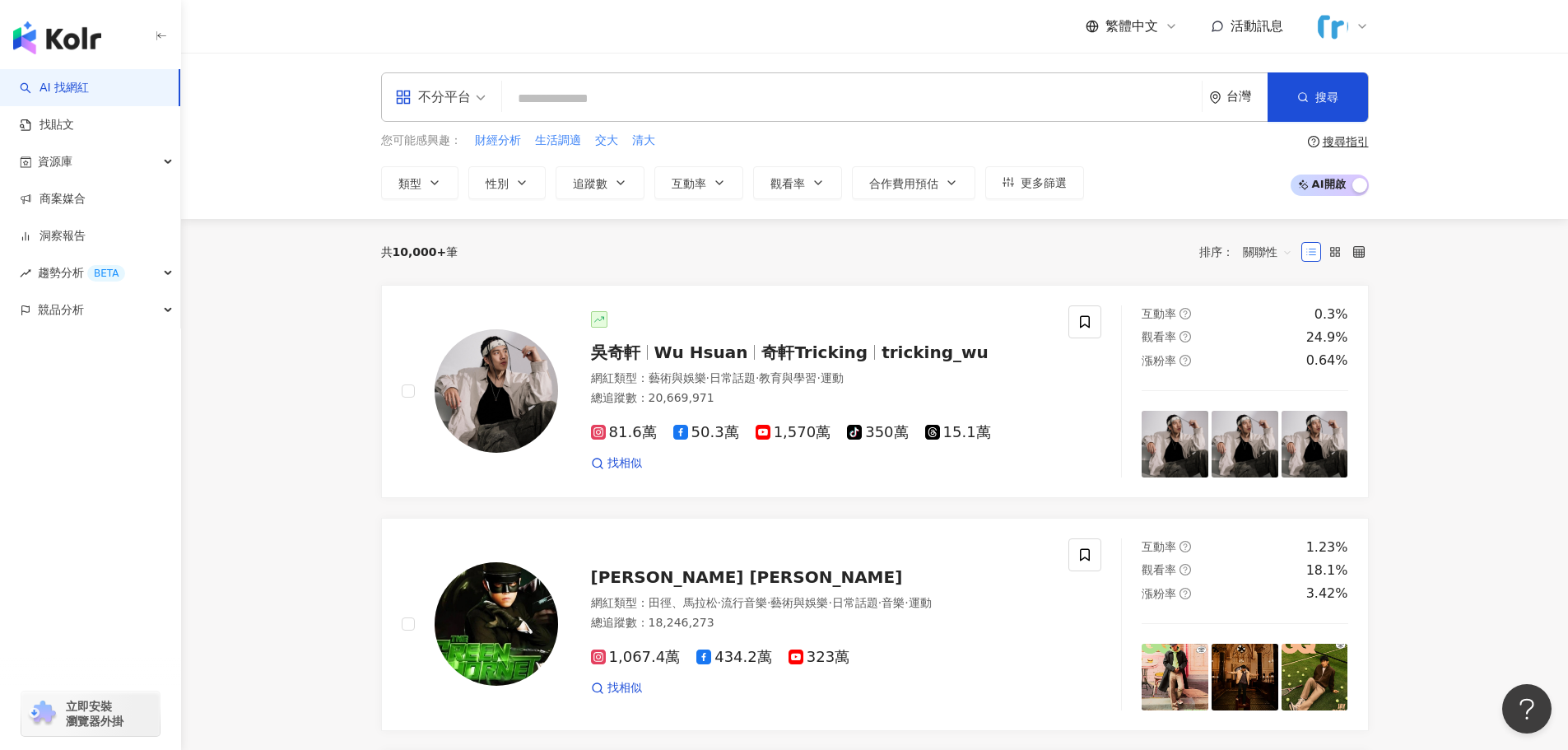
click at [743, 92] on input "search" at bounding box center [851, 99] width 686 height 31
click at [1098, 24] on div "繁體中文" at bounding box center [1132, 27] width 93 height 19
click at [1342, 21] on img at bounding box center [1333, 27] width 31 height 31
click at [1187, 102] on input "search" at bounding box center [851, 99] width 686 height 31
click at [1359, 26] on icon at bounding box center [1362, 26] width 13 height 13
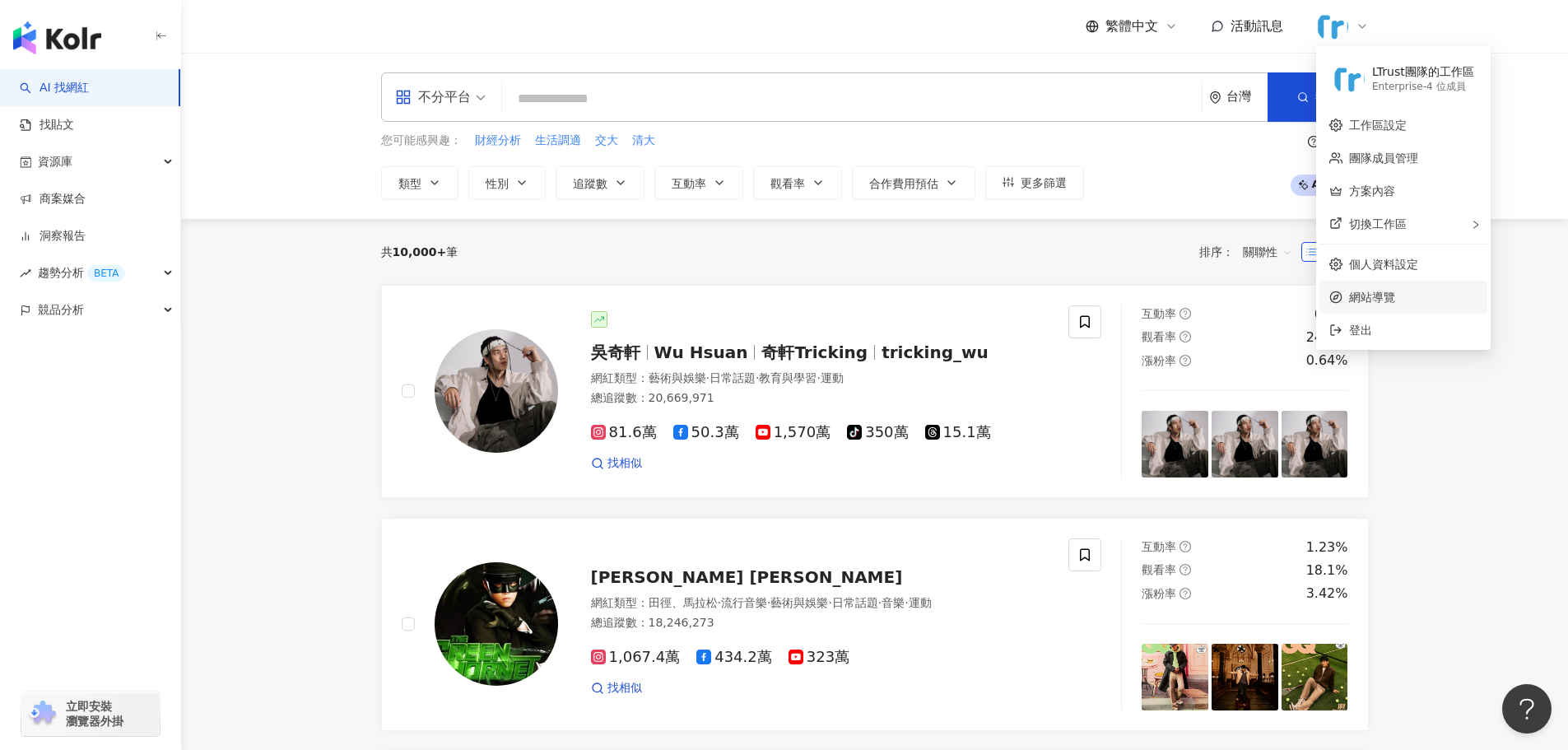
click at [1379, 300] on span "網站導覽" at bounding box center [1413, 297] width 129 height 19
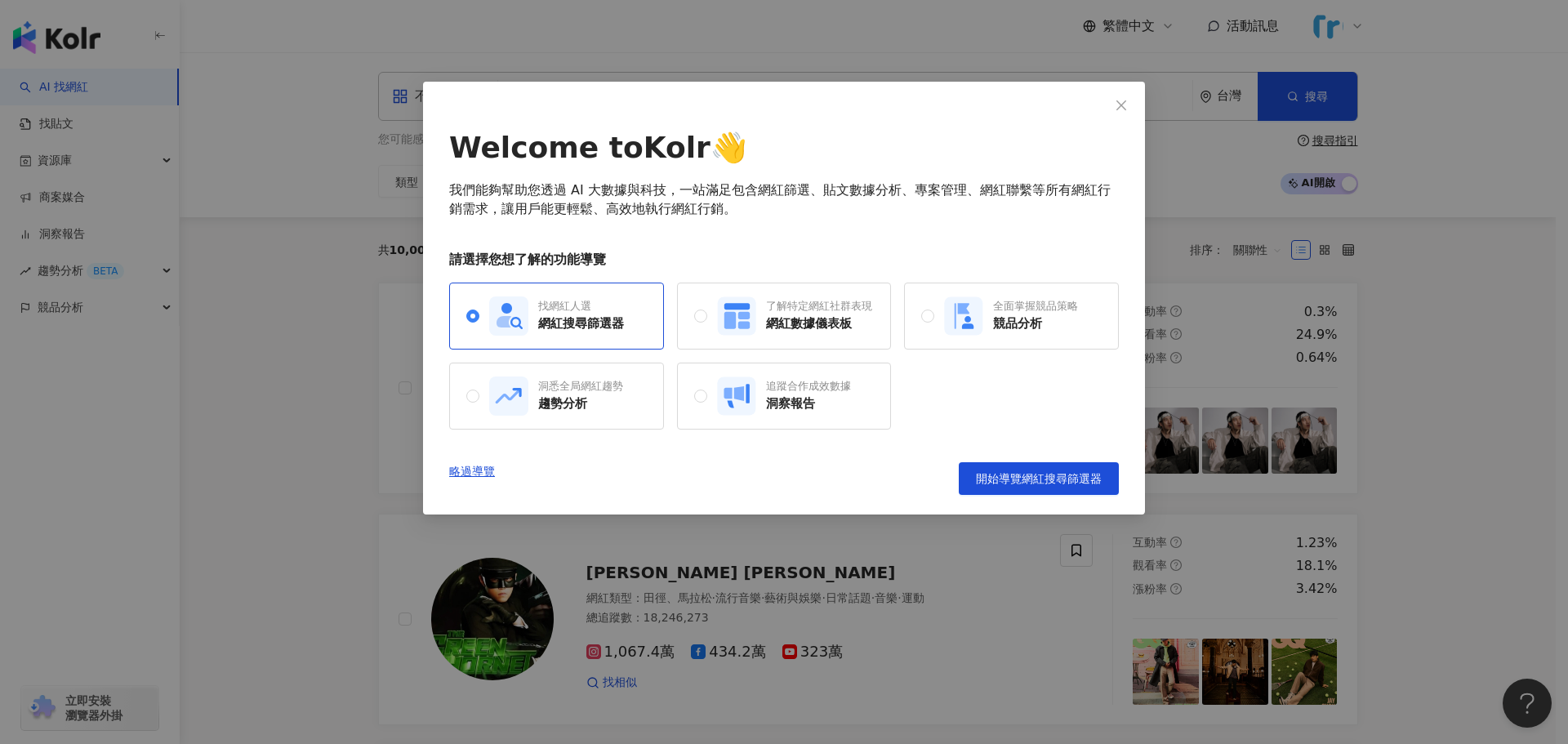
click at [1369, 298] on div "Welcome to Kolr 👋 我們能夠幫助您透過 AI 大數據與科技，一站滿足包含網紅篩選、貼文數據分析、專案管理、網紅聯繫等所有網紅行銷需求，讓用戶能…" at bounding box center [784, 372] width 1568 height 744
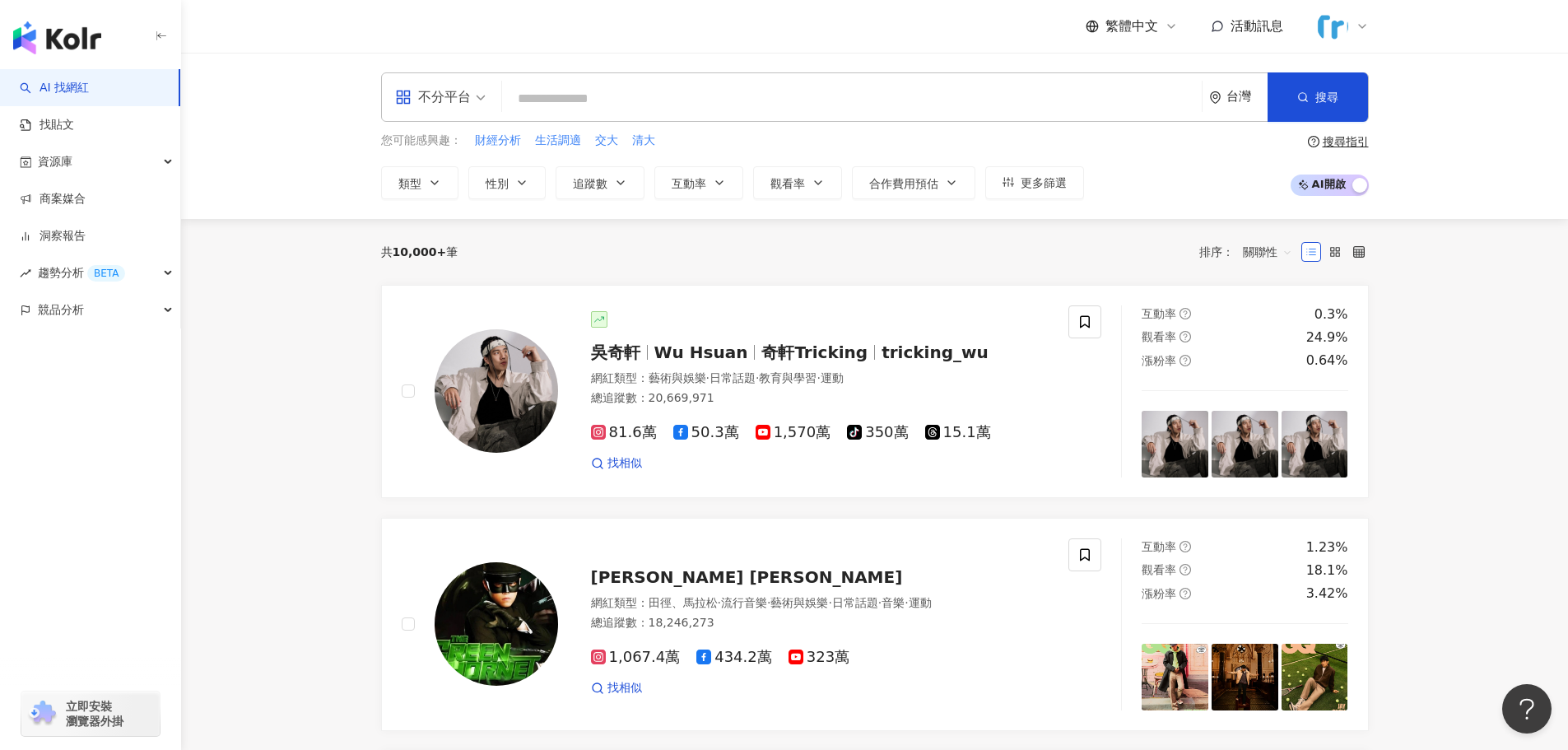
click at [517, 97] on input "search" at bounding box center [851, 99] width 686 height 31
click at [519, 97] on input "search" at bounding box center [851, 99] width 686 height 31
click at [413, 92] on div "不分平台" at bounding box center [433, 97] width 76 height 26
click at [403, 170] on icon at bounding box center [408, 173] width 9 height 9
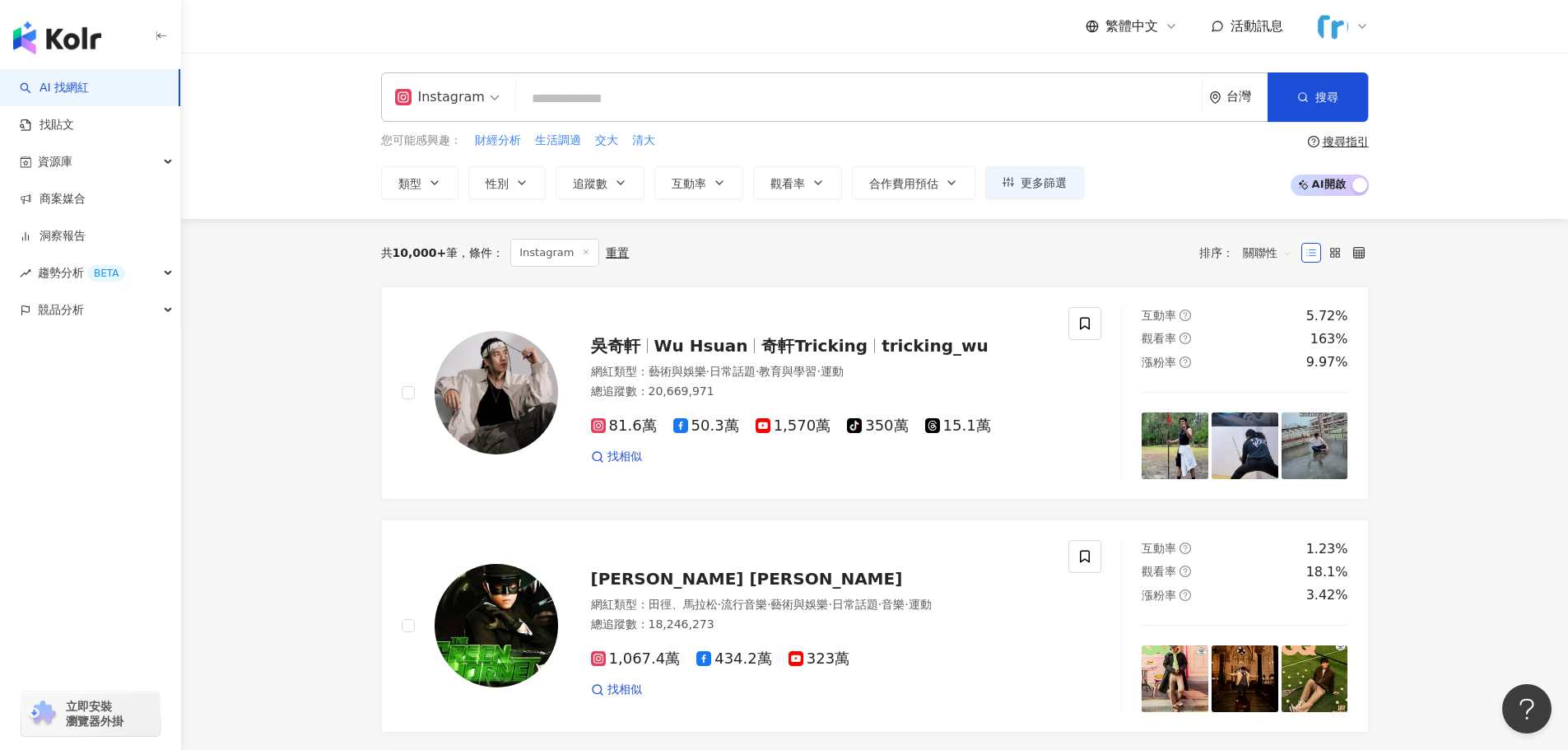
click at [656, 106] on input "search" at bounding box center [859, 99] width 672 height 31
paste input "*"
type input "*"
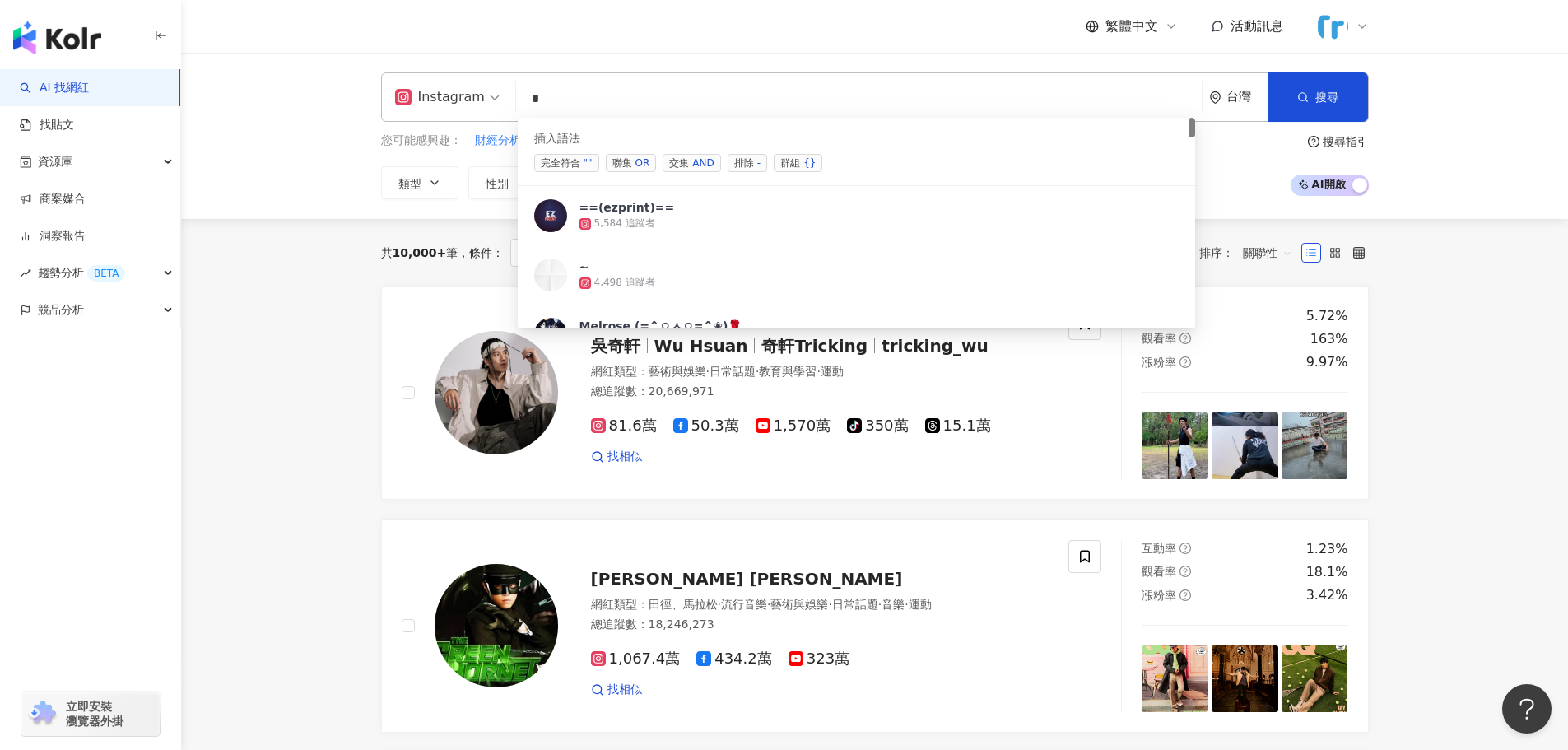
click at [575, 165] on span "完全符合 """ at bounding box center [567, 163] width 65 height 19
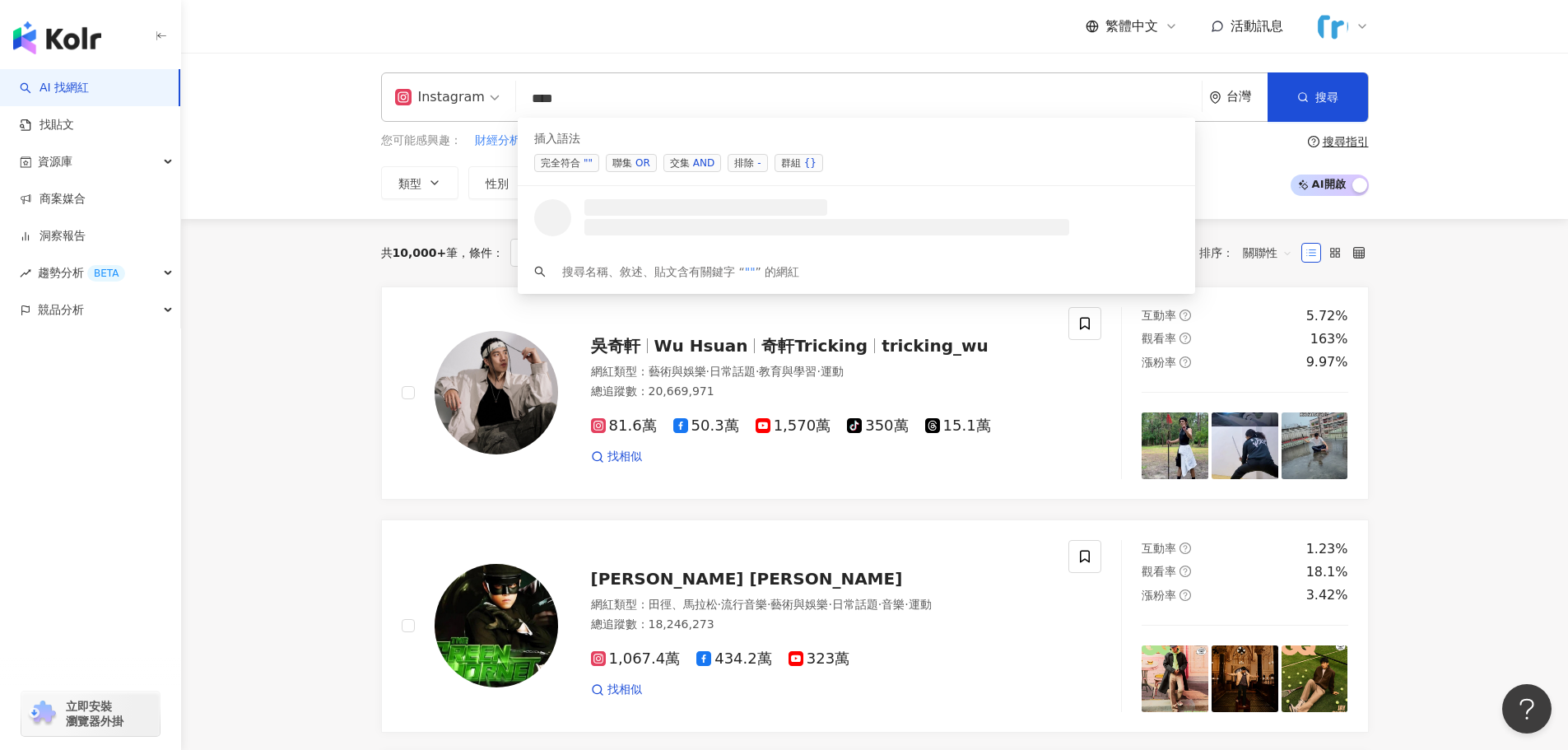
click at [533, 107] on input "**" at bounding box center [859, 99] width 672 height 31
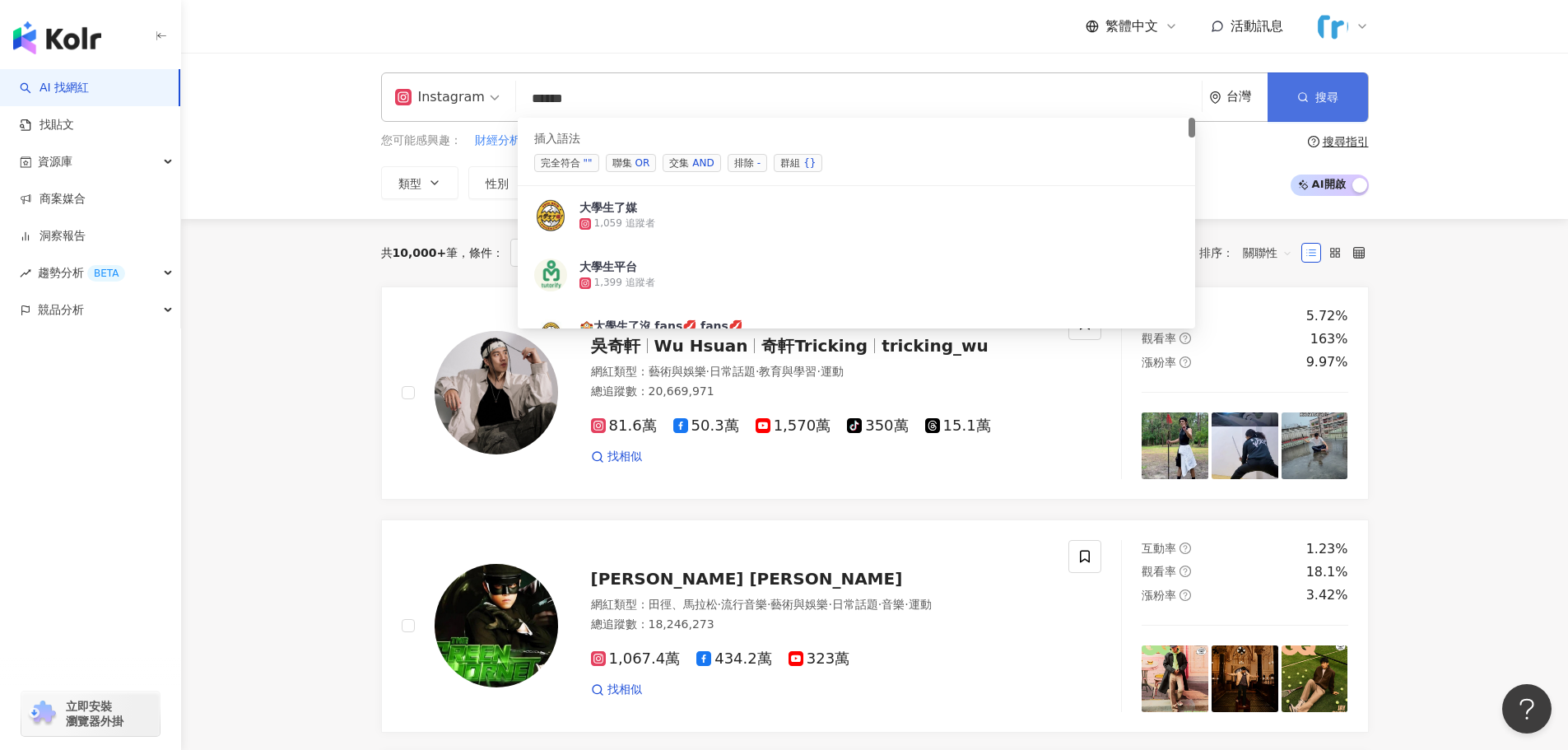
type input "*****"
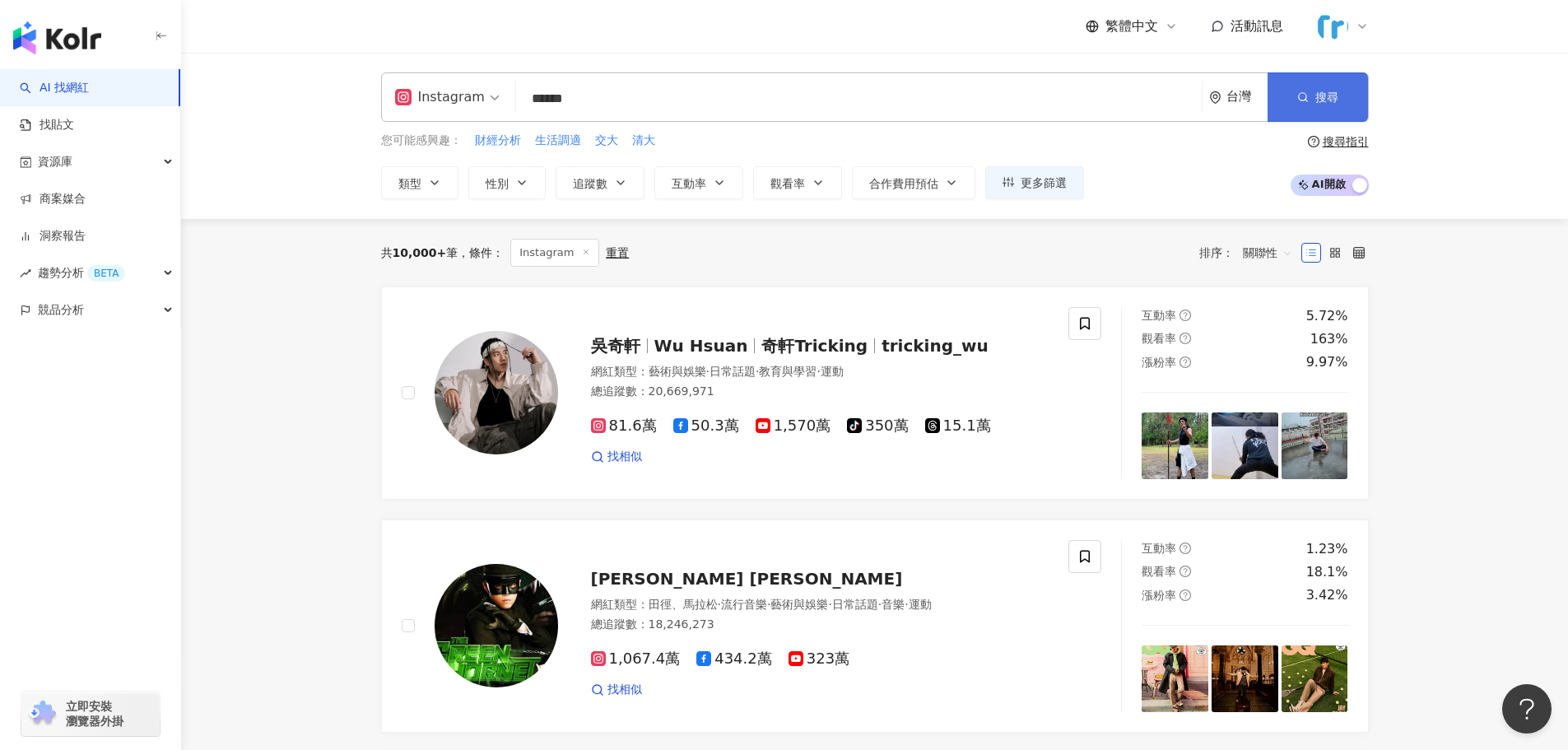
click at [1288, 91] on button "搜尋" at bounding box center [1318, 96] width 100 height 49
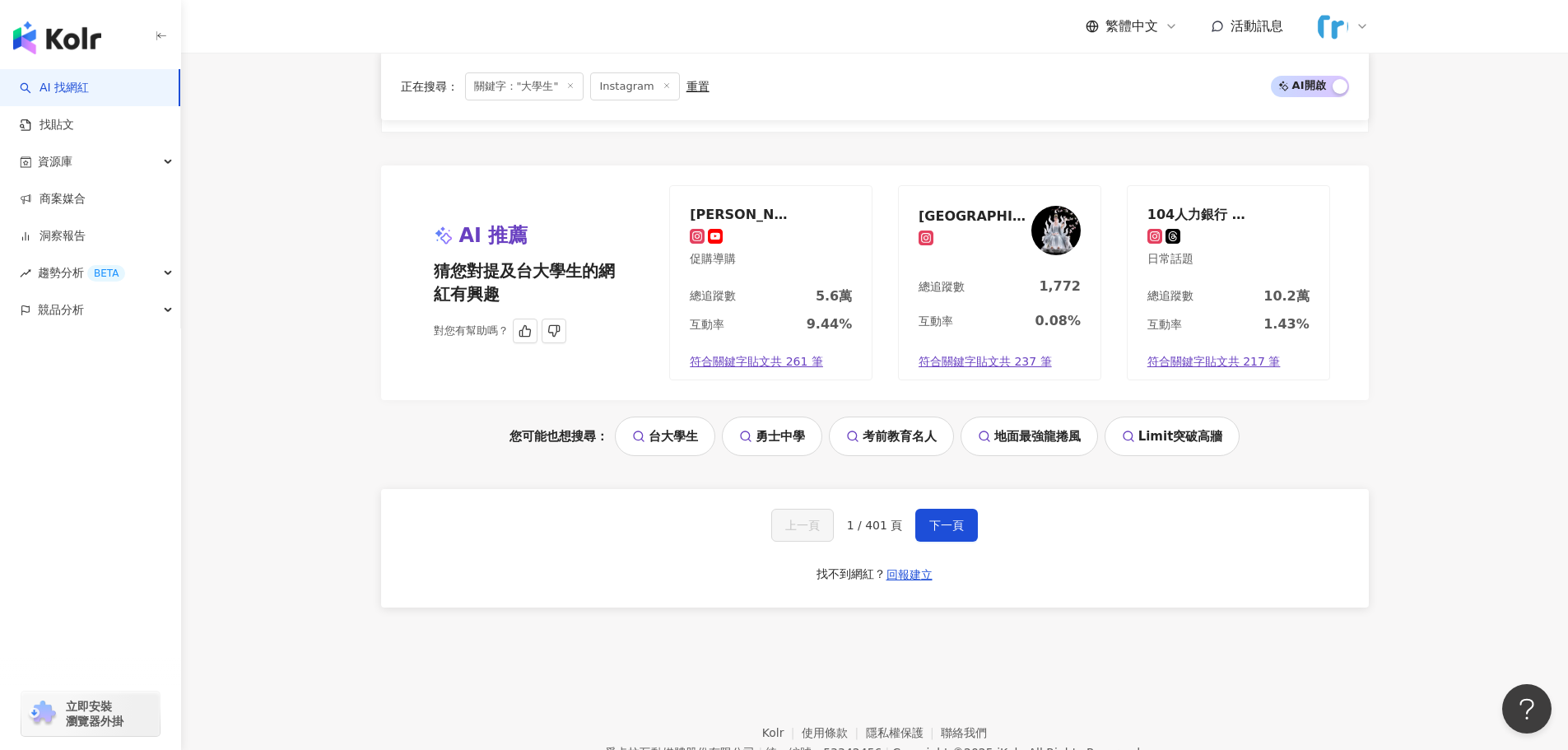
scroll to position [3292, 0]
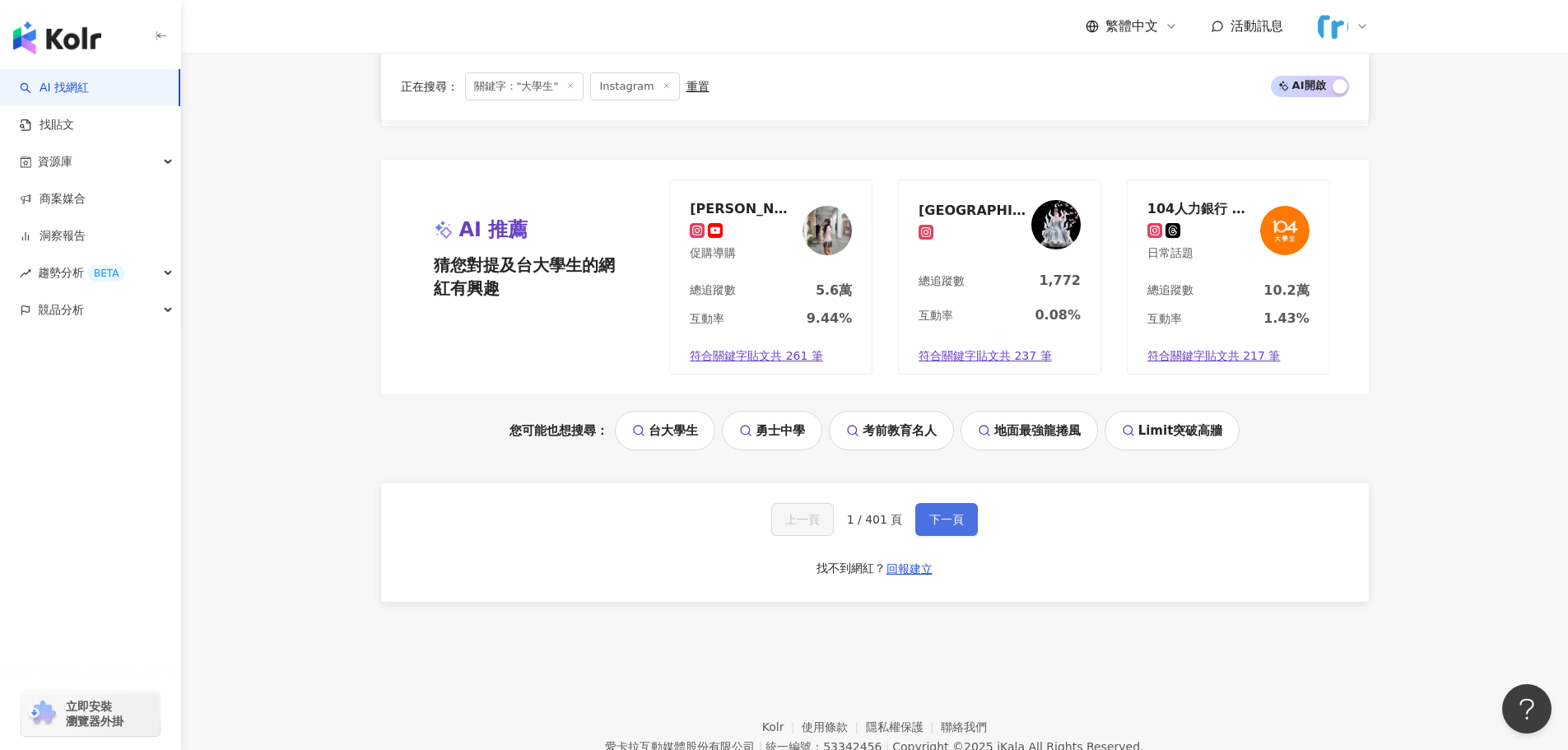
click at [953, 513] on span "下一頁" at bounding box center [946, 519] width 34 height 13
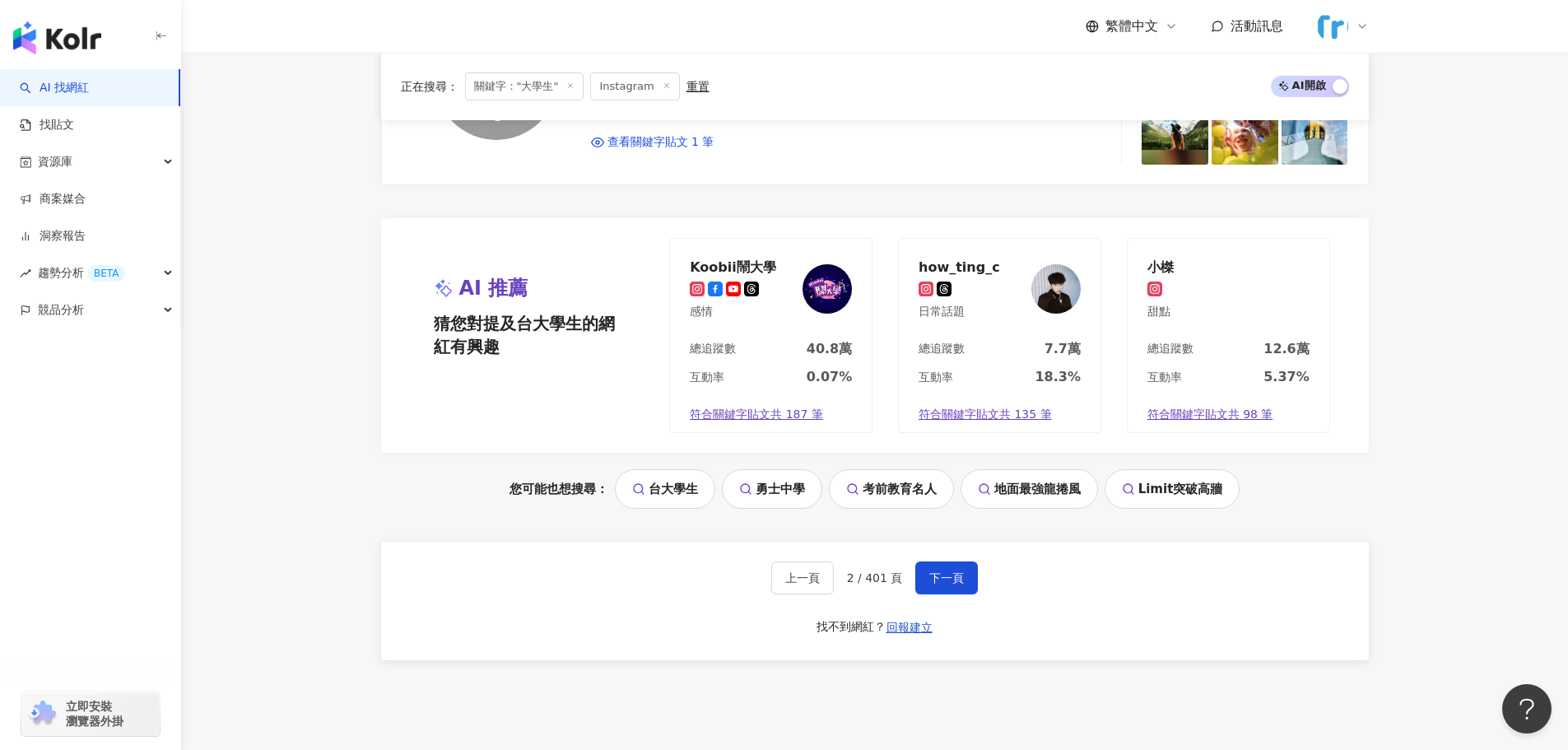
scroll to position [3368, 0]
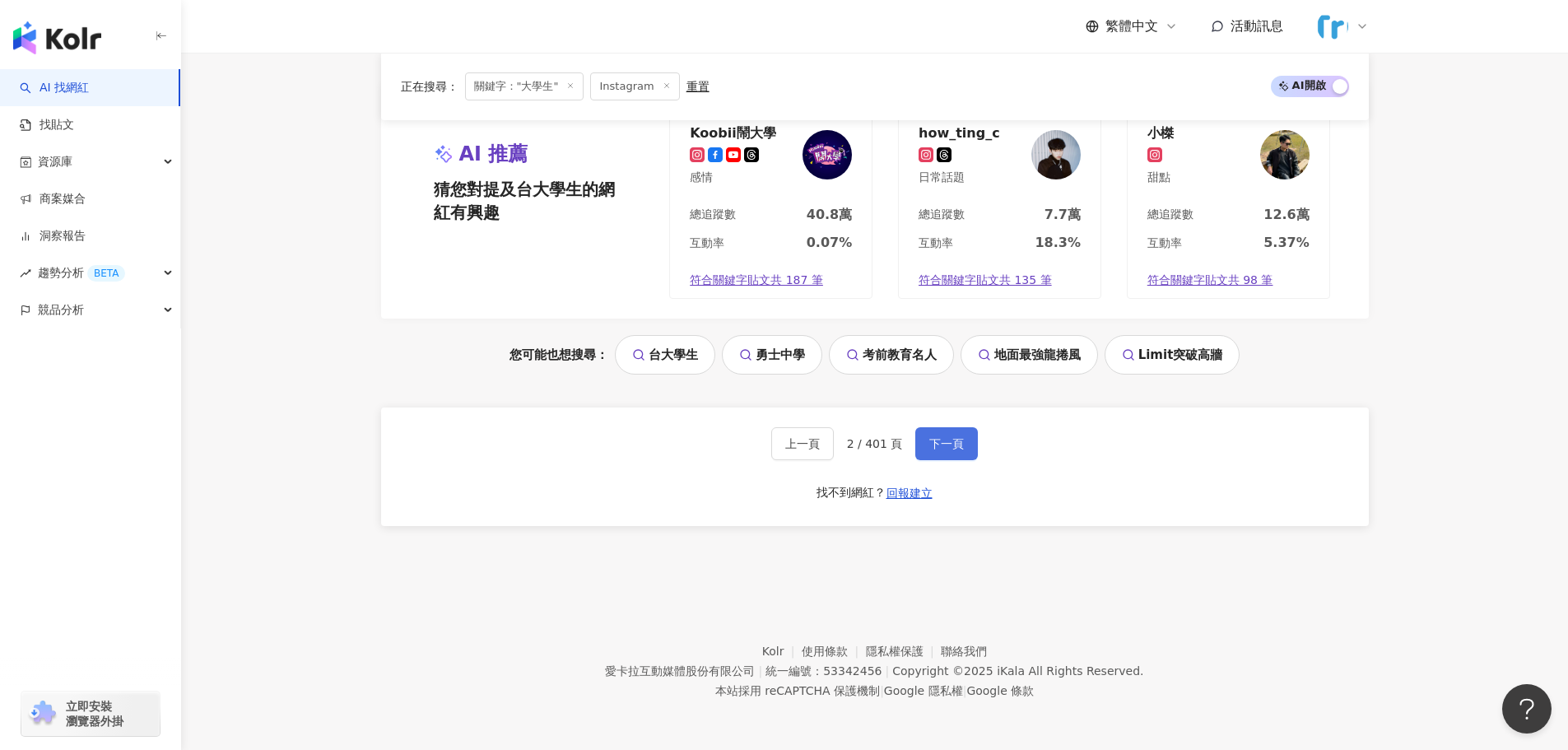
click at [918, 441] on button "下一頁" at bounding box center [947, 444] width 63 height 33
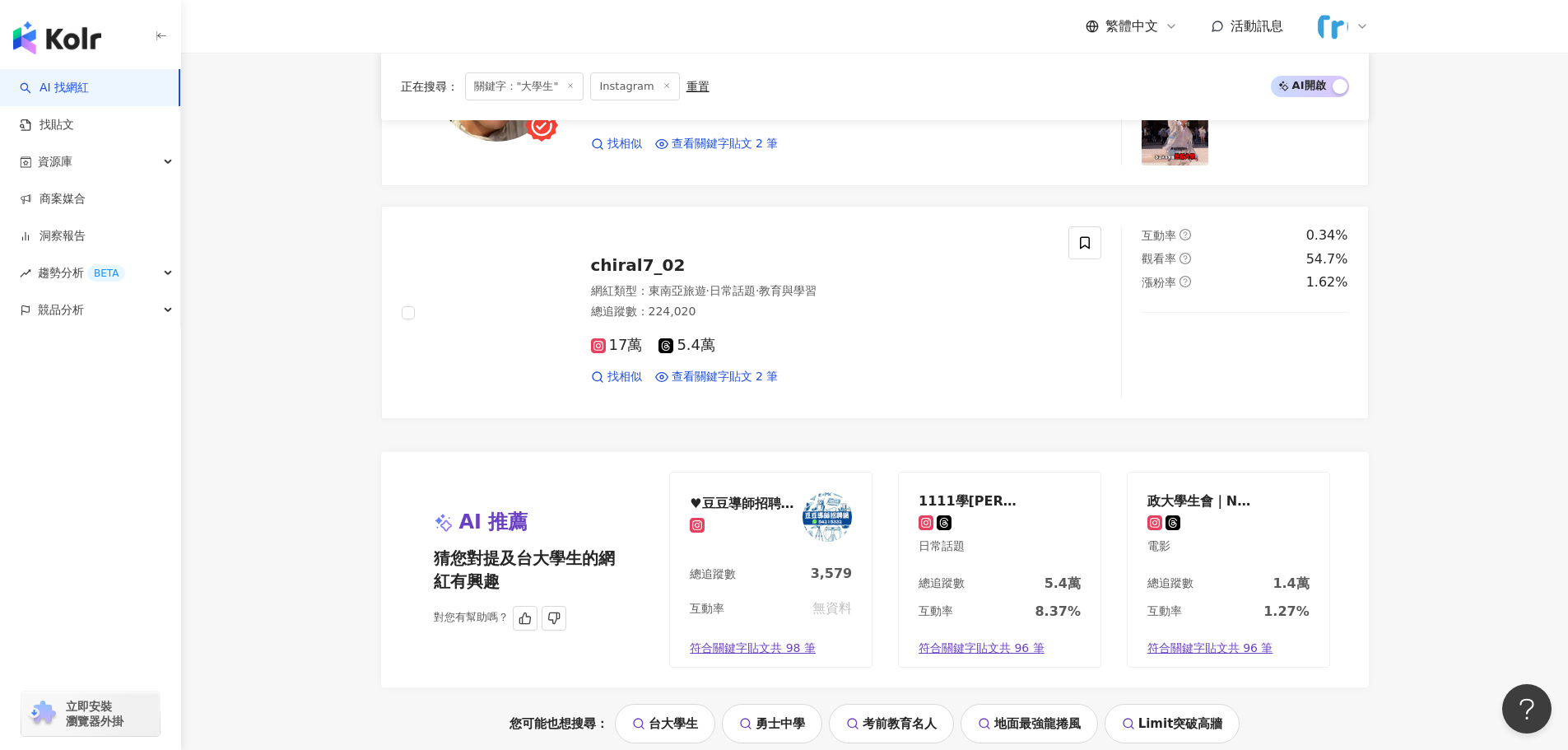
scroll to position [2880, 0]
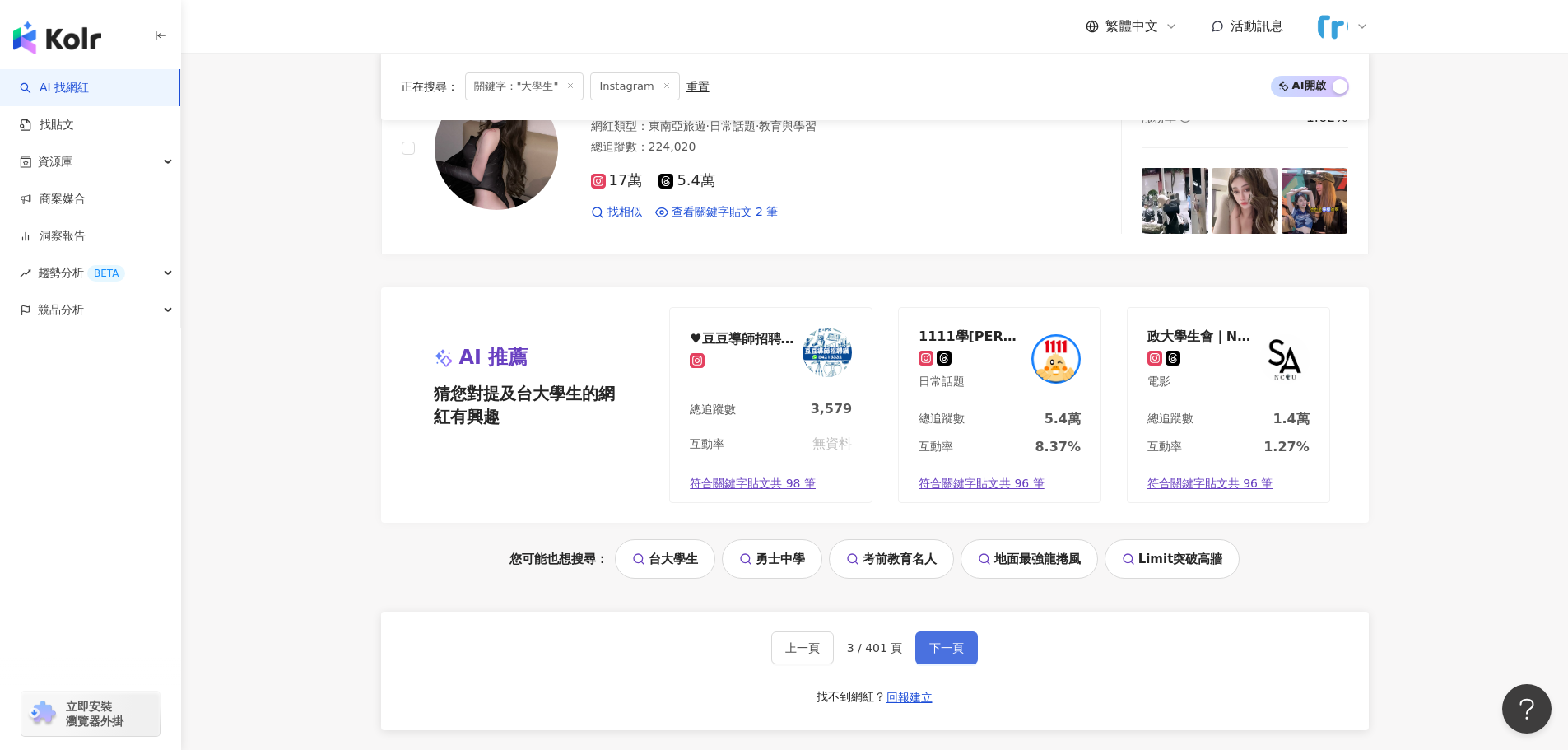
click at [932, 638] on button "下一頁" at bounding box center [947, 648] width 63 height 33
